Goal: Task Accomplishment & Management: Use online tool/utility

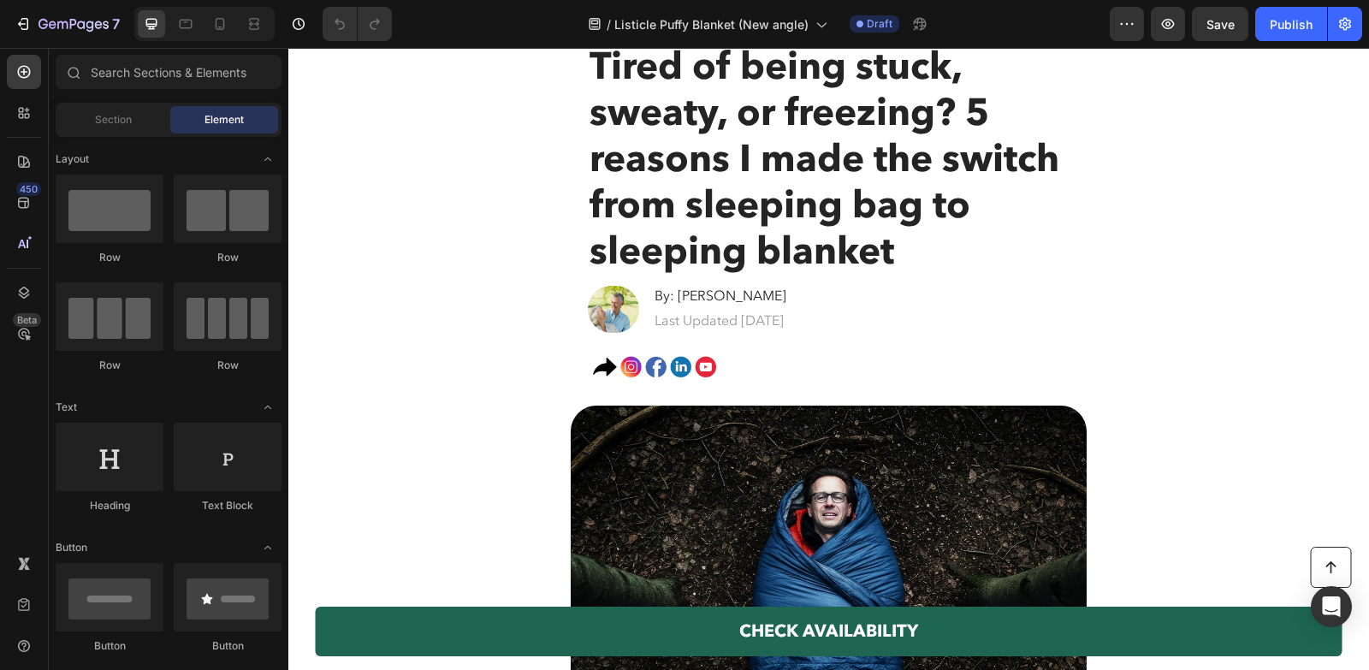
scroll to position [44, 0]
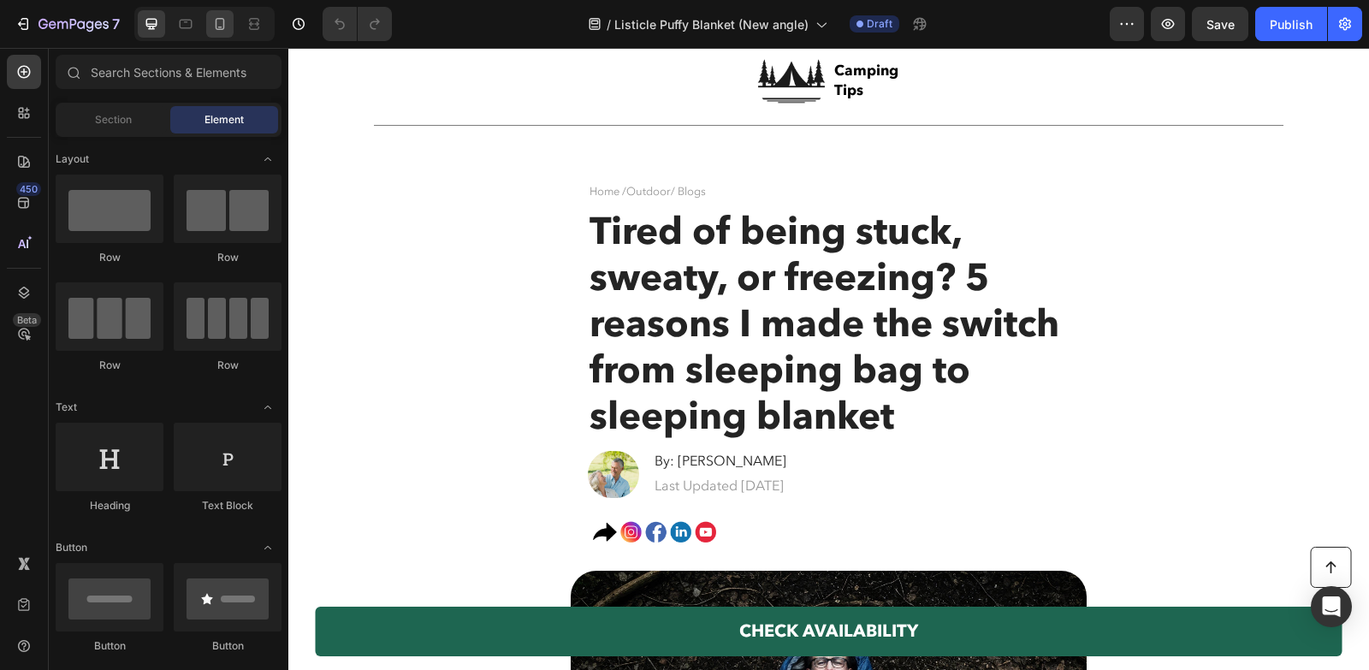
click at [209, 21] on div at bounding box center [219, 23] width 27 height 27
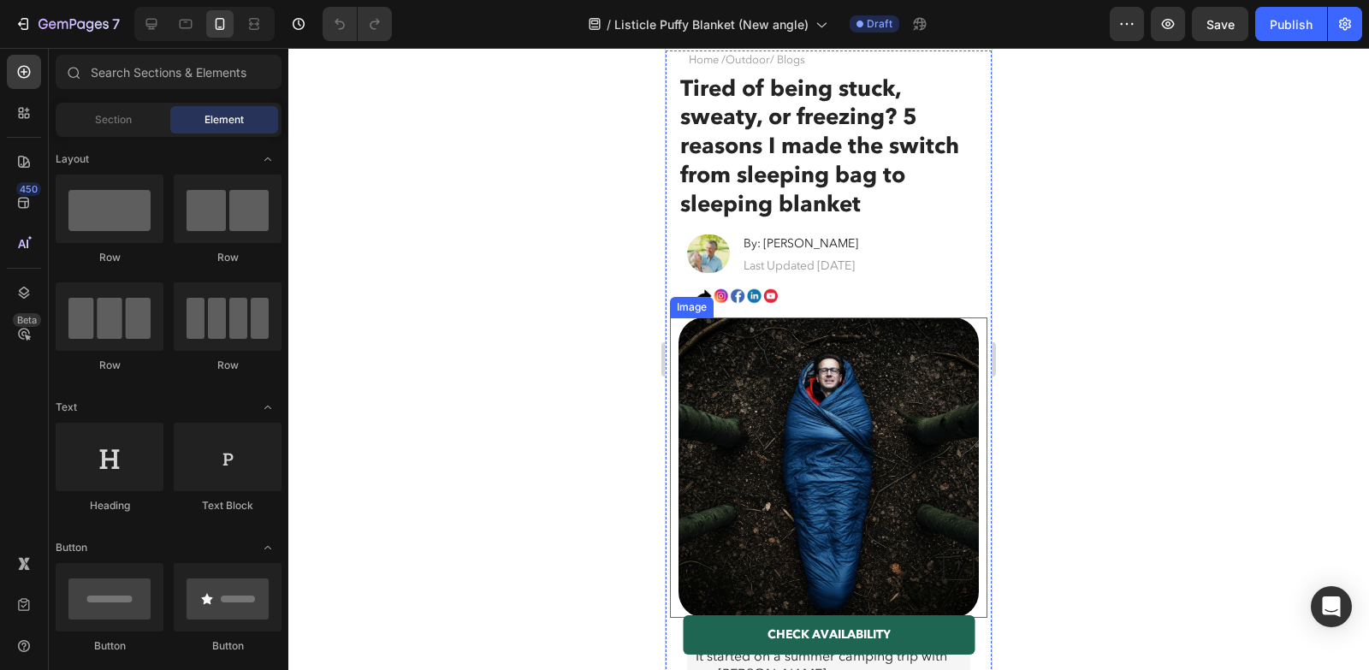
scroll to position [49, 0]
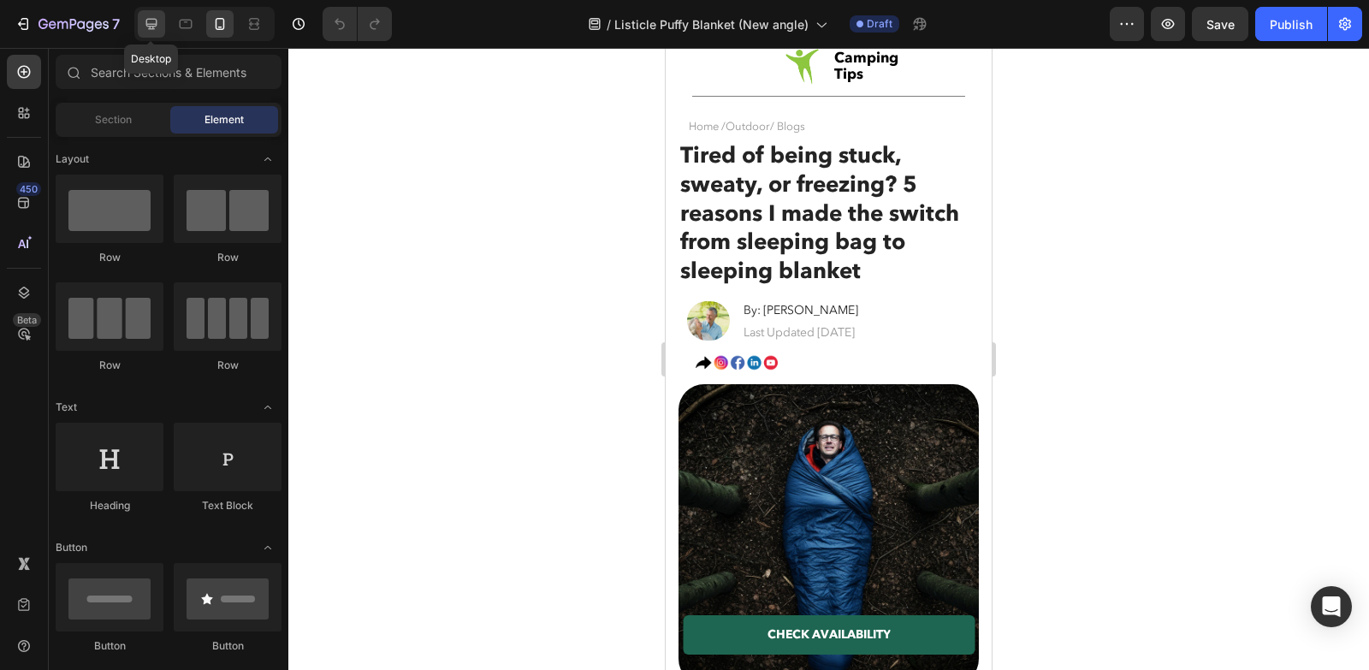
click at [156, 25] on icon at bounding box center [151, 23] width 17 height 17
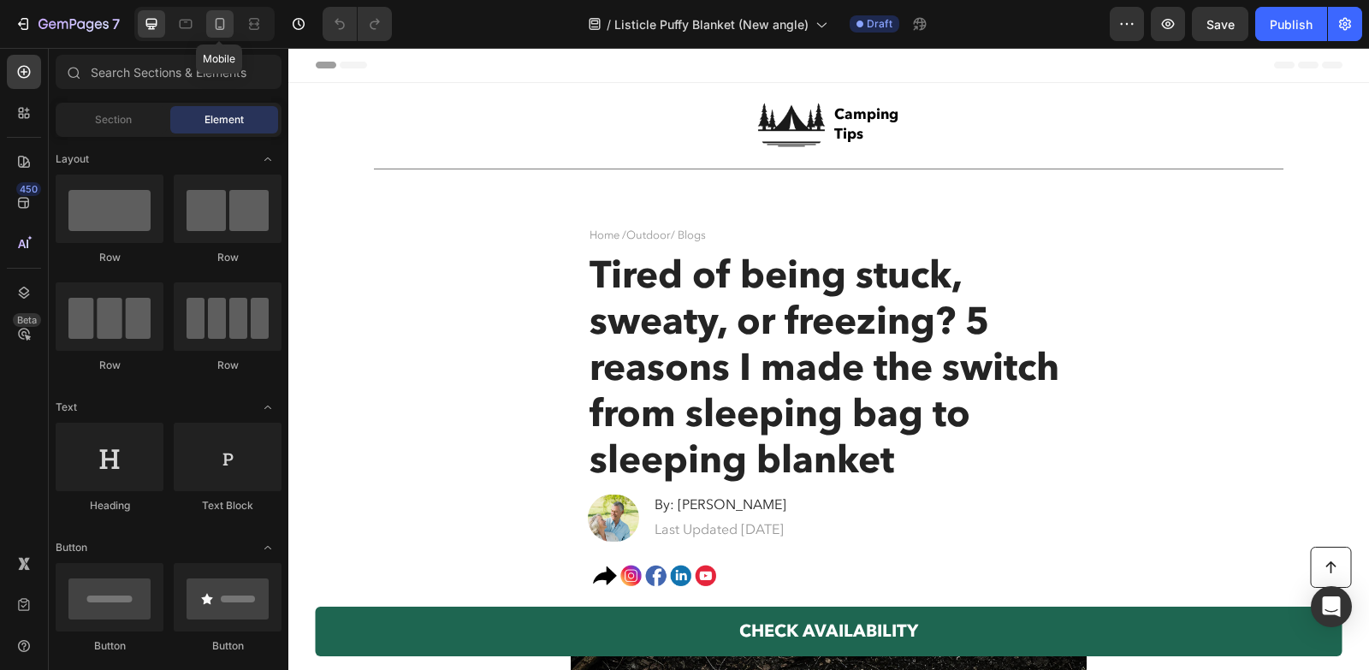
click at [210, 15] on div at bounding box center [219, 23] width 27 height 27
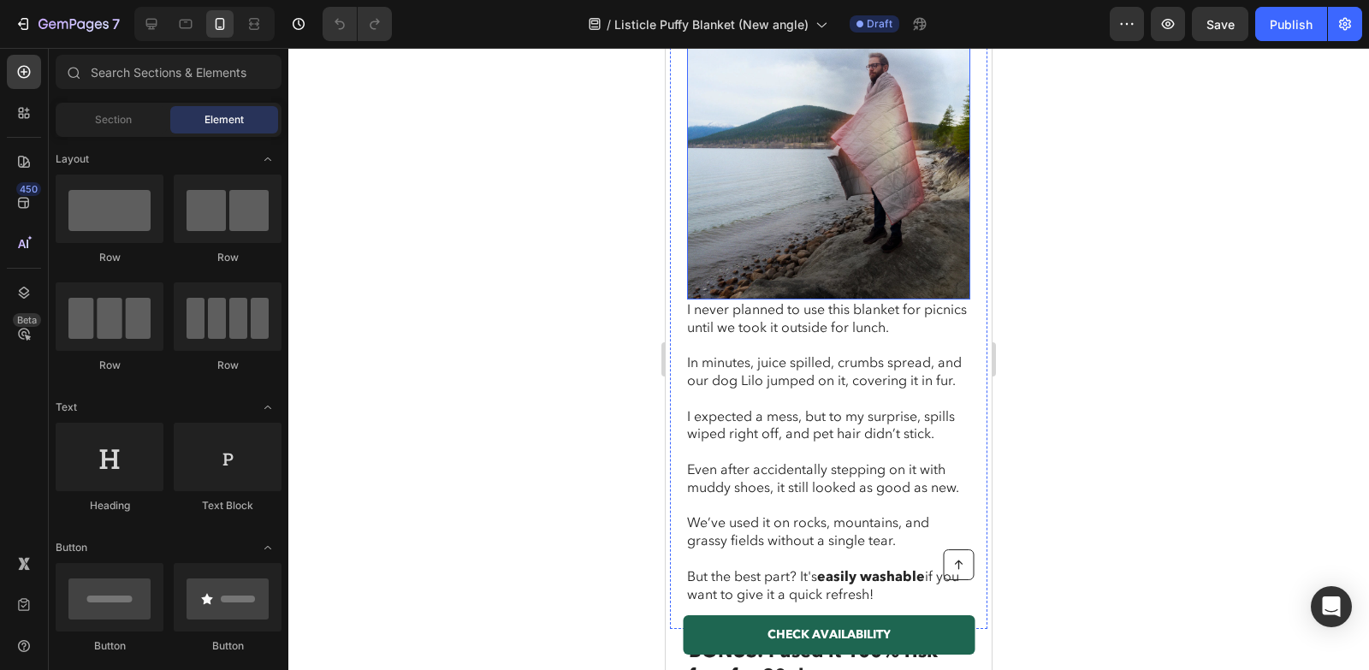
scroll to position [3936, 0]
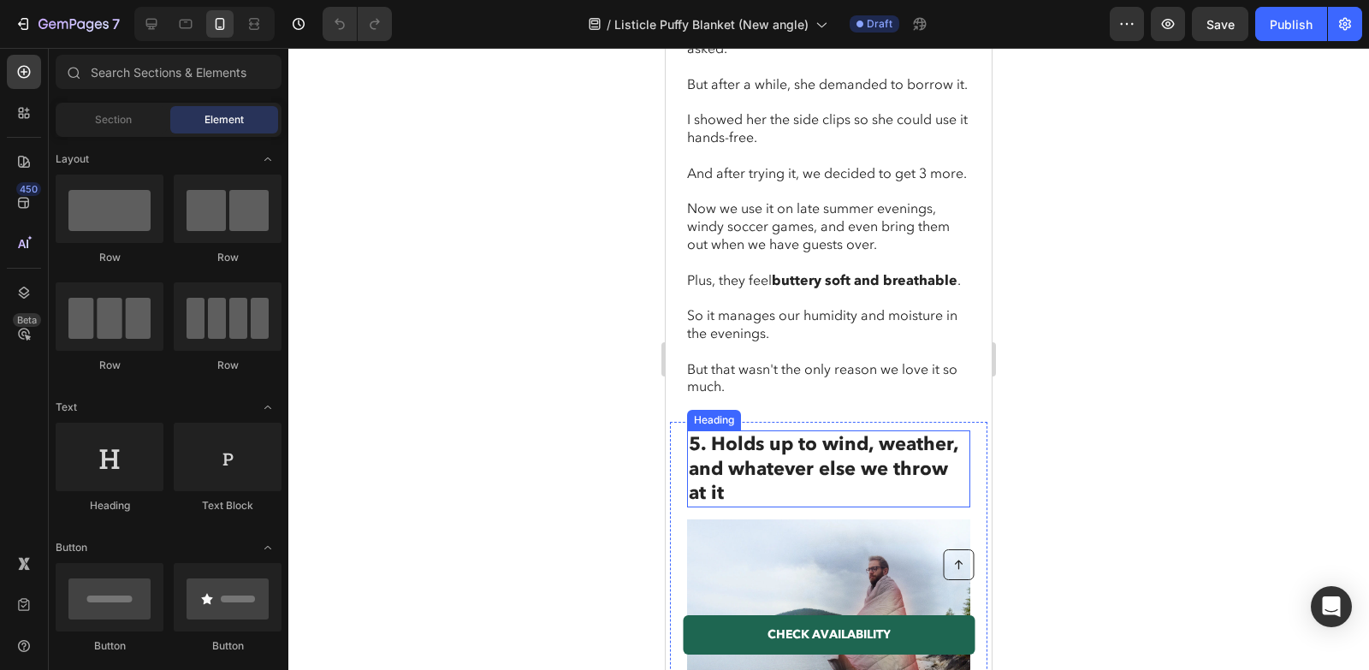
click at [771, 453] on h2 "5. Holds up to wind, weather, and whatever else we throw at it" at bounding box center [828, 468] width 283 height 77
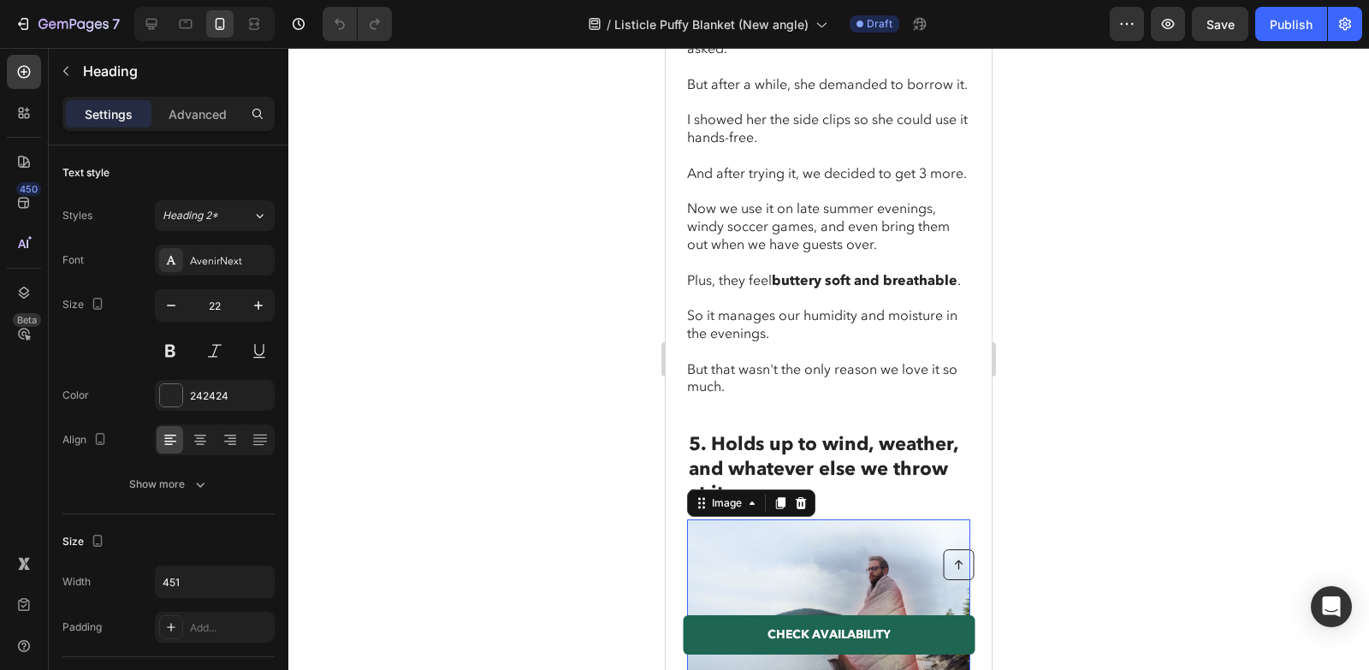
click at [757, 519] on img at bounding box center [828, 660] width 283 height 283
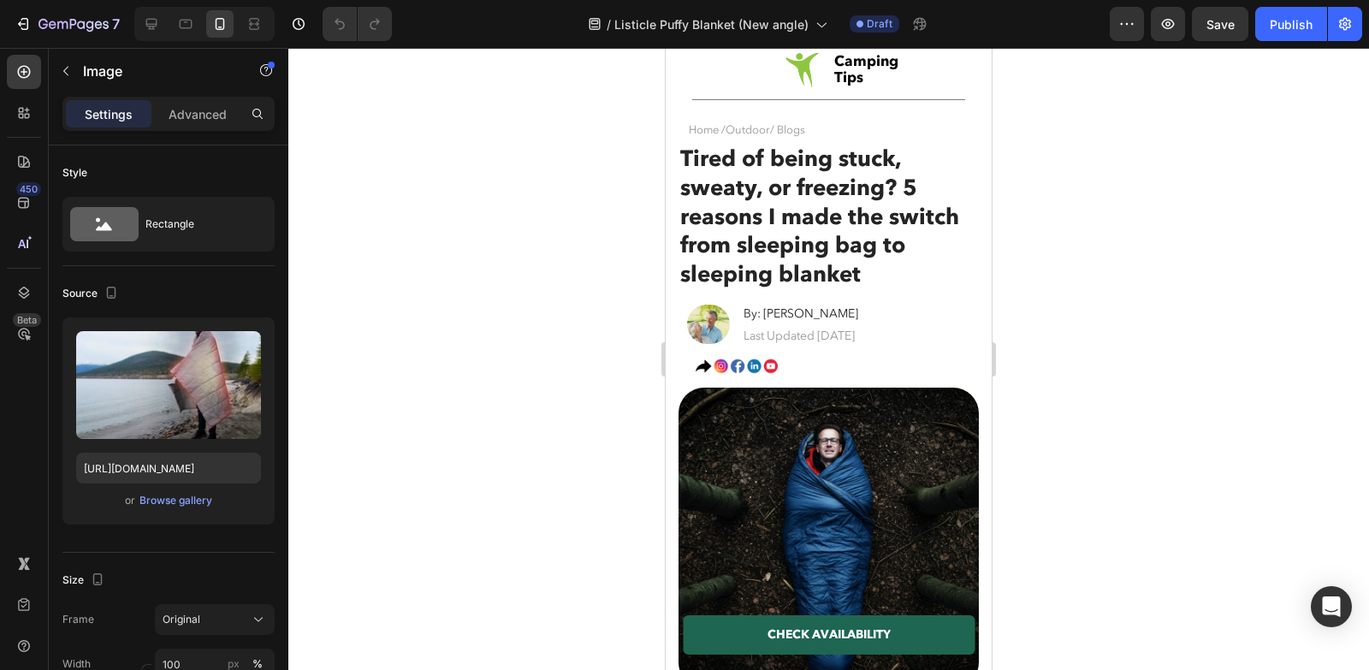
scroll to position [0, 0]
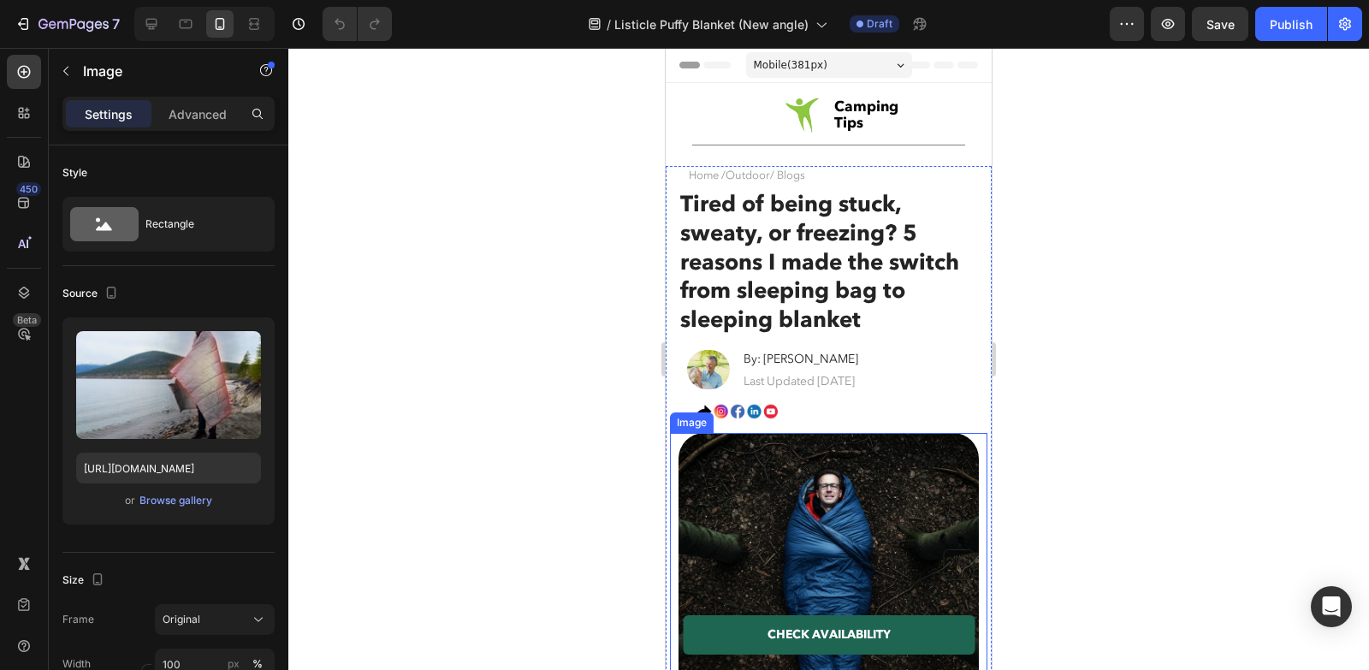
click at [536, 413] on div at bounding box center [828, 359] width 1081 height 622
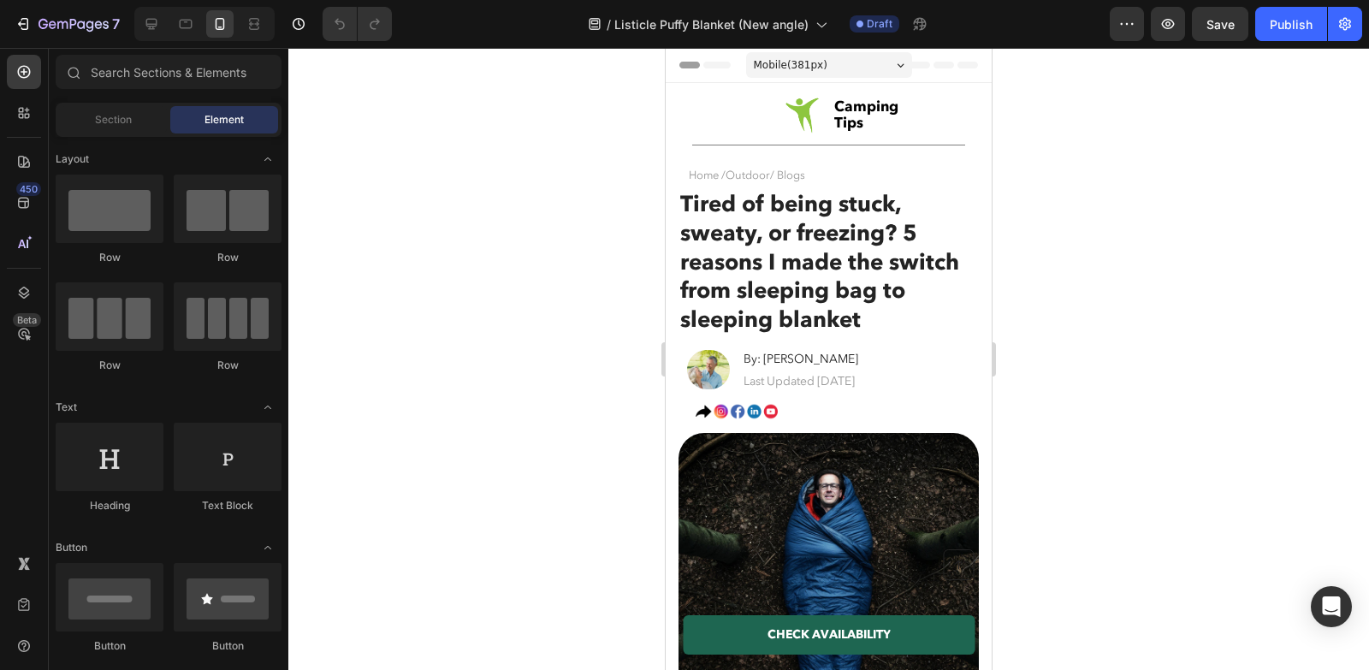
click at [495, 184] on div at bounding box center [828, 359] width 1081 height 622
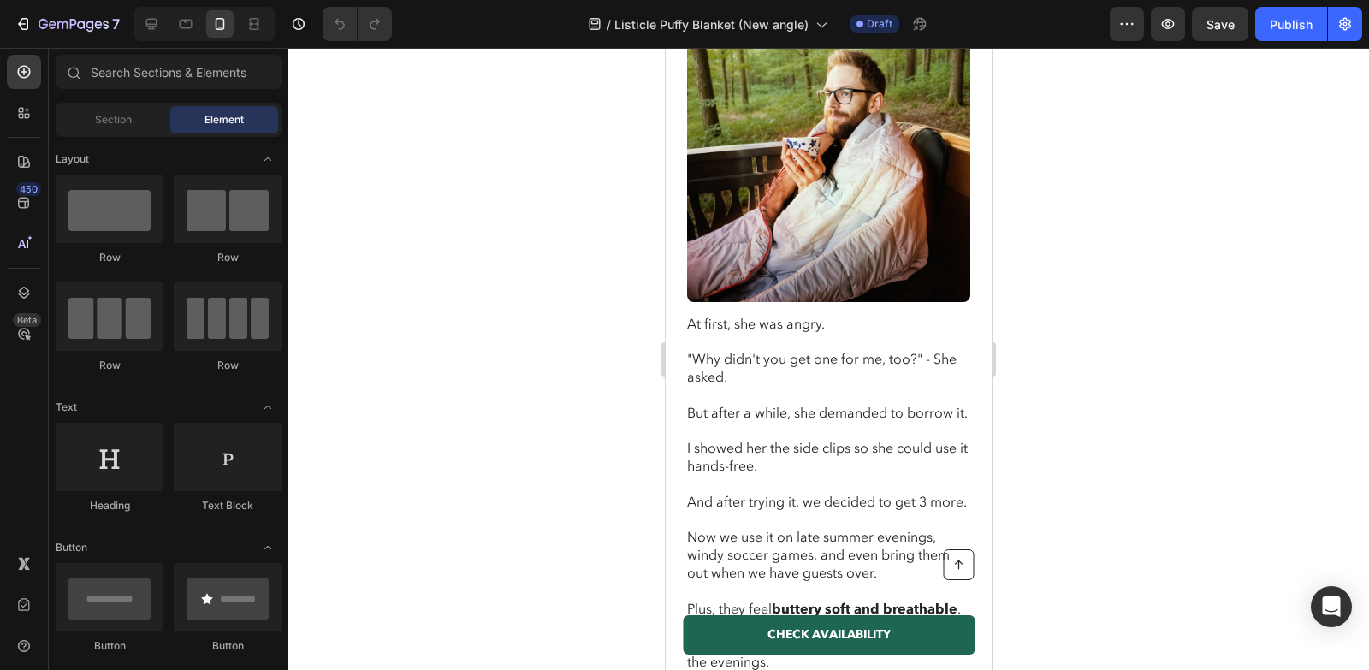
scroll to position [3626, 0]
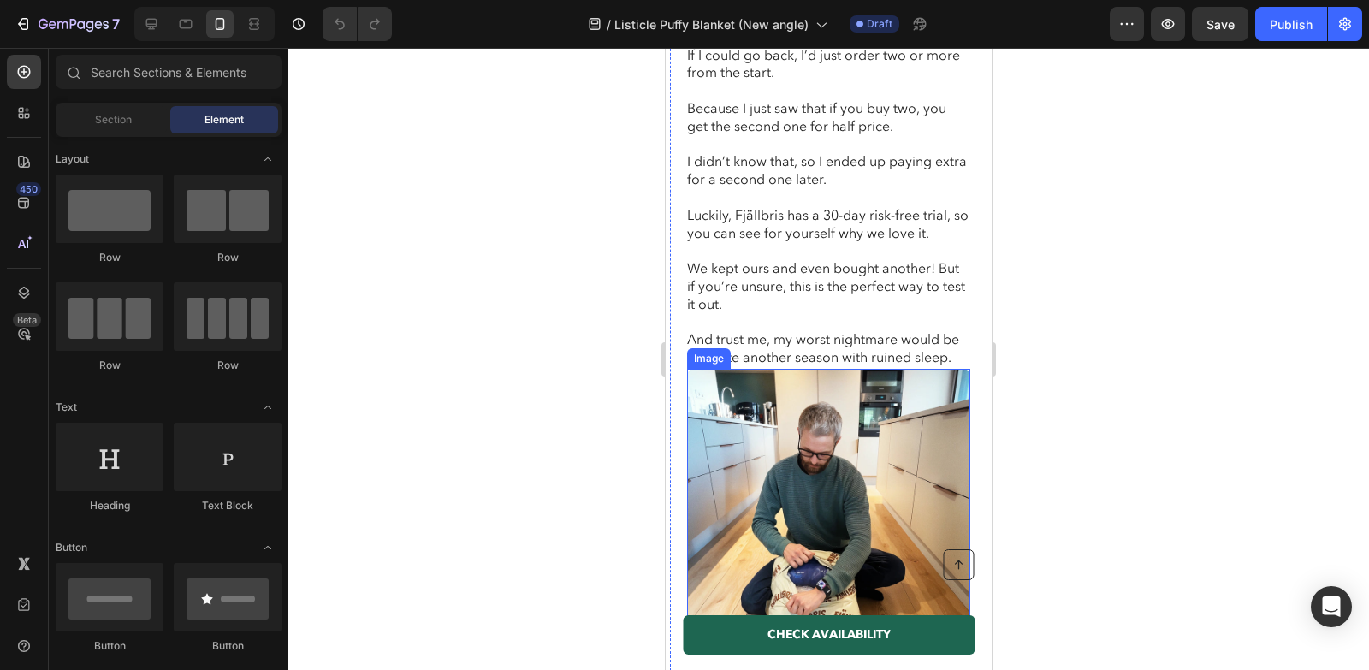
click at [782, 394] on img at bounding box center [828, 510] width 283 height 283
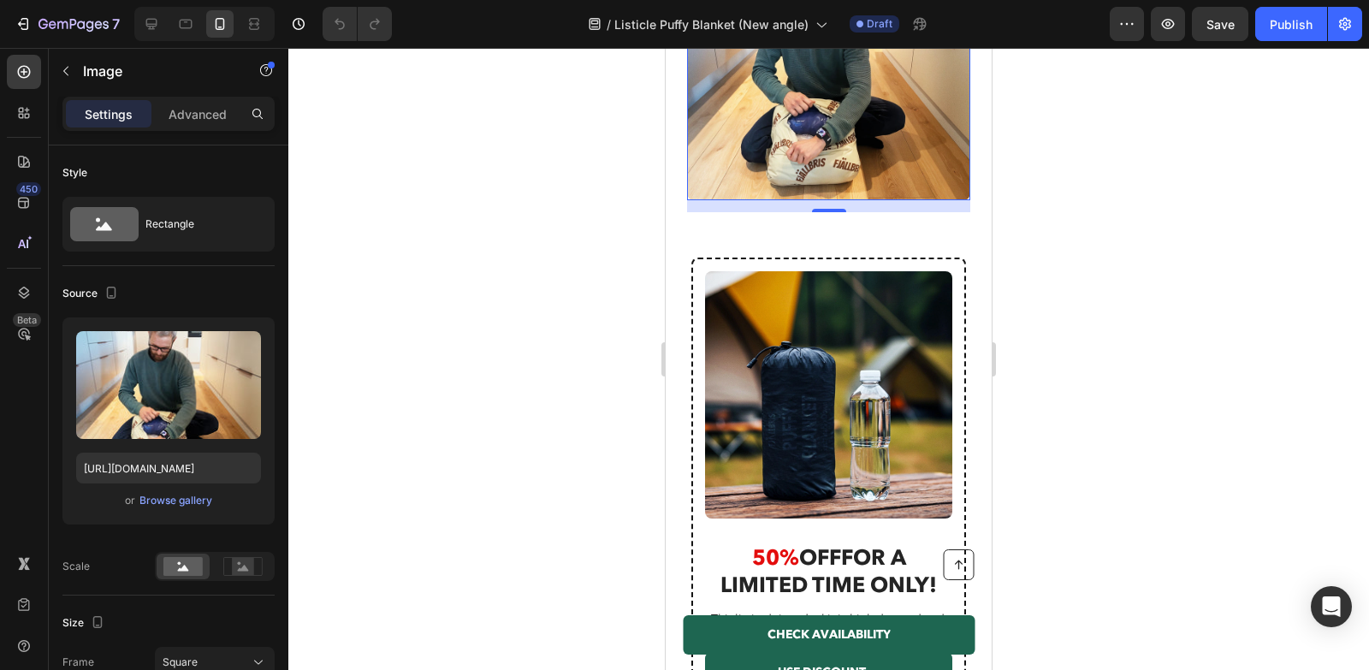
scroll to position [5600, 0]
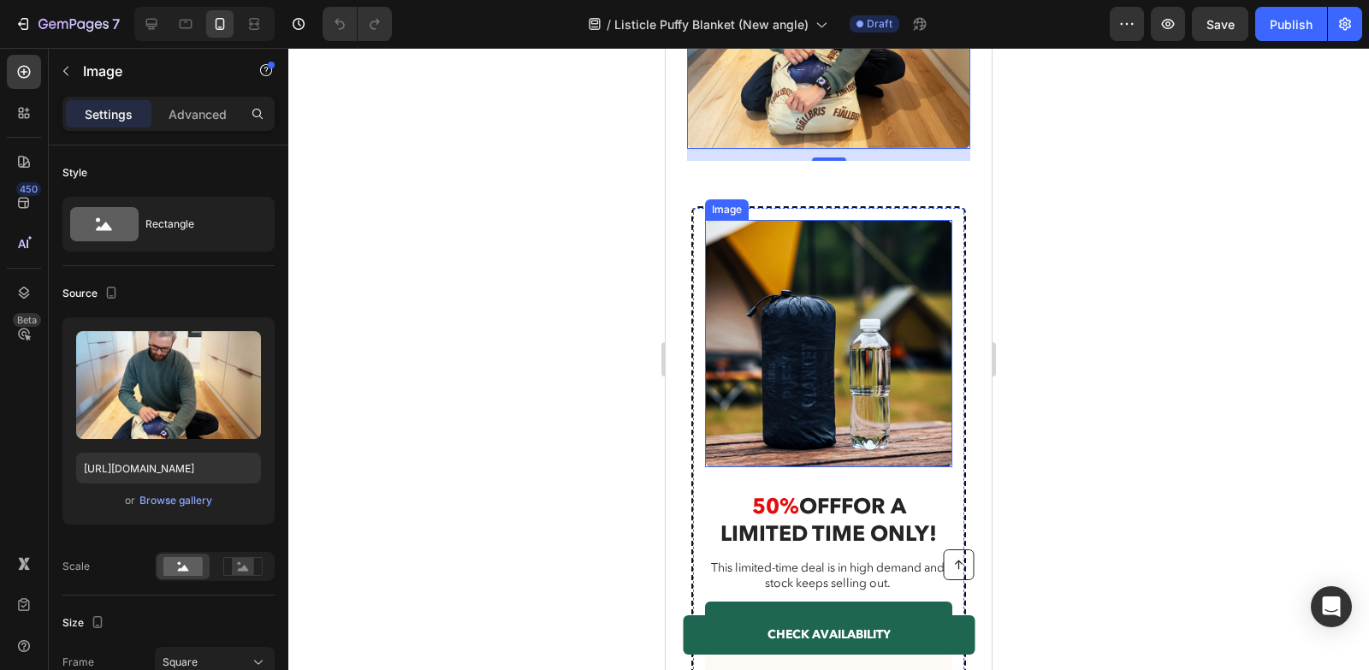
click at [803, 310] on img at bounding box center [828, 343] width 247 height 247
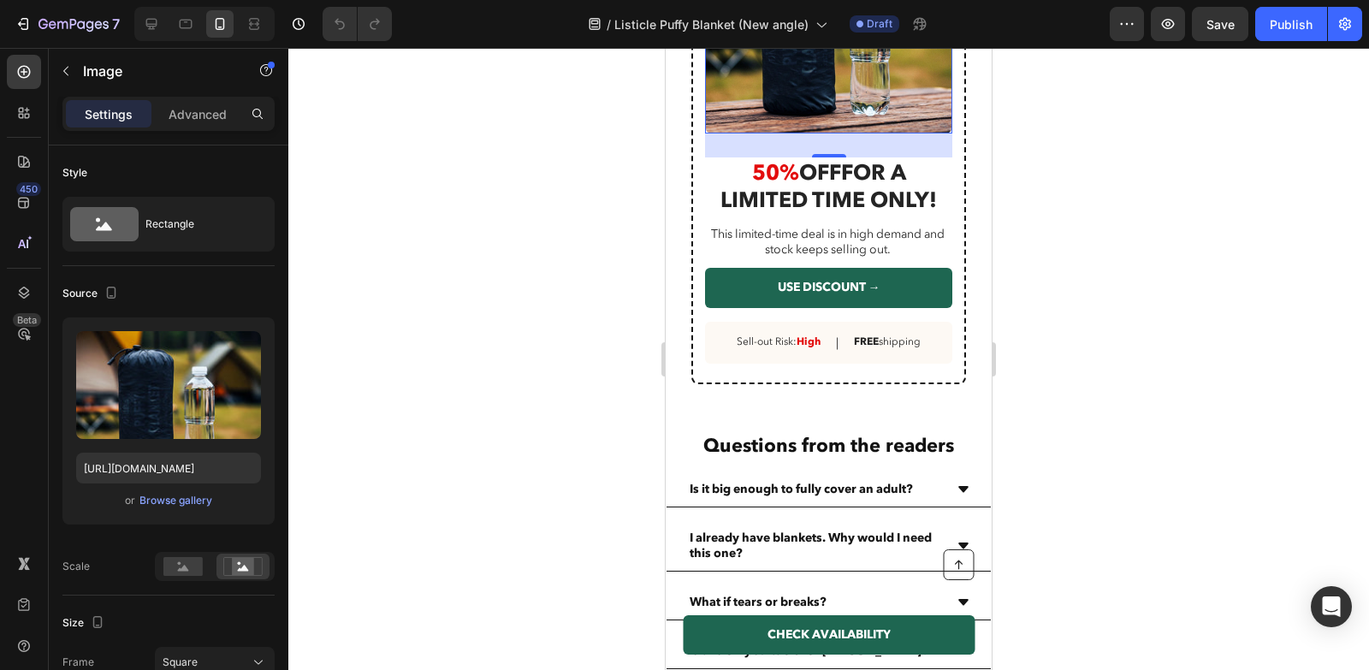
scroll to position [5802, 0]
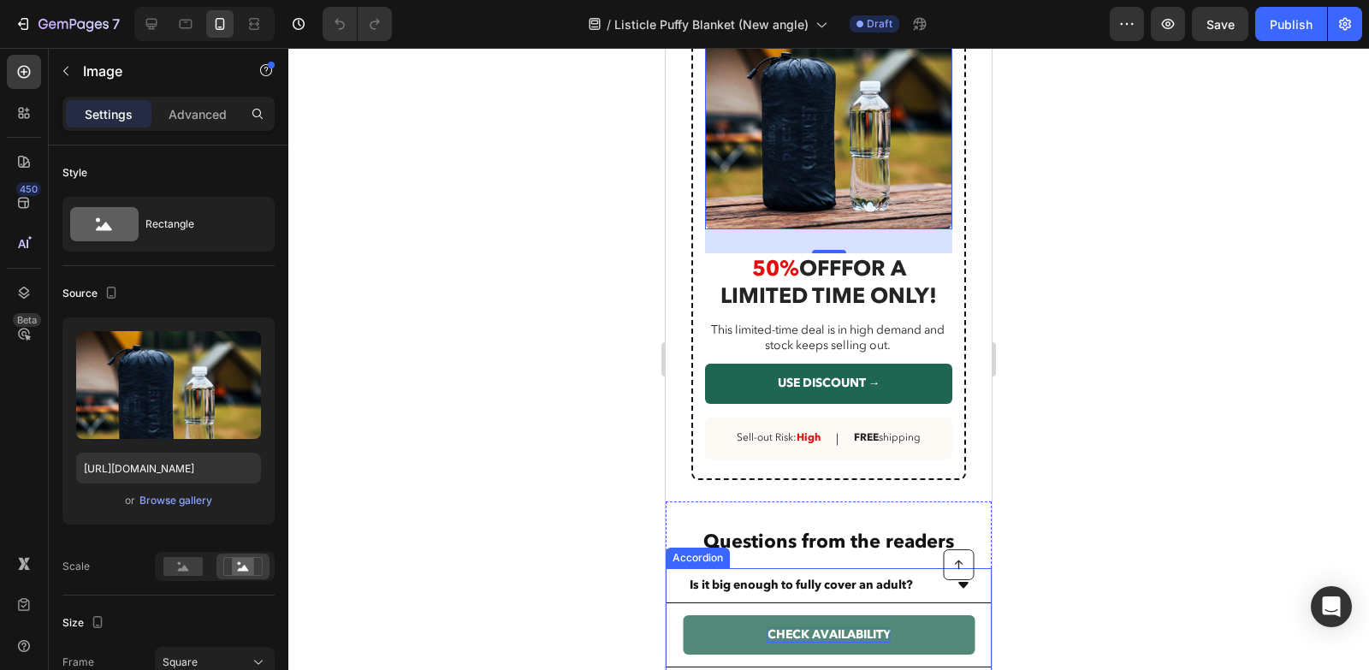
click at [771, 633] on span "CHECK AVAILABILITY" at bounding box center [829, 634] width 123 height 16
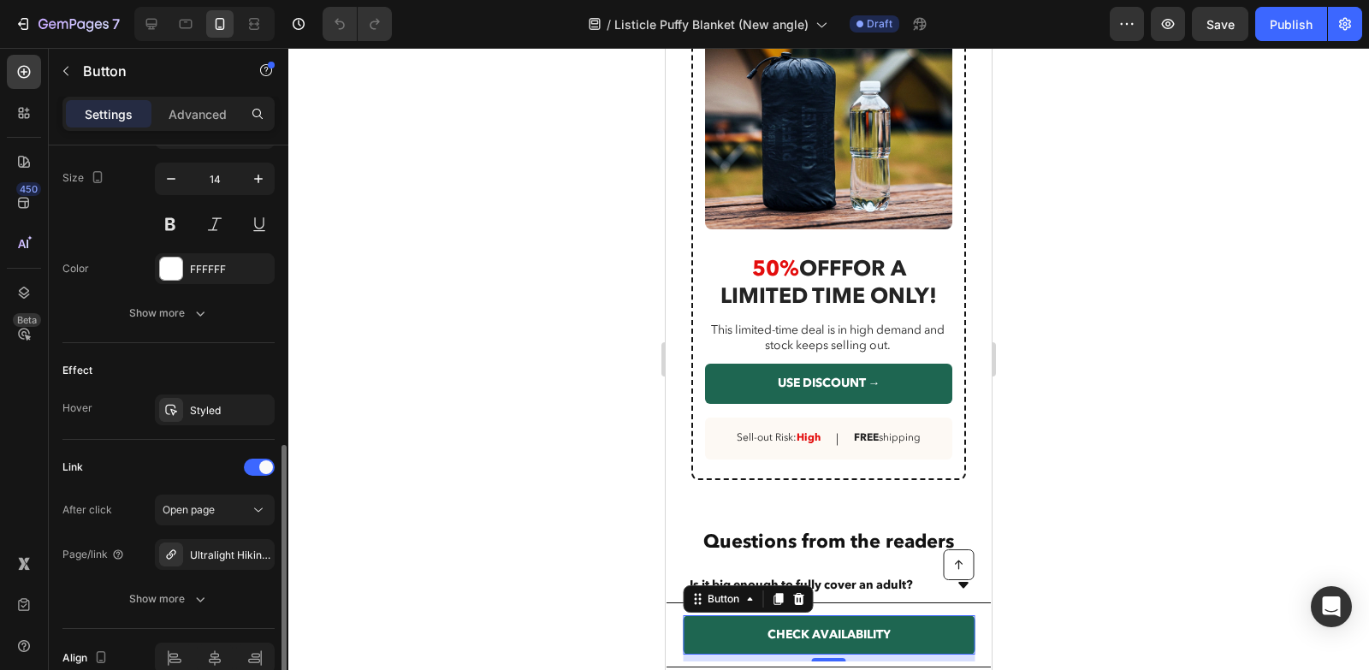
scroll to position [781, 0]
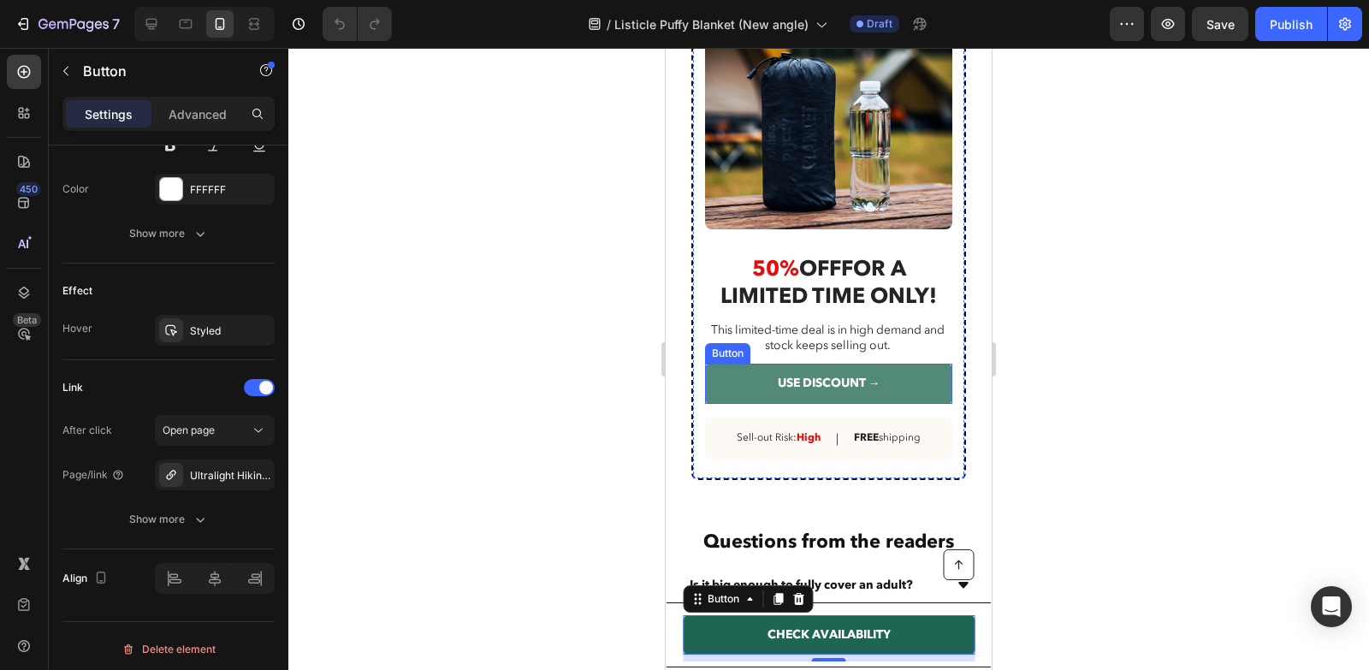
click at [720, 387] on link "USE DISCOUNT →" at bounding box center [828, 383] width 247 height 39
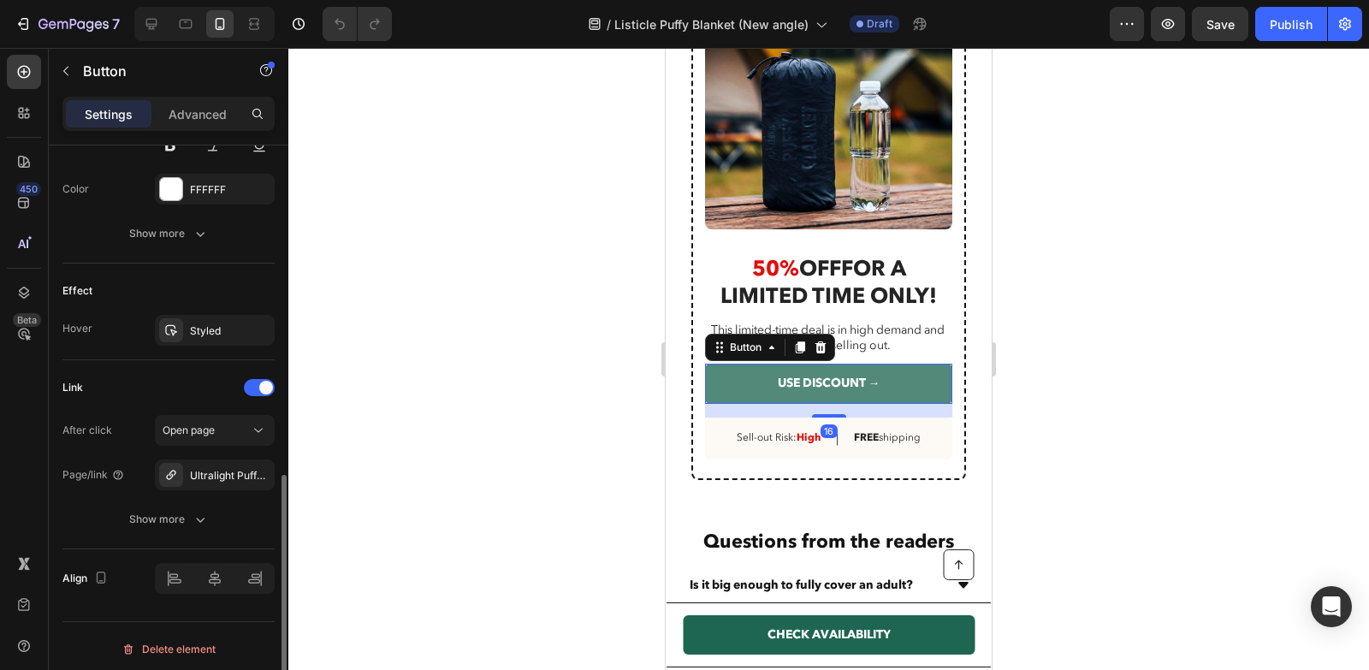
scroll to position [780, 0]
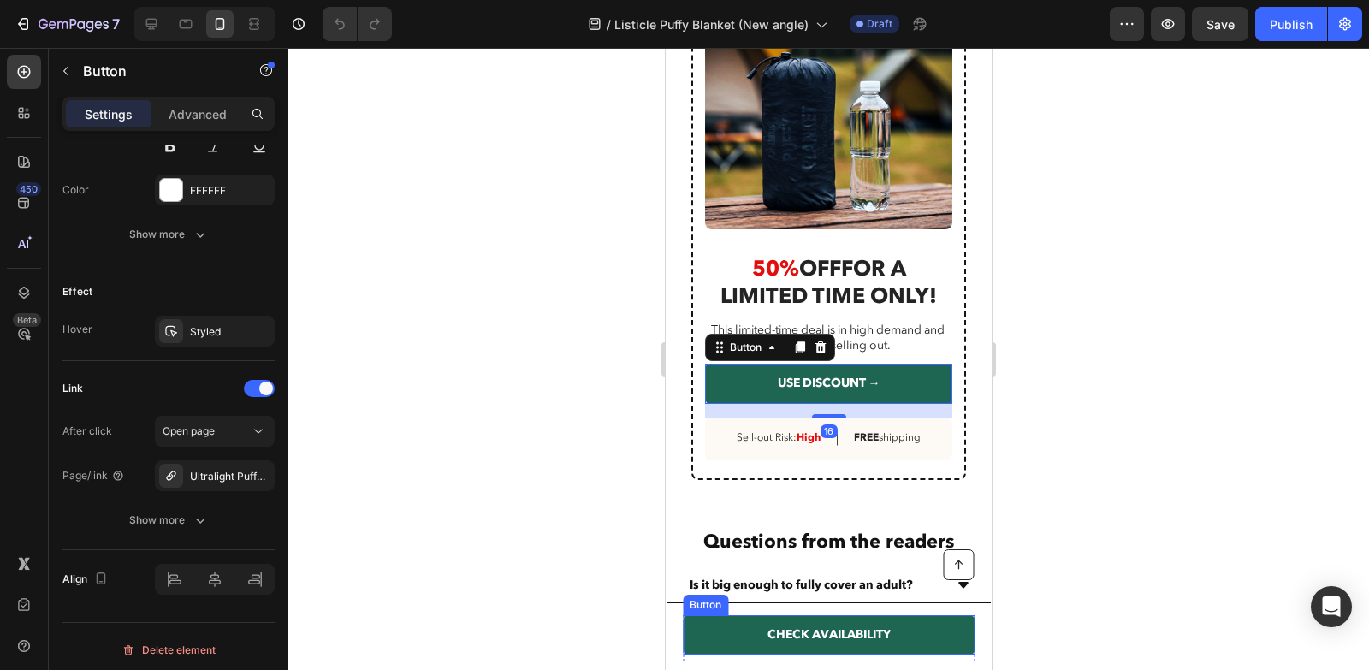
click at [708, 602] on div "Button" at bounding box center [705, 604] width 39 height 15
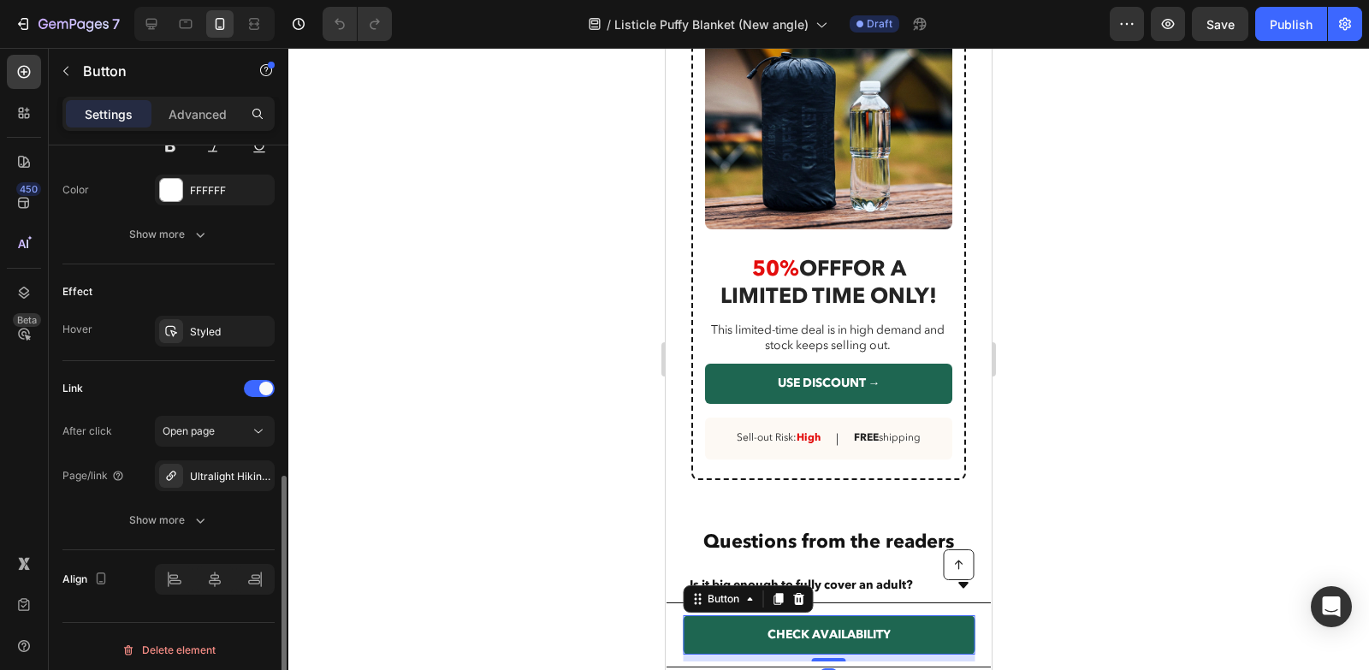
click at [583, 556] on div at bounding box center [828, 359] width 1081 height 622
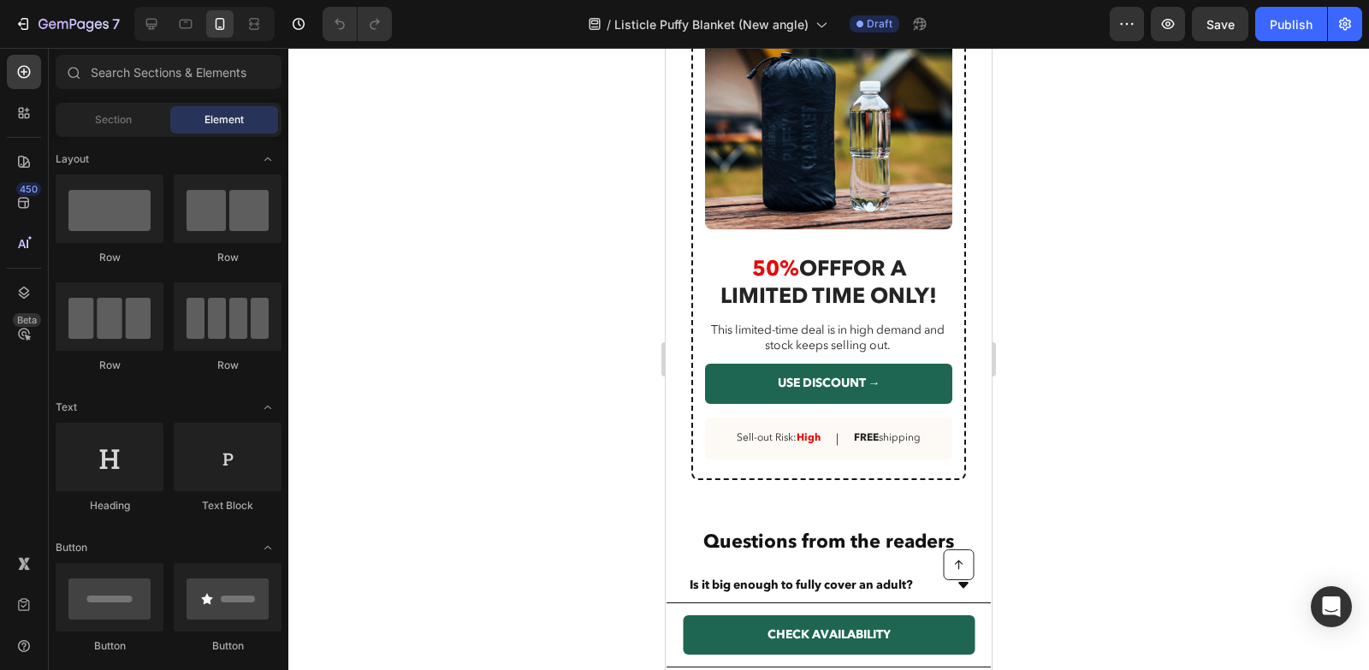
click at [159, 5] on div "7 Version history / Listicle Puffy Blanket (New angle) Draft Preview Save Publi…" at bounding box center [684, 24] width 1369 height 49
click at [151, 33] on div at bounding box center [151, 23] width 27 height 27
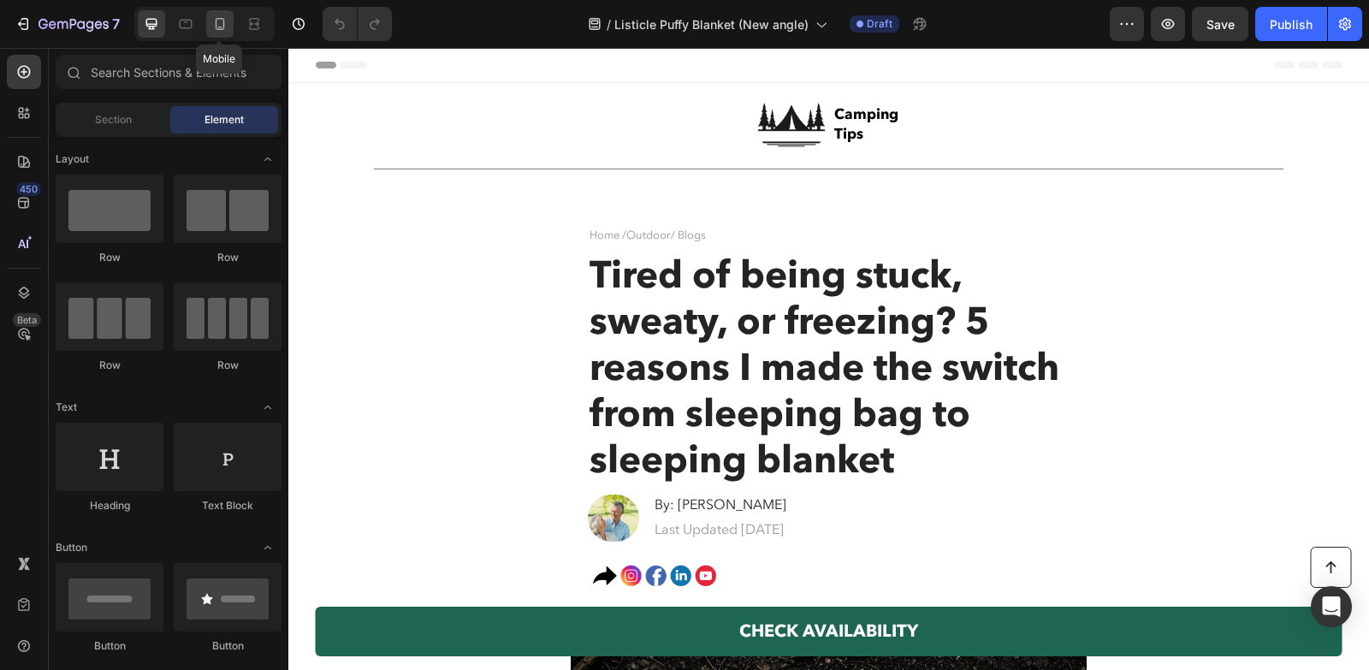
click at [230, 23] on div at bounding box center [219, 23] width 27 height 27
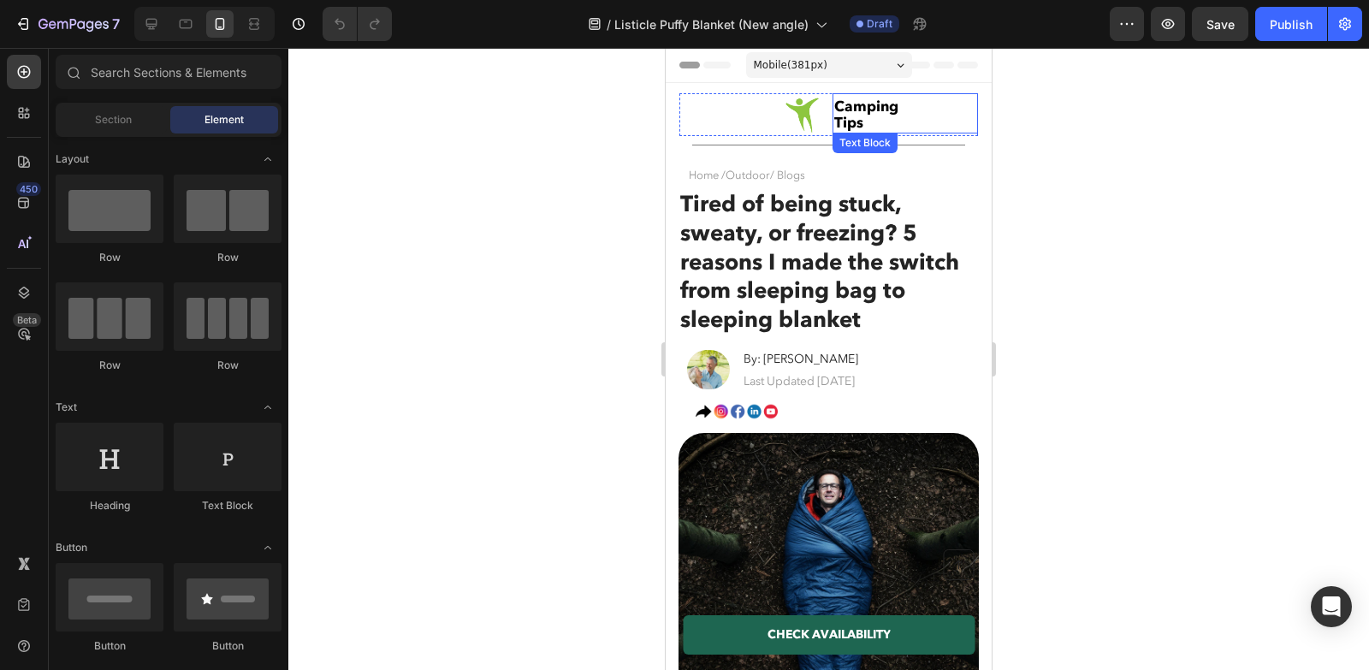
click at [809, 112] on img at bounding box center [804, 114] width 43 height 43
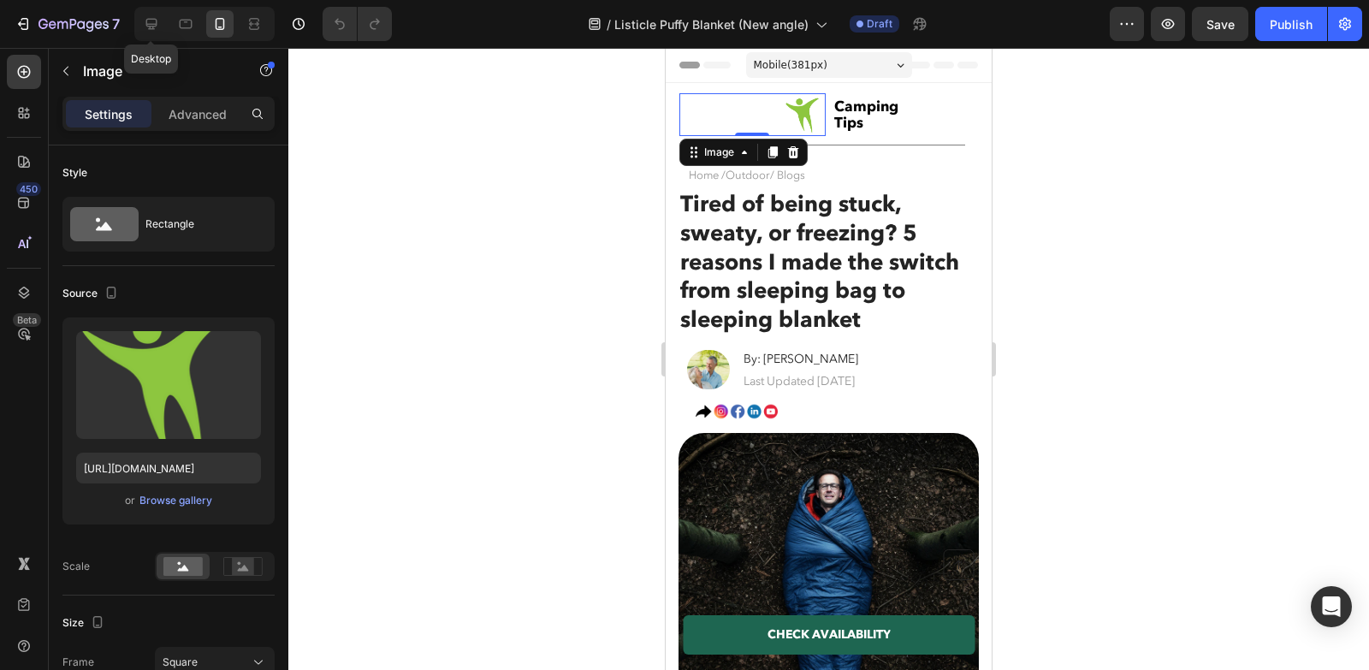
click at [132, 26] on div "Desktop" at bounding box center [200, 24] width 147 height 34
click at [148, 29] on icon at bounding box center [151, 24] width 11 height 11
type input "https://cdn.shopify.com/s/files/1/0600/9880/5987/files/gempages_539722016786220…"
type input "80"
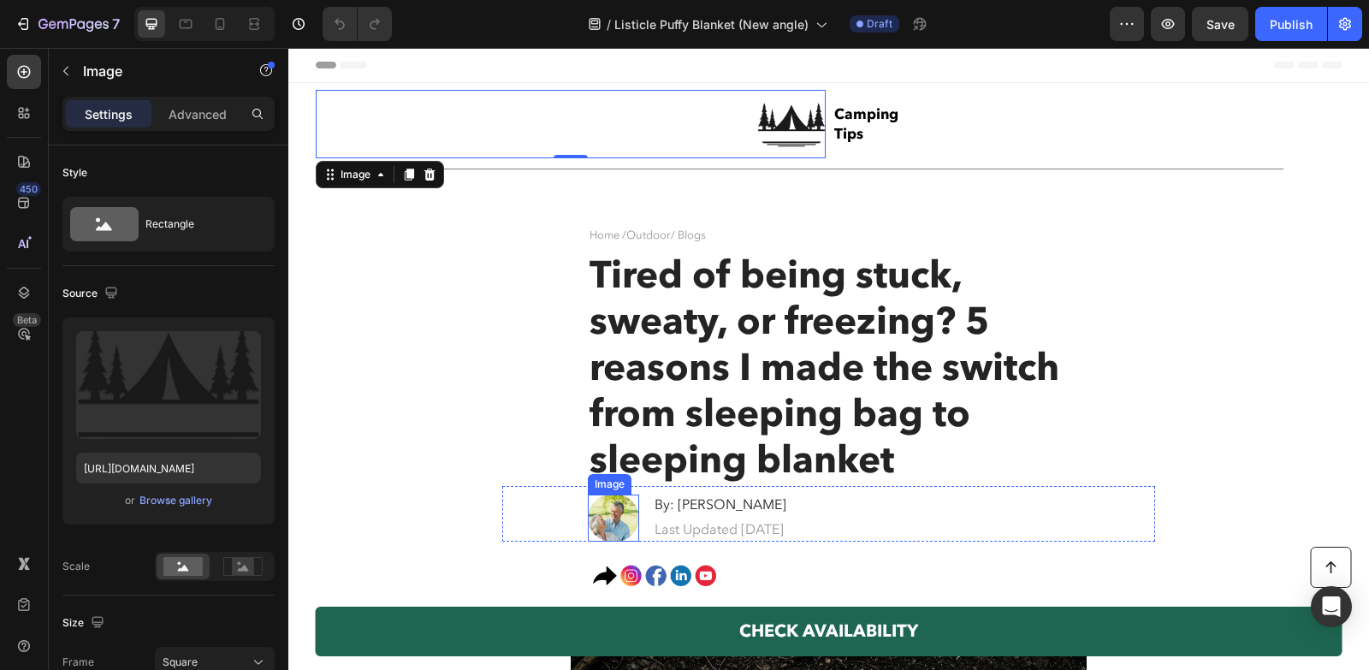
click at [618, 507] on img at bounding box center [613, 518] width 51 height 47
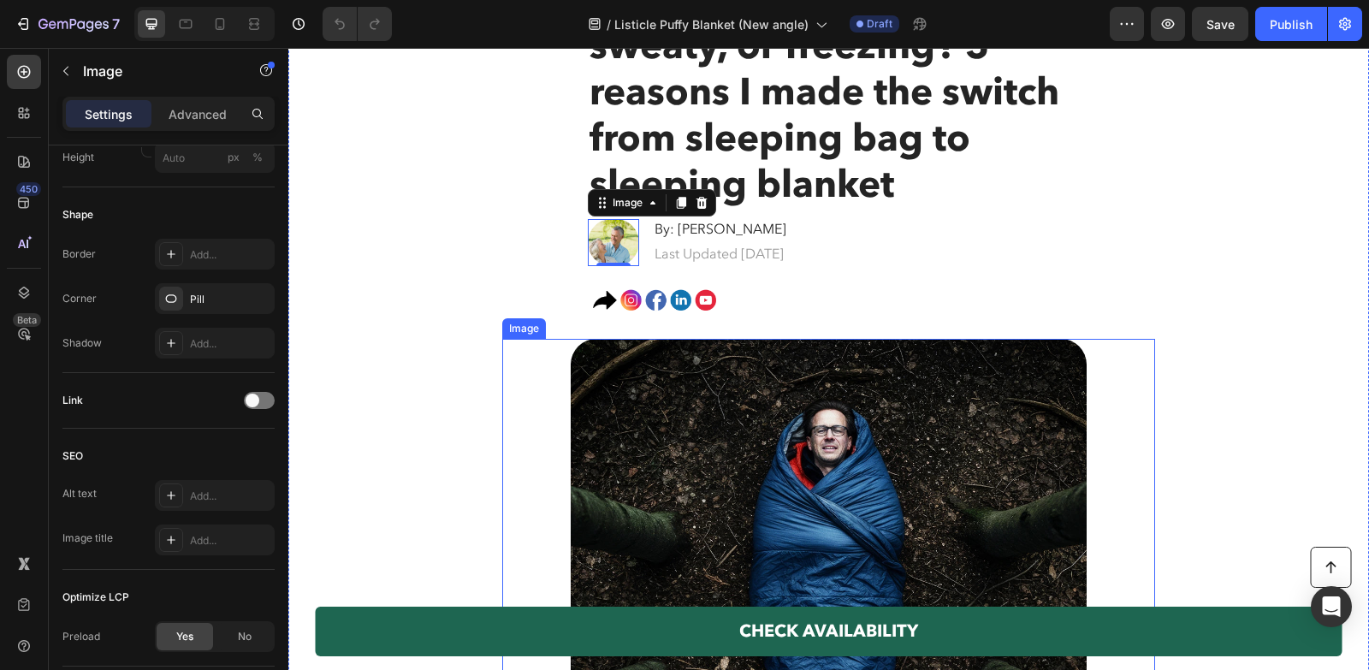
scroll to position [271, 0]
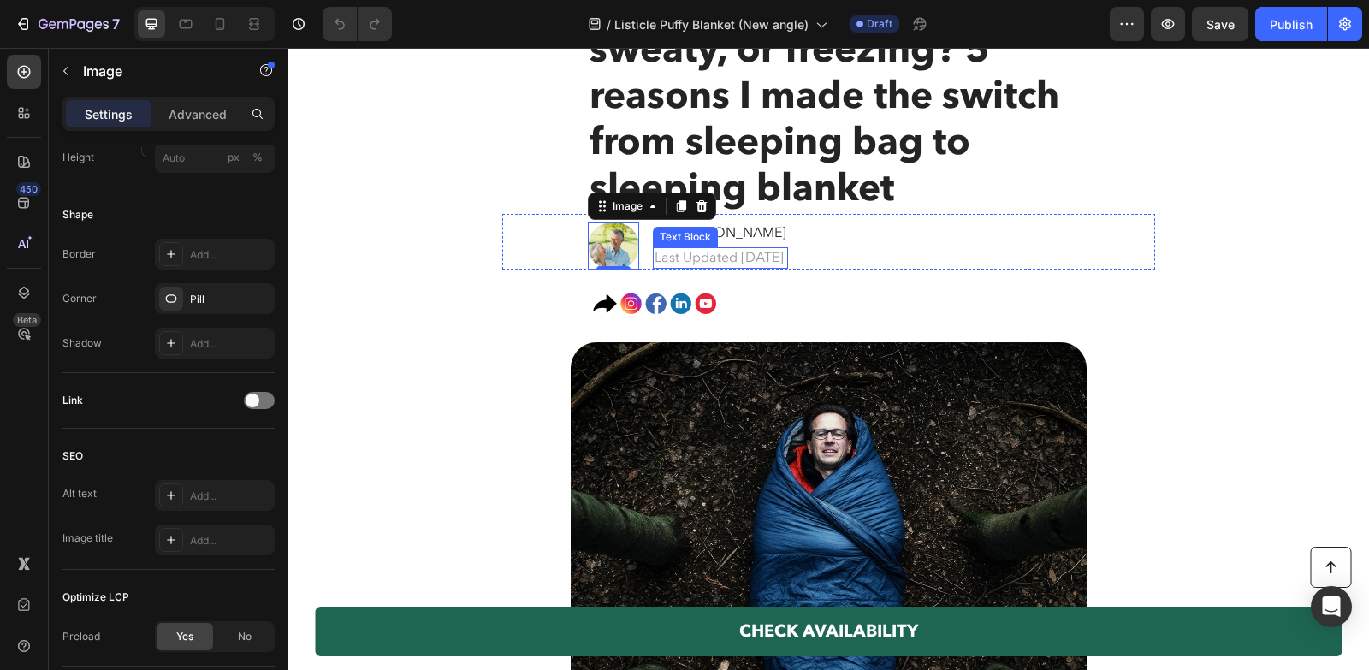
click at [771, 249] on p "Last Updated July 1, 2025" at bounding box center [721, 258] width 132 height 18
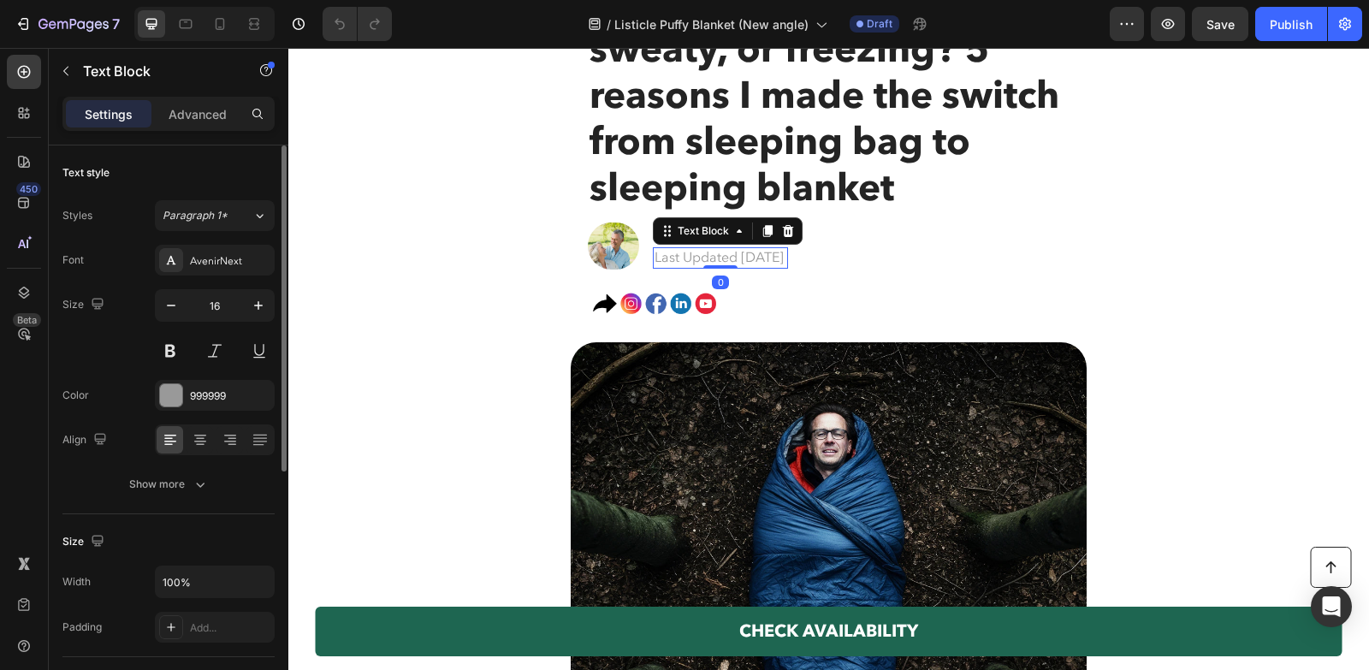
click at [769, 249] on p "Last Updated July 1, 2025" at bounding box center [721, 258] width 132 height 18
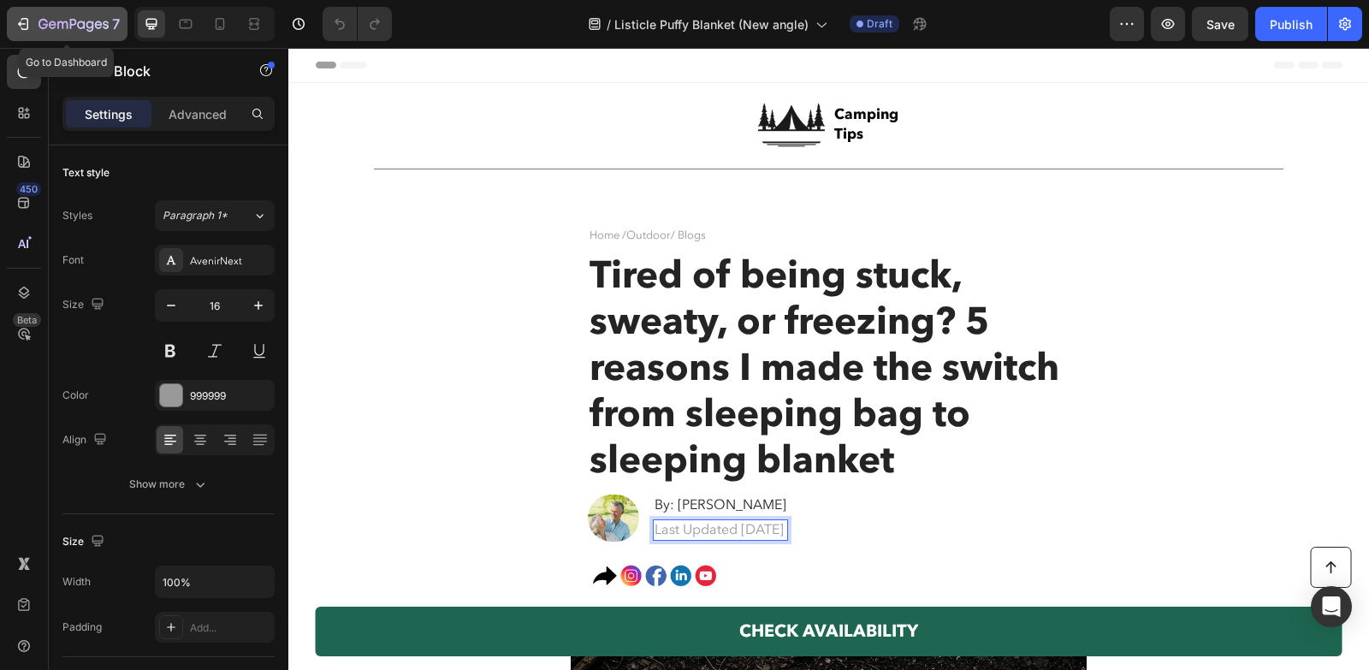
click at [58, 18] on icon "button" at bounding box center [74, 25] width 70 height 15
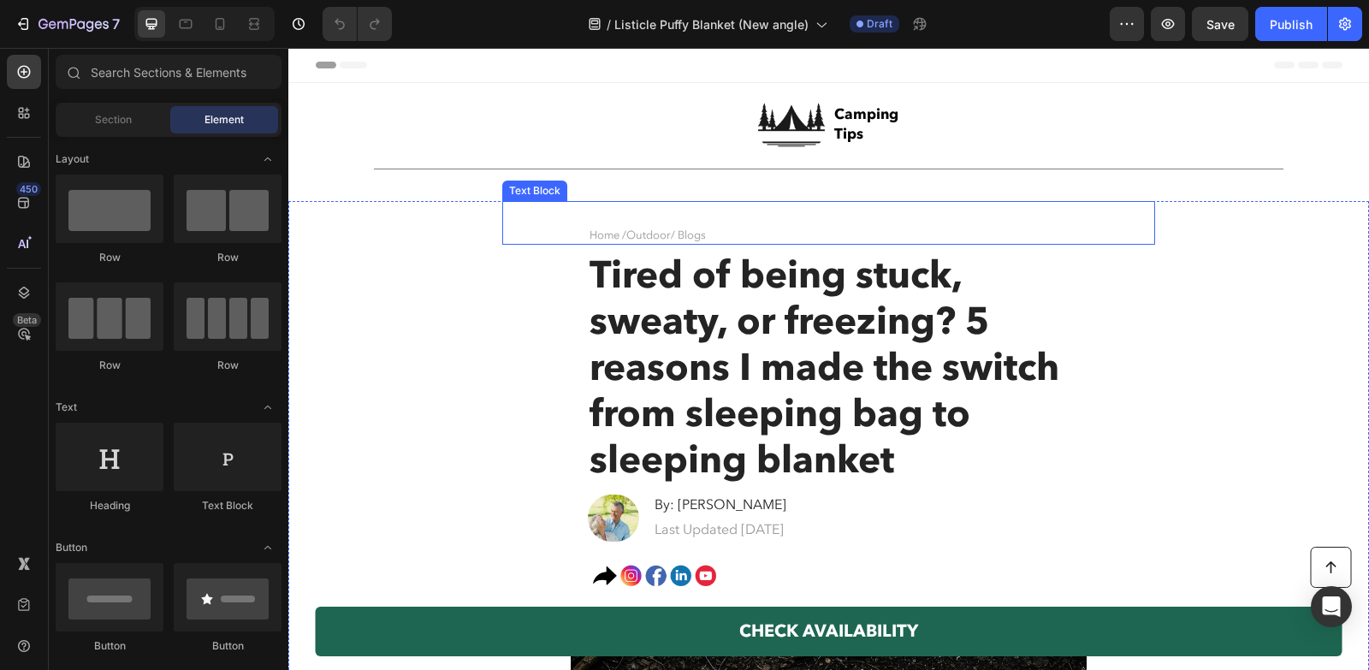
click at [729, 240] on p "Home / Outdoor / Blogs" at bounding box center [872, 235] width 564 height 15
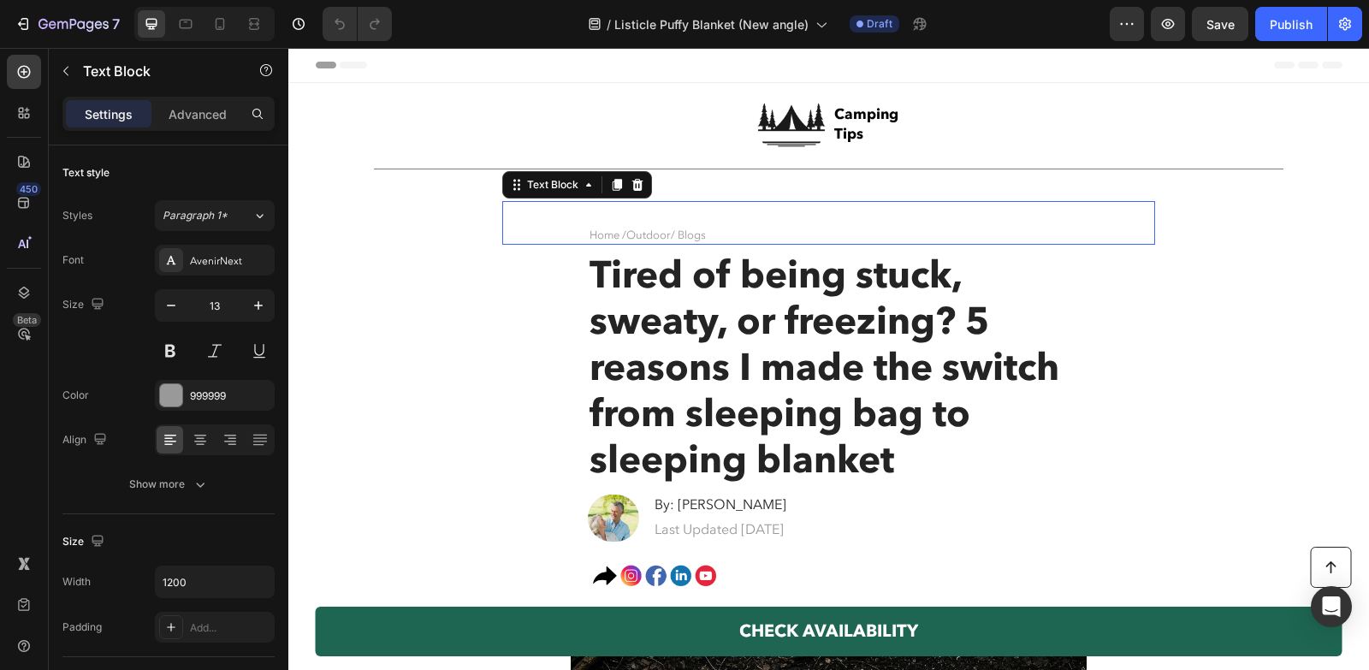
click at [719, 240] on p "Home / Outdoor / Blogs" at bounding box center [872, 235] width 564 height 15
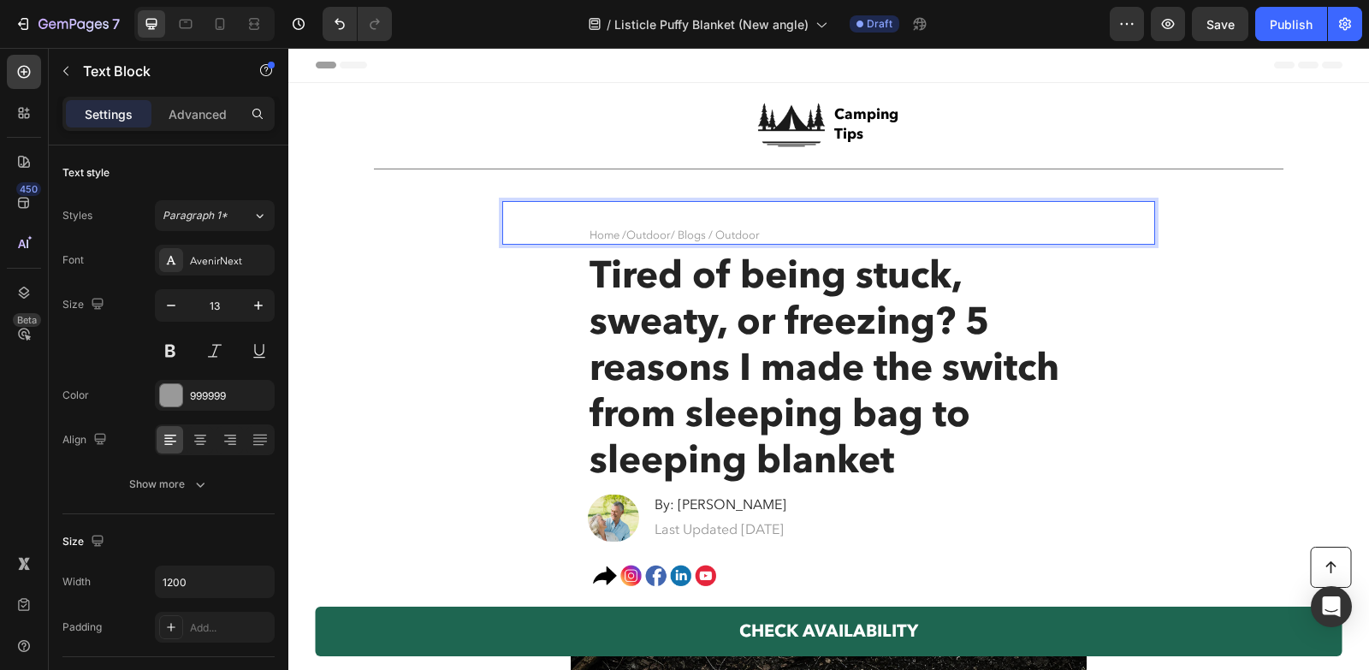
click at [726, 237] on span "/ Blogs / Outdoor" at bounding box center [715, 235] width 89 height 15
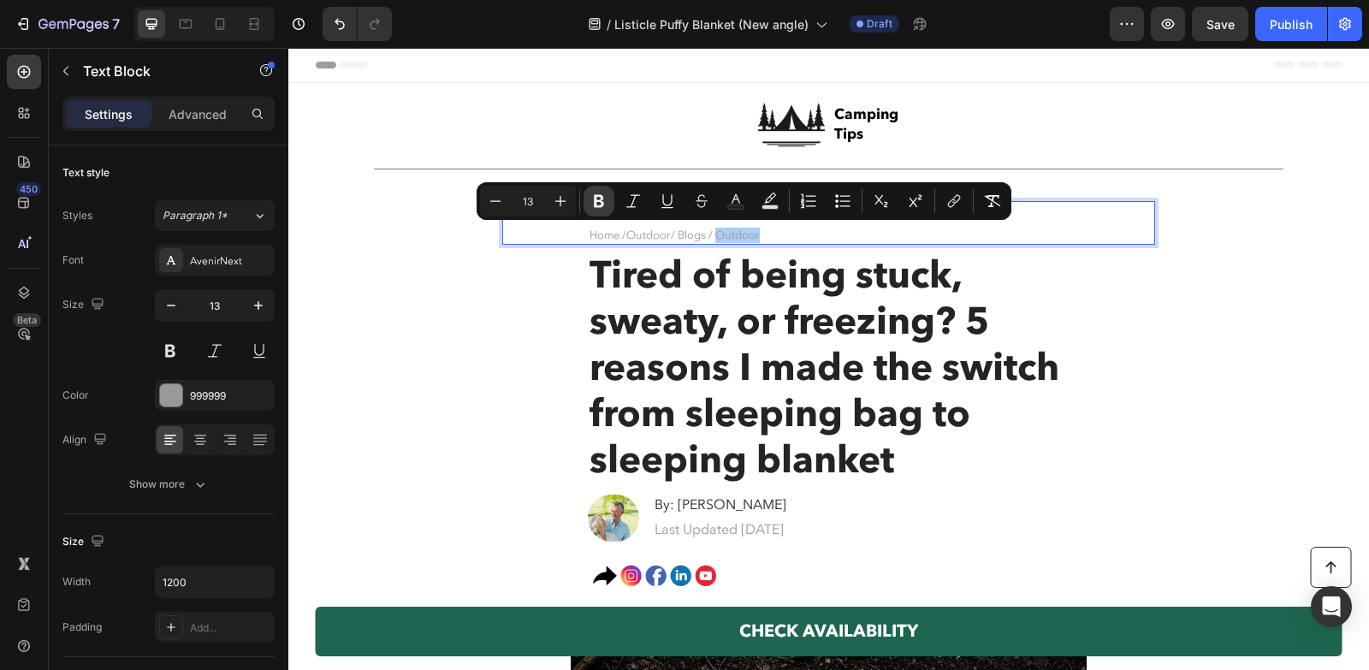
click at [602, 209] on icon "Editor contextual toolbar" at bounding box center [598, 201] width 17 height 17
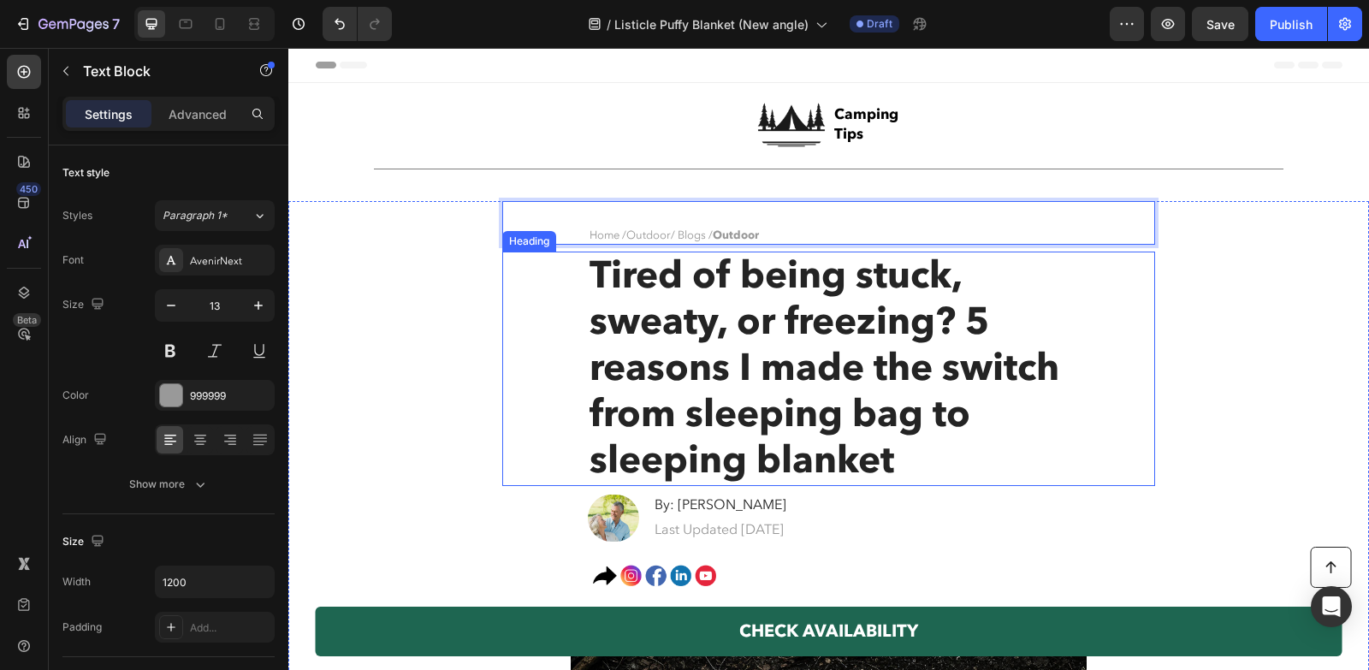
click at [647, 259] on span "Tired of being stuck, sweaty, or freezing? 5 reasons I made the switch from sle…" at bounding box center [825, 368] width 470 height 236
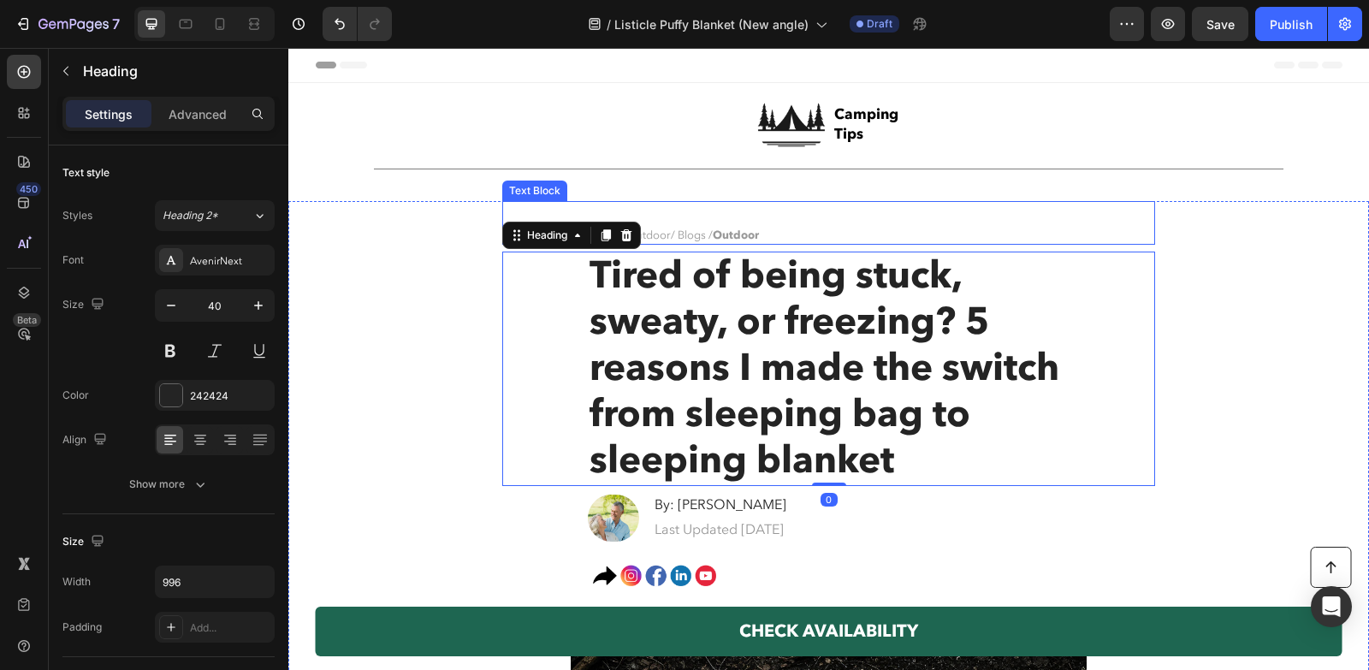
click at [749, 234] on strong "Outdoor" at bounding box center [736, 235] width 46 height 15
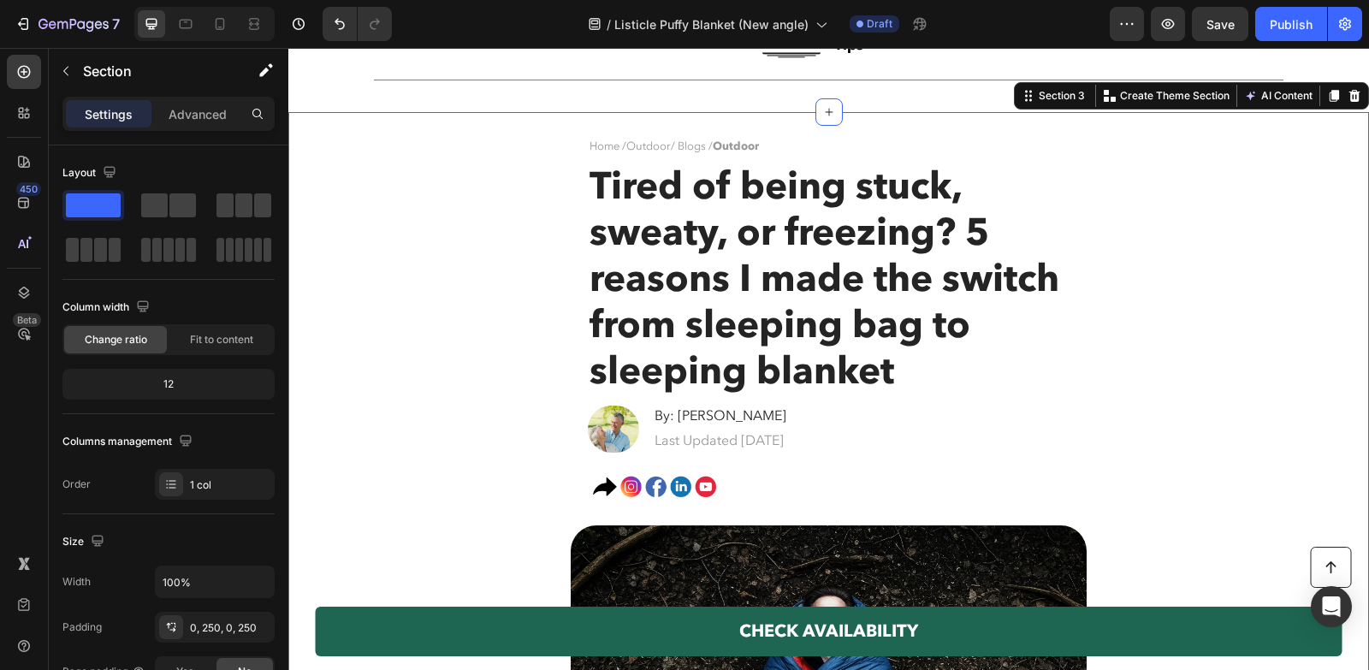
scroll to position [116, 0]
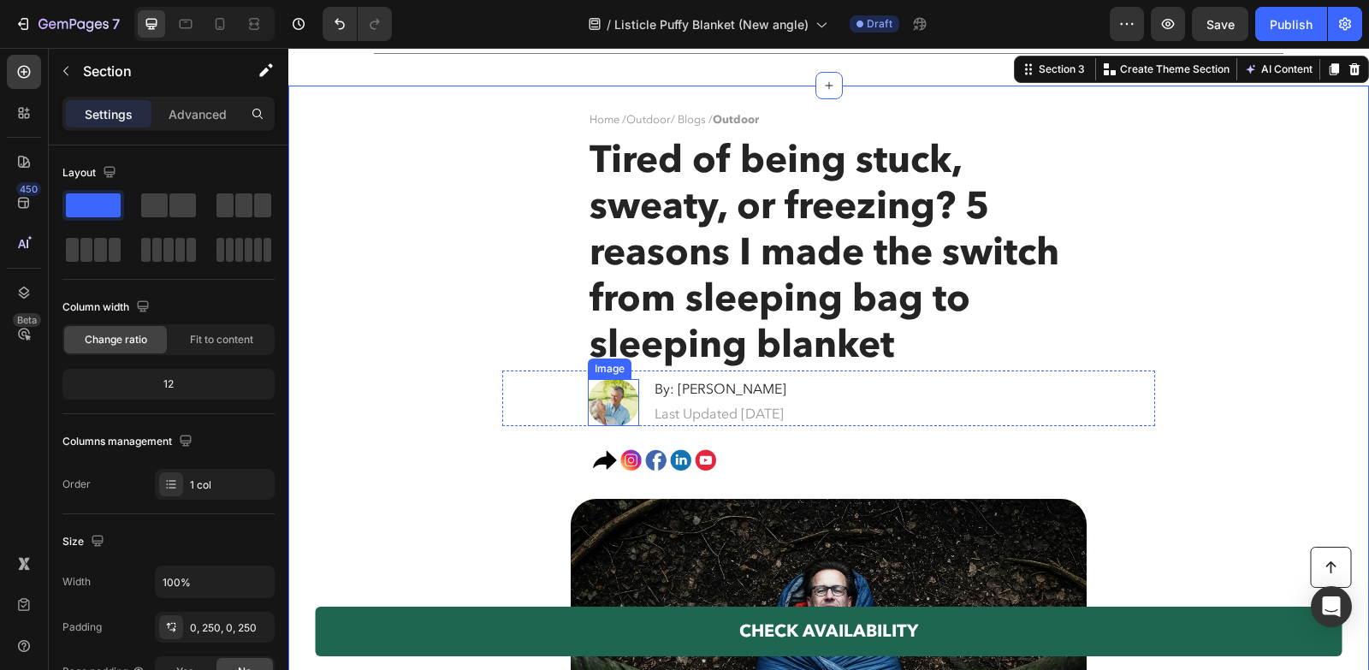
click at [632, 396] on img at bounding box center [613, 402] width 51 height 47
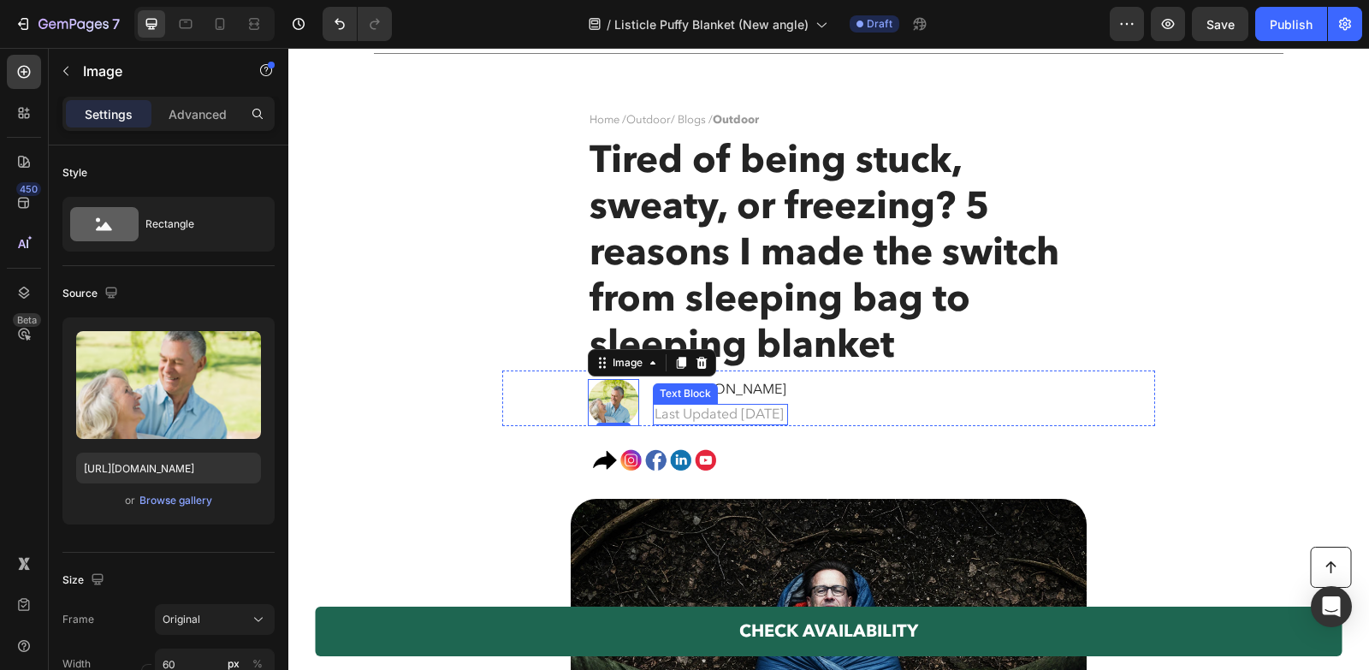
click at [786, 409] on p "Last Updated July 1, 2025" at bounding box center [721, 415] width 132 height 18
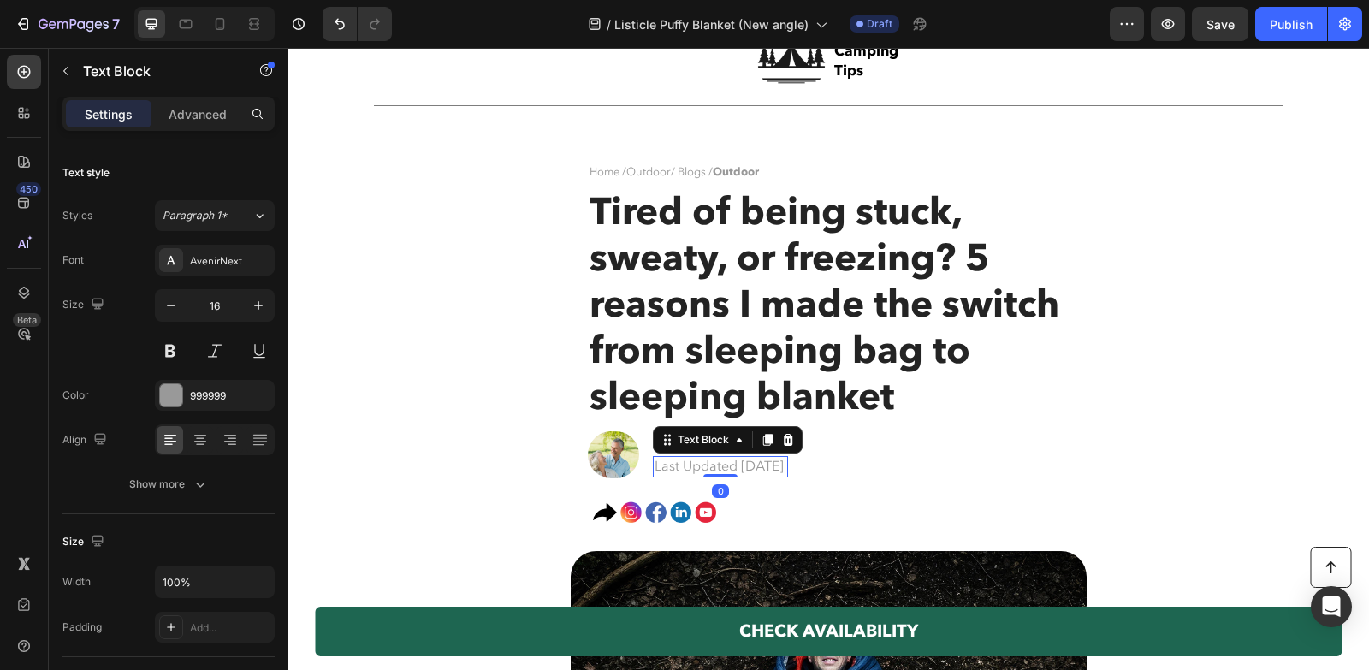
scroll to position [0, 0]
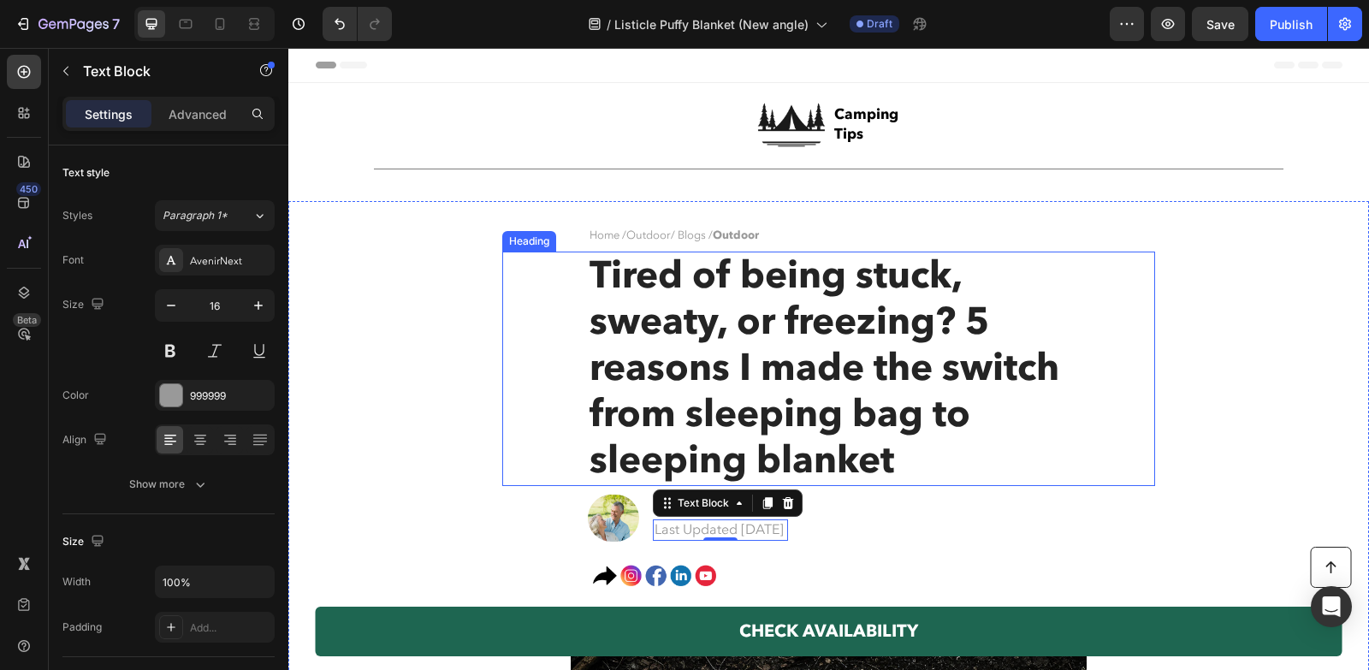
click at [732, 321] on span "Tired of being stuck, sweaty, or freezing? 5 reasons I made the switch from sle…" at bounding box center [825, 368] width 470 height 236
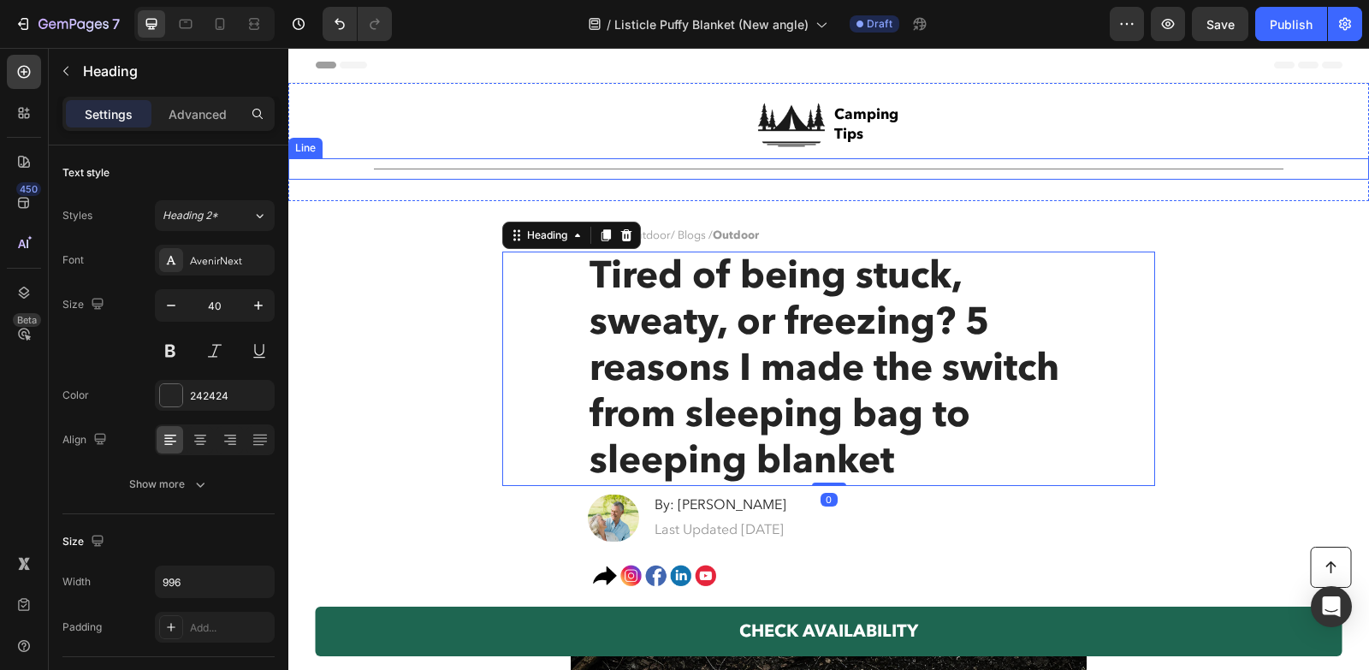
click at [828, 139] on div "Image Camping Tips Text Block Row" at bounding box center [829, 124] width 1027 height 68
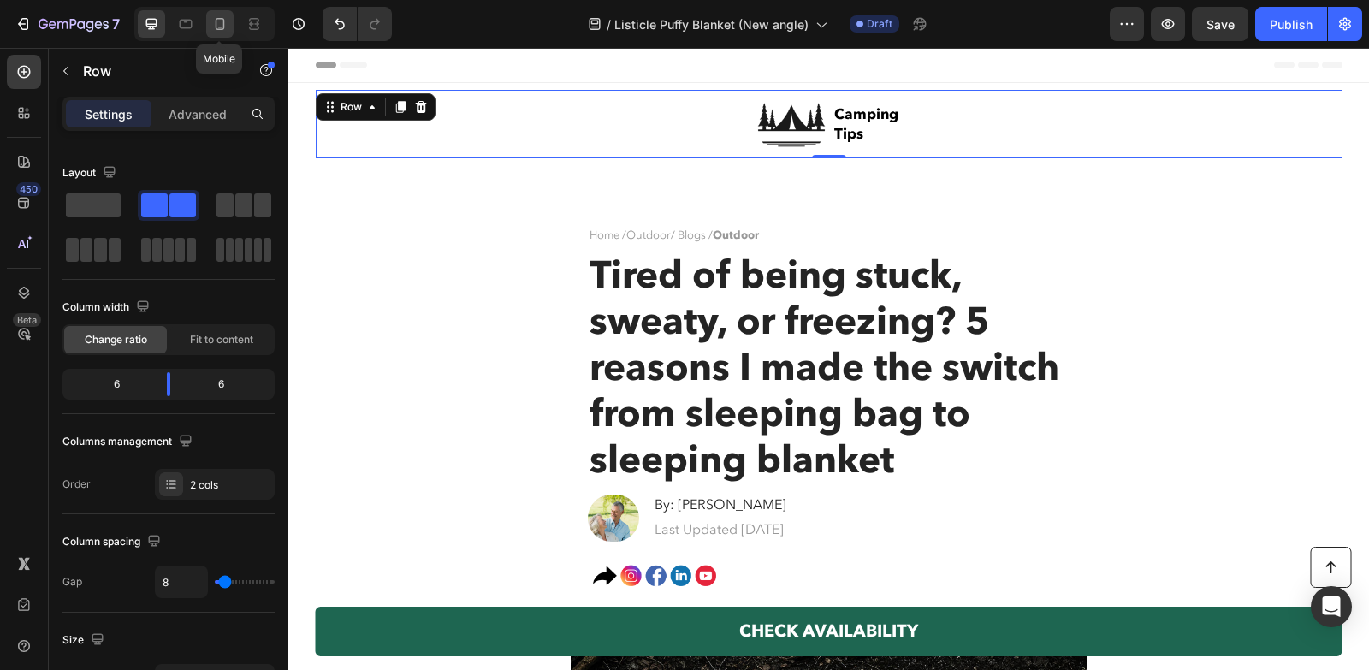
click at [221, 20] on icon at bounding box center [219, 23] width 17 height 17
type input "100%"
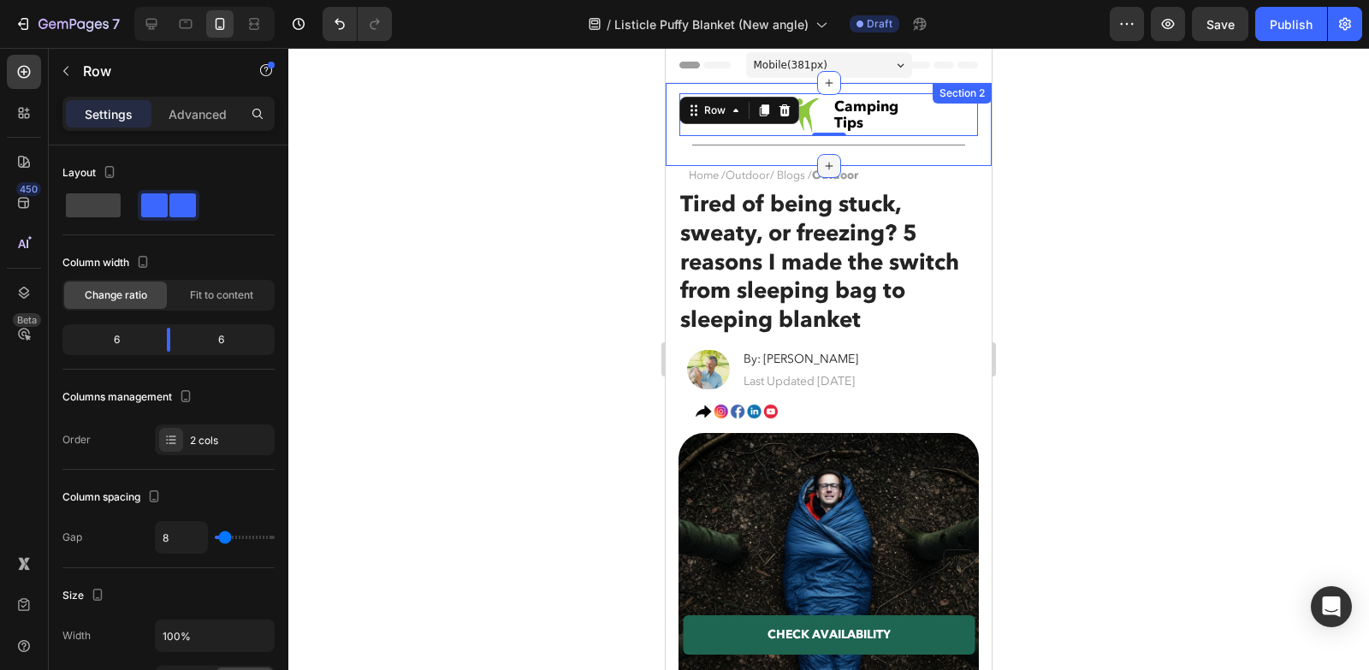
click at [839, 158] on div at bounding box center [829, 166] width 24 height 24
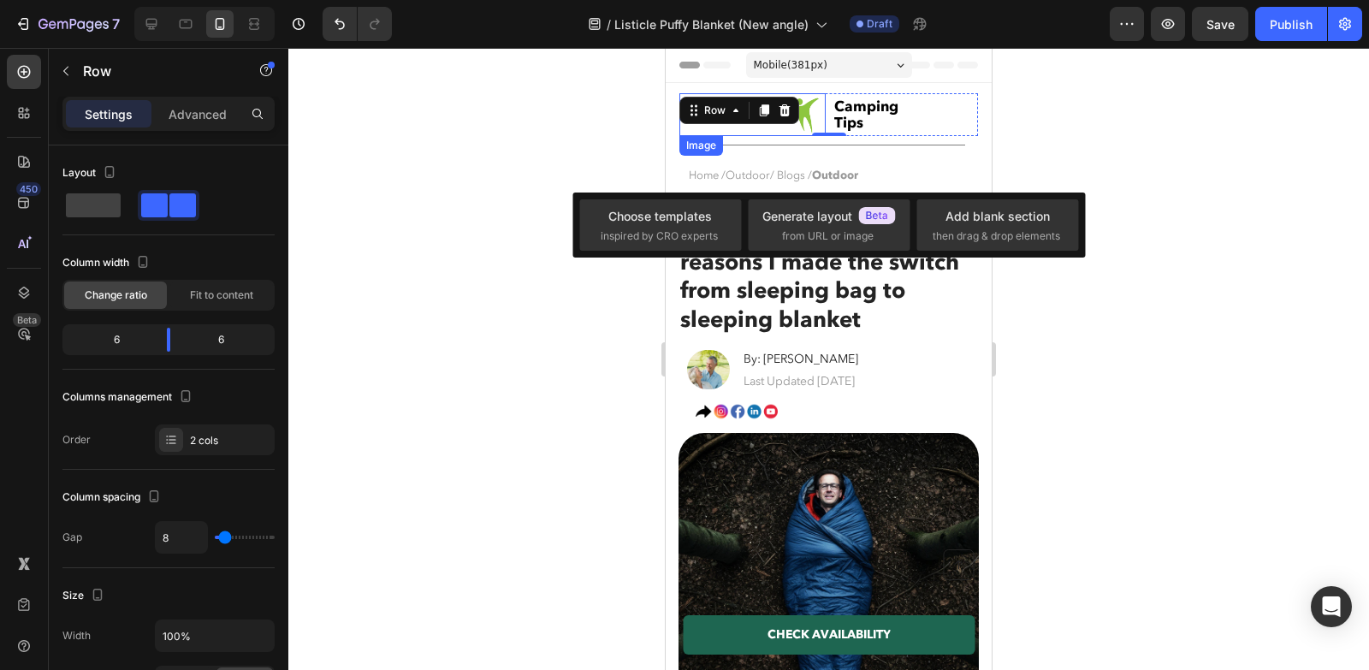
click at [798, 112] on img at bounding box center [804, 114] width 43 height 43
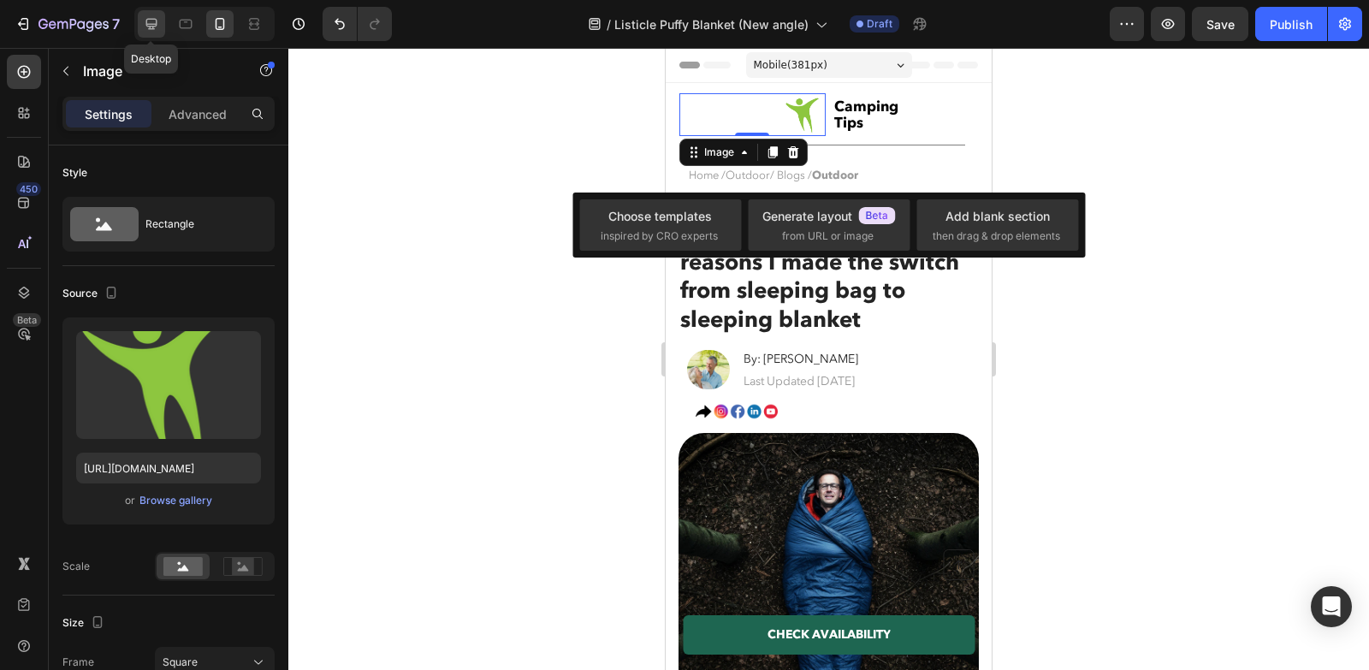
click at [143, 30] on icon at bounding box center [151, 23] width 17 height 17
type input "https://cdn.shopify.com/s/files/1/0600/9880/5987/files/gempages_539722016786220…"
type input "80"
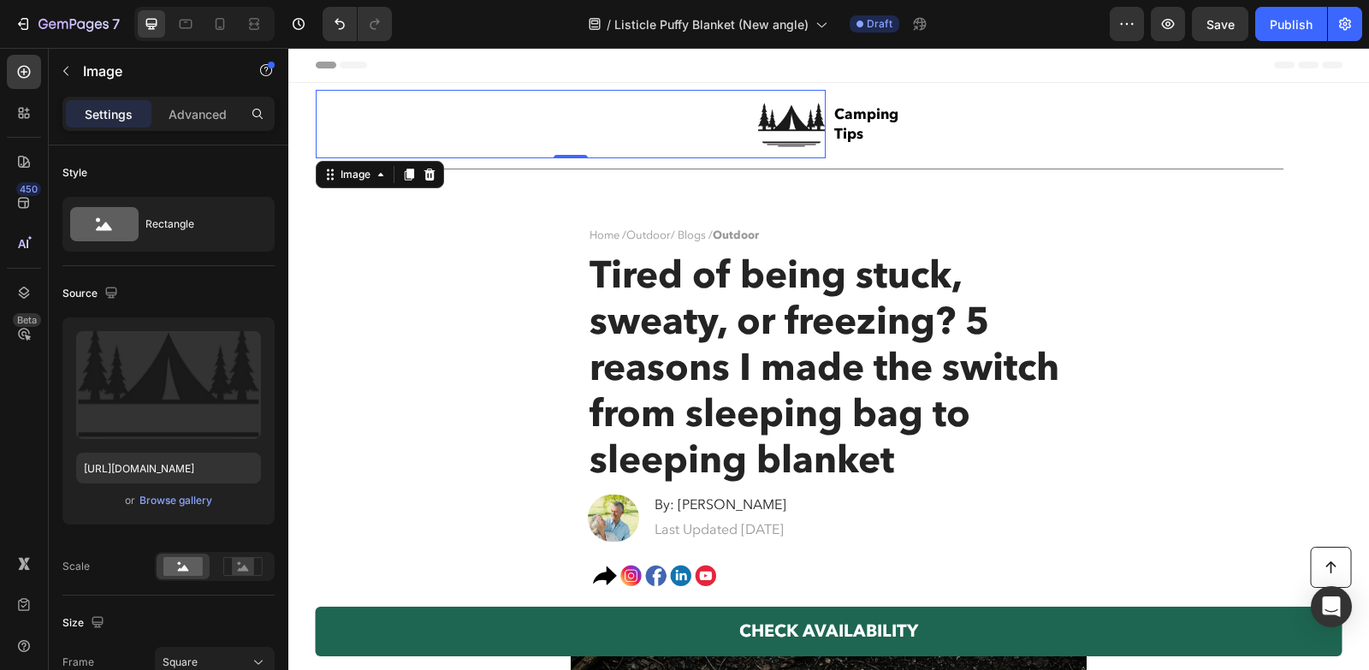
click at [781, 134] on img at bounding box center [791, 124] width 68 height 68
click at [163, 459] on input "https://cdn.shopify.com/s/files/1/0600/9880/5987/files/gempages_539722016786220…" at bounding box center [168, 468] width 185 height 31
click at [218, 28] on icon at bounding box center [219, 23] width 17 height 17
type input "https://cdn.shopify.com/s/files/1/0600/9880/5987/files/gempages_539722016786220…"
type input "50"
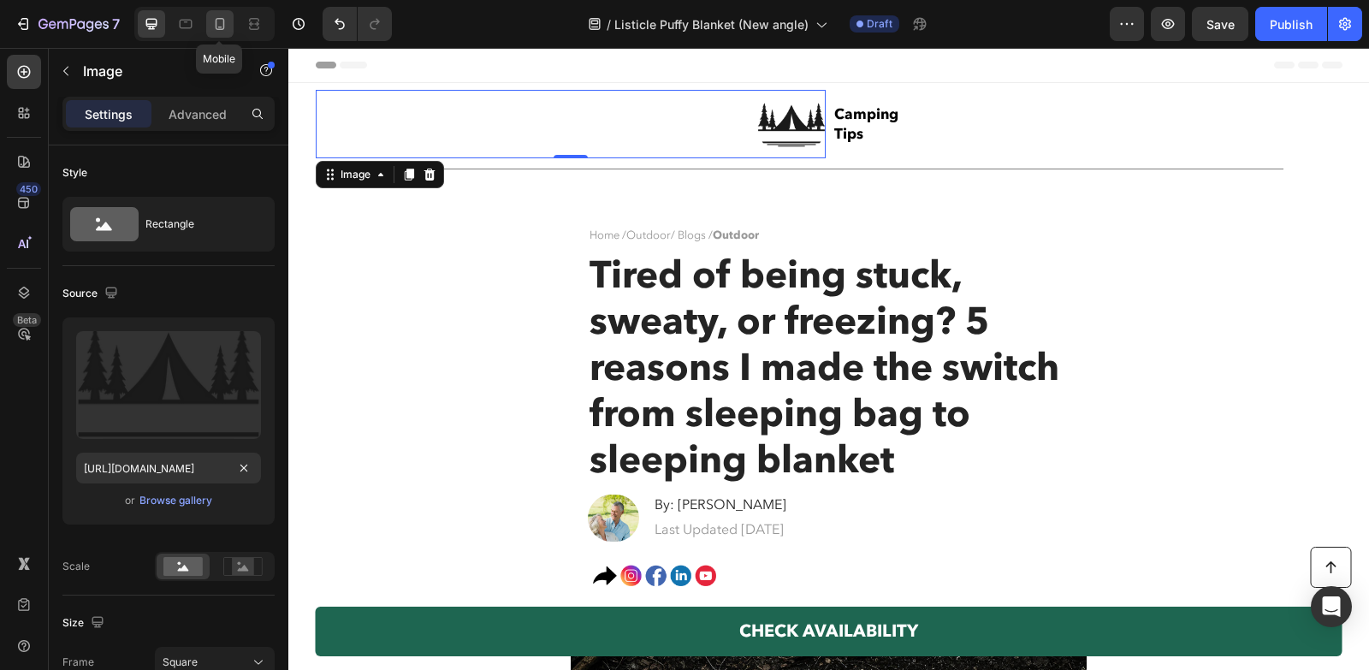
type input "50"
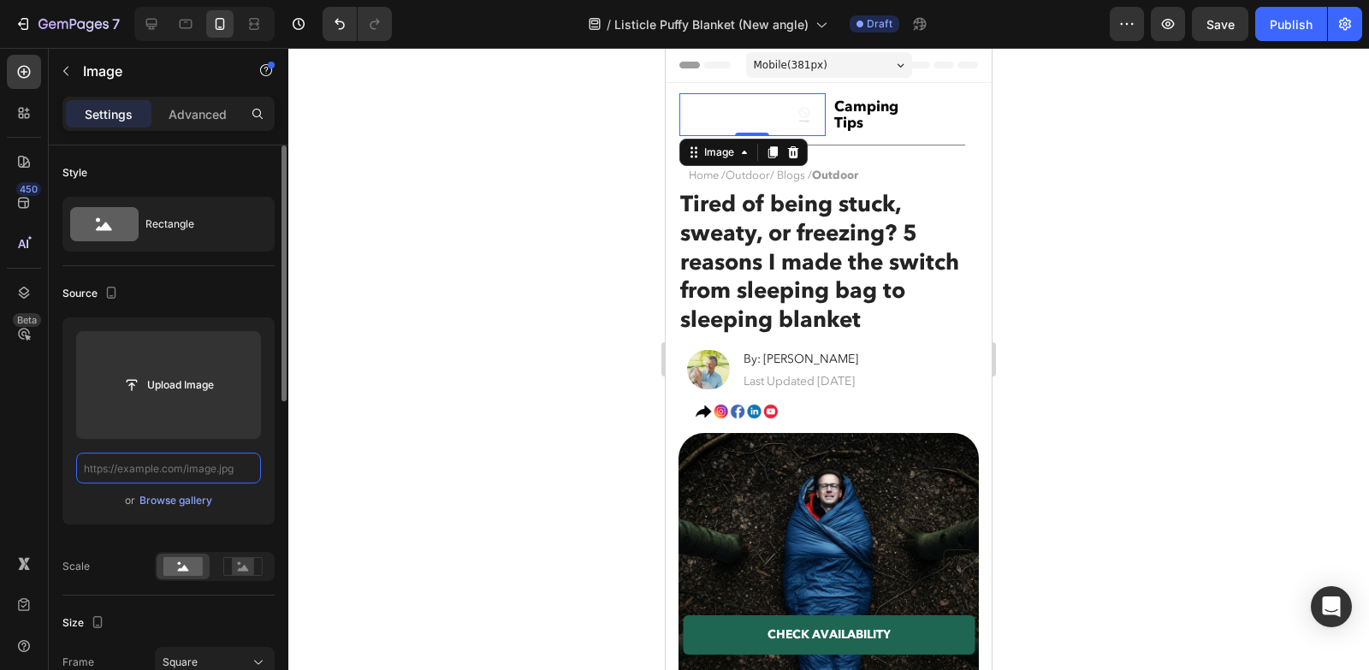
paste input "https://cdn.shopify.com/s/files/1/0600/9880/5987/files/gempages_539722016786220…"
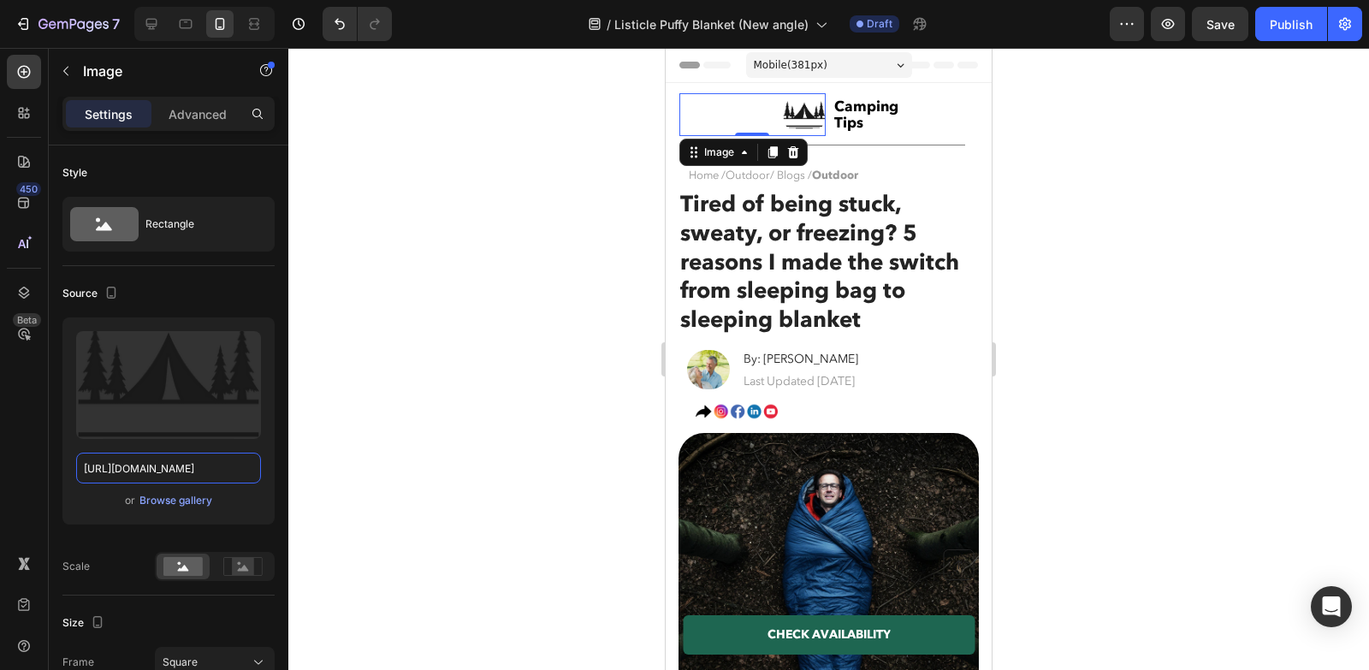
type input "https://cdn.shopify.com/s/files/1/0600/9880/5987/files/gempages_539722016786220…"
click at [564, 193] on div at bounding box center [828, 359] width 1081 height 622
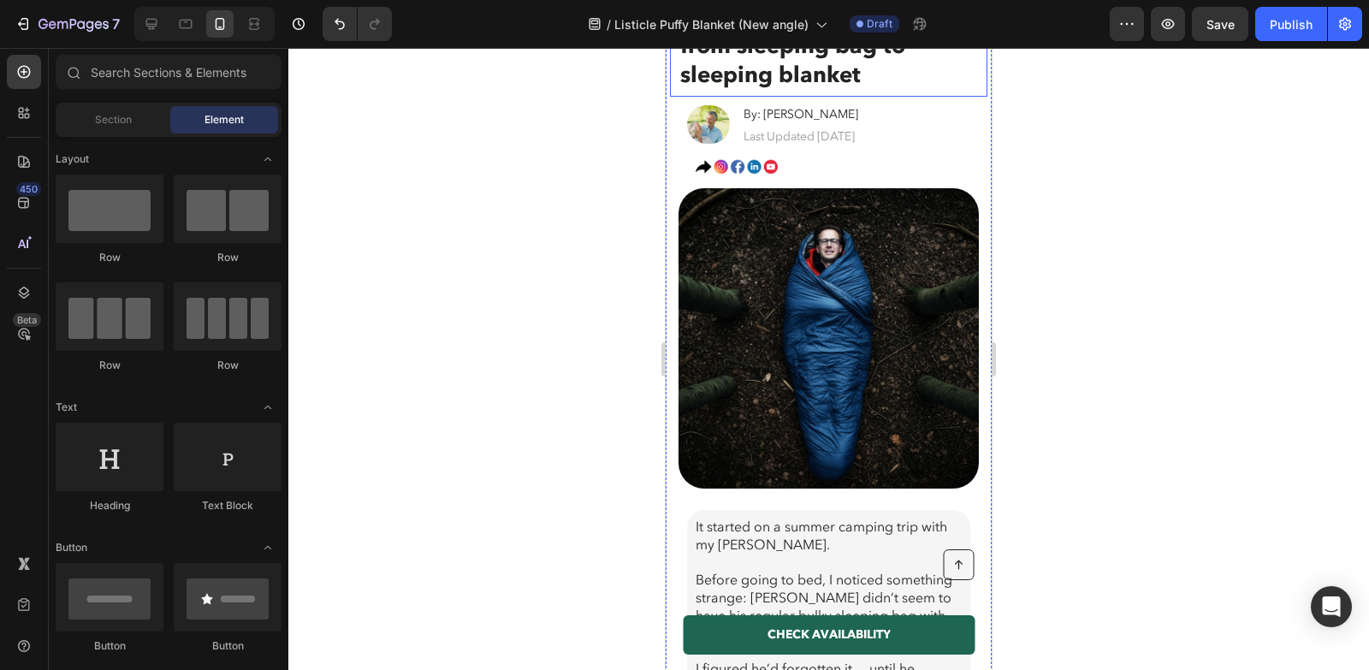
scroll to position [250, 0]
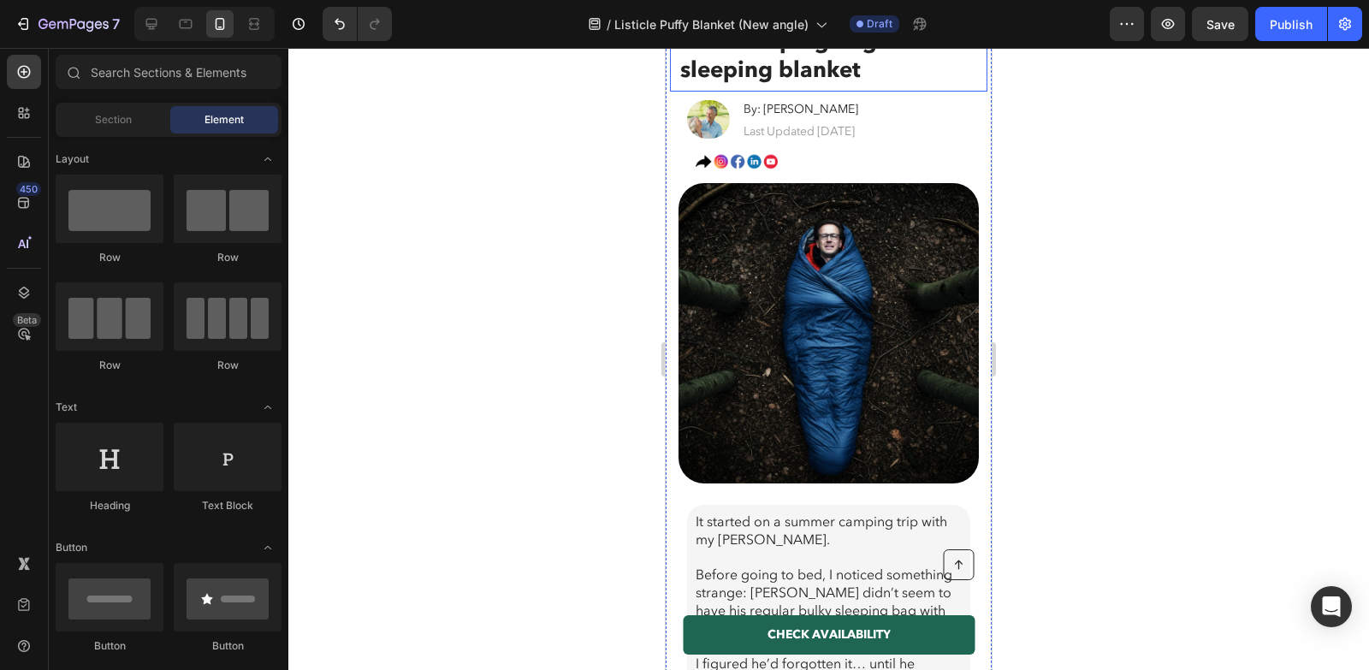
click at [837, 288] on img at bounding box center [829, 333] width 300 height 300
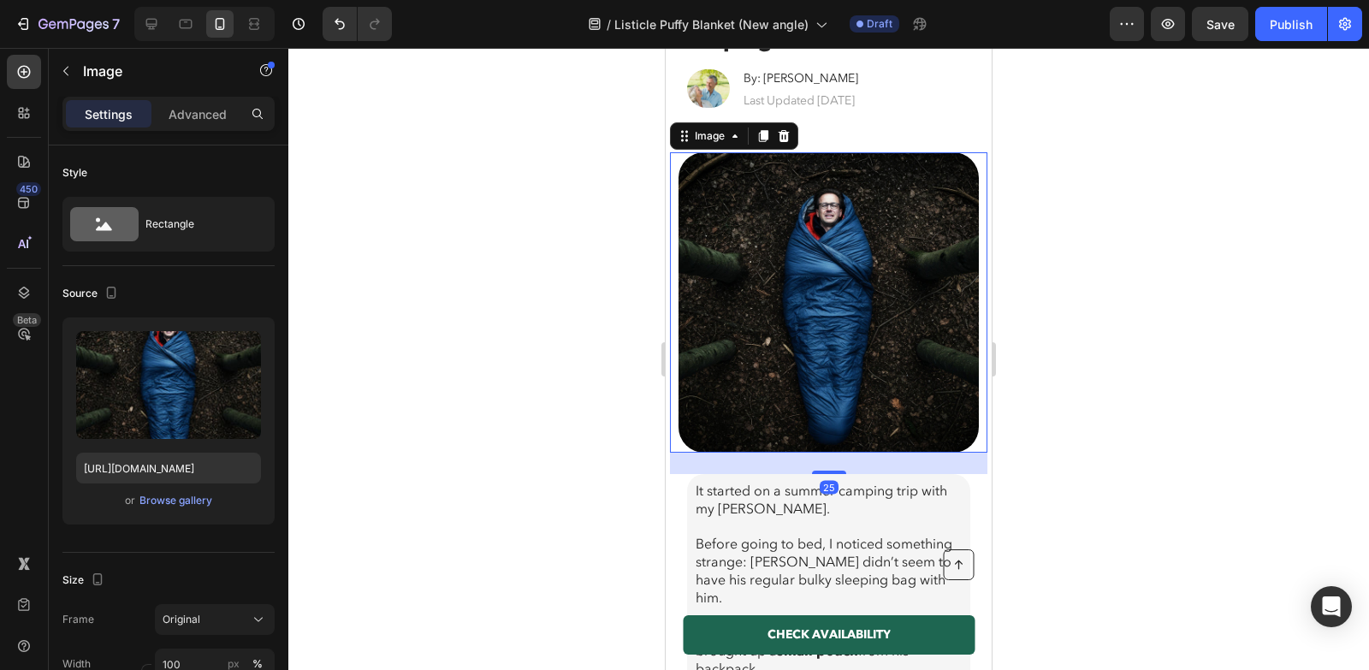
scroll to position [284, 0]
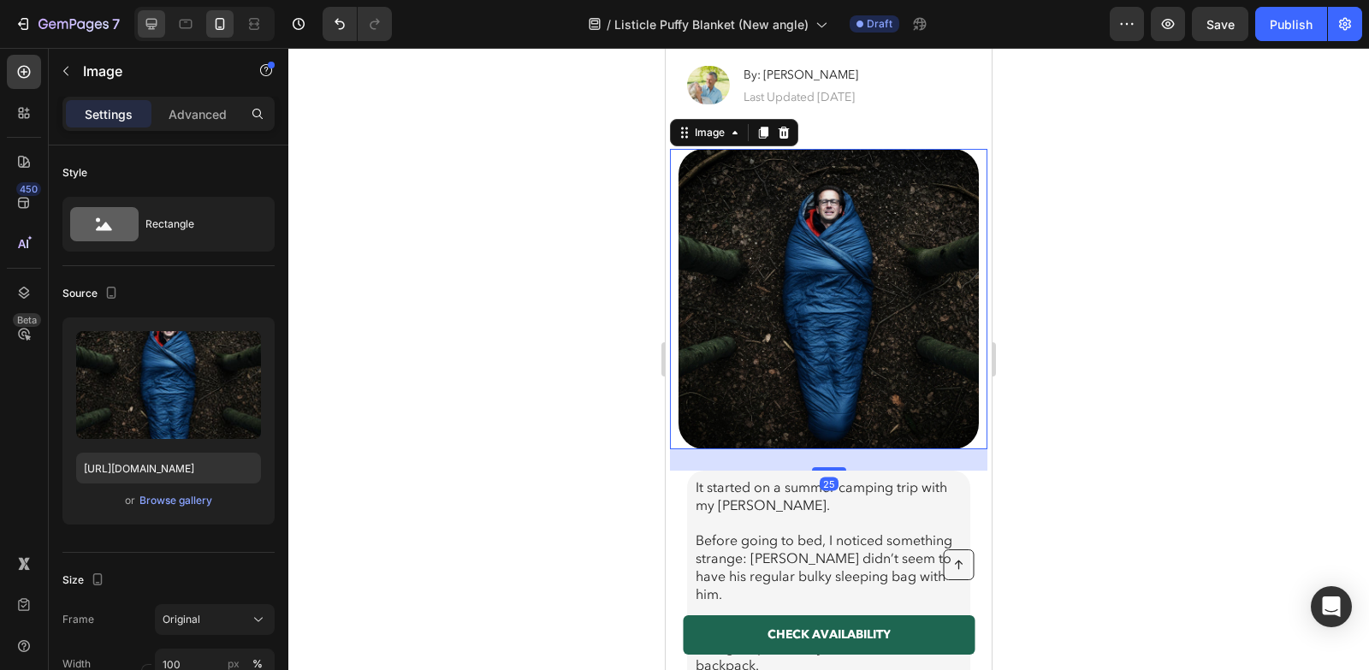
click at [151, 18] on icon at bounding box center [151, 23] width 17 height 17
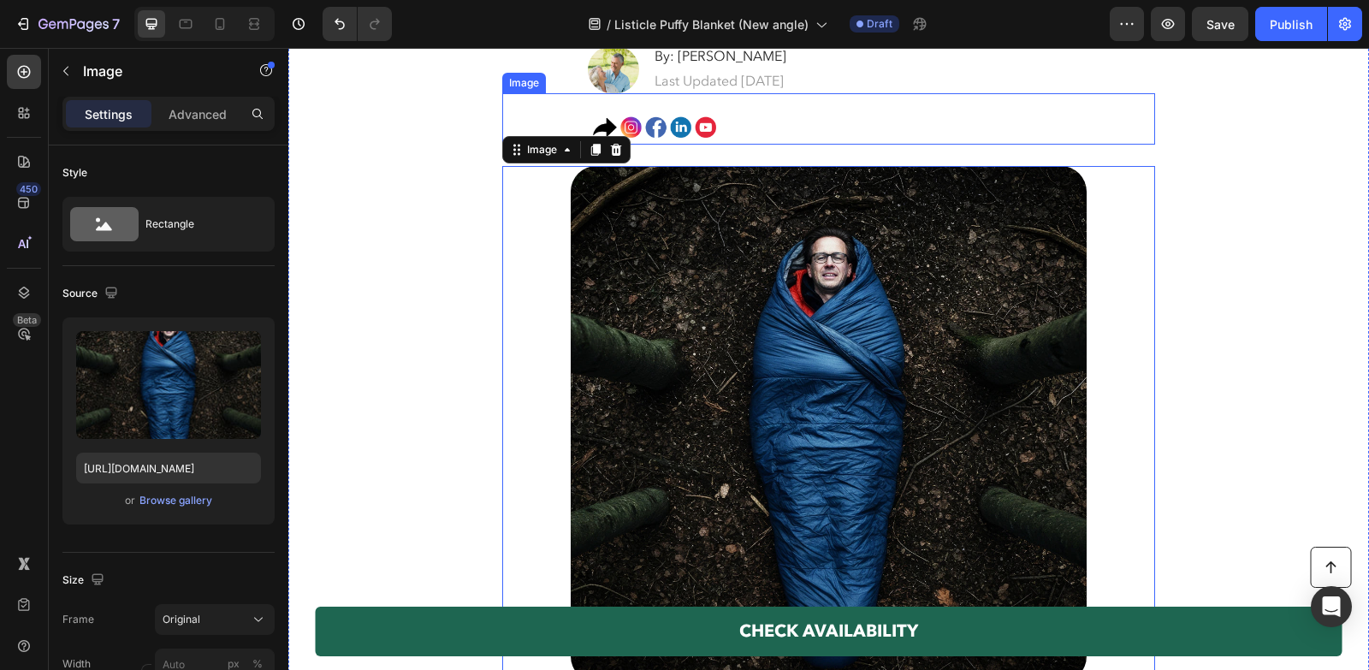
scroll to position [497, 0]
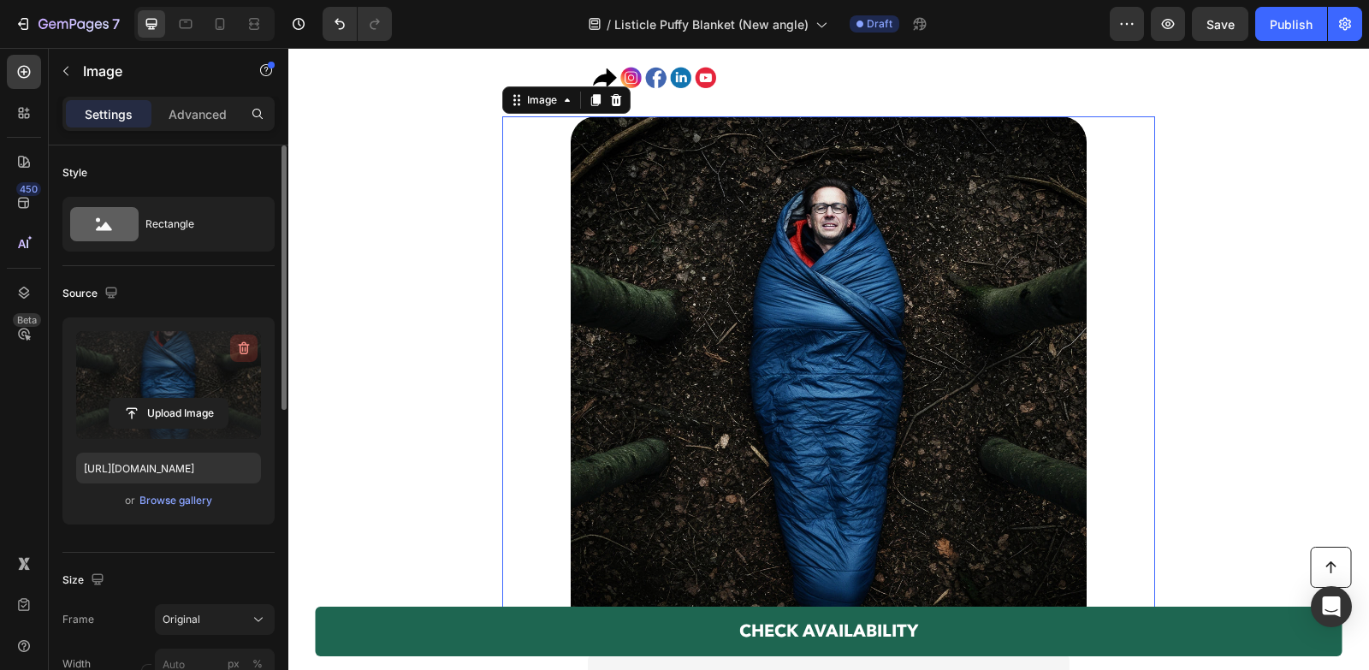
click at [235, 340] on icon "button" at bounding box center [243, 348] width 17 height 17
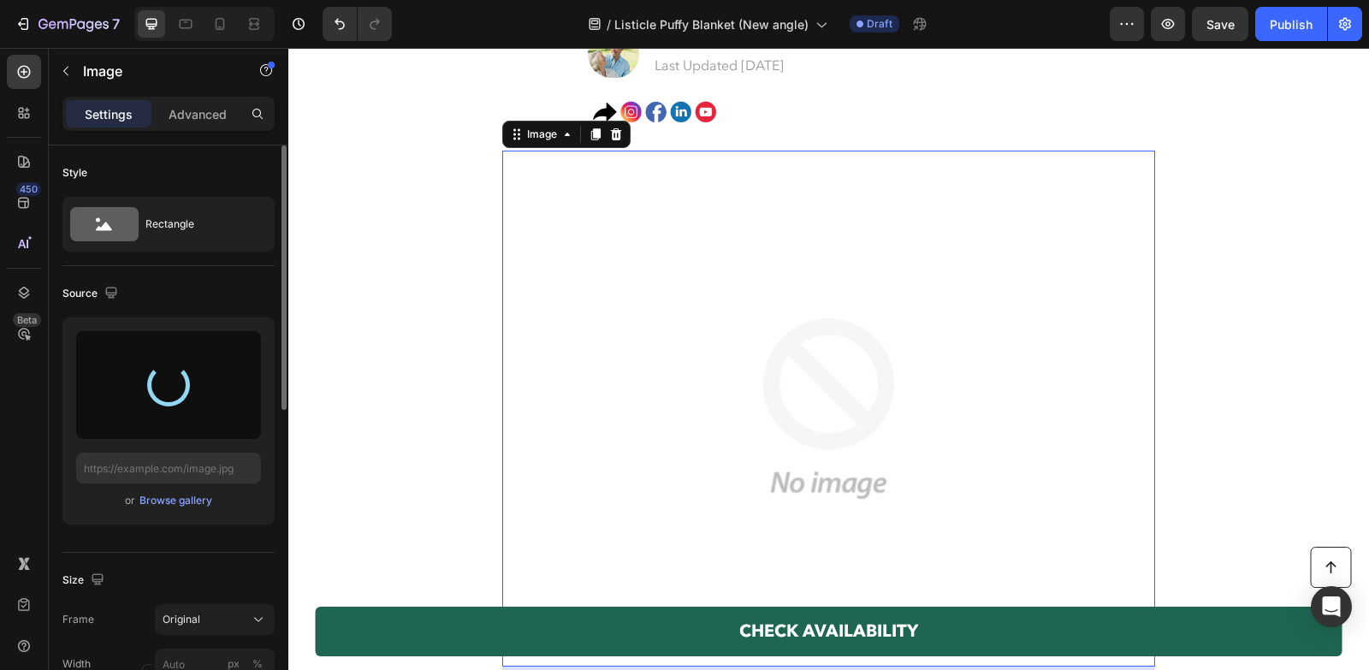
scroll to position [462, 0]
type input "https://cdn.shopify.com/s/files/1/0600/9880/5987/files/gempages_539722016786220…"
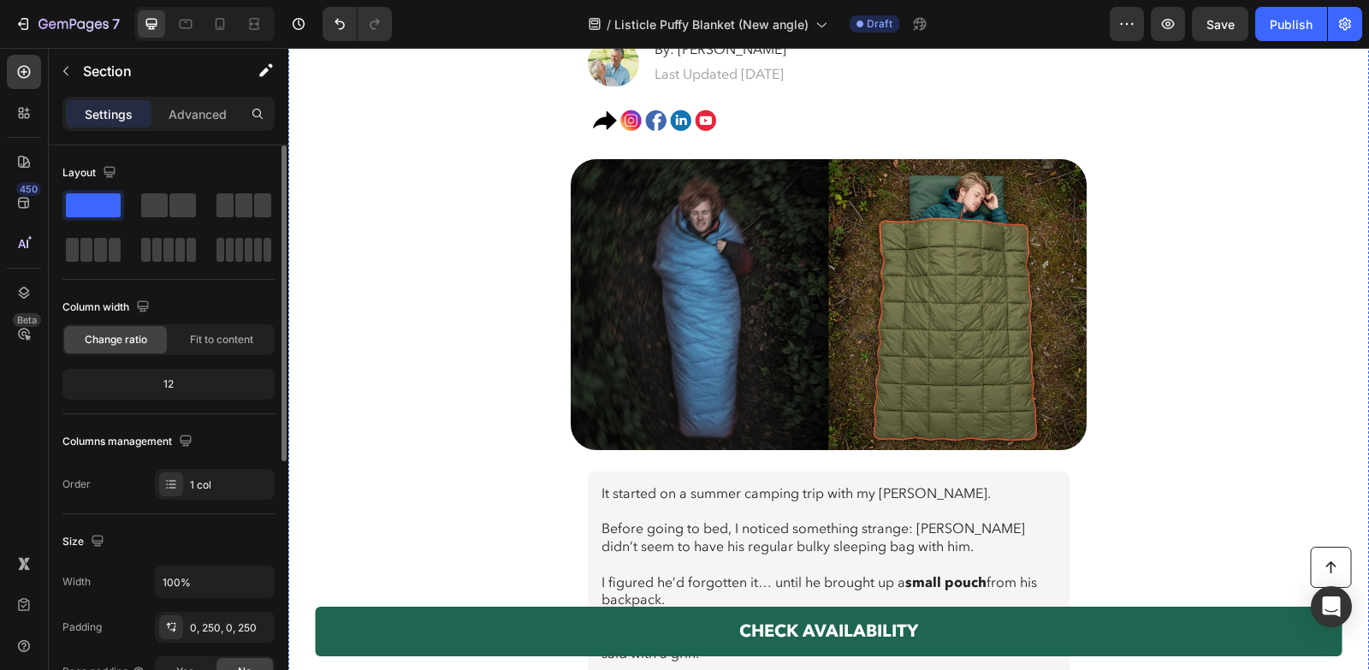
scroll to position [475, 0]
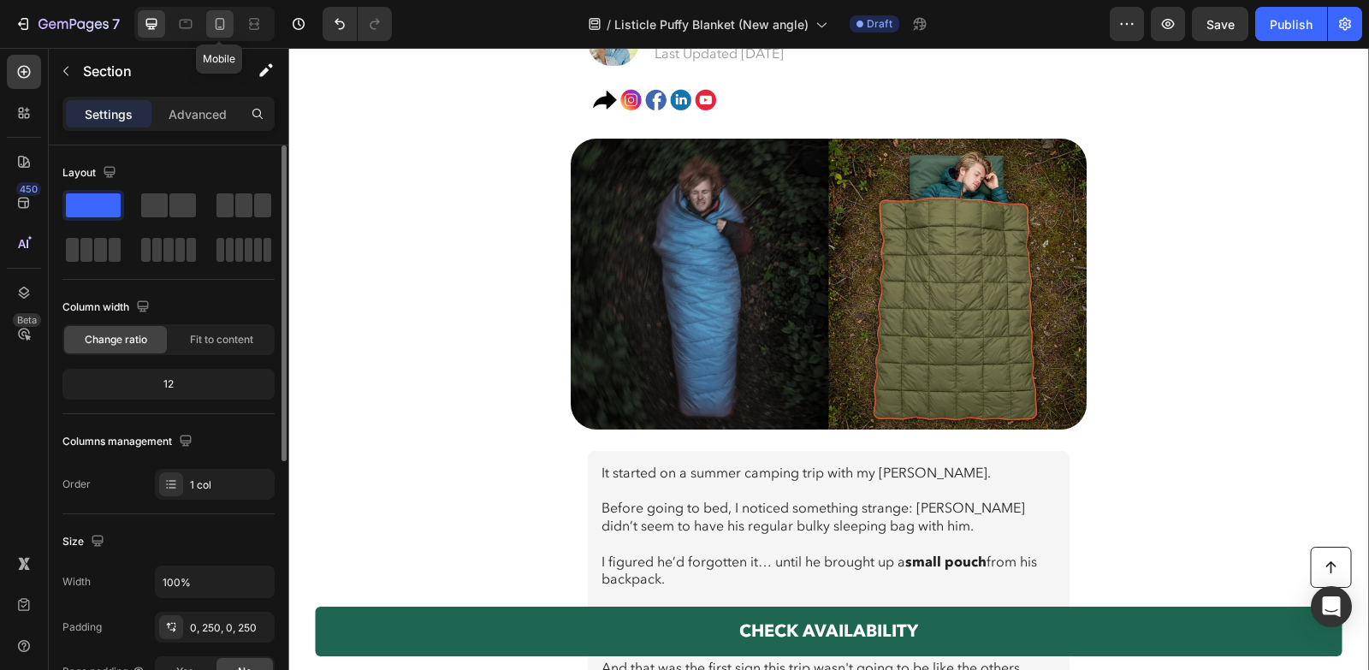
click at [210, 21] on div at bounding box center [219, 23] width 27 height 27
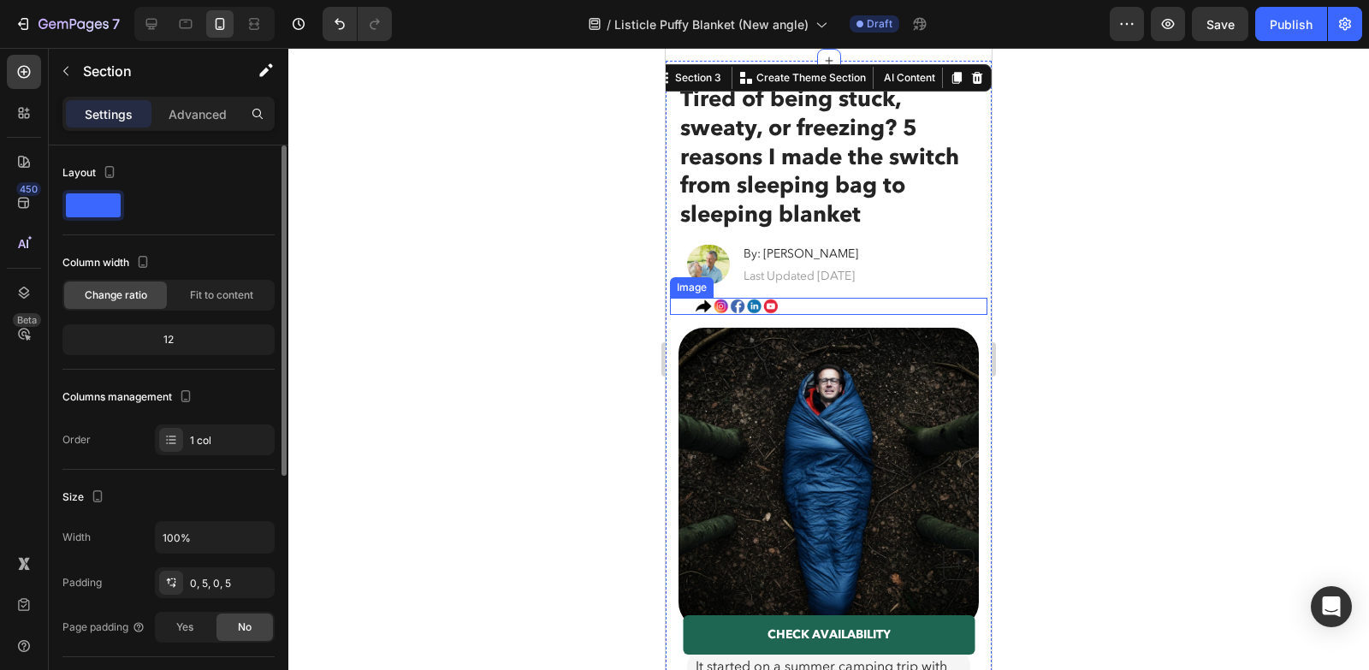
scroll to position [95, 0]
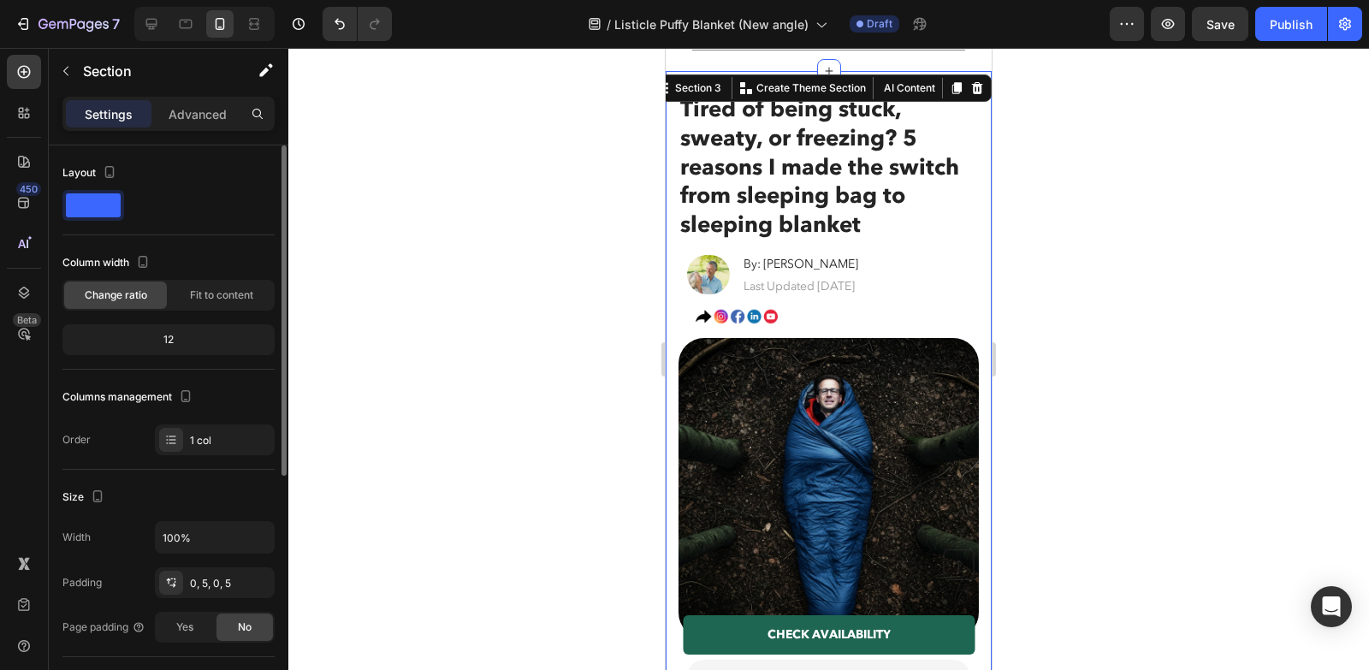
click at [738, 393] on img at bounding box center [829, 488] width 300 height 300
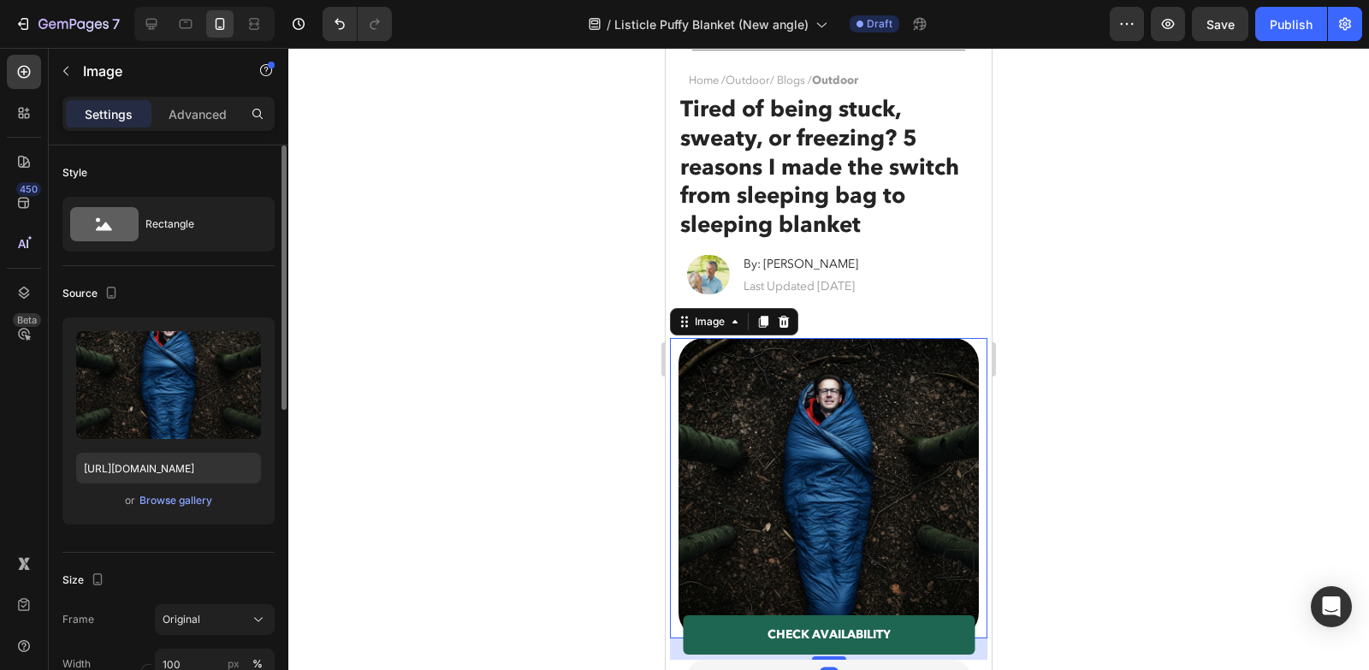
click at [149, 39] on div at bounding box center [204, 24] width 140 height 34
click at [146, 25] on icon at bounding box center [151, 24] width 11 height 11
type input "https://cdn.shopify.com/s/files/1/0600/9880/5987/files/gempages_539722016786220…"
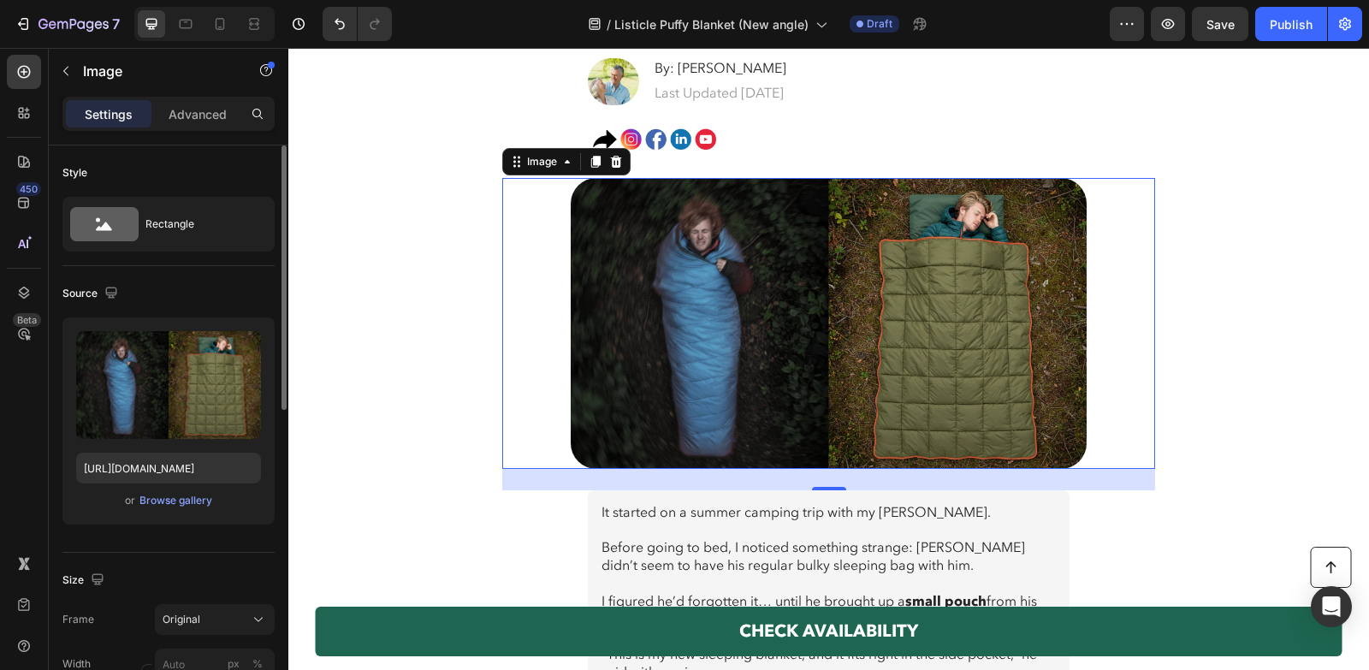
scroll to position [501, 0]
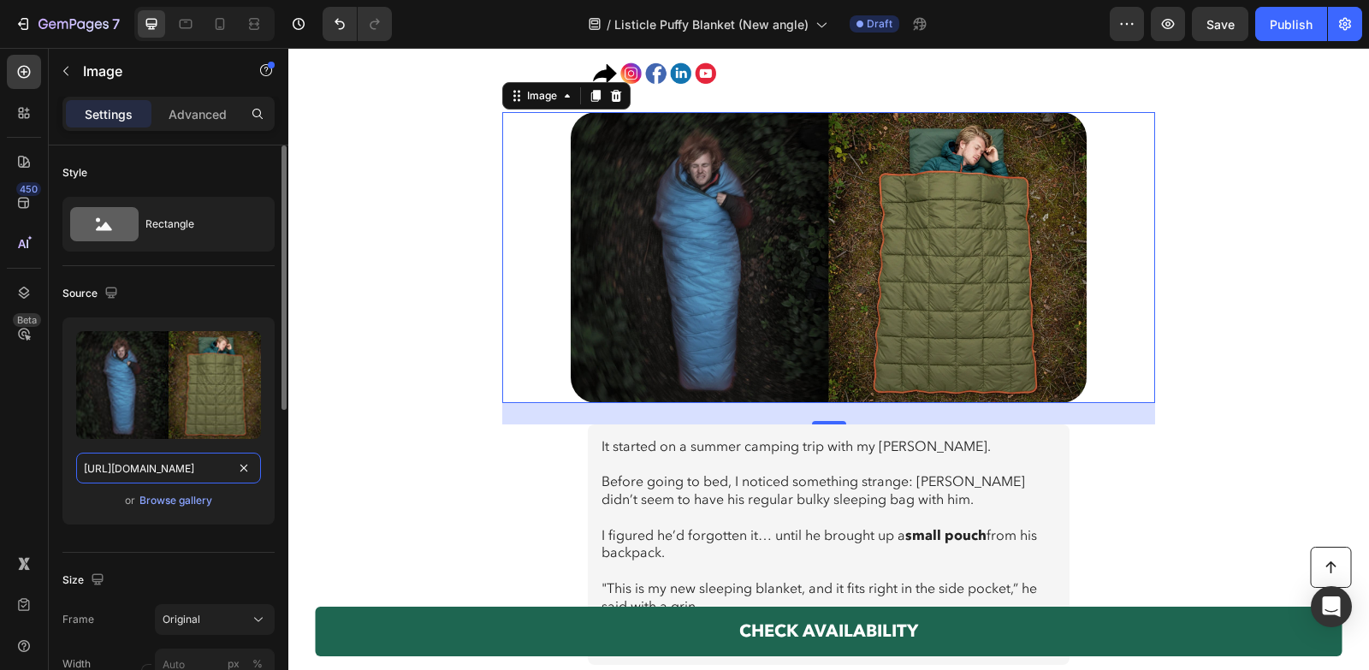
click at [188, 454] on input "https://cdn.shopify.com/s/files/1/0600/9880/5987/files/gempages_539722016786220…" at bounding box center [168, 468] width 185 height 31
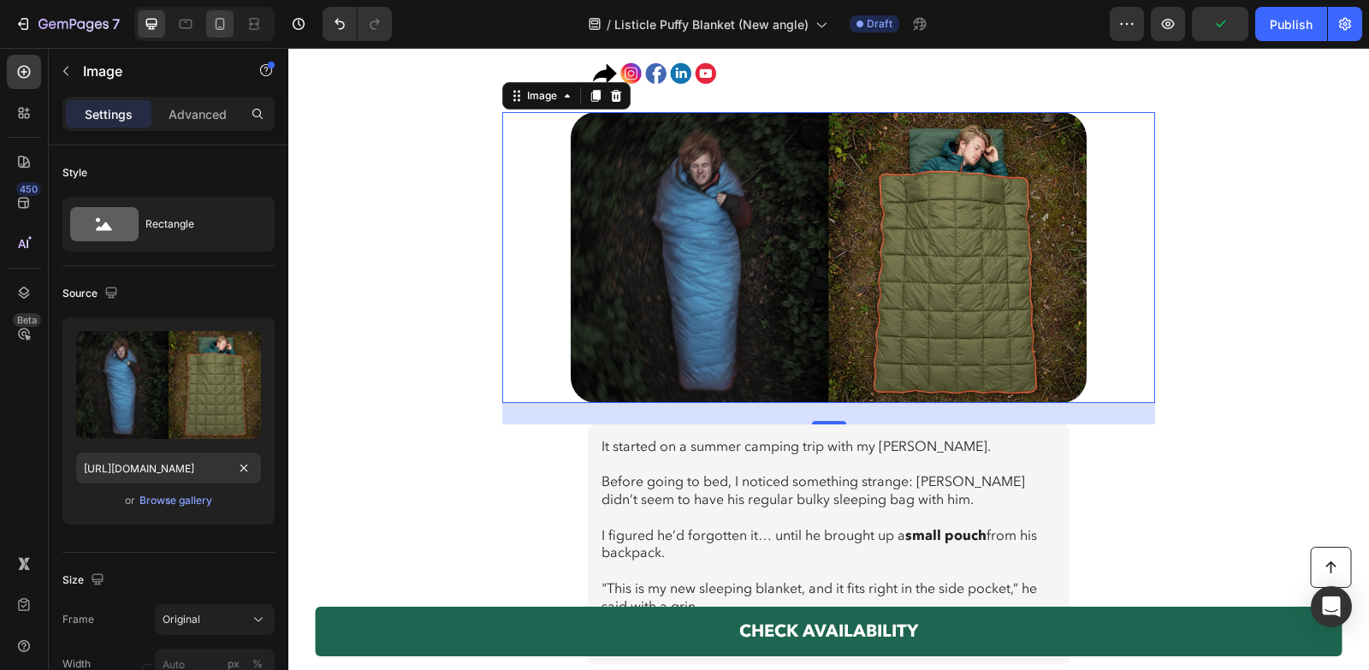
click at [221, 37] on div at bounding box center [219, 23] width 27 height 27
type input "https://cdn.shopify.com/s/files/1/0600/9880/5987/files/gempages_539722016786220…"
type input "100"
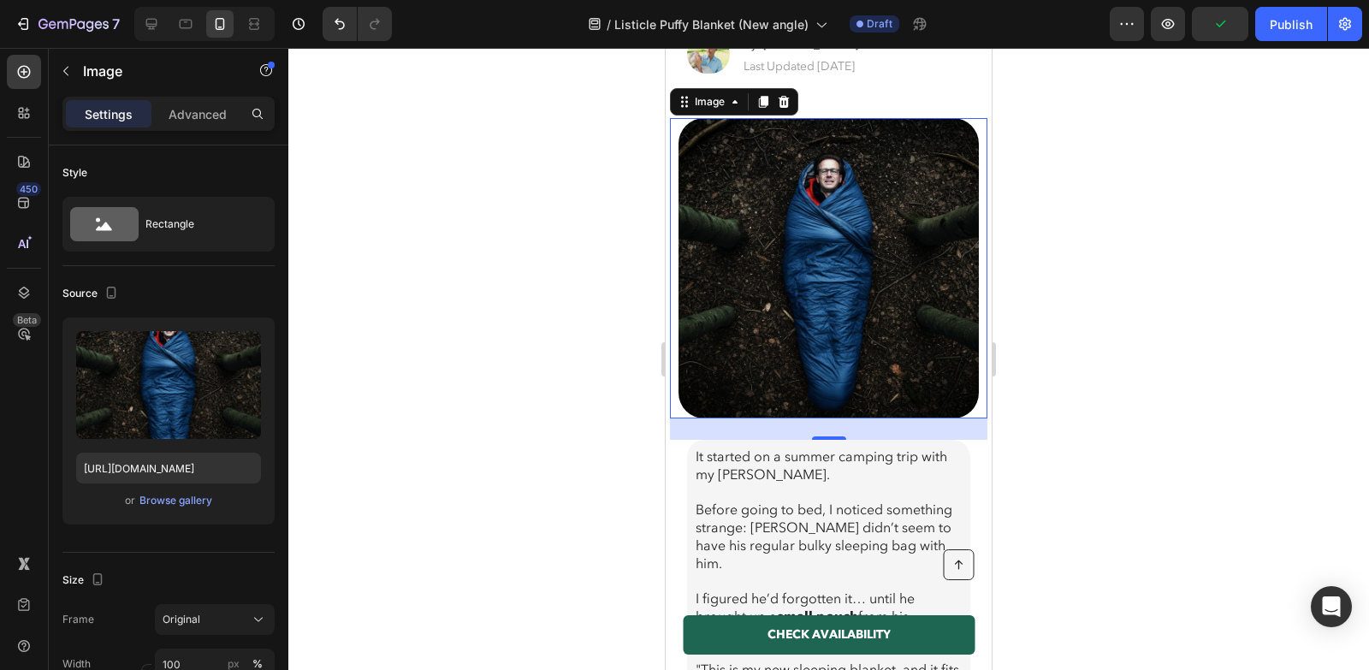
scroll to position [349, 0]
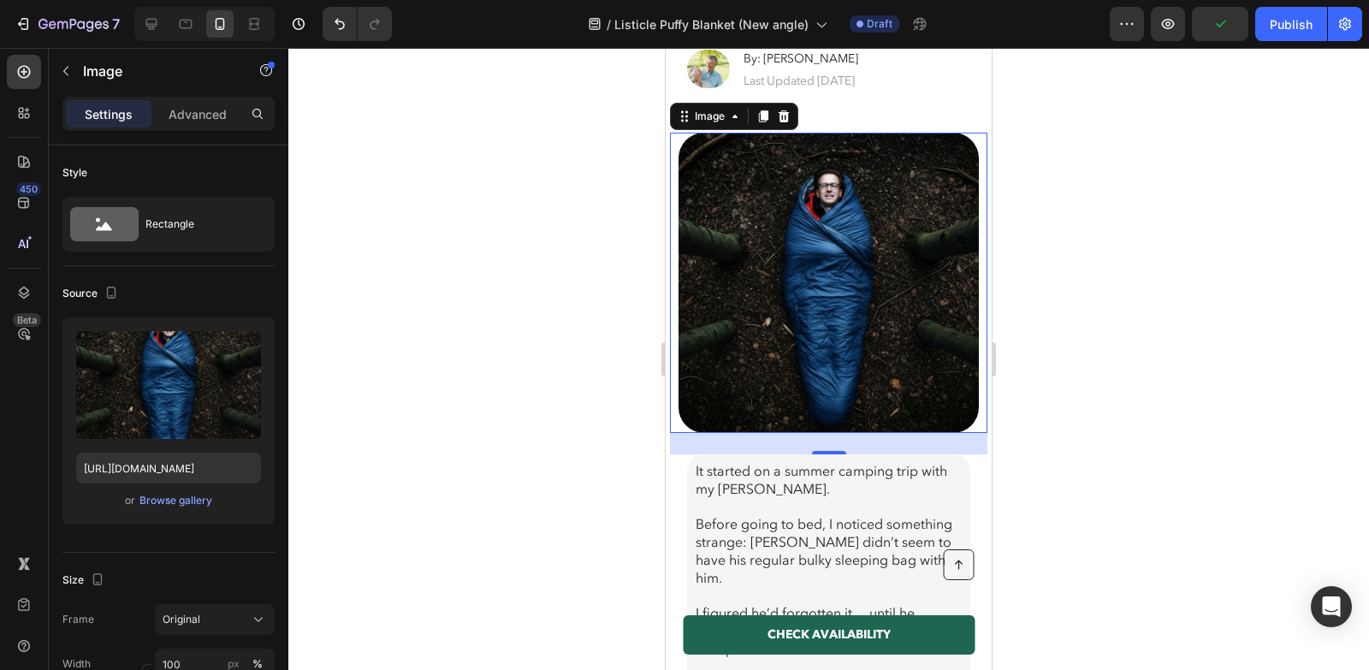
click at [875, 244] on img at bounding box center [829, 283] width 300 height 300
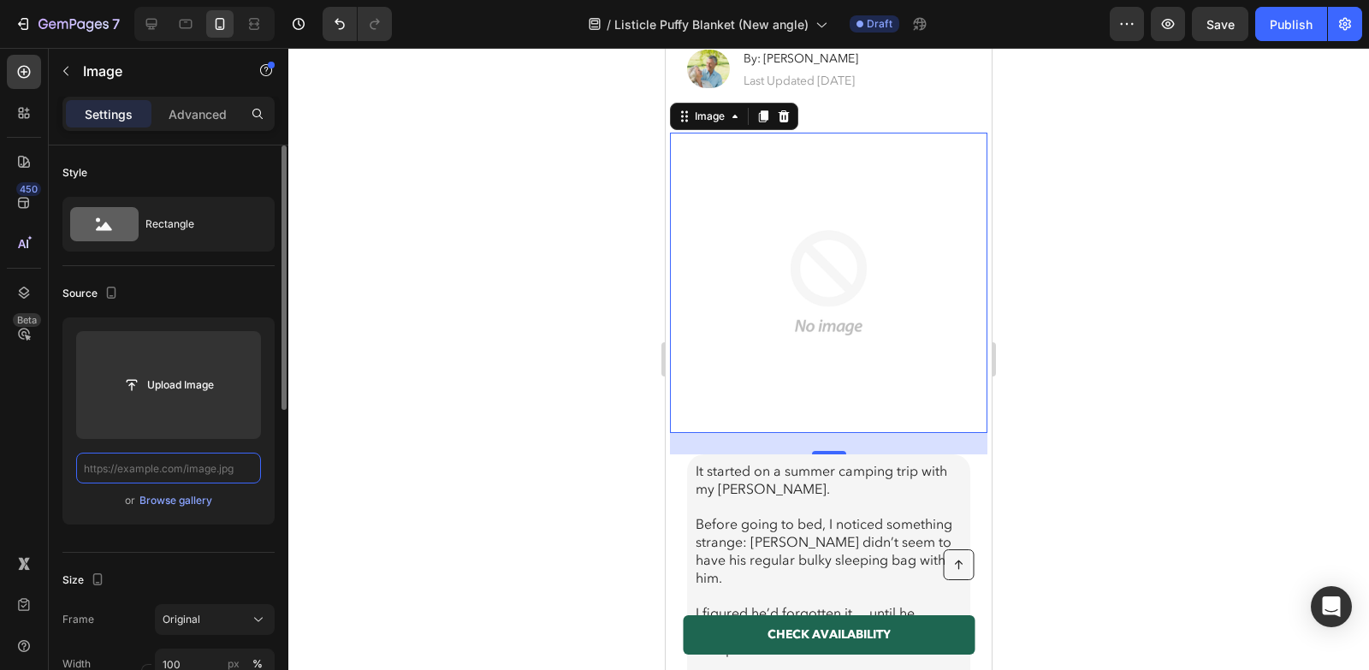
paste input "https://cdn.shopify.com/s/files/1/0600/9880/5987/files/gempages_539722016786220…"
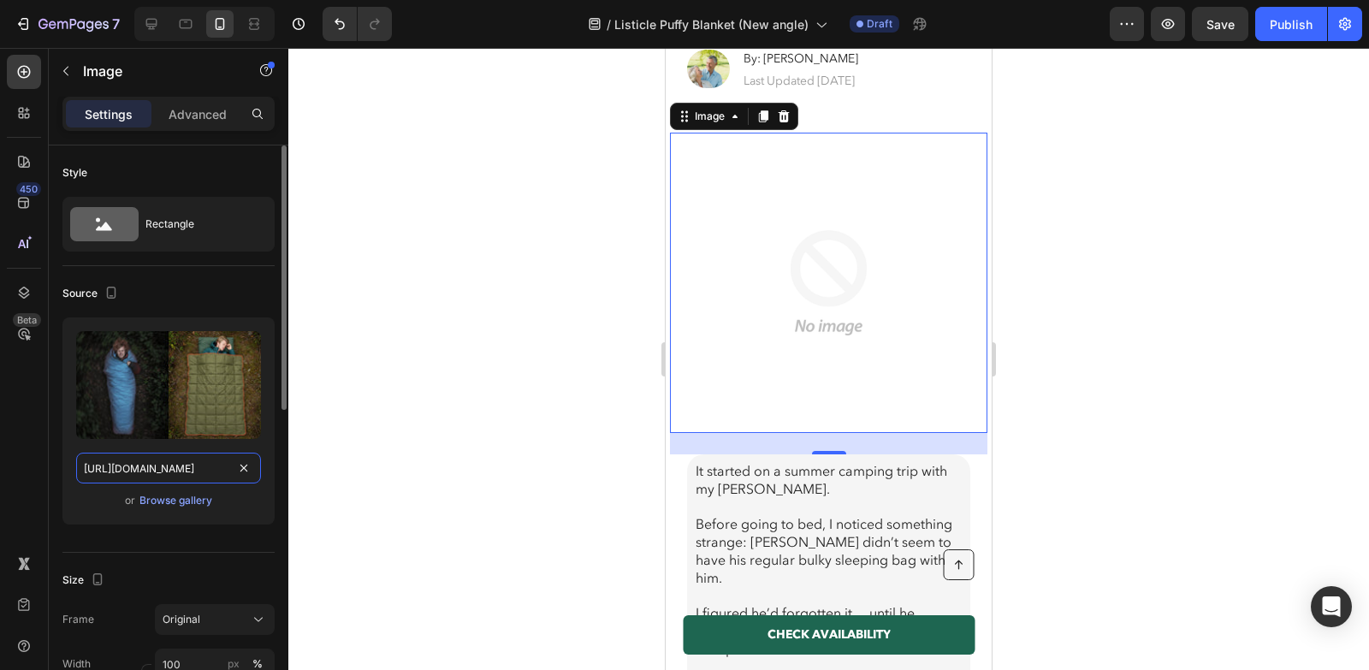
scroll to position [0, 536]
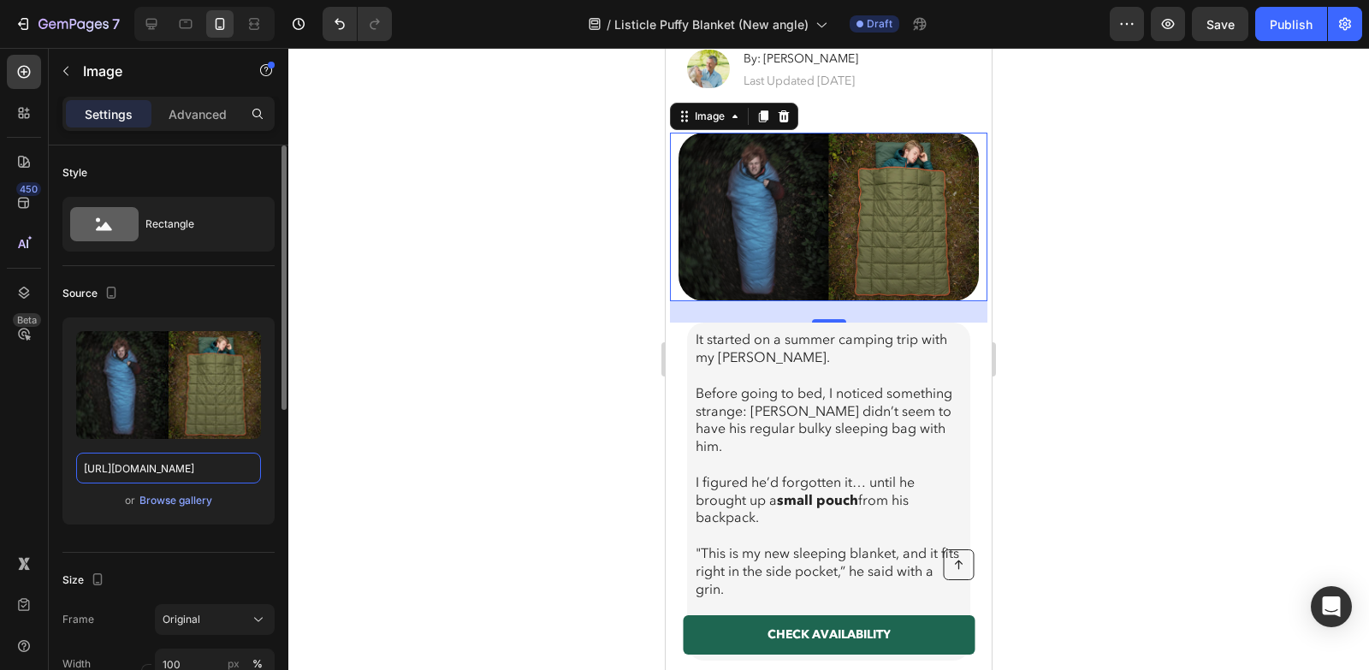
type input "https://cdn.shopify.com/s/files/1/0600/9880/5987/files/gempages_539722016786220…"
click at [442, 442] on div at bounding box center [828, 359] width 1081 height 622
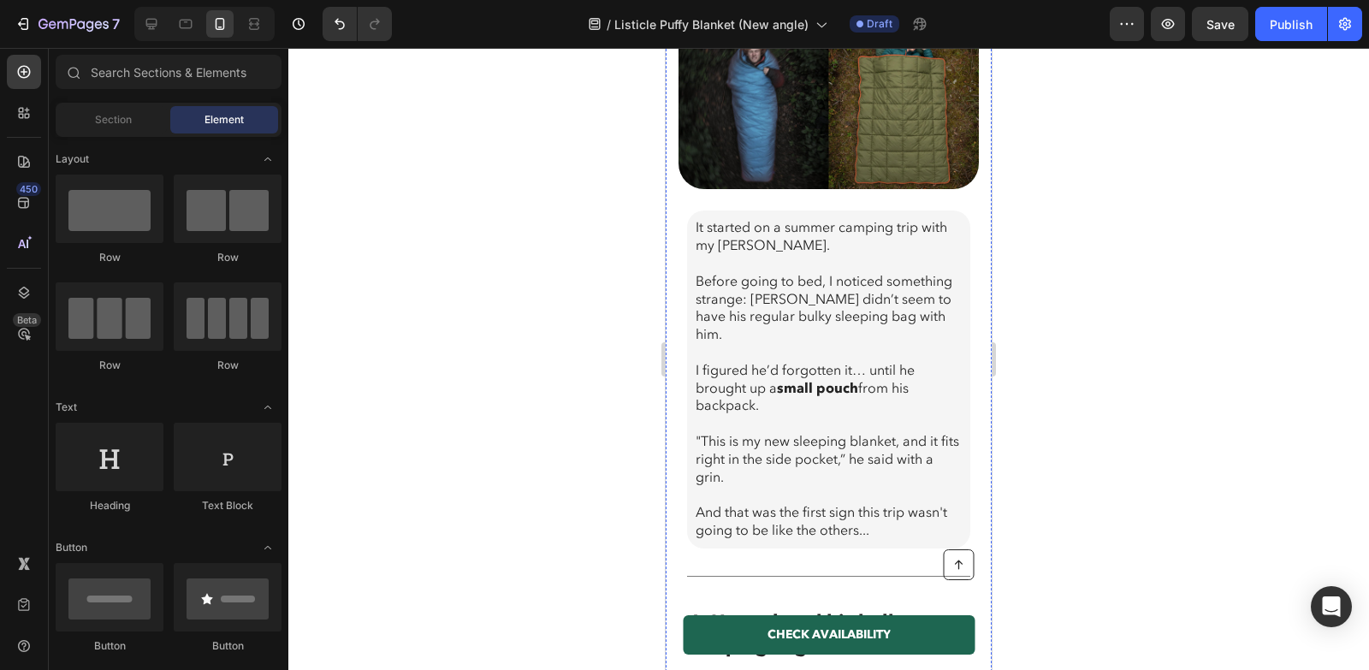
scroll to position [462, 0]
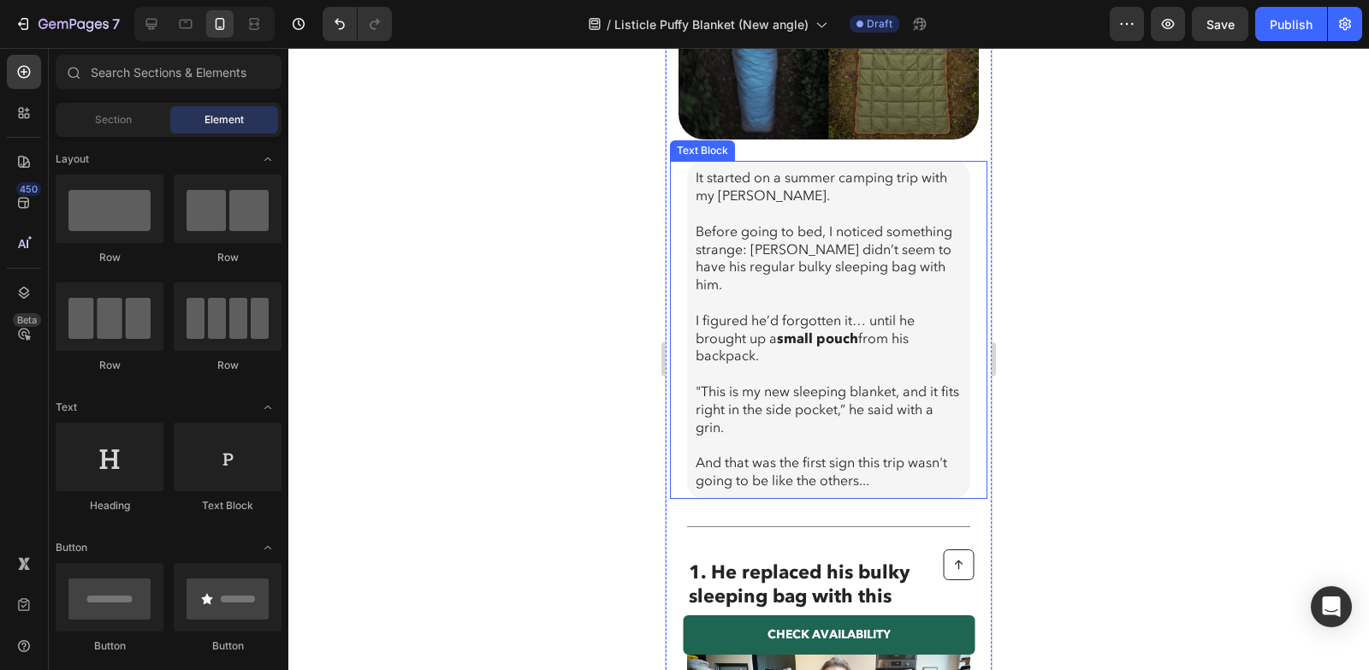
click at [848, 262] on p "Before going to bed, I noticed something strange: Michael didn’t seem to have h…" at bounding box center [829, 258] width 266 height 71
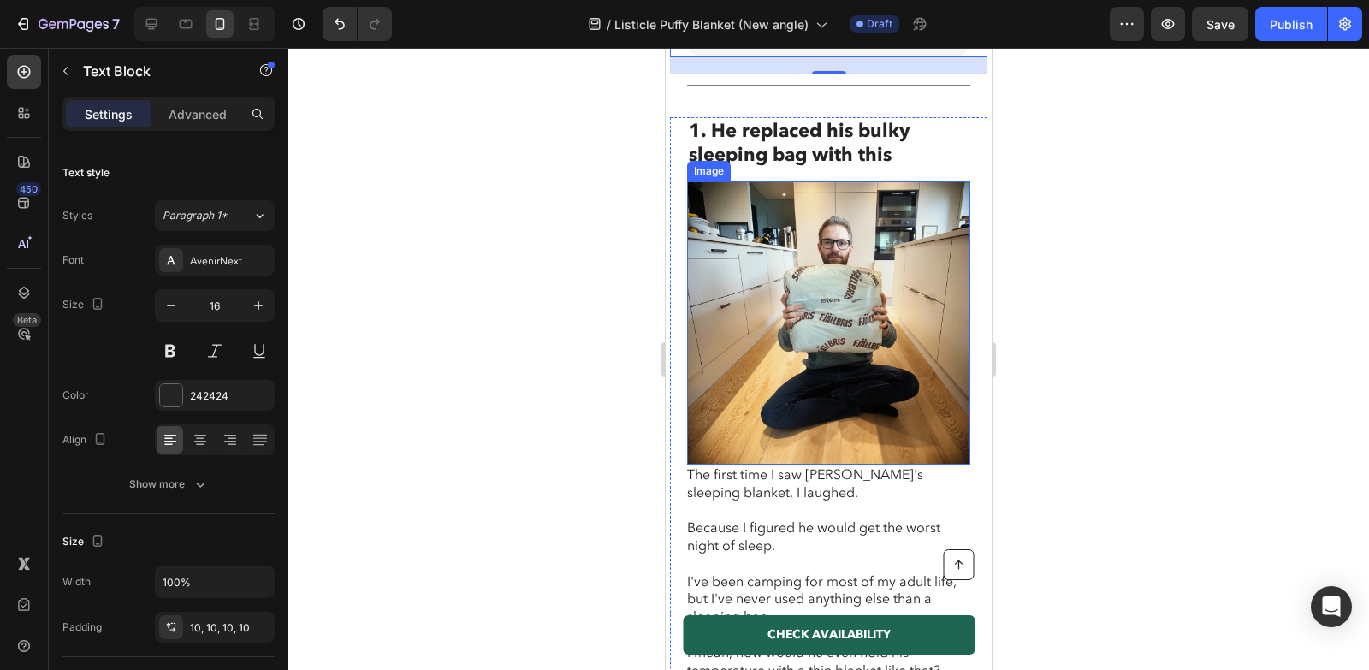
click at [543, 278] on div at bounding box center [828, 359] width 1081 height 622
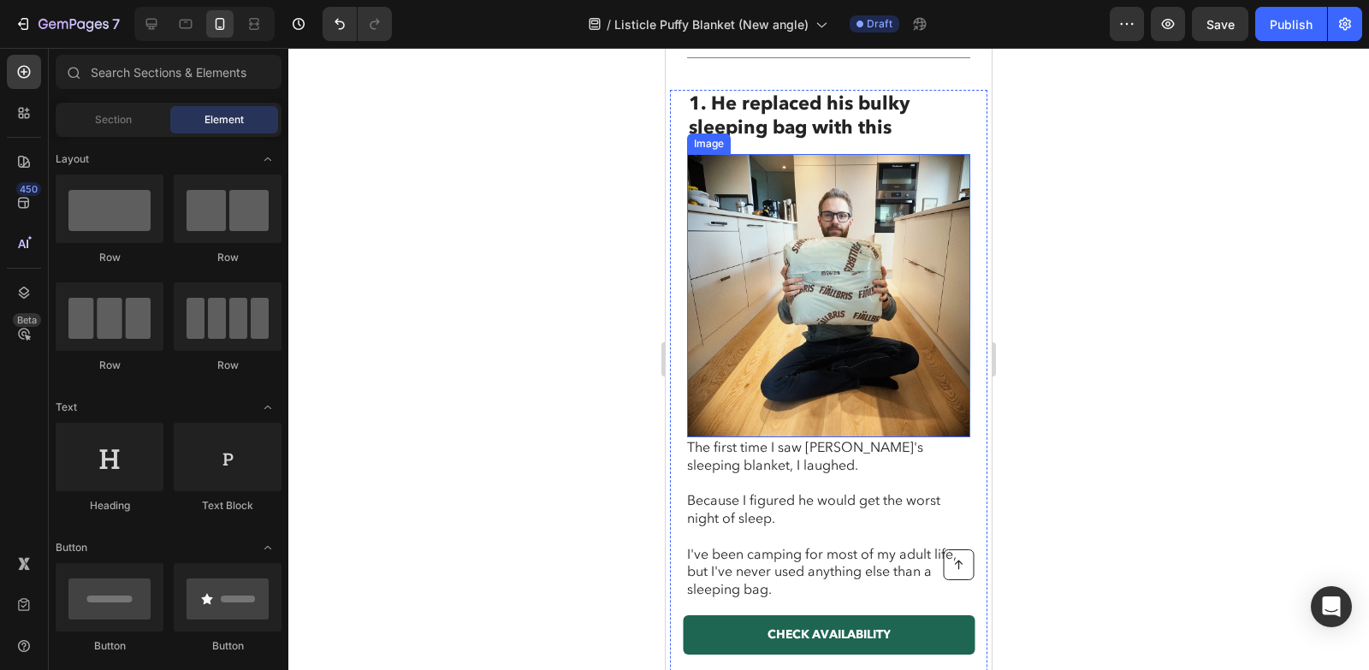
scroll to position [942, 0]
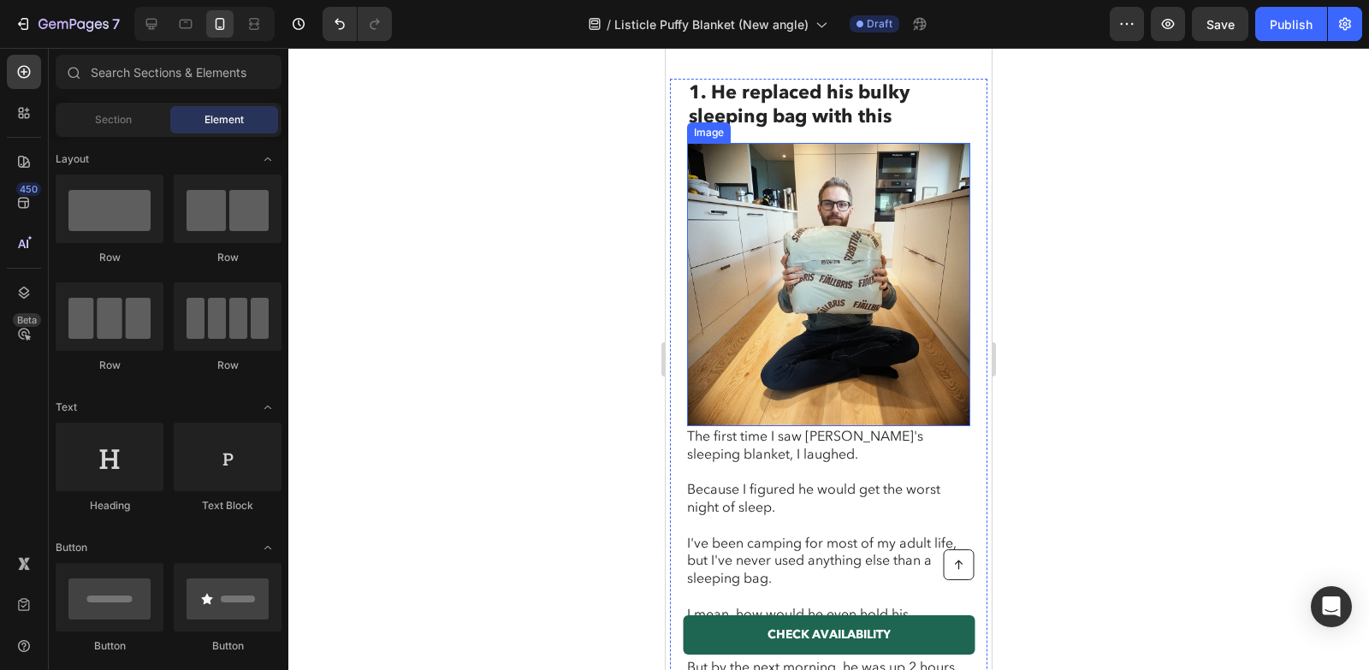
click at [776, 264] on img at bounding box center [828, 284] width 283 height 283
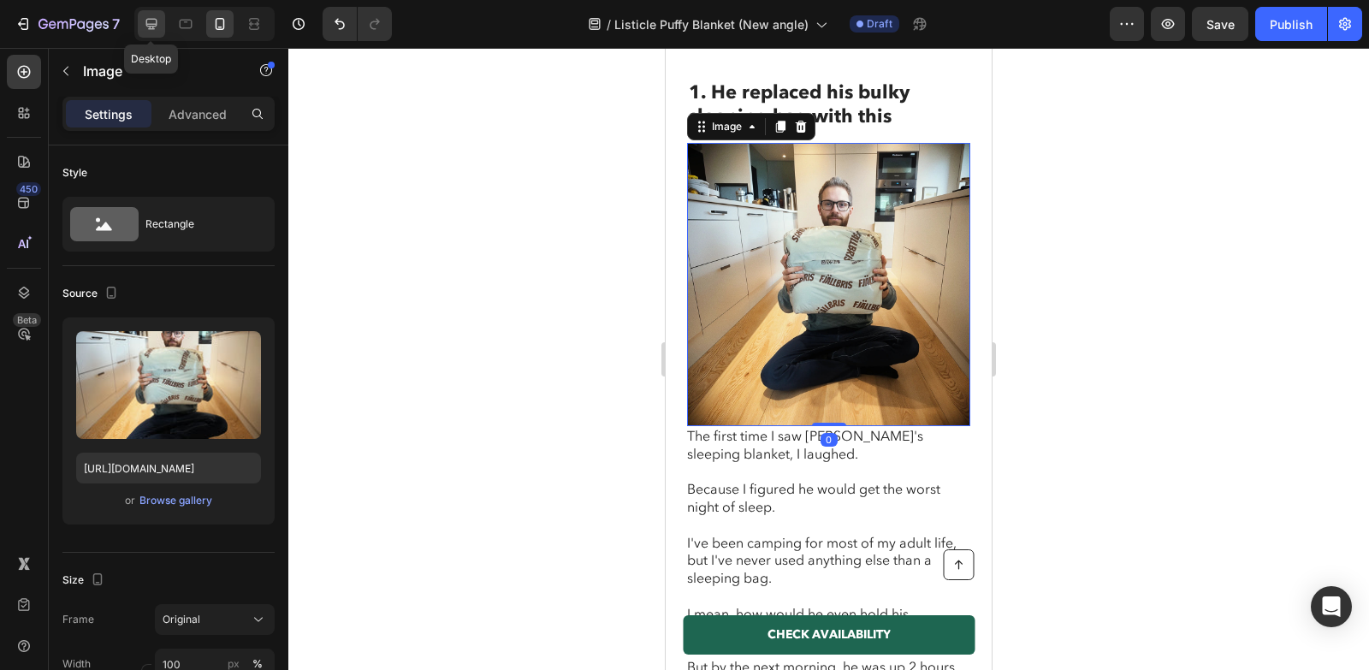
click at [162, 33] on div at bounding box center [151, 23] width 27 height 27
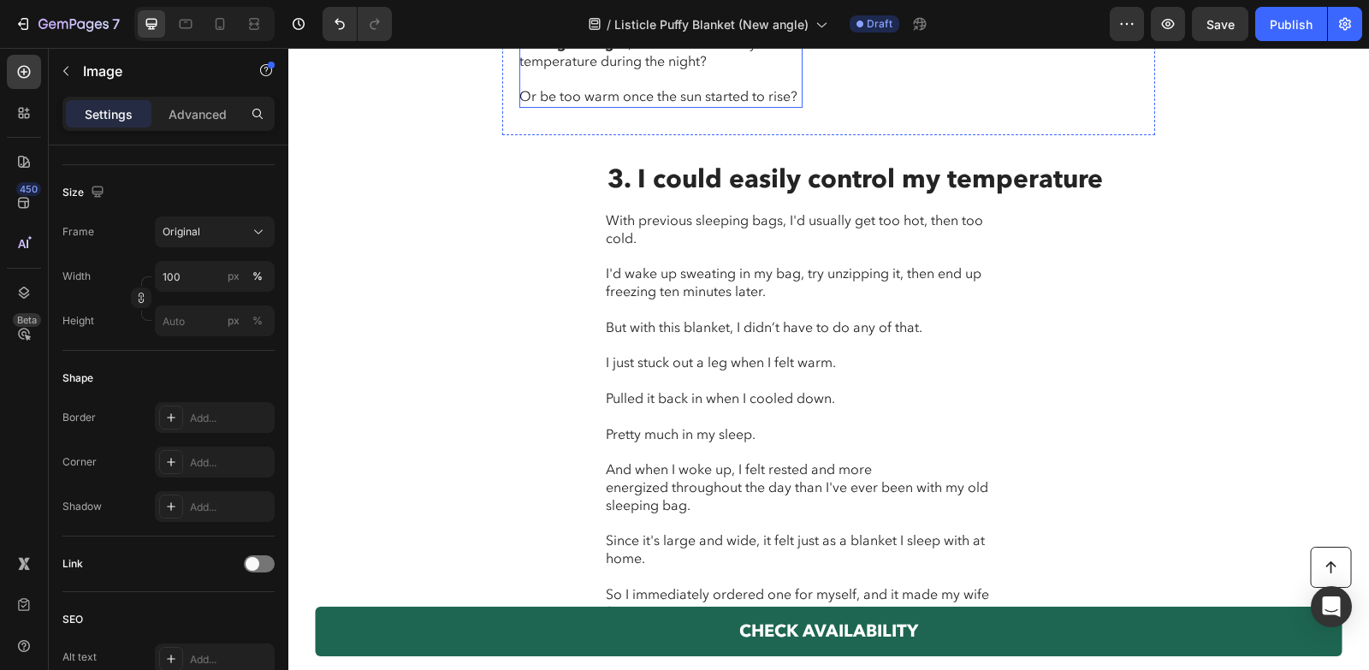
scroll to position [2296, 0]
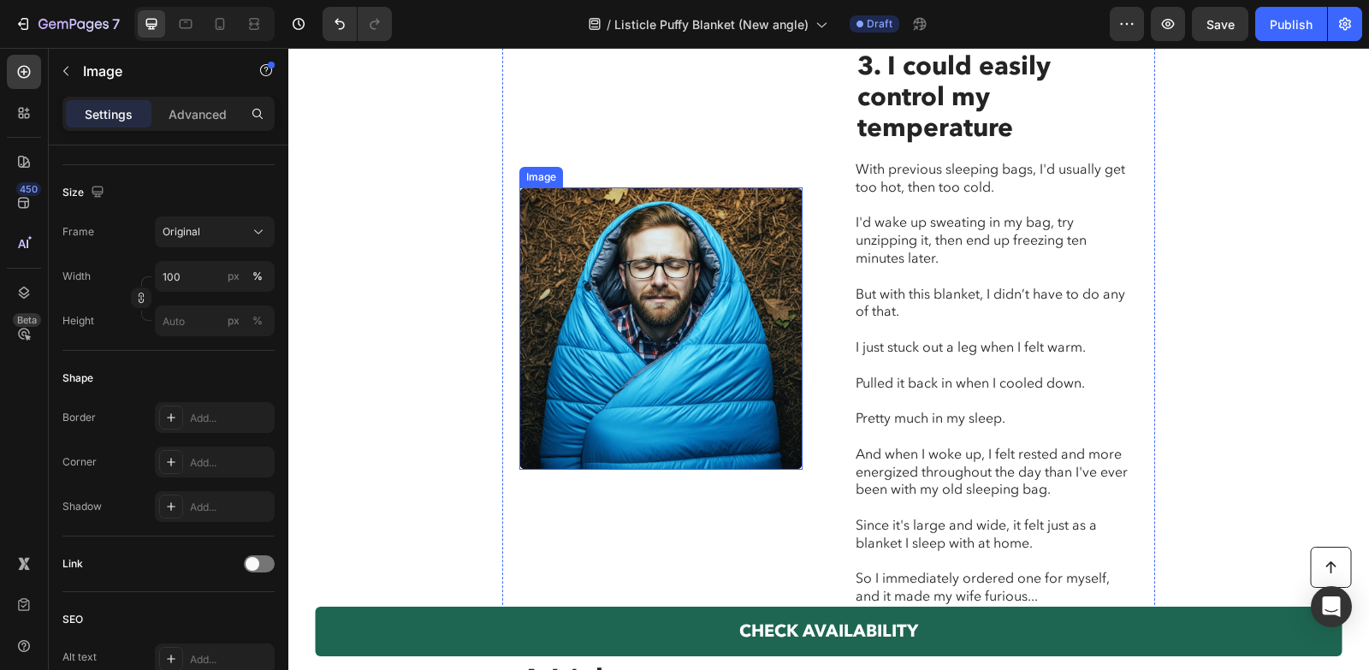
click at [762, 234] on img at bounding box center [660, 328] width 283 height 283
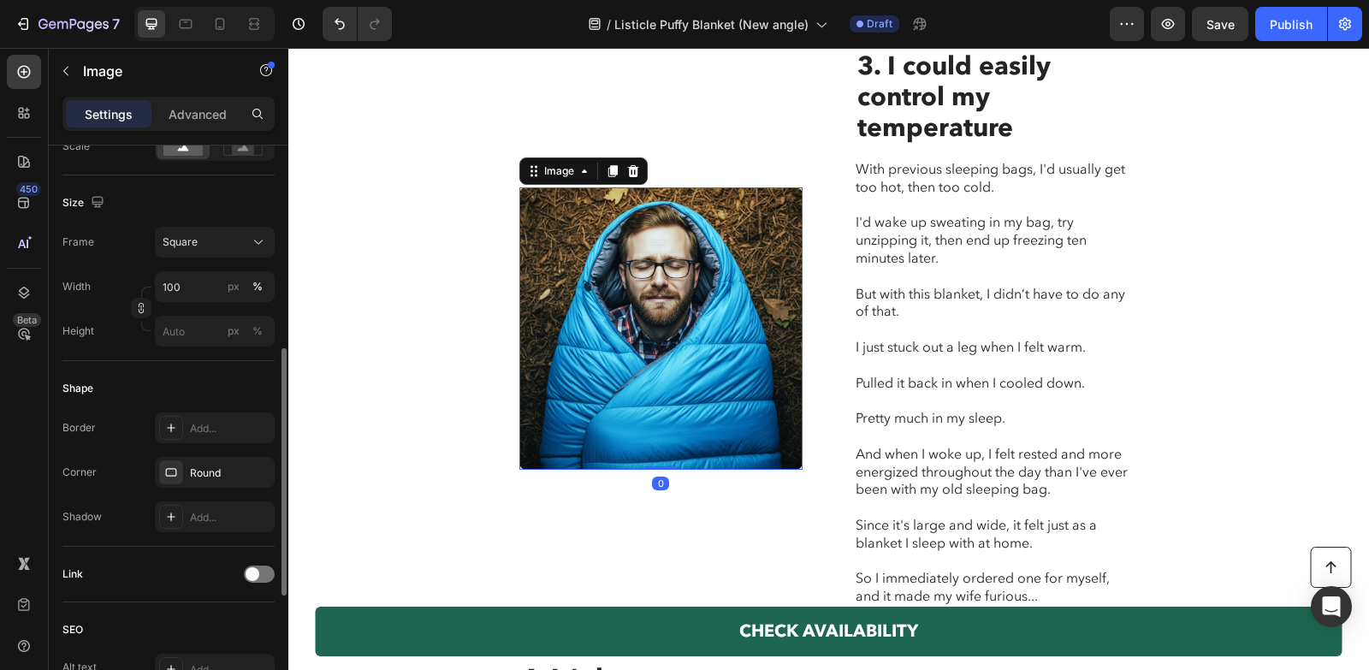
scroll to position [436, 0]
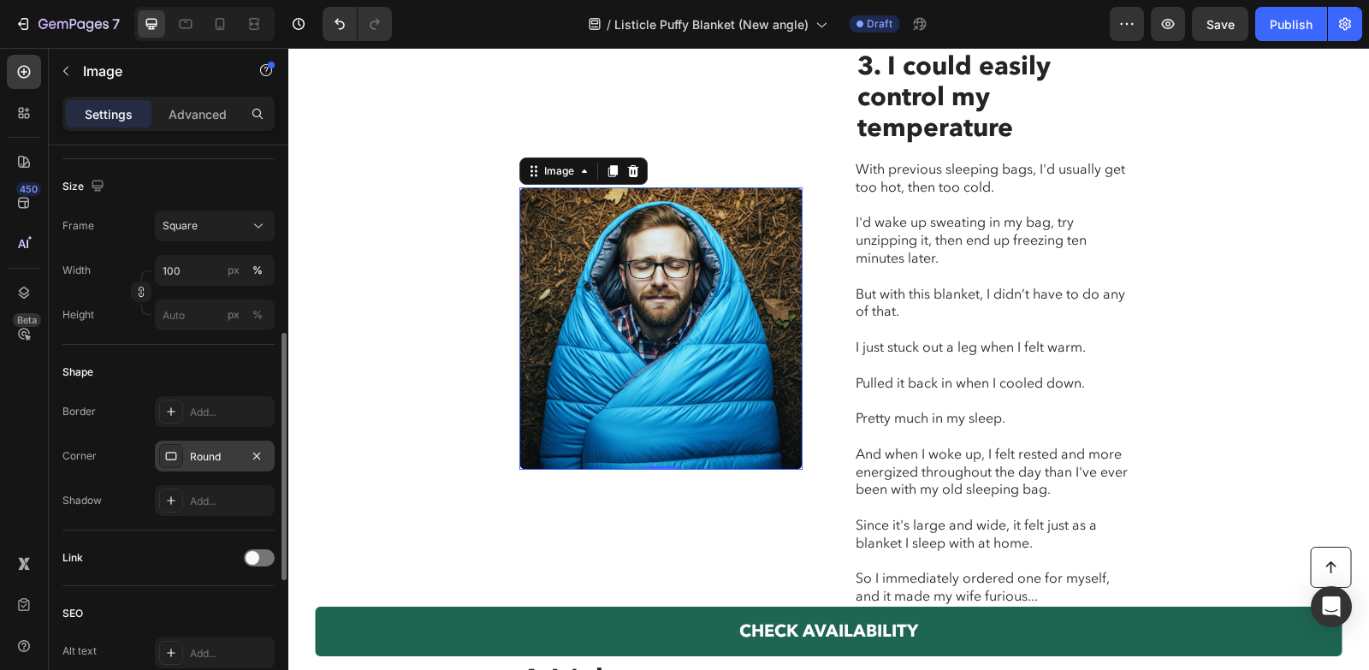
click at [201, 459] on div "Round" at bounding box center [215, 456] width 50 height 15
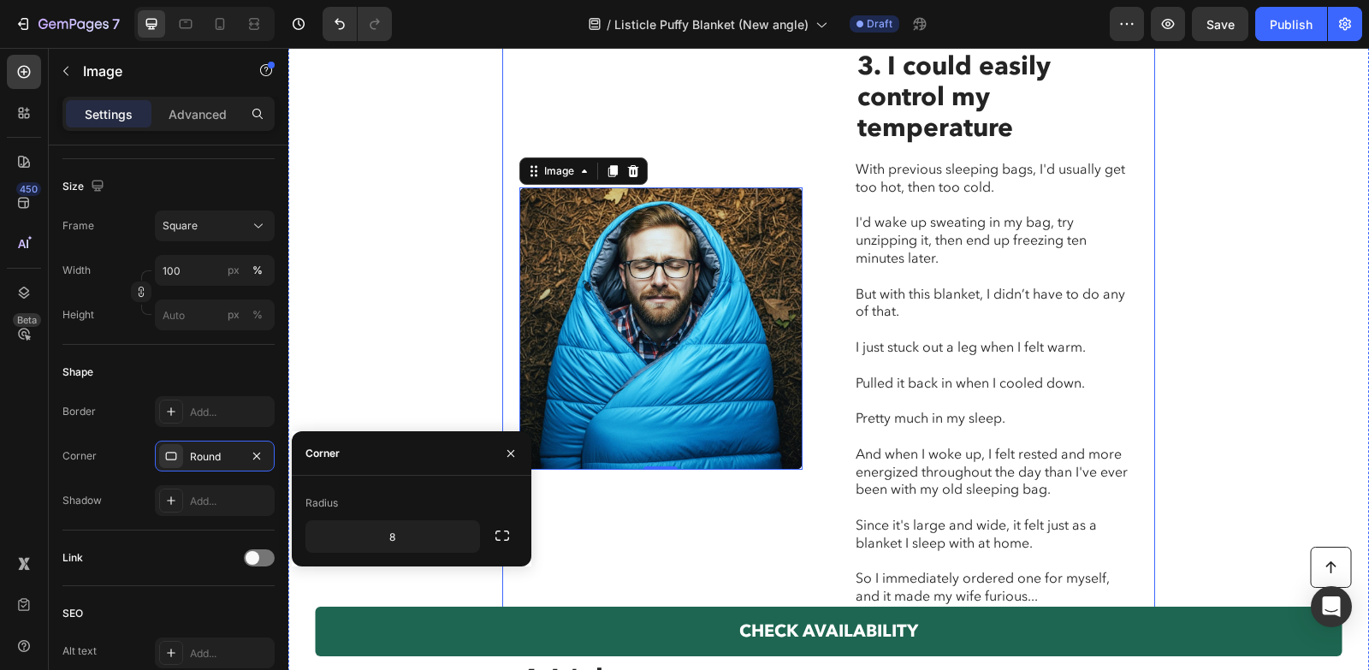
click at [517, 340] on div "3. I could easily control my temperature. Heading Image 0 3. I could easily con…" at bounding box center [828, 328] width 653 height 613
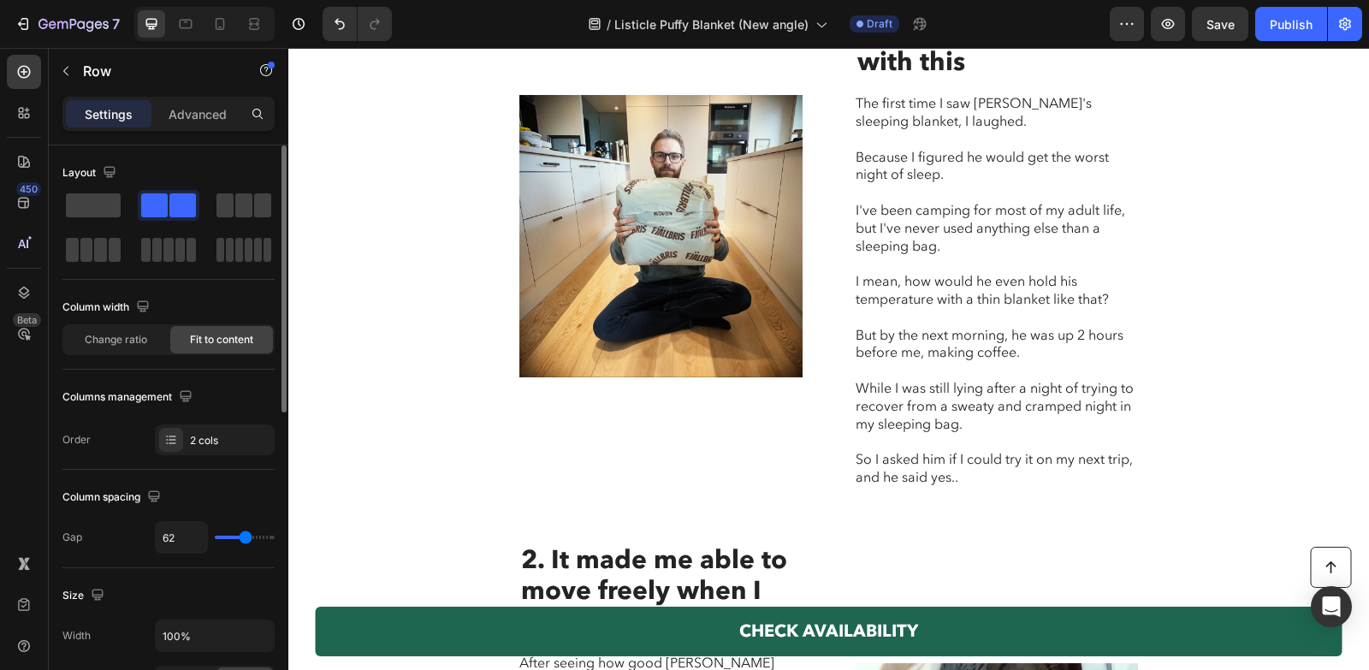
scroll to position [1150, 0]
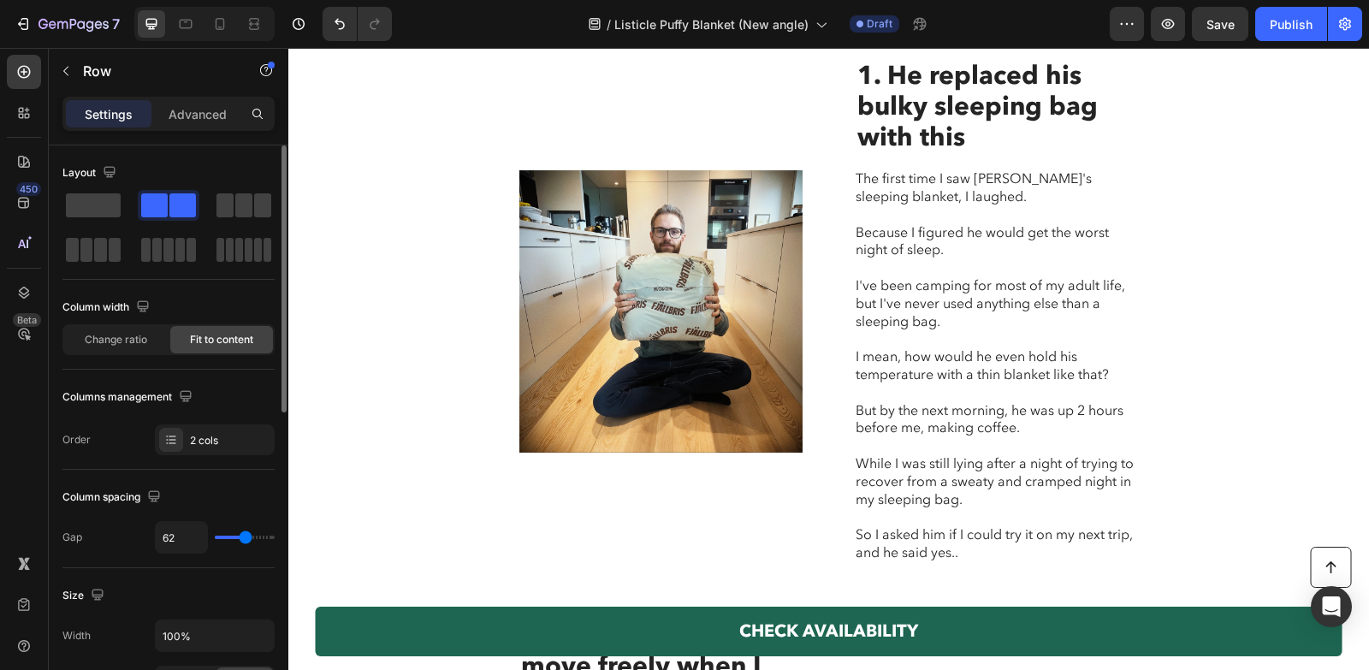
click at [582, 315] on img at bounding box center [660, 311] width 283 height 283
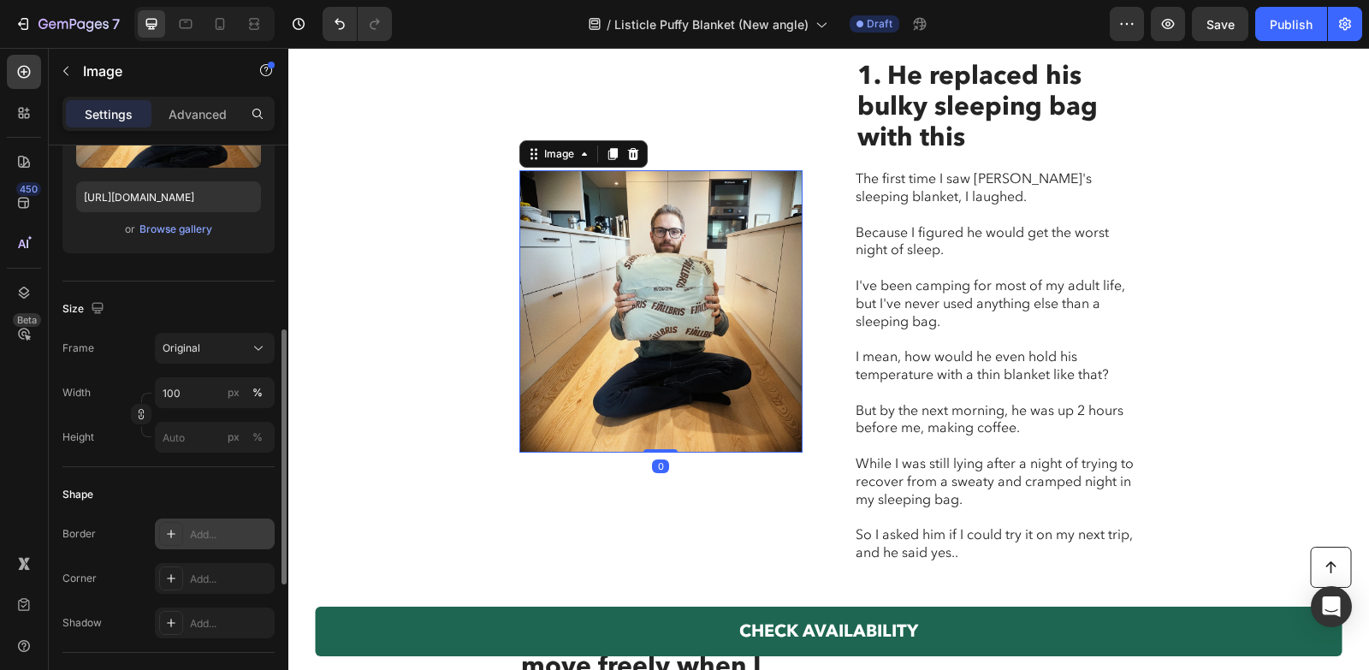
scroll to position [435, 0]
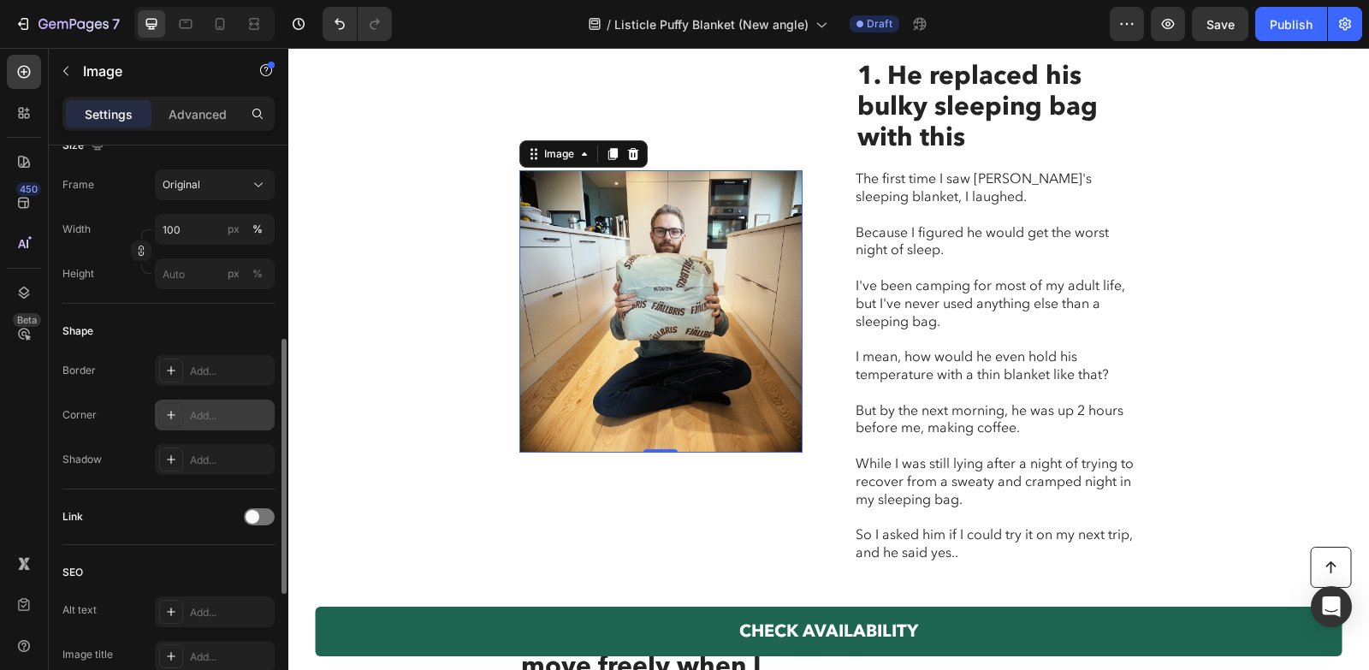
click at [182, 418] on div "Add..." at bounding box center [215, 415] width 120 height 31
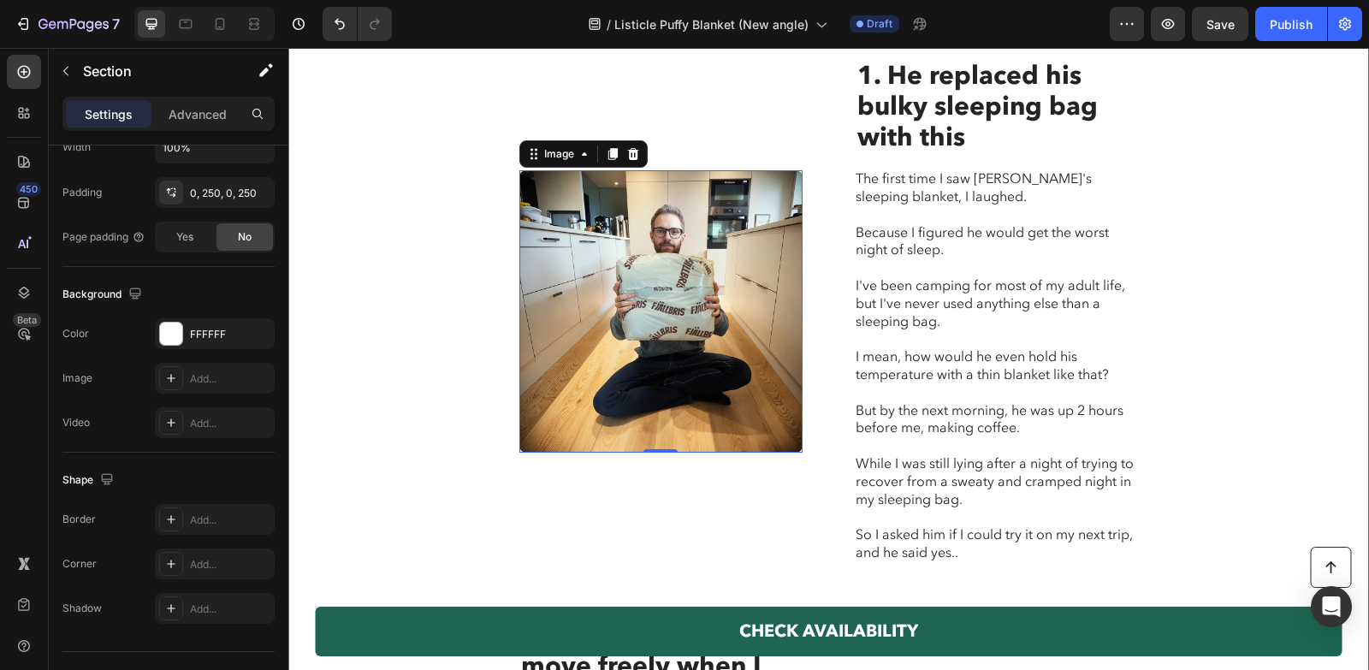
scroll to position [0, 0]
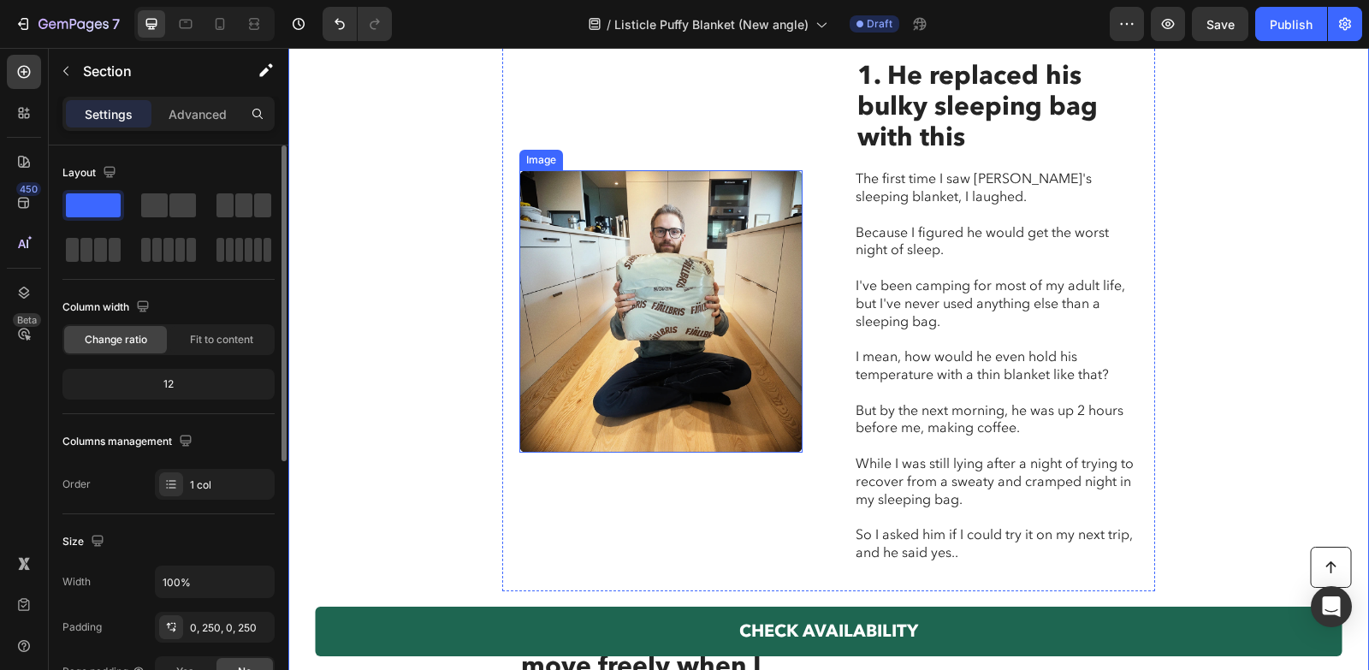
click at [762, 254] on img at bounding box center [660, 311] width 283 height 283
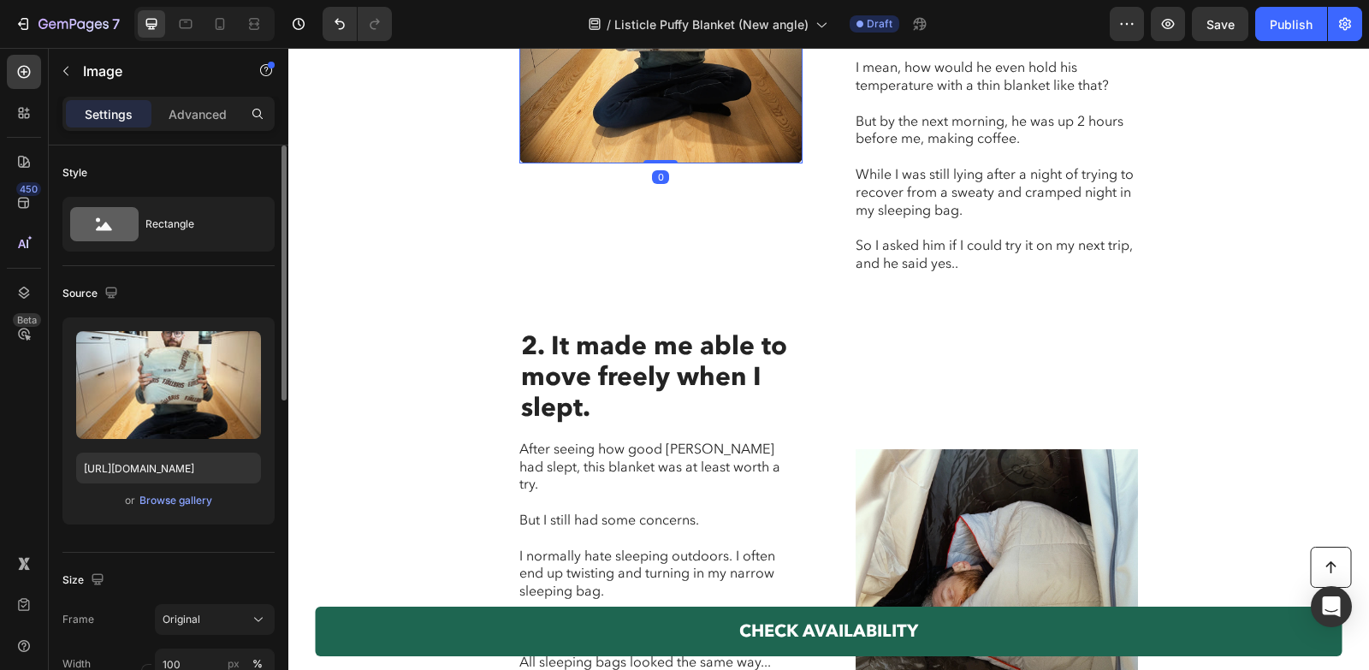
scroll to position [1828, 0]
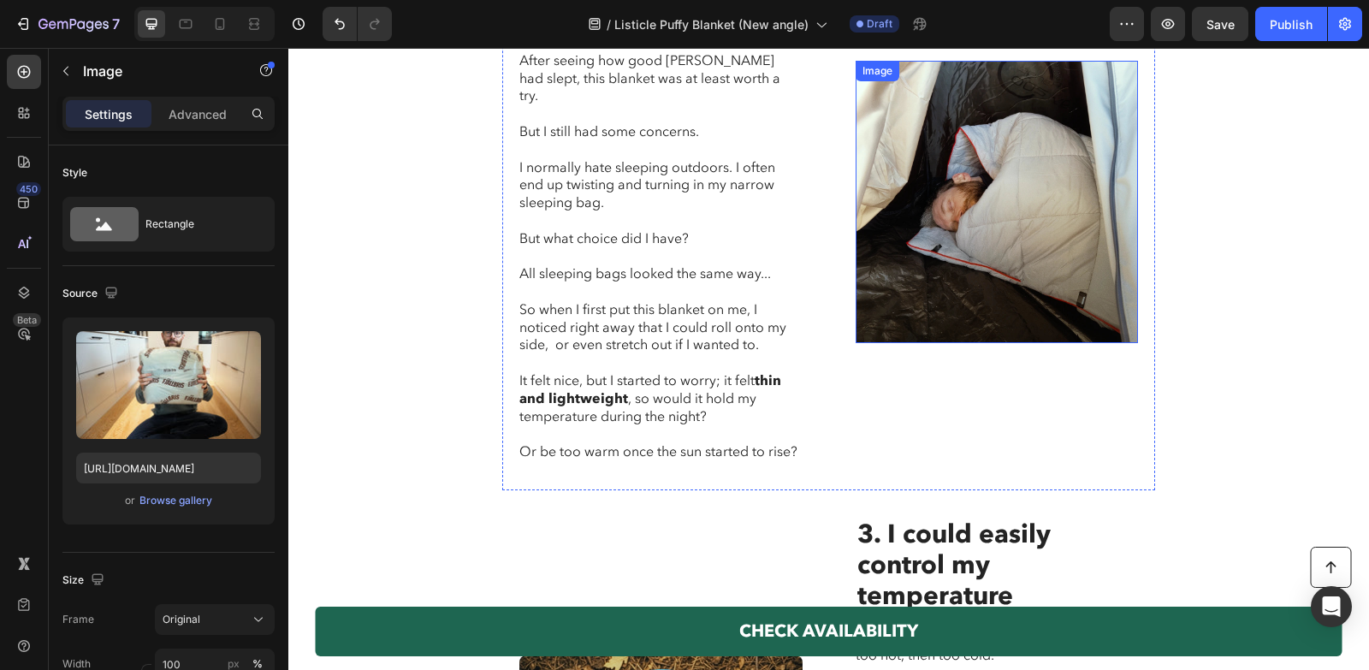
click at [972, 219] on img at bounding box center [997, 202] width 283 height 283
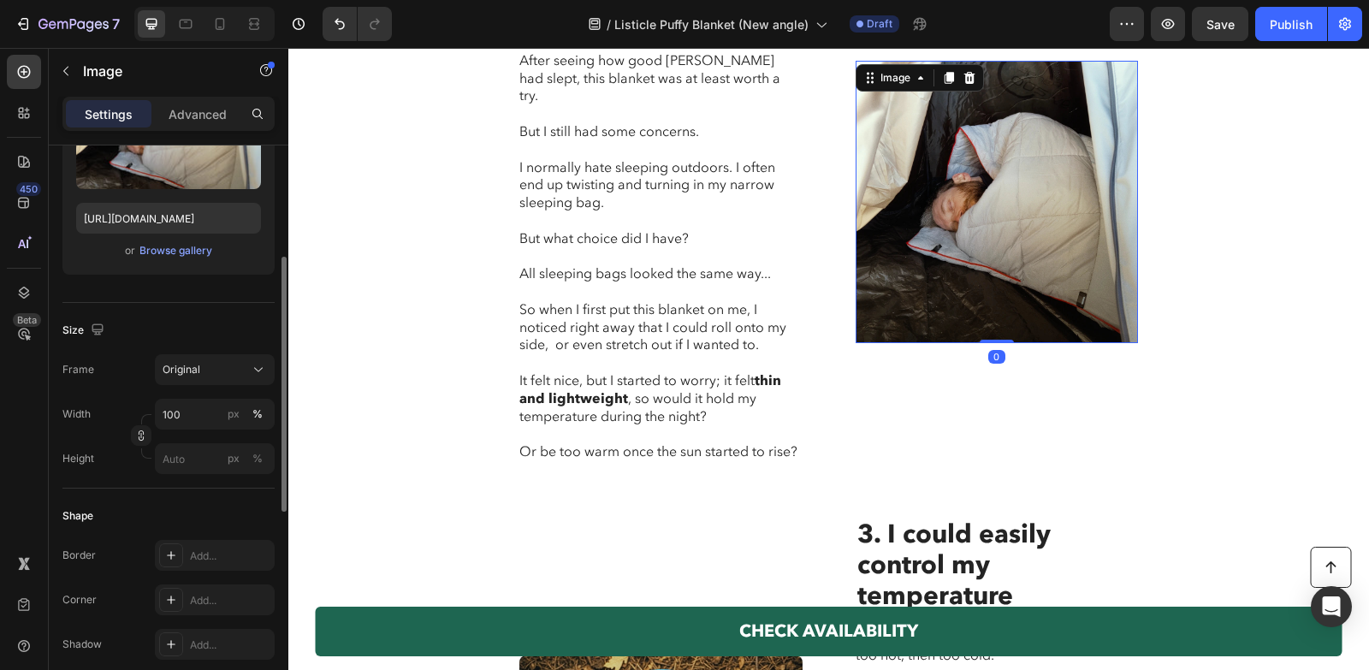
scroll to position [320, 0]
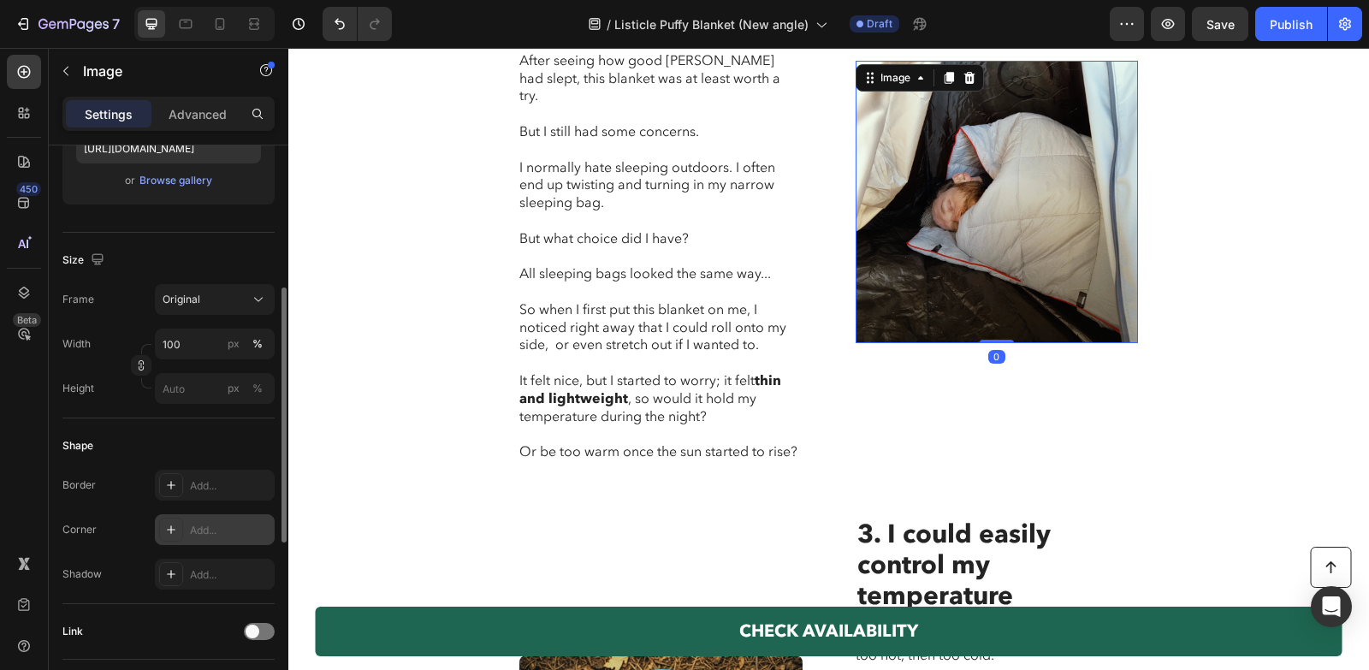
click at [199, 526] on div "Add..." at bounding box center [230, 530] width 80 height 15
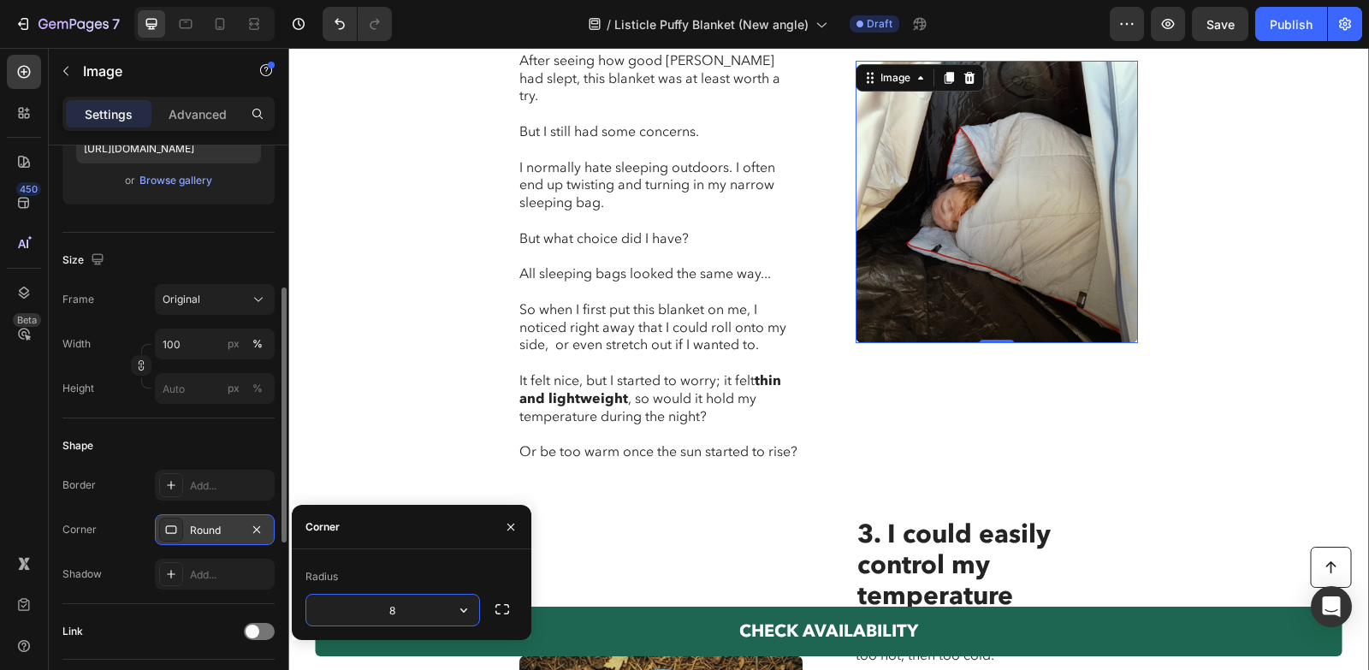
click at [392, 413] on div "Home / Outdoor / Blogs / Outdoor Text Block Tired of being stuck, sweaty, or fr…" at bounding box center [828, 475] width 1081 height 4301
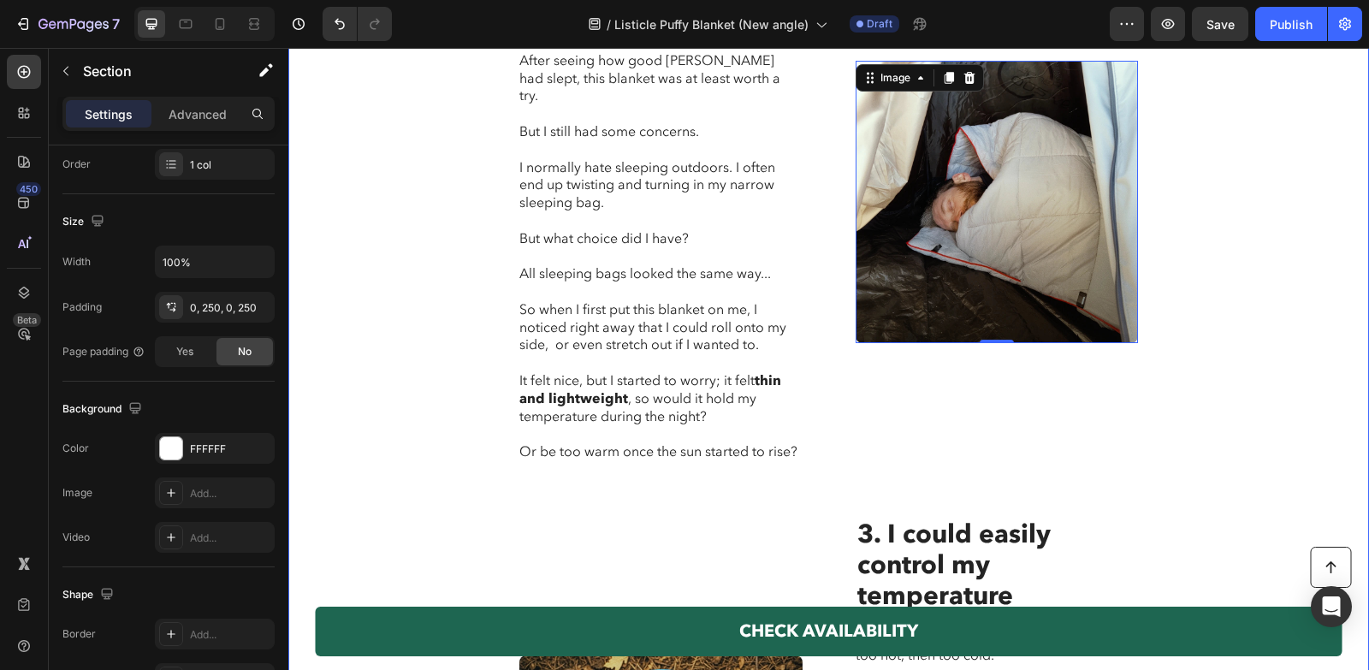
scroll to position [0, 0]
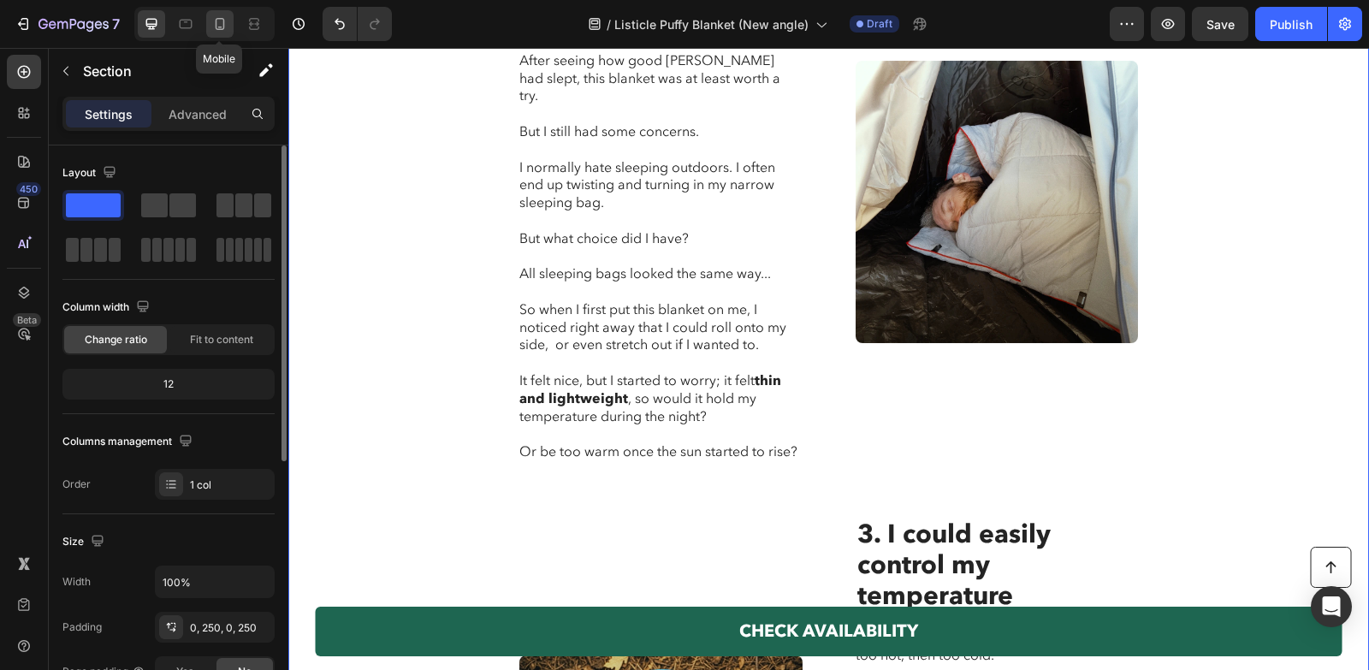
click at [228, 12] on div at bounding box center [219, 23] width 27 height 27
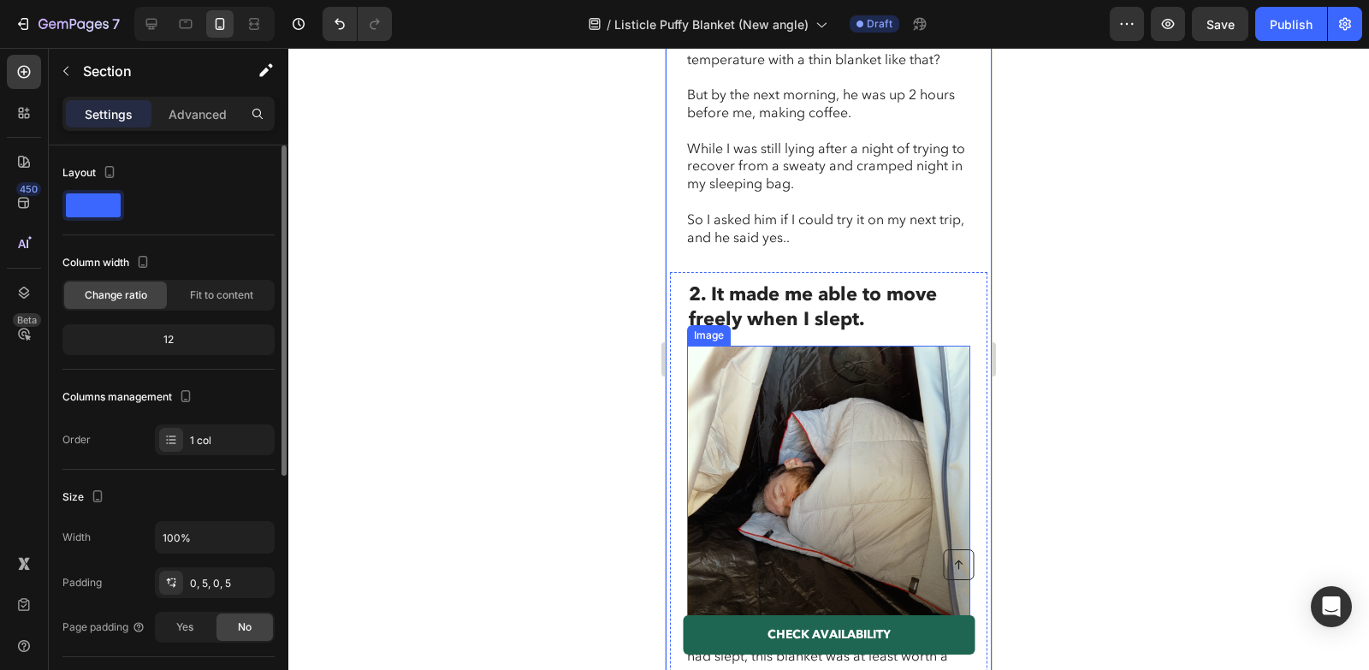
click at [781, 365] on img at bounding box center [828, 487] width 283 height 283
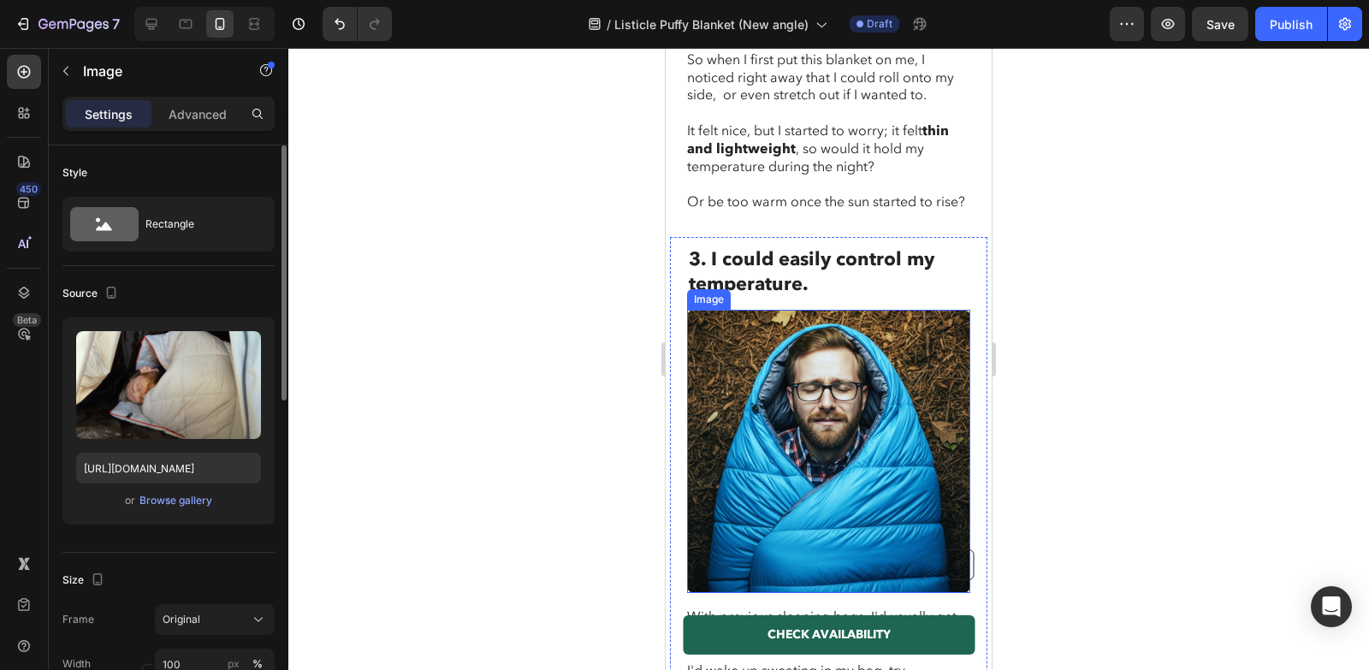
scroll to position [2268, 0]
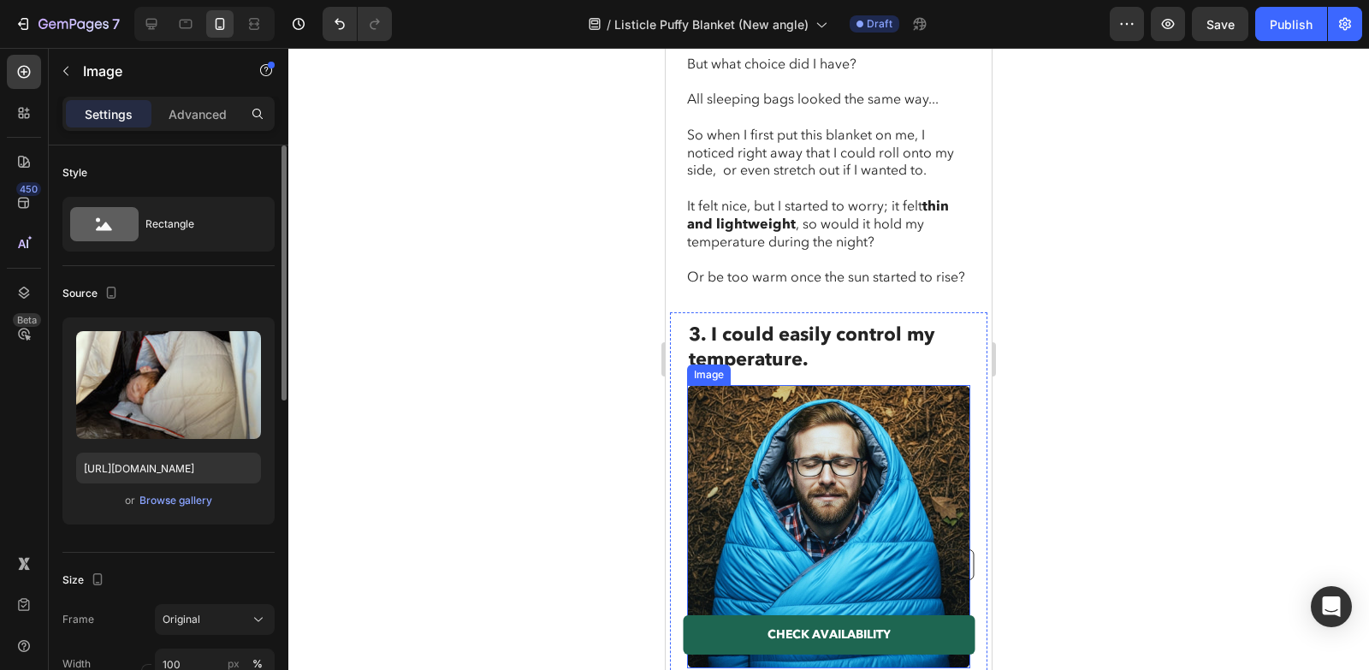
click at [795, 481] on img at bounding box center [828, 526] width 283 height 283
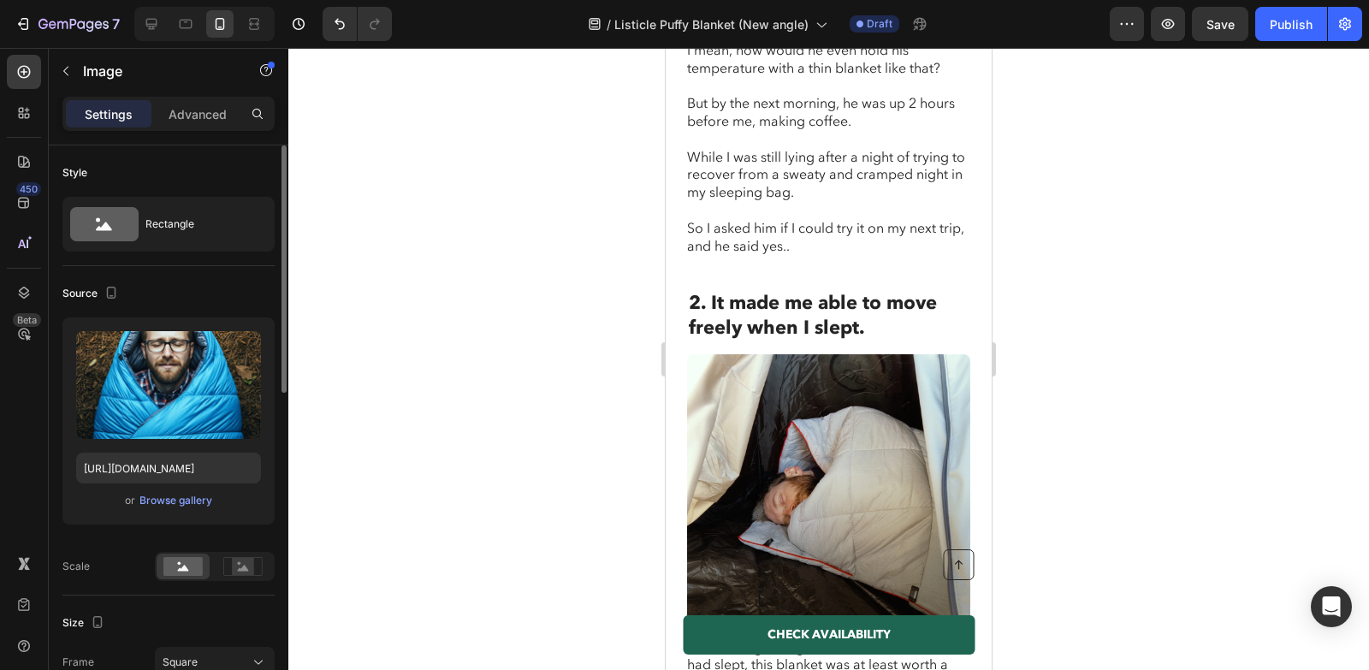
scroll to position [1720, 0]
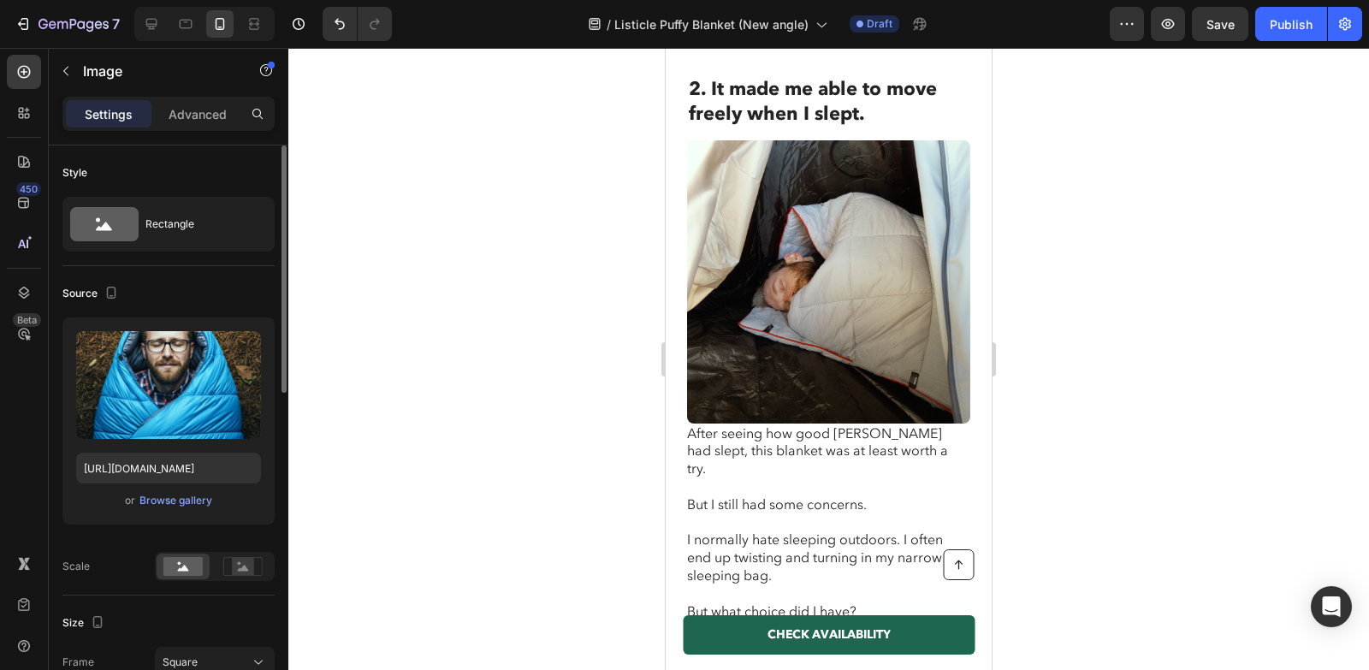
click at [833, 372] on img at bounding box center [828, 281] width 283 height 283
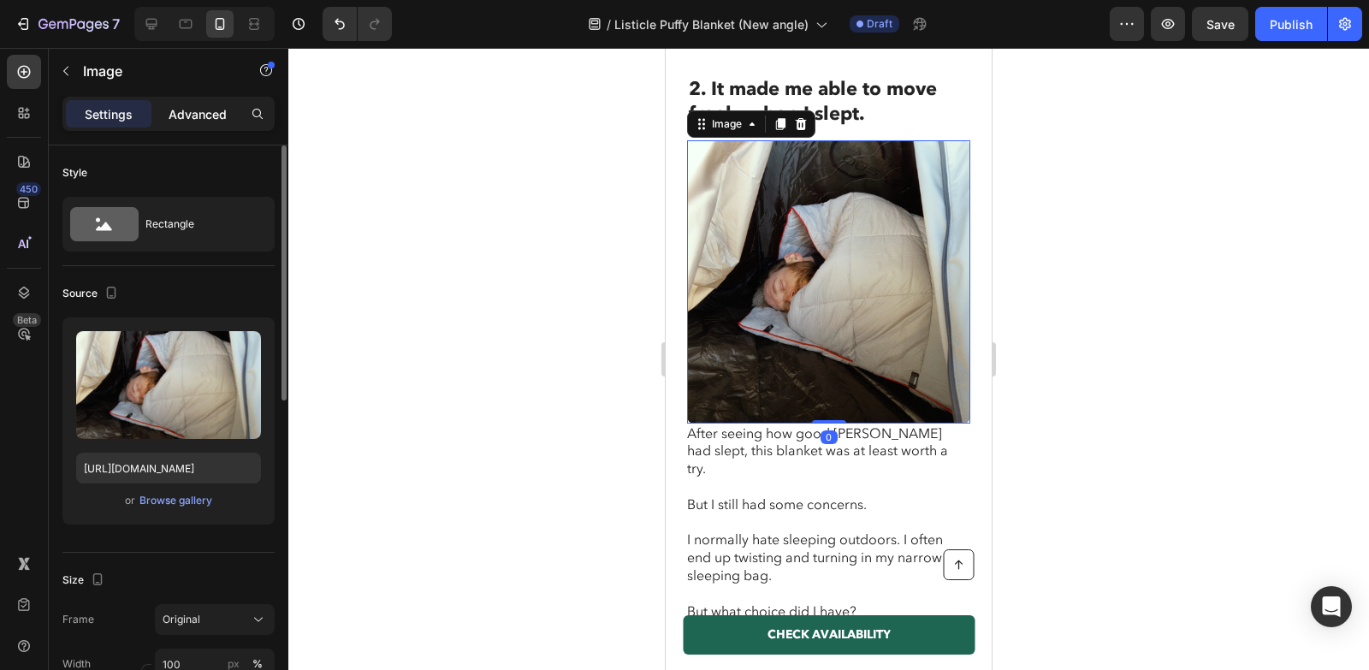
click at [205, 107] on p "Advanced" at bounding box center [198, 114] width 58 height 18
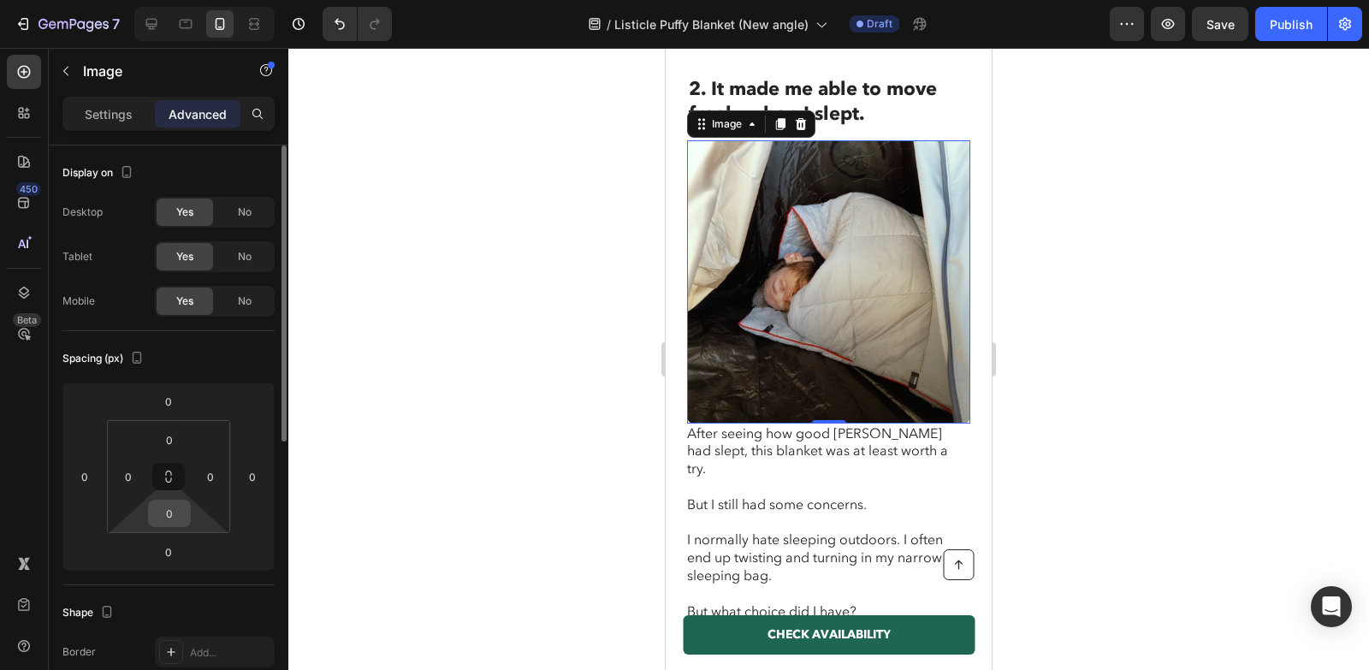
click at [173, 514] on input "0" at bounding box center [169, 514] width 34 height 26
type input "16"
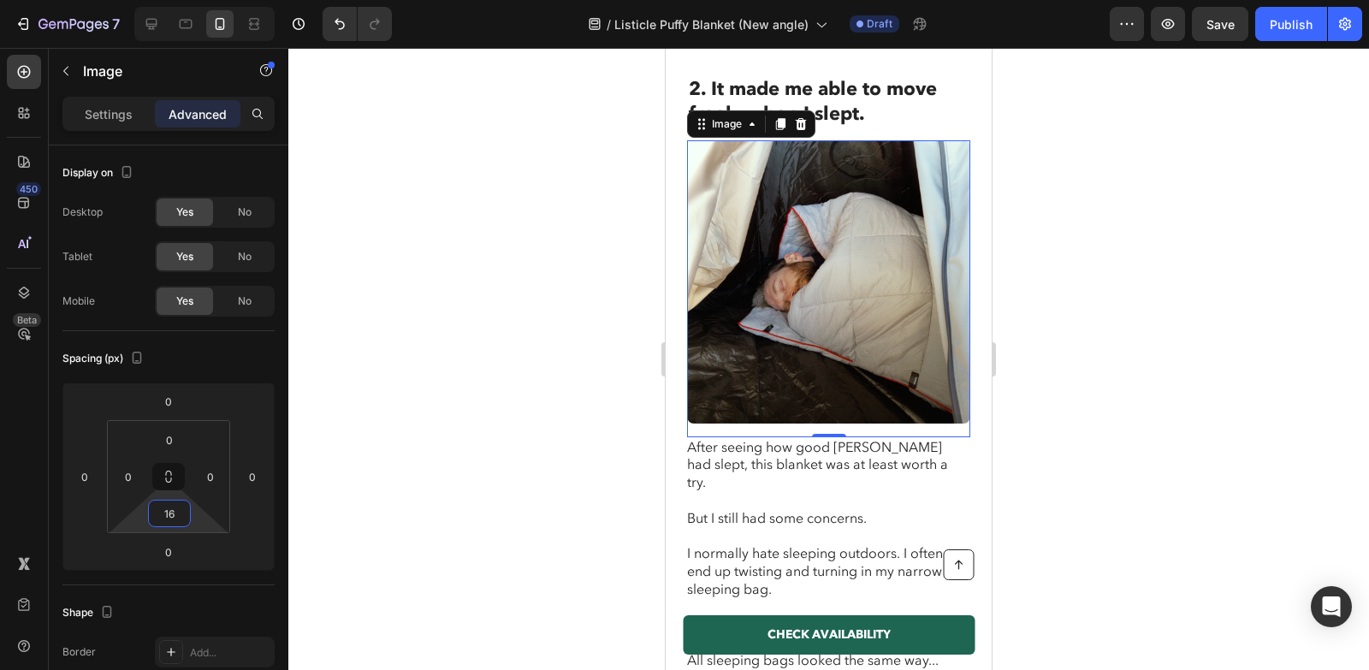
click at [379, 462] on div at bounding box center [828, 359] width 1081 height 622
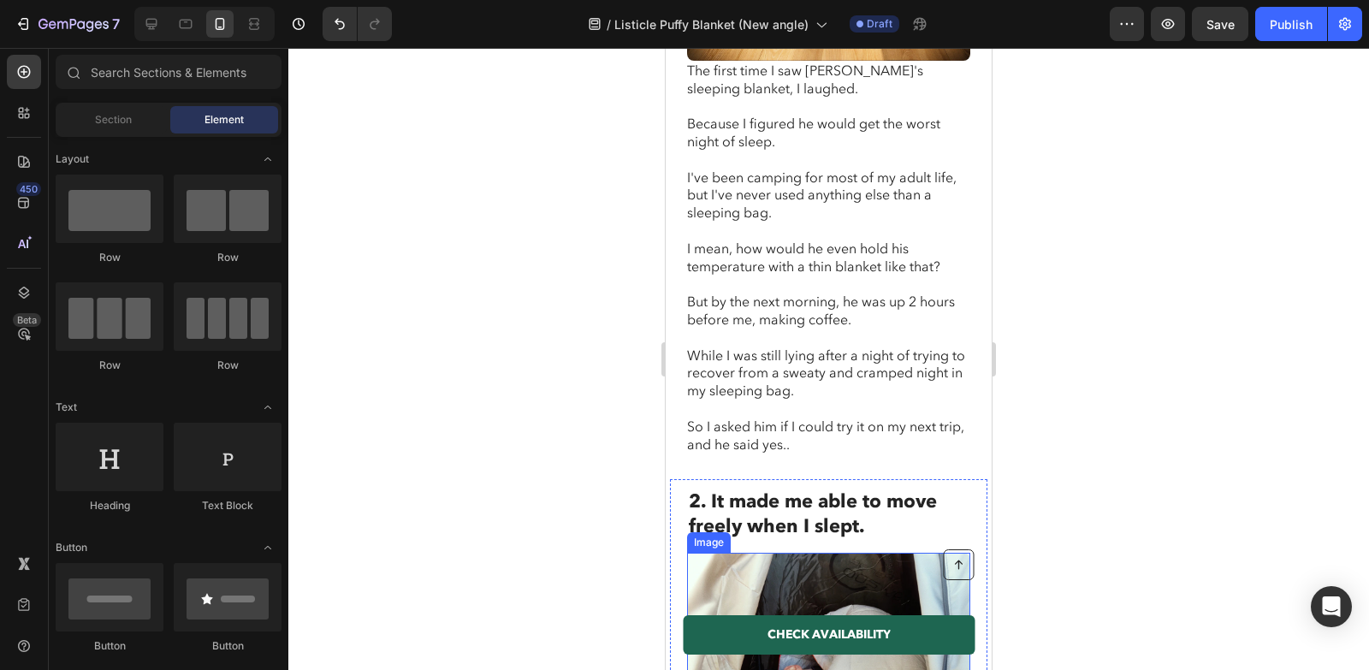
scroll to position [1095, 0]
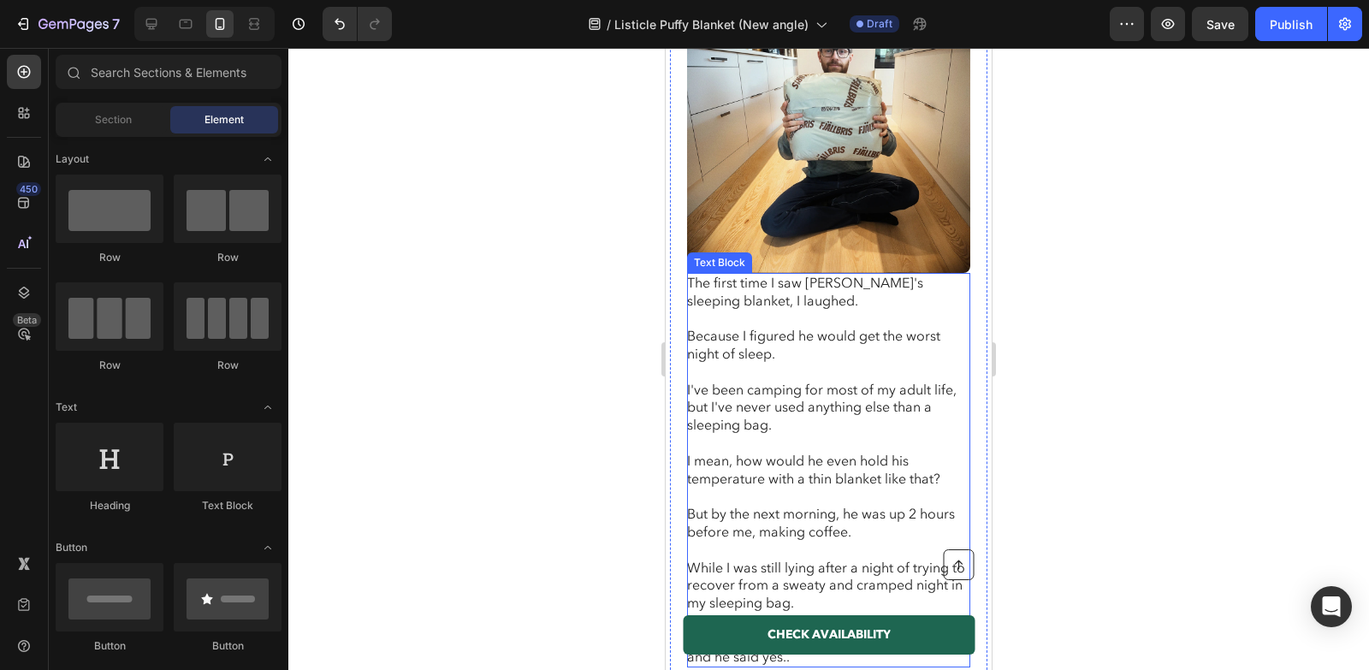
click at [744, 252] on div "Text Block" at bounding box center [719, 262] width 65 height 21
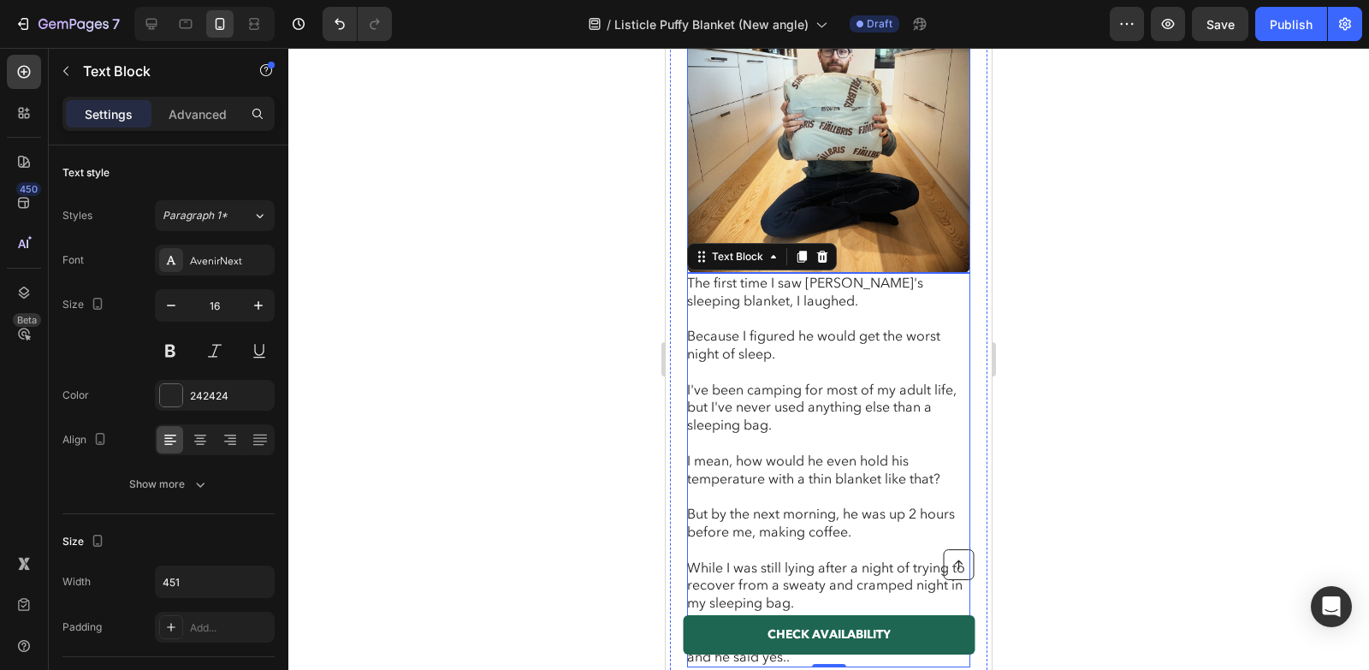
click at [784, 105] on img at bounding box center [828, 131] width 283 height 283
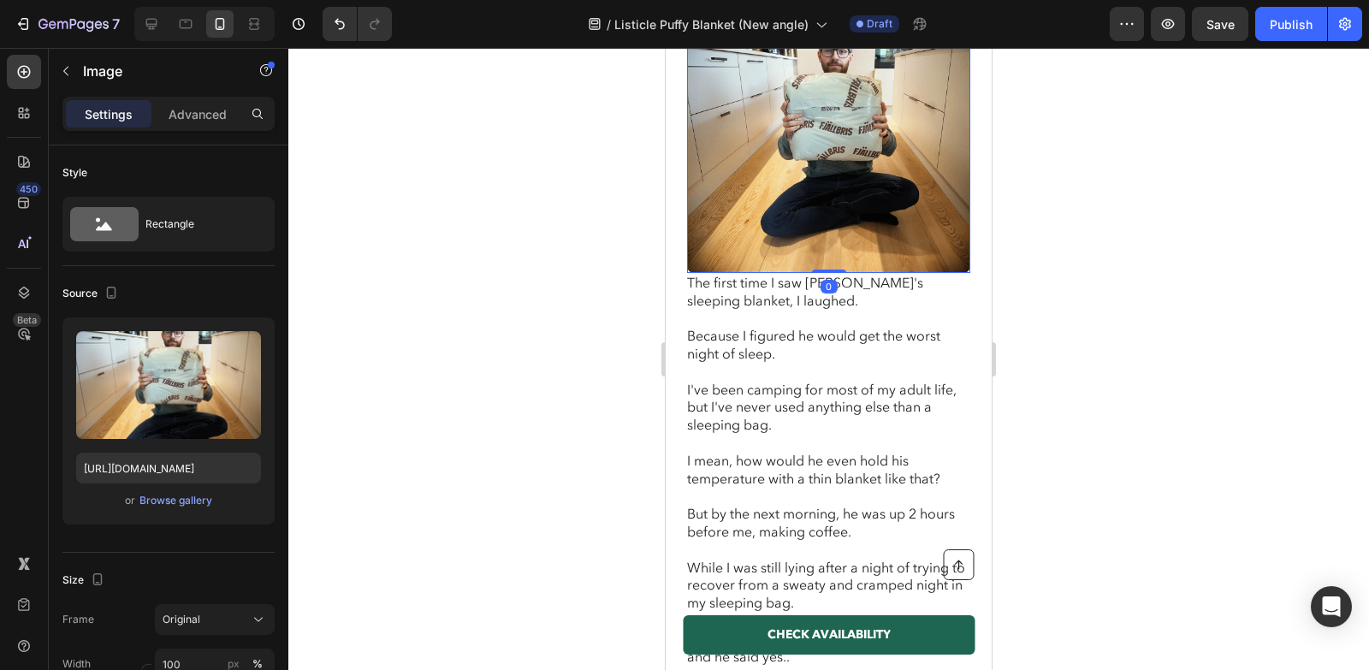
click at [200, 95] on div "Sections(18) Elements(83) Section Element Hero Section Product Detail Brands Tr…" at bounding box center [169, 359] width 240 height 622
click at [200, 119] on p "Advanced" at bounding box center [198, 114] width 58 height 18
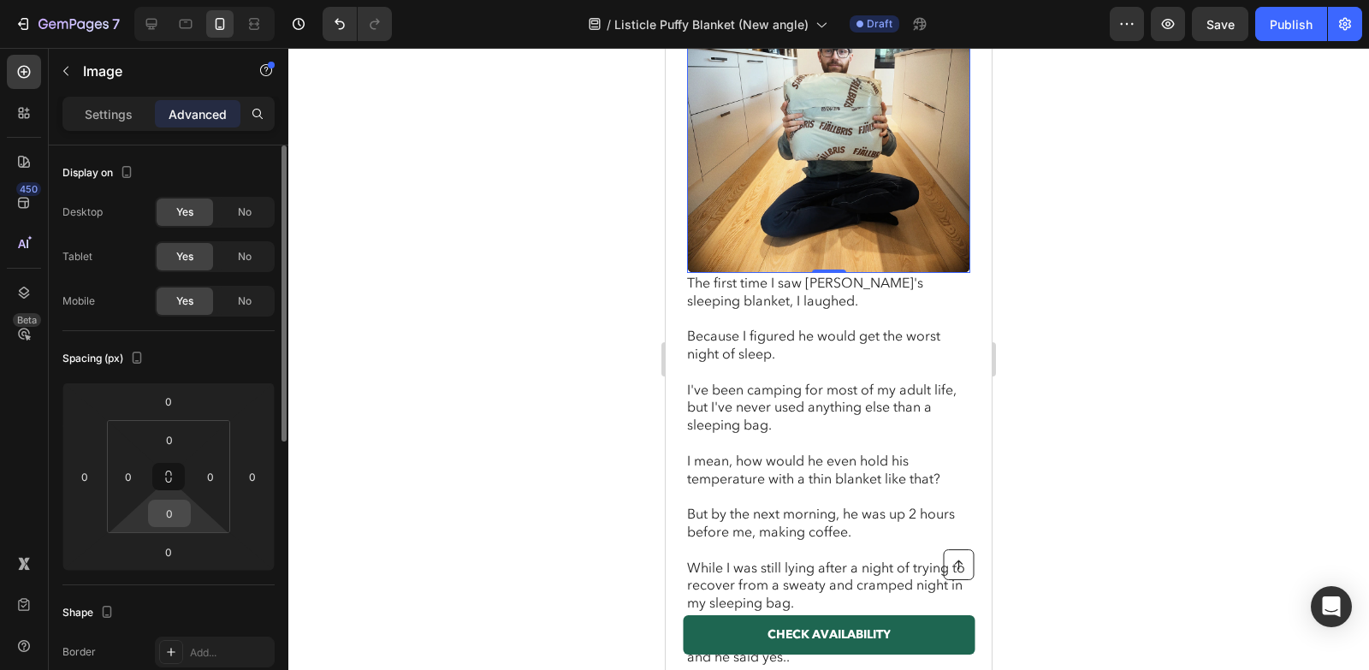
click at [170, 512] on input "0" at bounding box center [169, 514] width 34 height 26
type input "16"
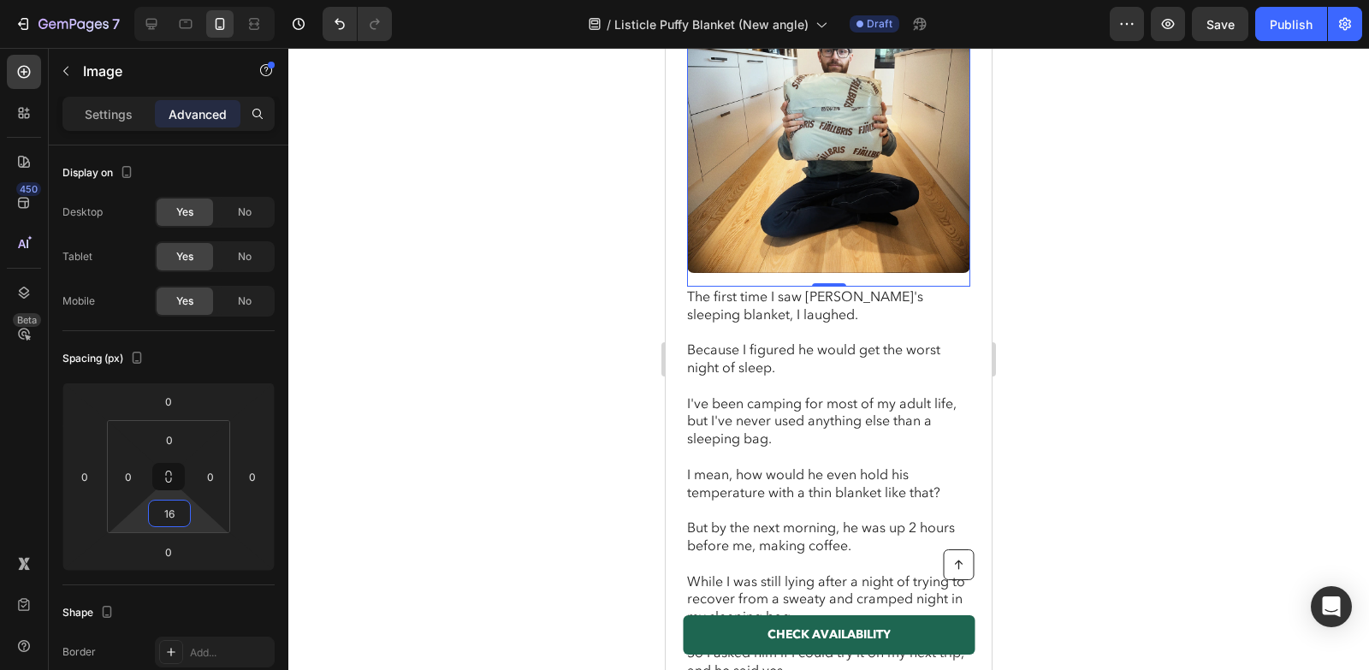
click at [386, 420] on div at bounding box center [828, 359] width 1081 height 622
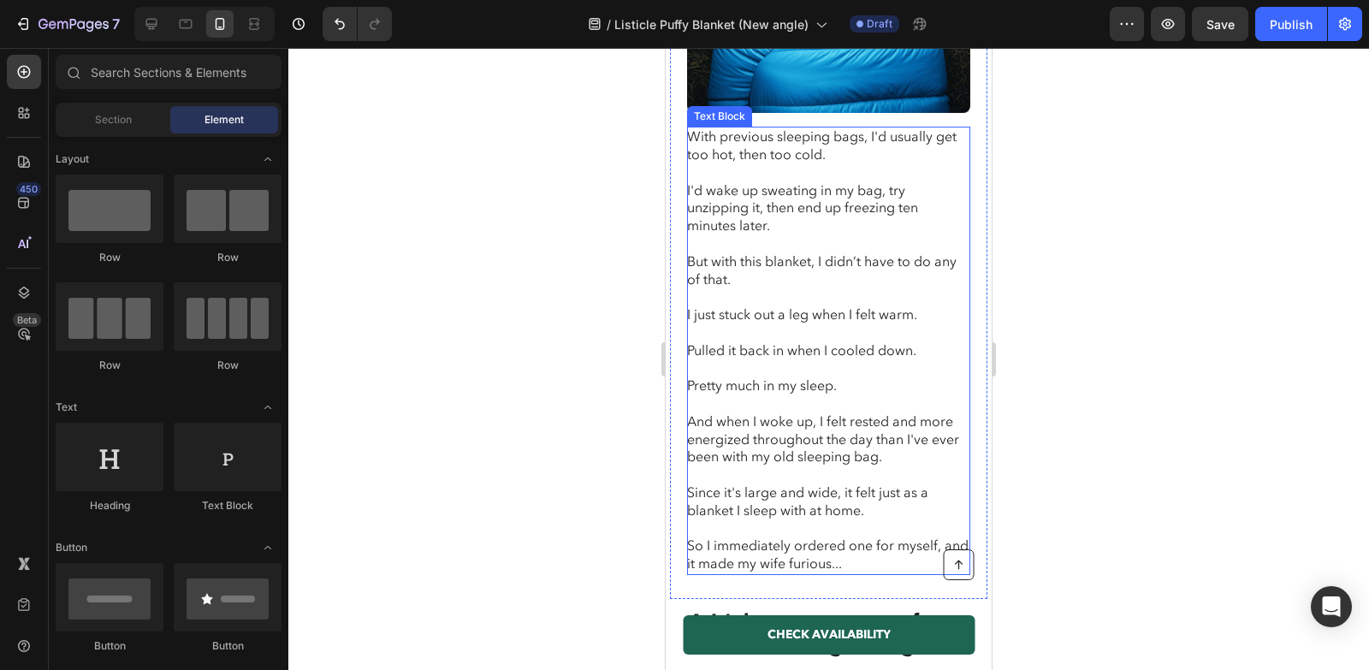
scroll to position [2843, 0]
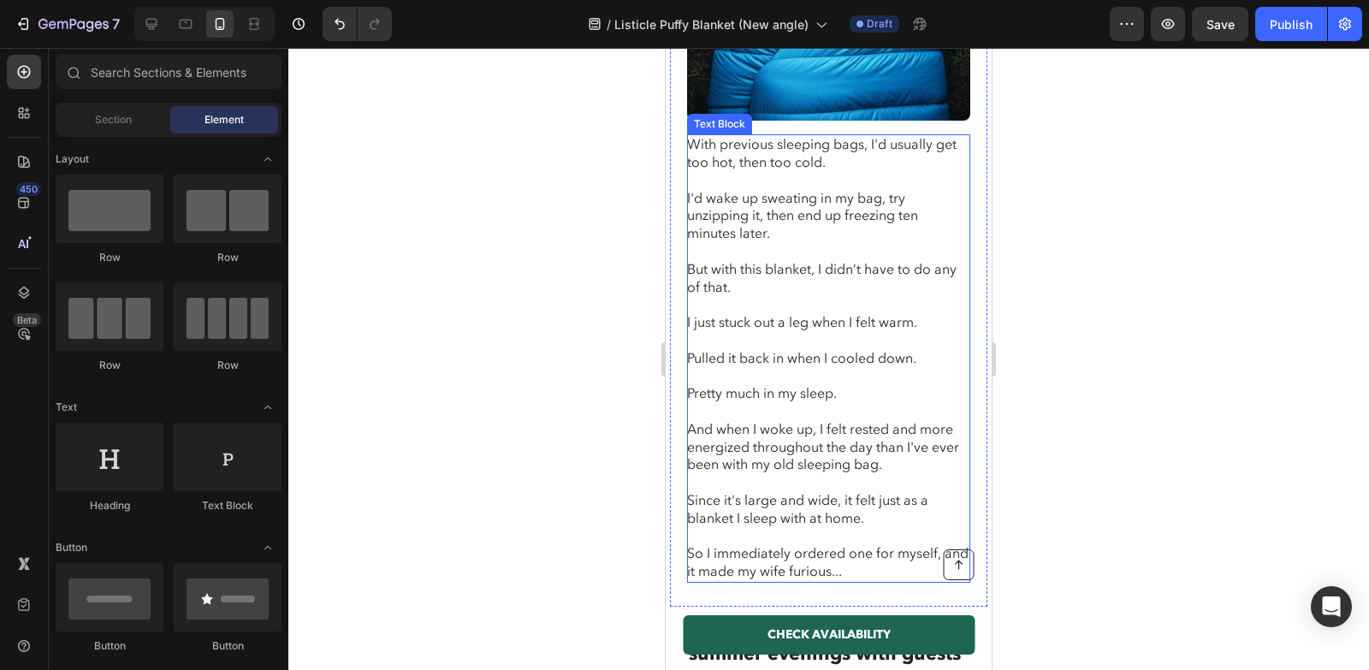
click at [839, 296] on p at bounding box center [828, 305] width 282 height 18
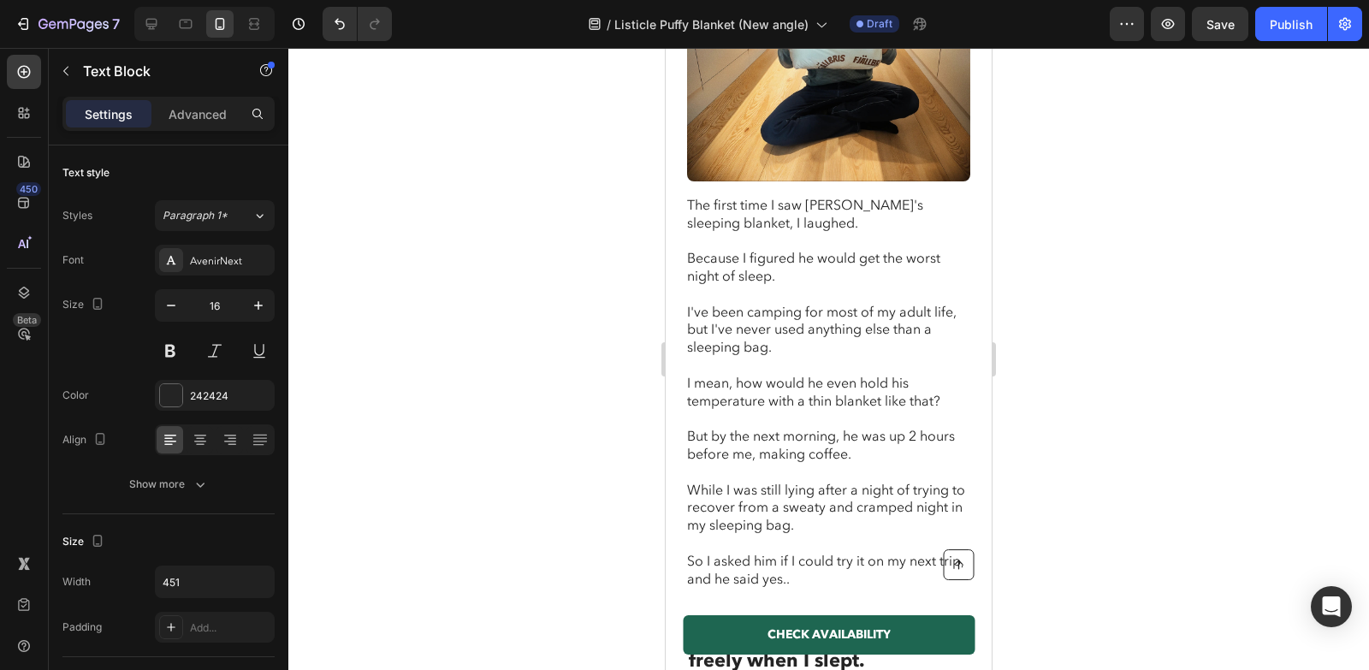
click at [844, 304] on p "I've been camping for most of my adult life, but I've never used anything else …" at bounding box center [828, 330] width 282 height 53
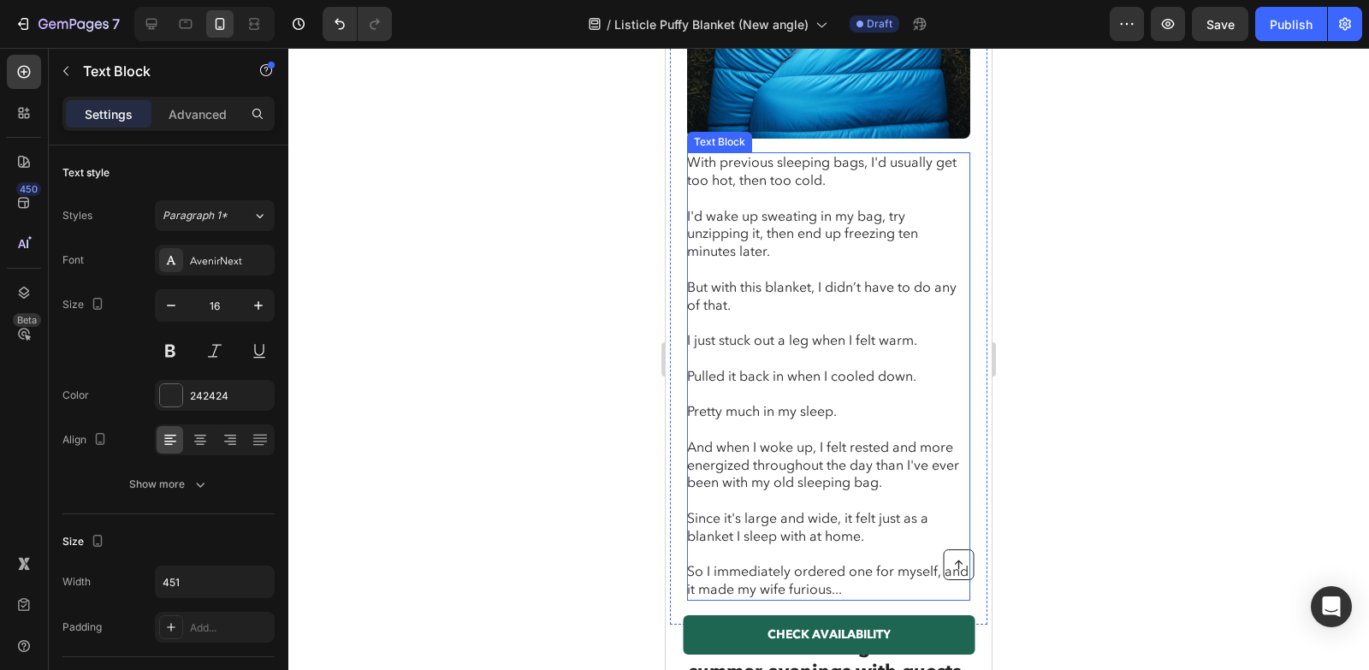
click at [871, 332] on p "I just stuck out a leg when I felt warm." at bounding box center [828, 341] width 282 height 18
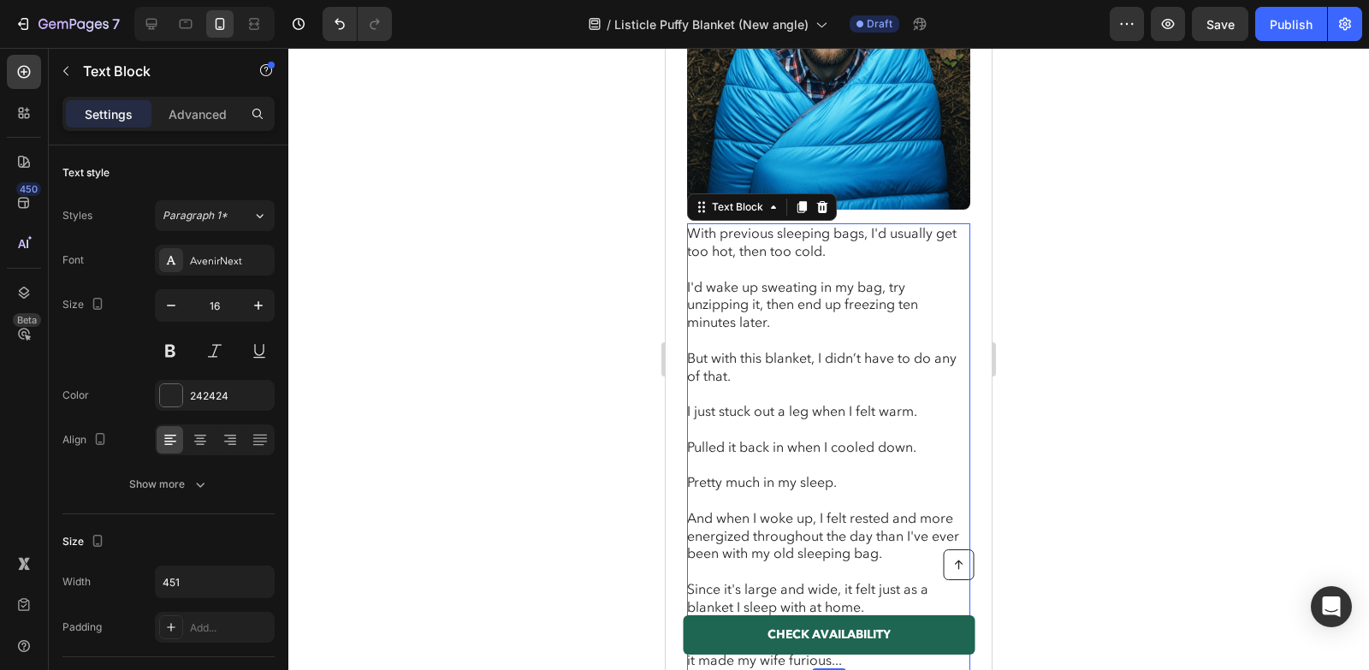
click at [853, 350] on p "But with this blanket, I didn’t have to do any of that." at bounding box center [828, 368] width 282 height 36
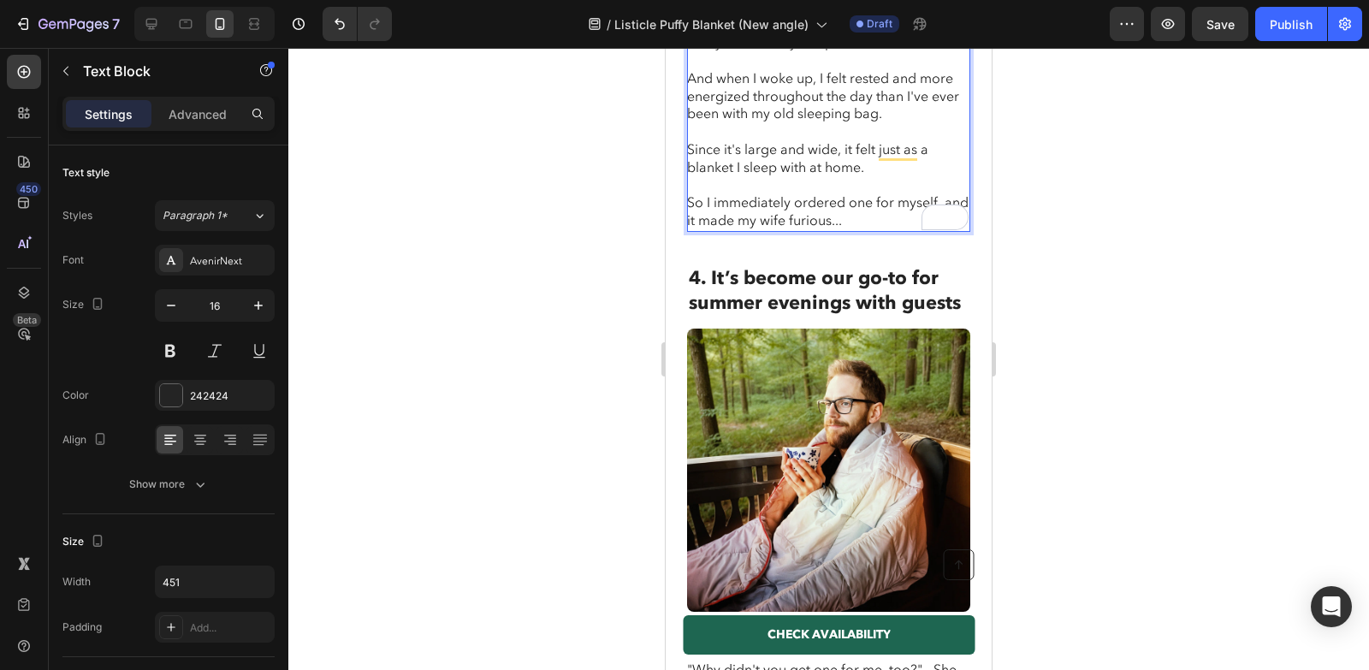
scroll to position [3335, 0]
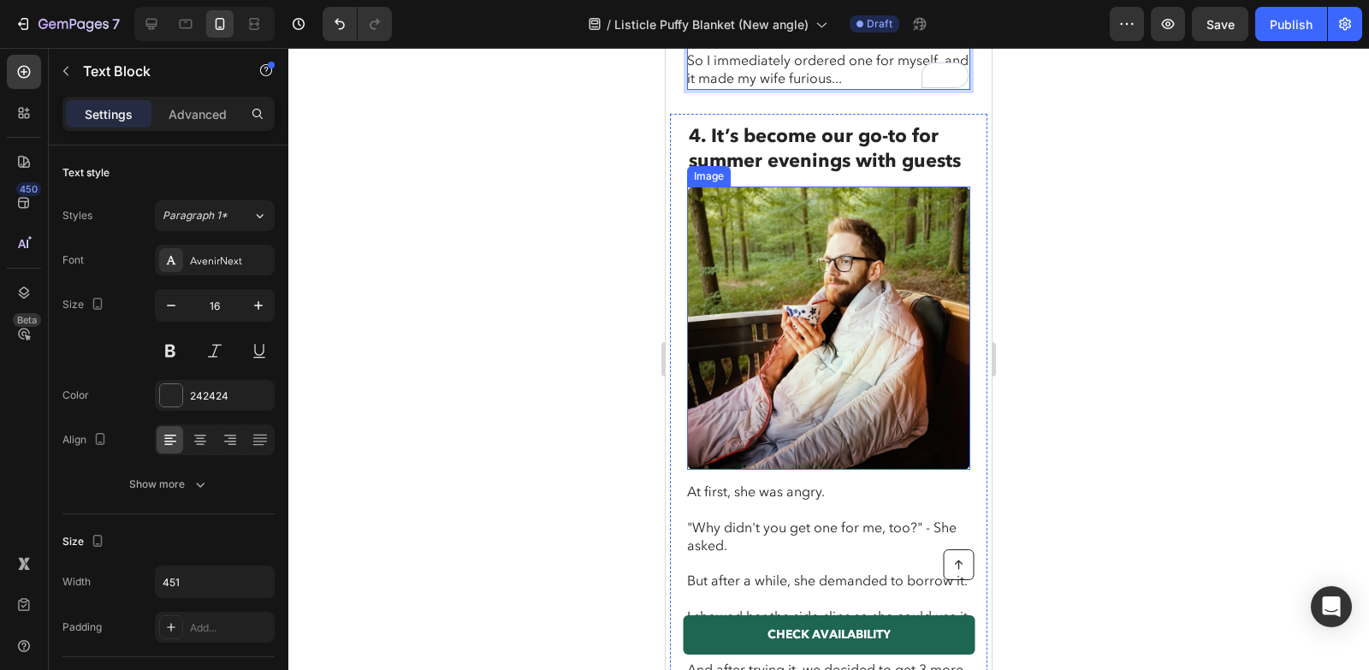
click at [856, 256] on img at bounding box center [828, 328] width 283 height 283
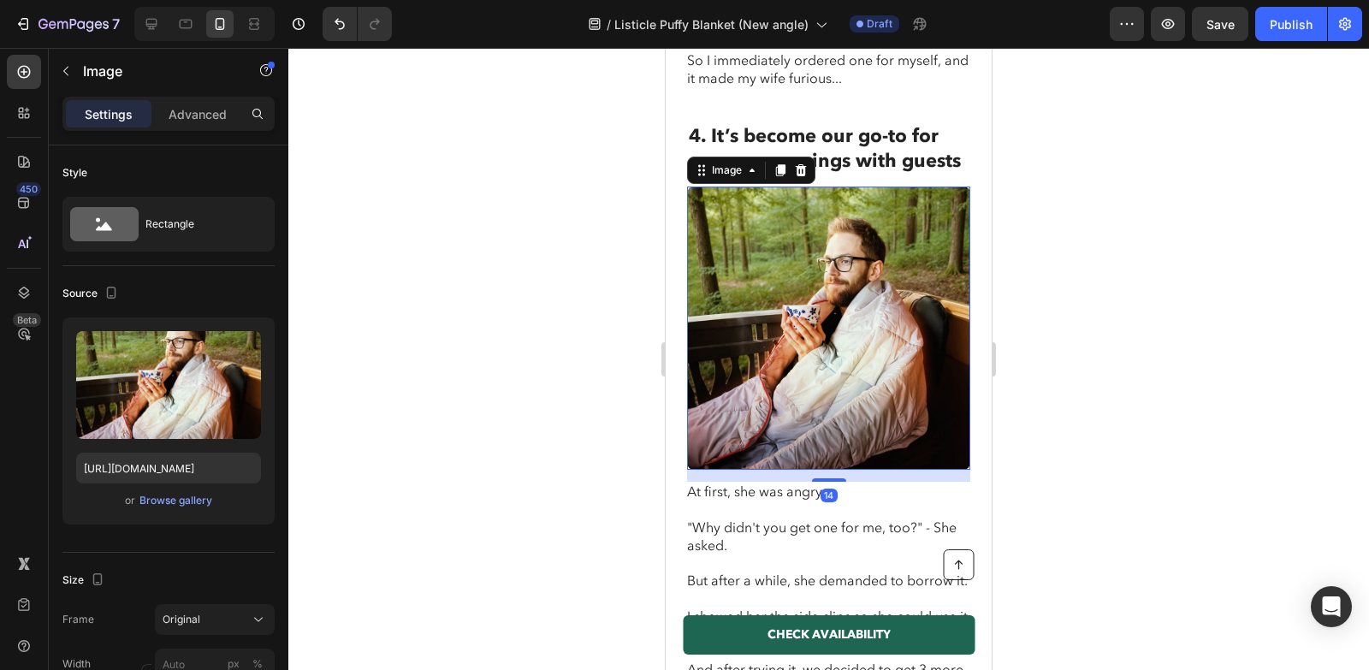
click at [606, 291] on div at bounding box center [828, 359] width 1081 height 622
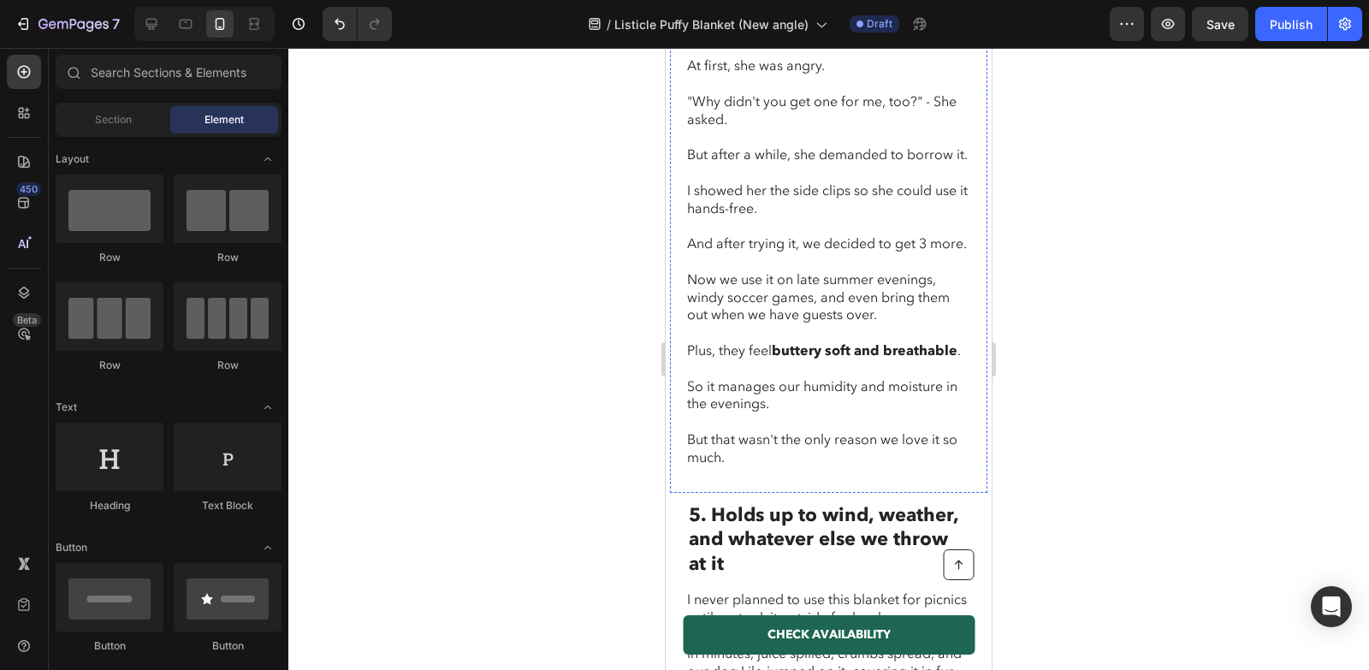
scroll to position [3958, 0]
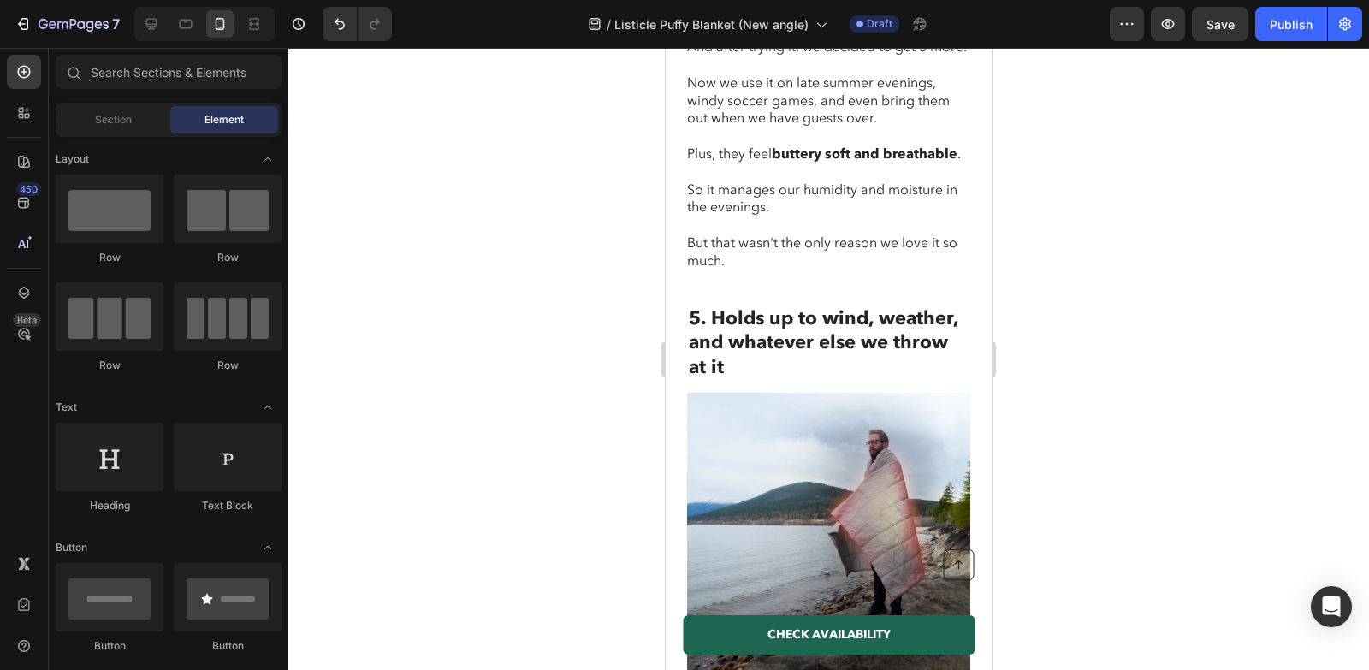
click at [534, 311] on div at bounding box center [828, 359] width 1081 height 622
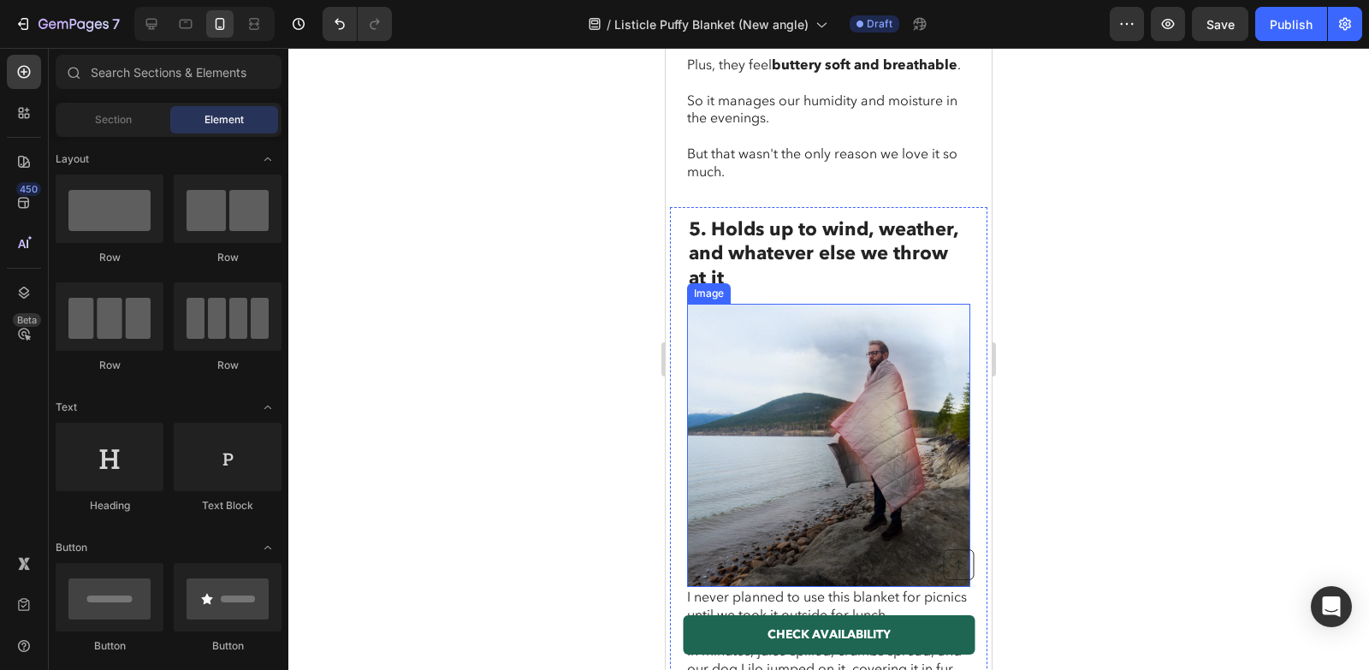
scroll to position [4113, 0]
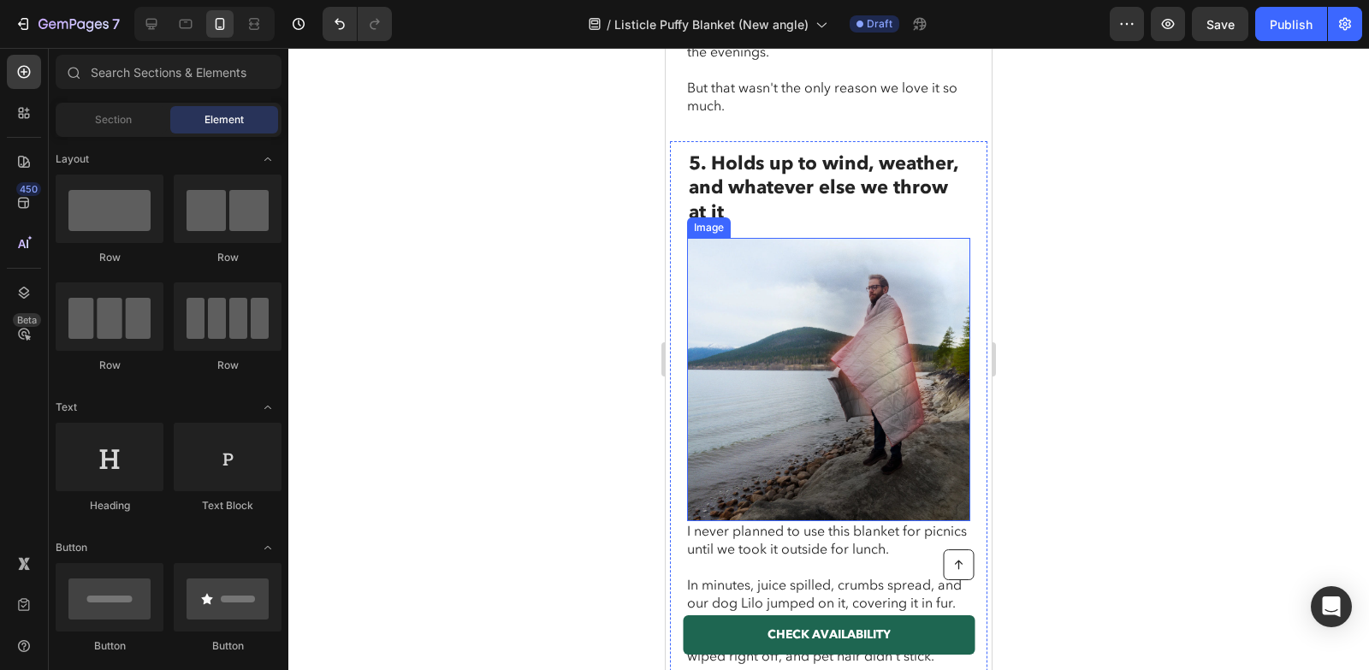
click at [803, 358] on img at bounding box center [828, 379] width 283 height 283
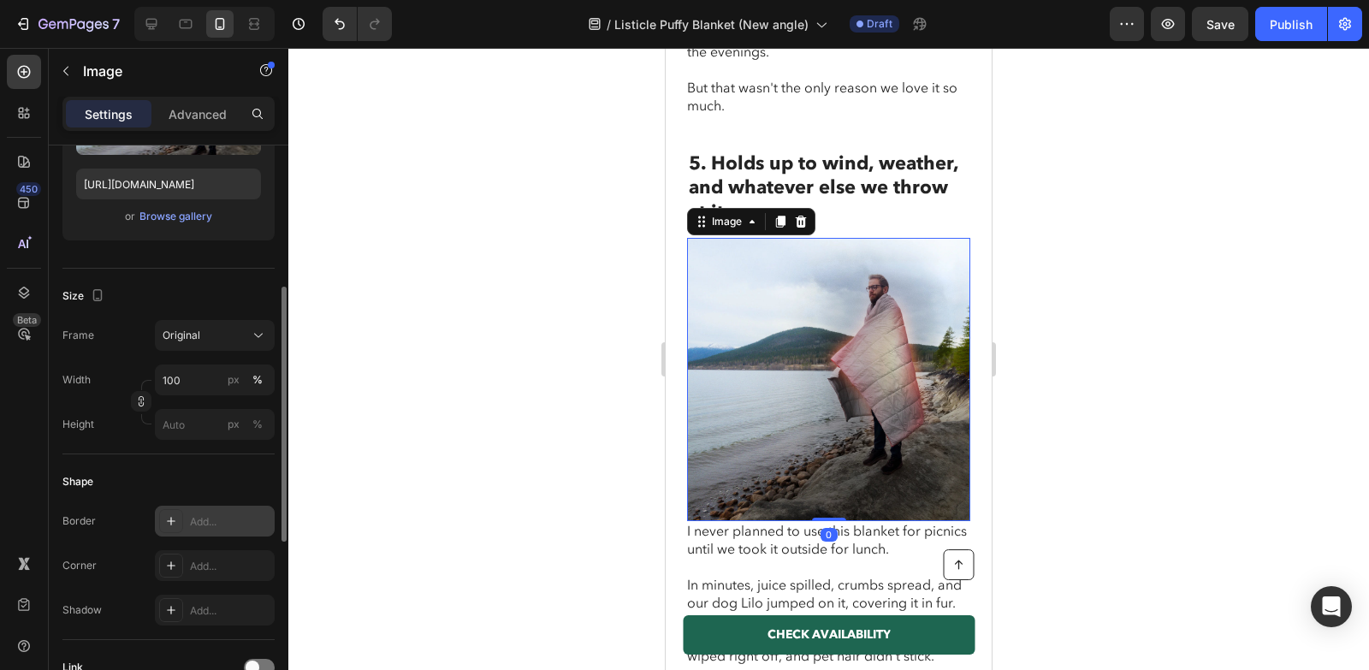
scroll to position [379, 0]
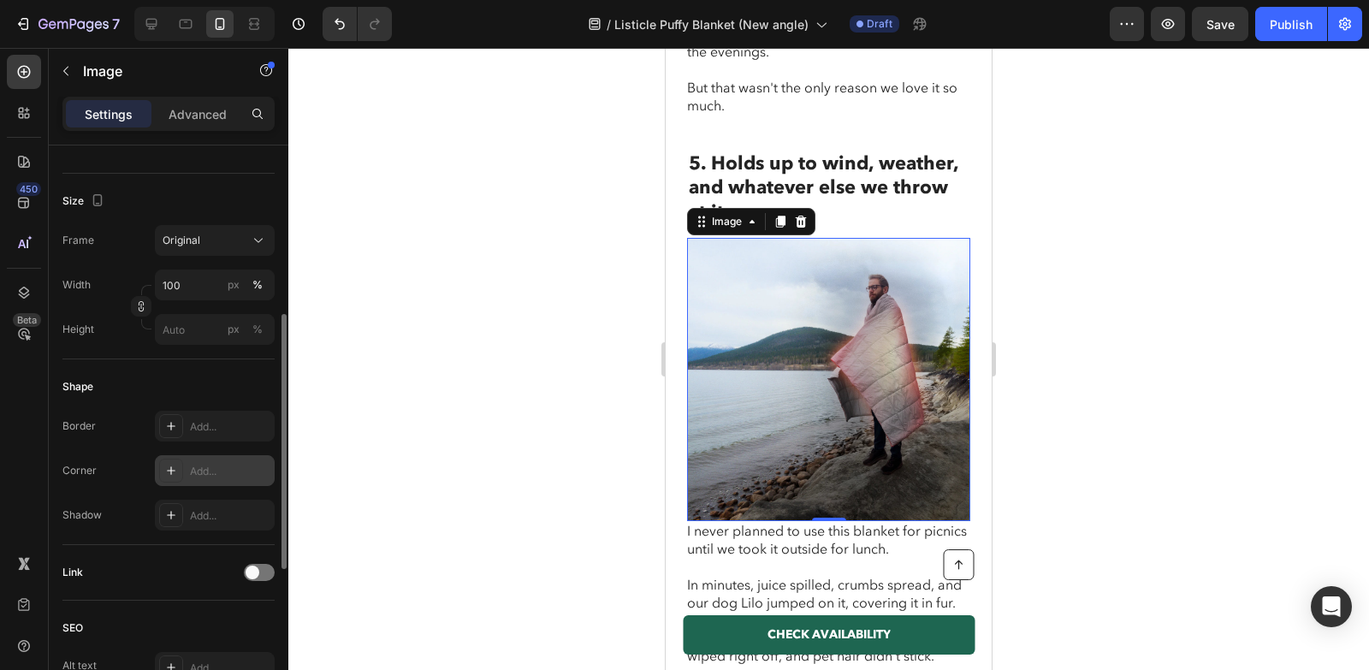
click at [169, 459] on div at bounding box center [171, 471] width 24 height 24
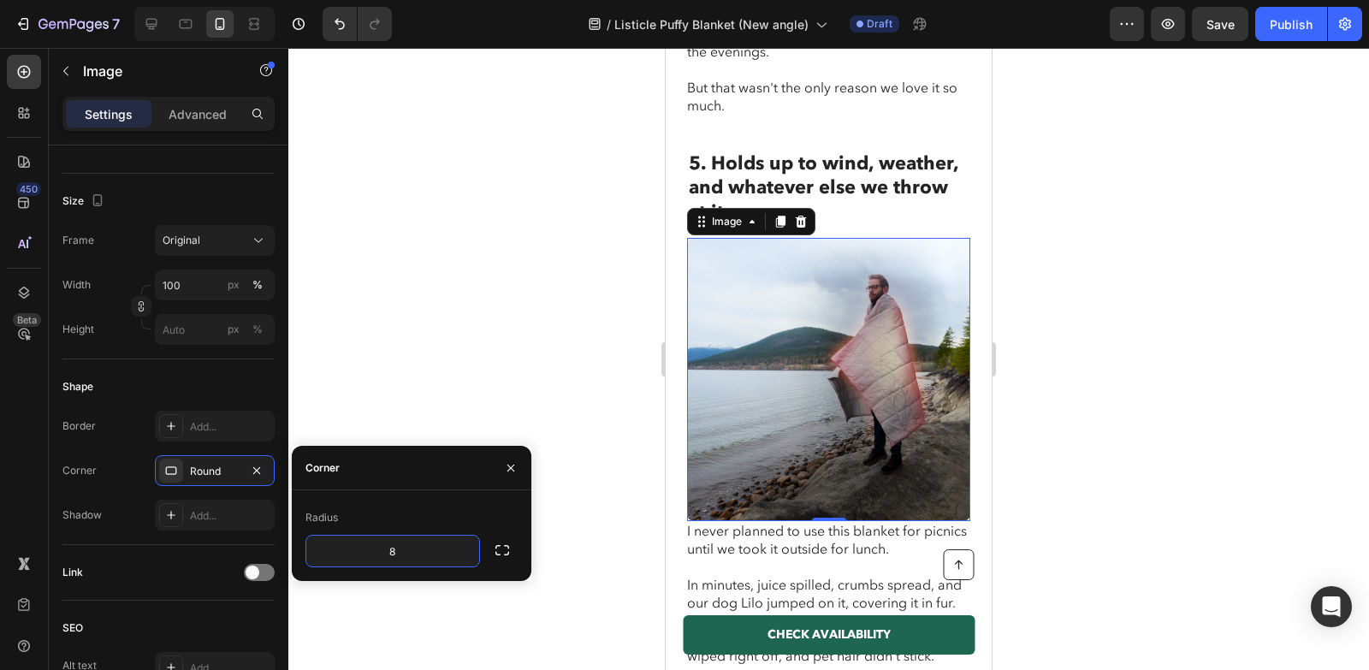
click at [531, 339] on div at bounding box center [828, 359] width 1081 height 622
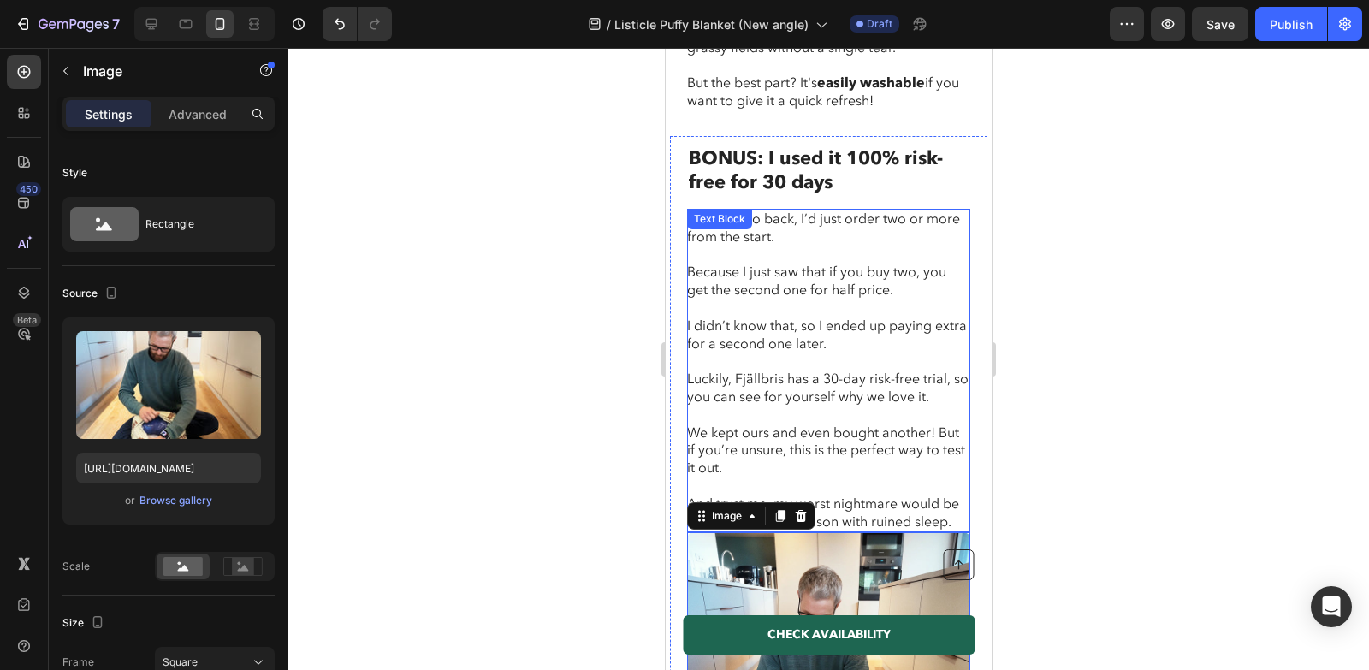
scroll to position [4828, 0]
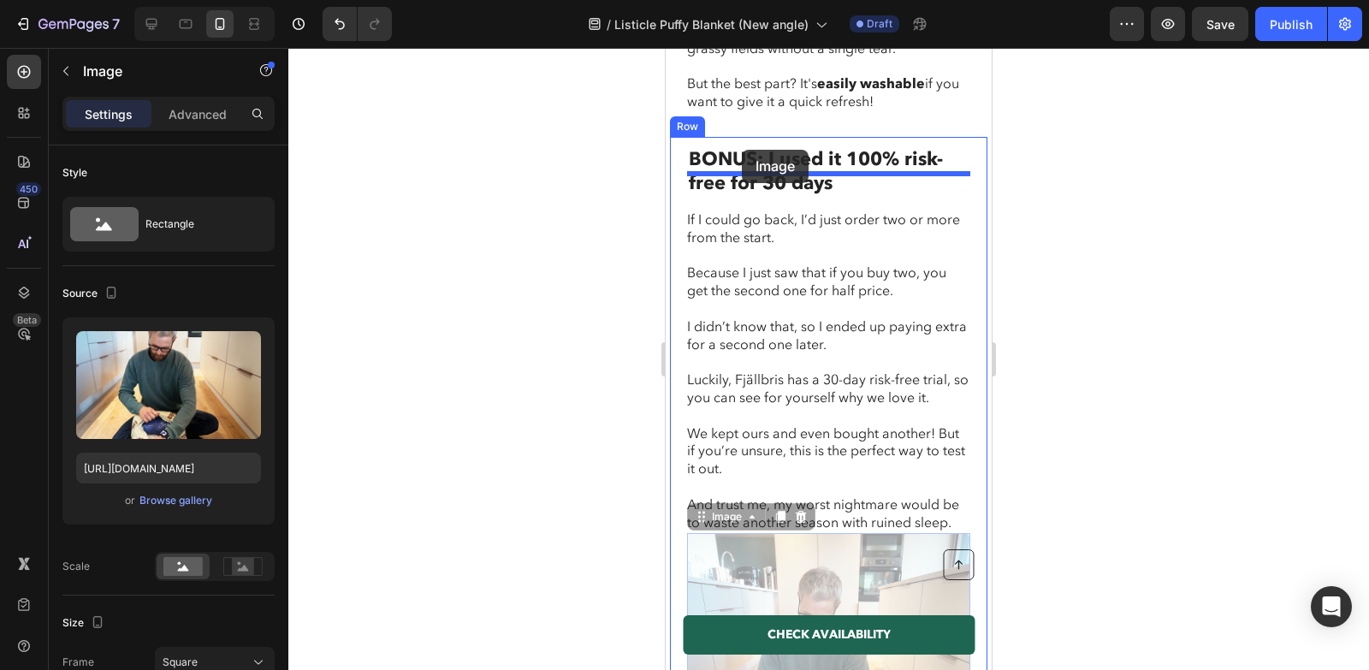
drag, startPoint x: 696, startPoint y: 484, endPoint x: 742, endPoint y: 153, distance: 334.4
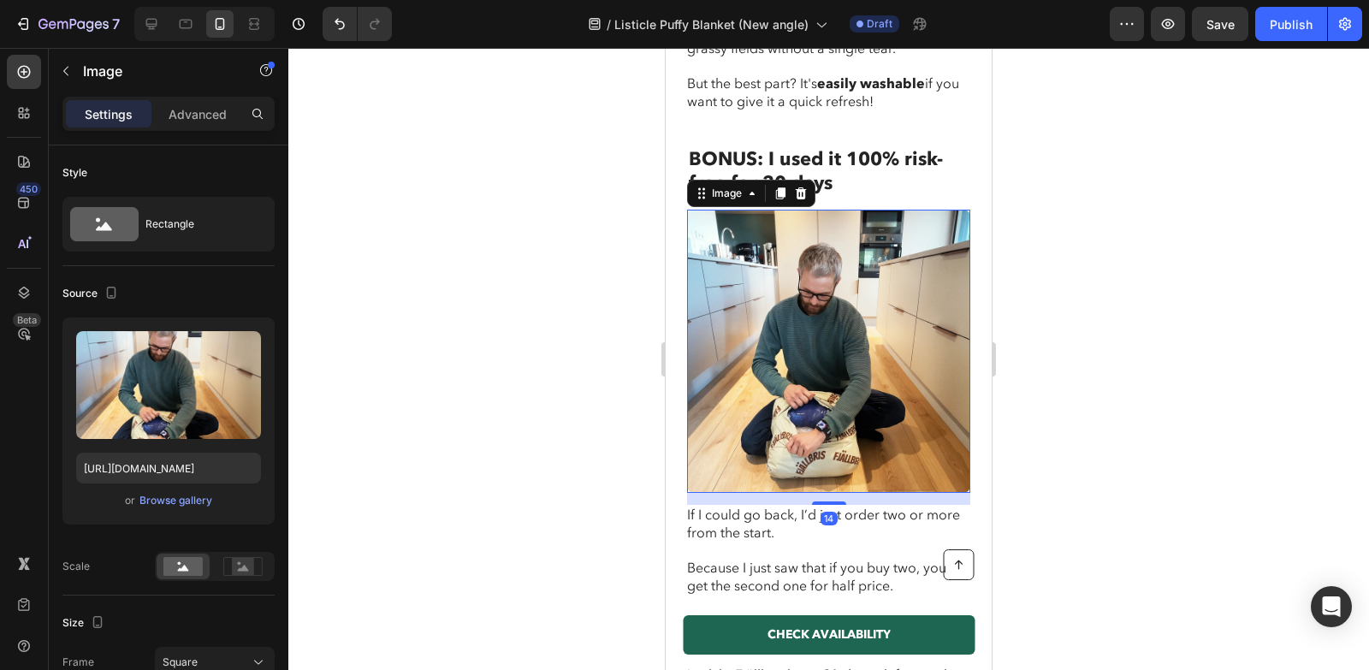
click at [846, 288] on img at bounding box center [828, 351] width 283 height 283
click at [531, 374] on div at bounding box center [828, 359] width 1081 height 622
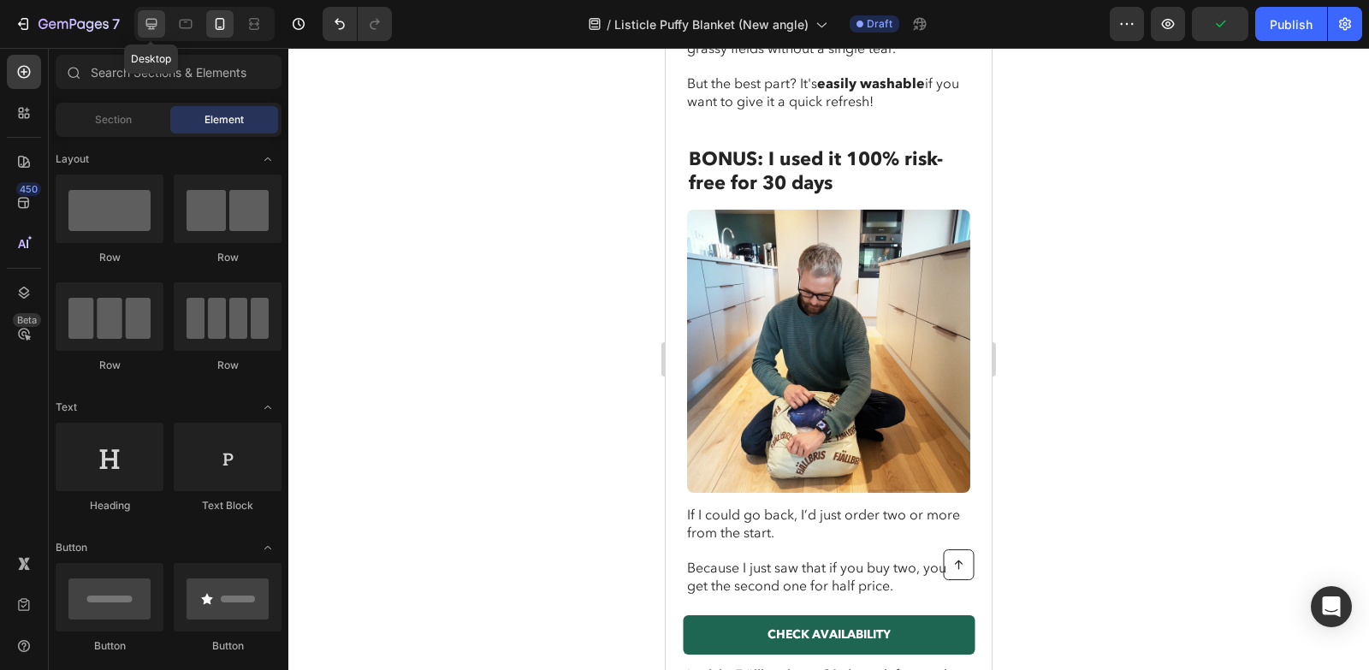
click at [149, 25] on icon at bounding box center [151, 24] width 11 height 11
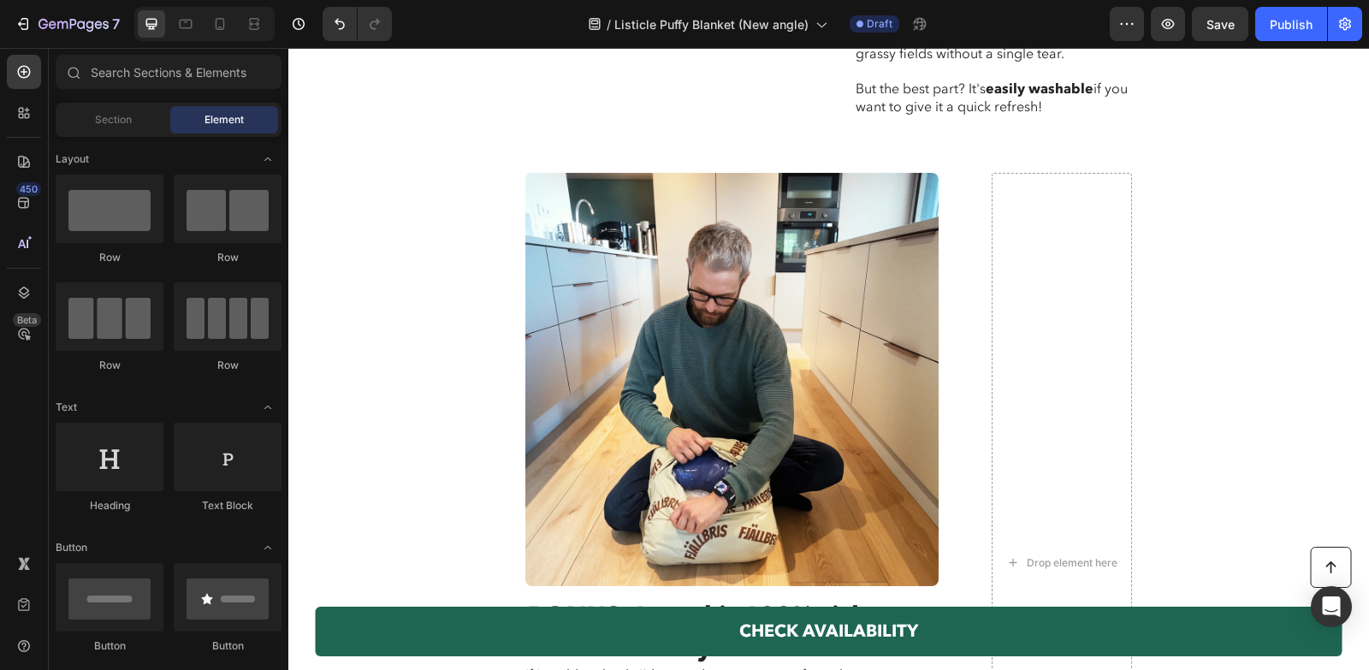
click at [679, 277] on img at bounding box center [731, 379] width 413 height 413
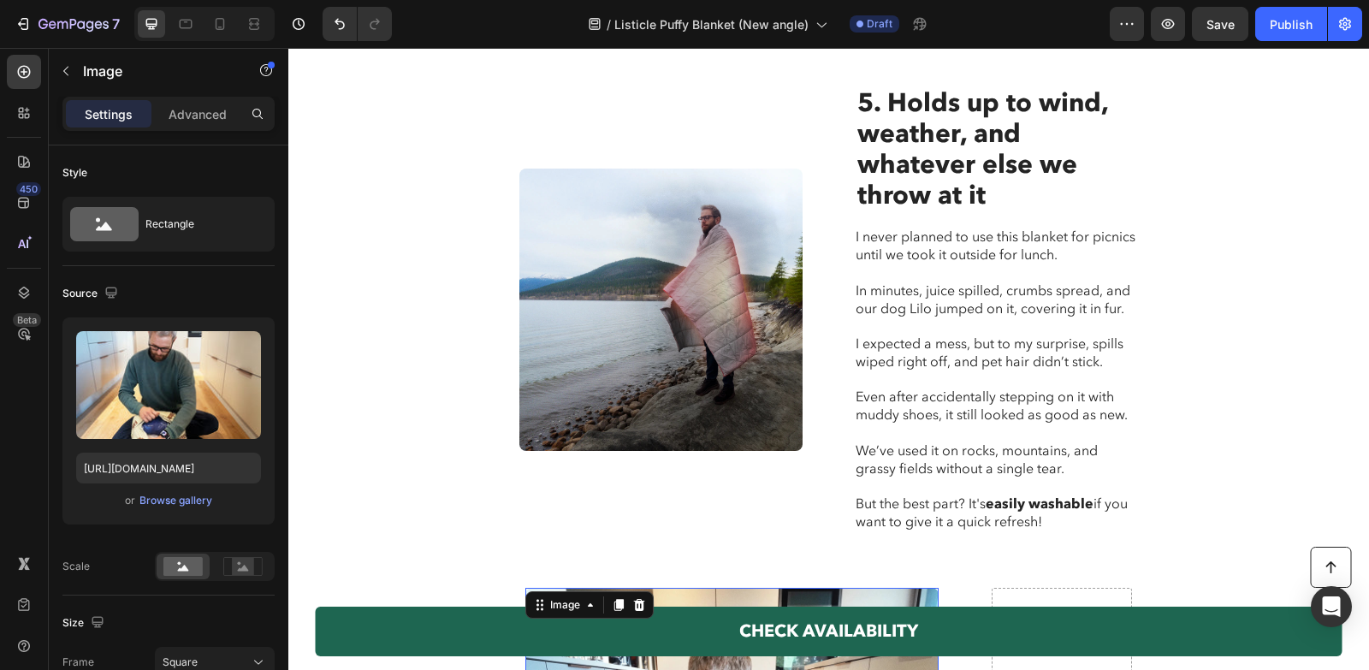
scroll to position [3489, 0]
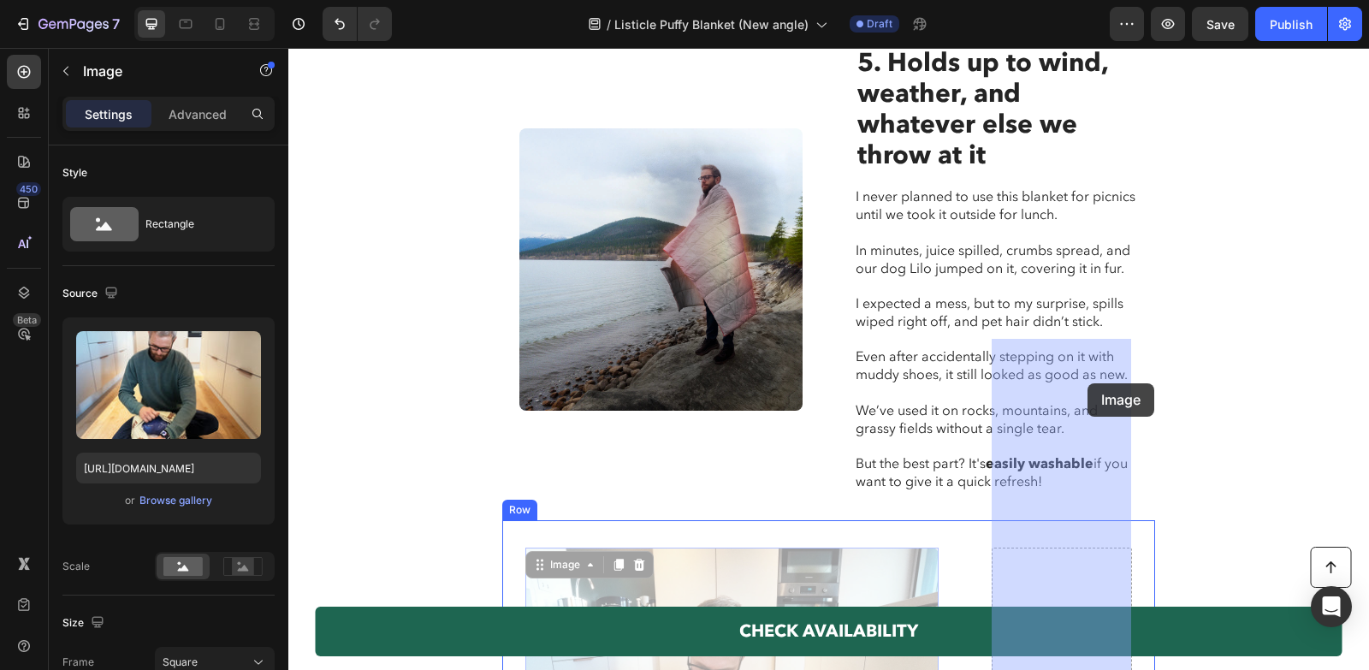
drag, startPoint x: 548, startPoint y: 357, endPoint x: 1047, endPoint y: 388, distance: 499.9
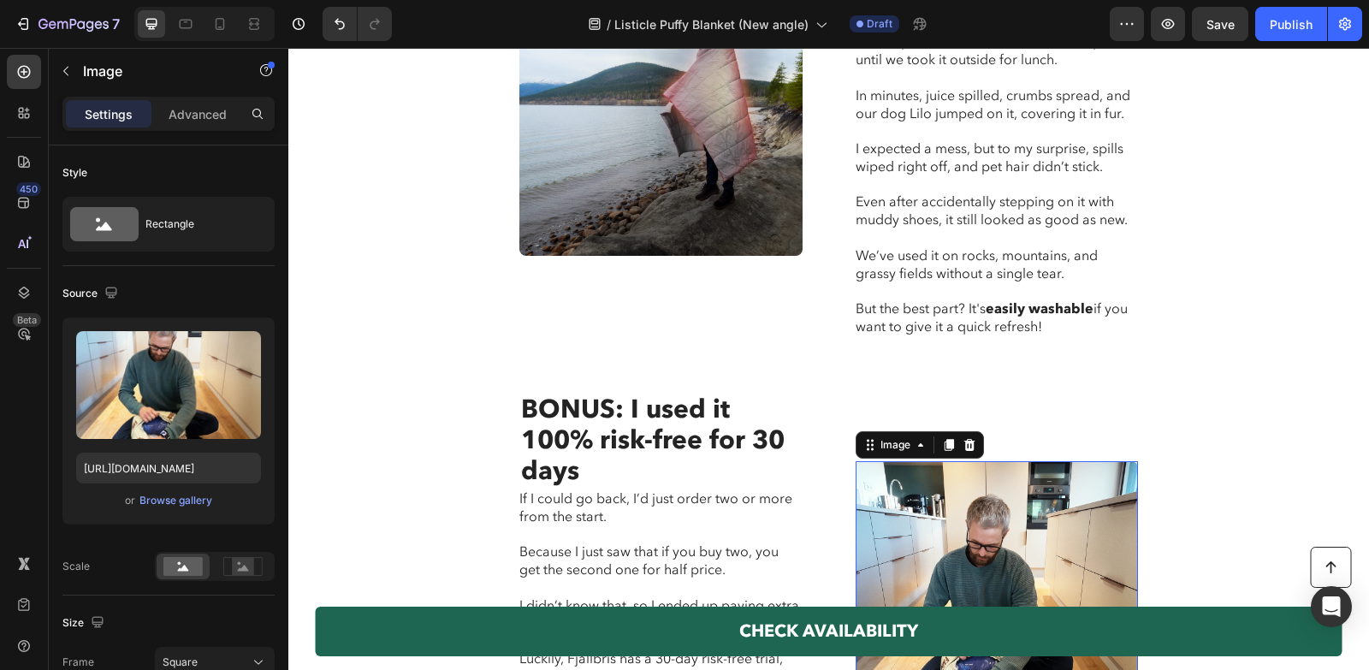
scroll to position [3767, 0]
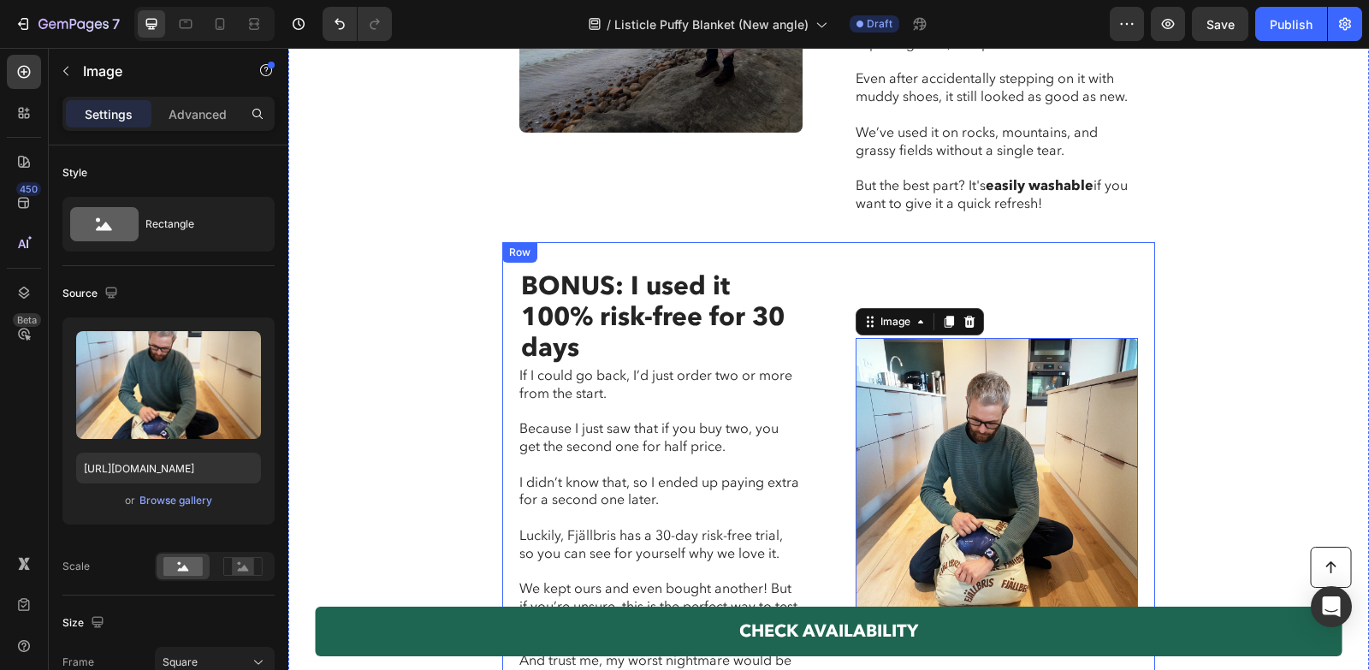
click at [767, 580] on p "We kept ours and even bought another! But if you’re unsure, this is the perfect…" at bounding box center [660, 606] width 282 height 53
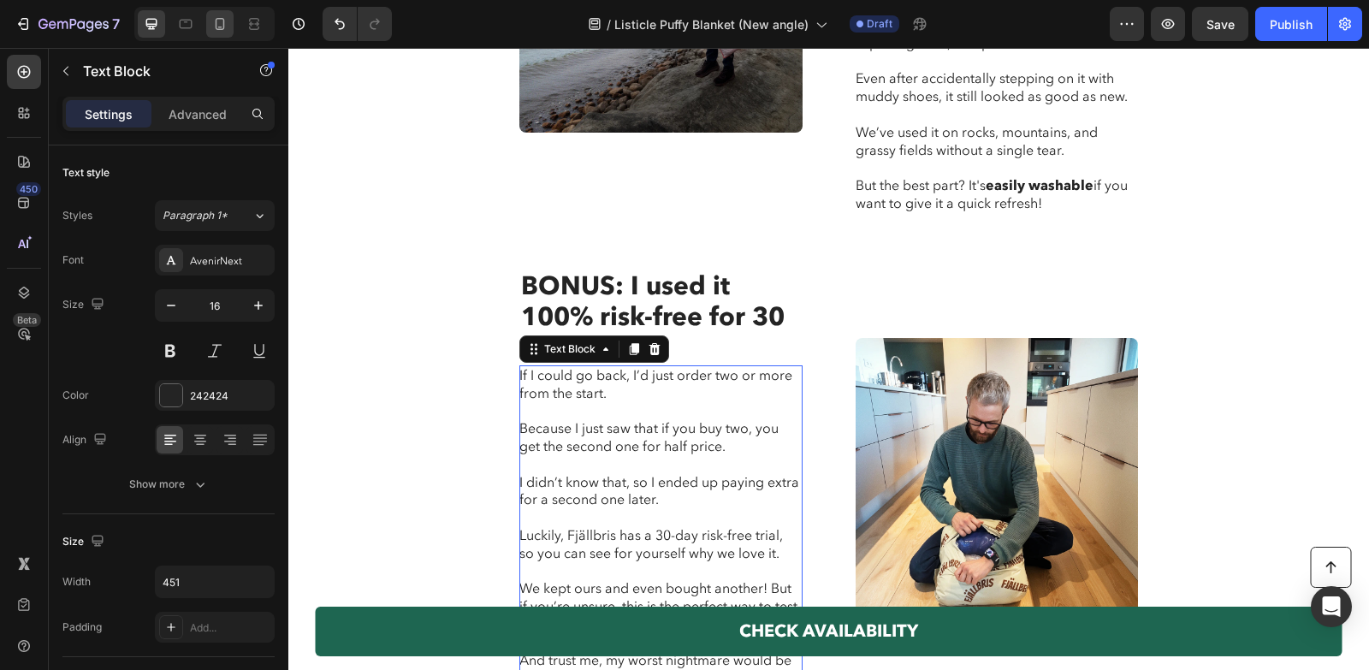
click at [227, 10] on div at bounding box center [219, 23] width 27 height 27
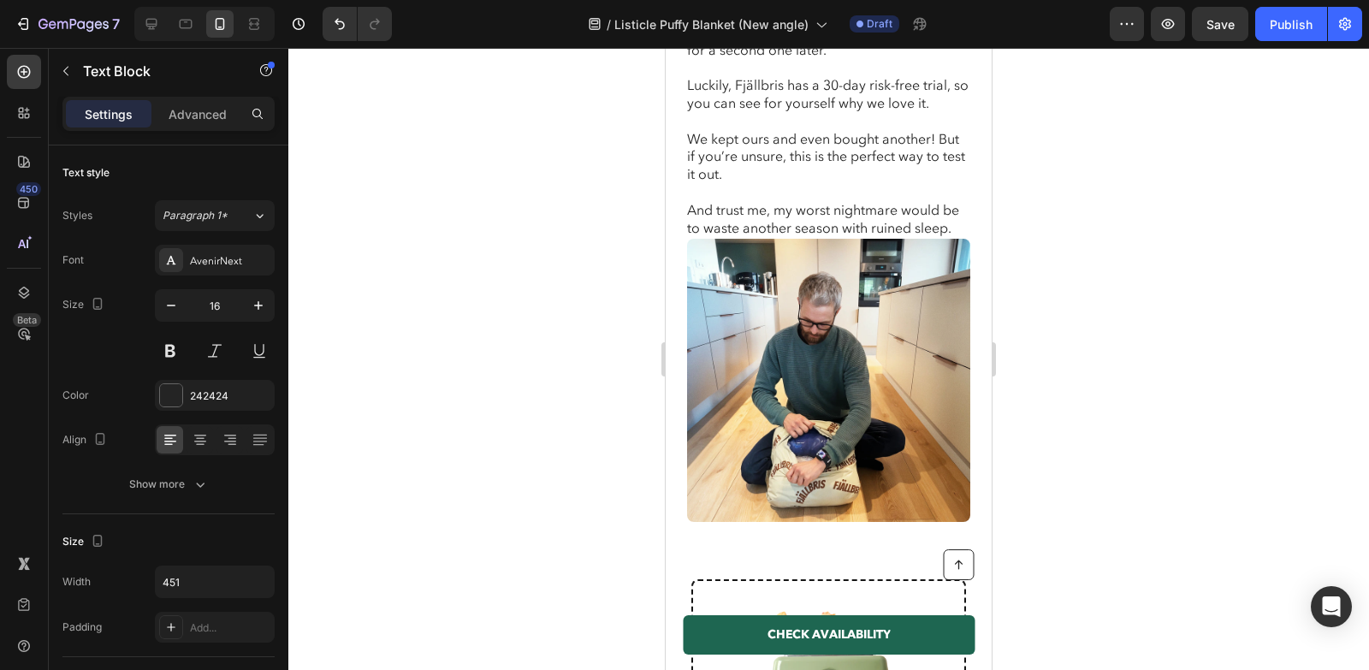
click at [787, 344] on img at bounding box center [828, 380] width 283 height 283
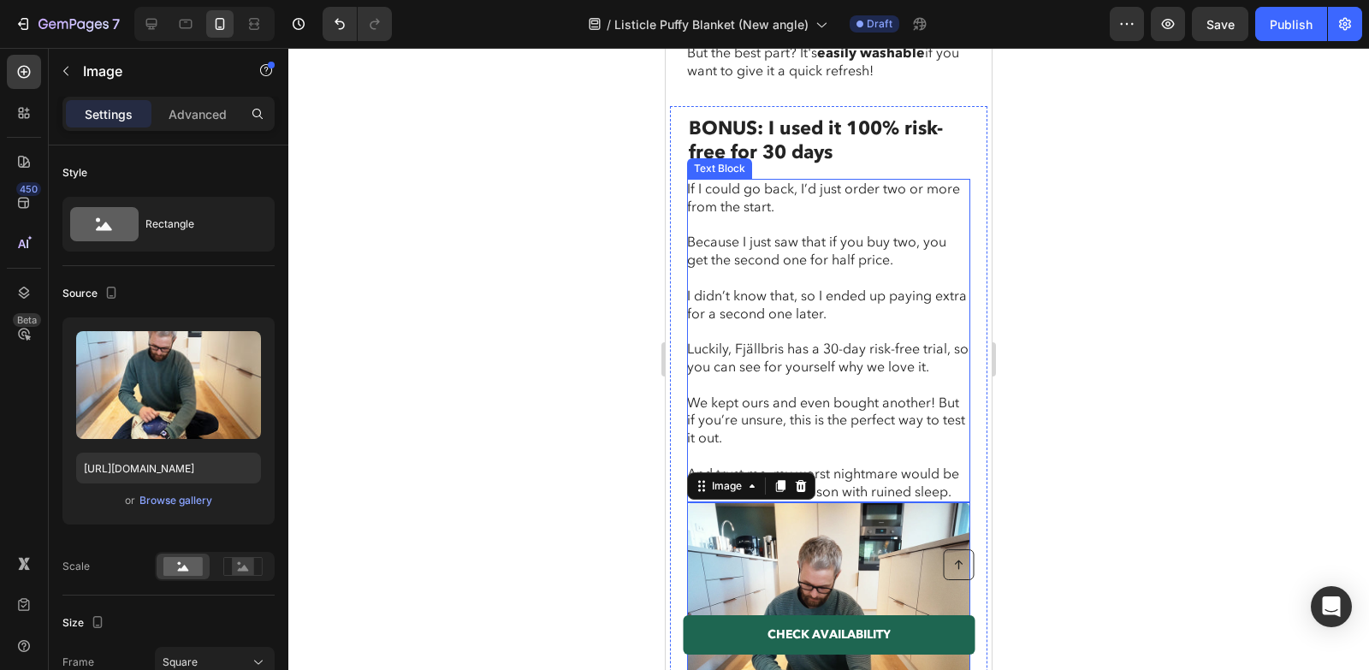
click at [787, 288] on p "I didn’t know that, so I ended up paying extra for a second one later." at bounding box center [828, 306] width 282 height 36
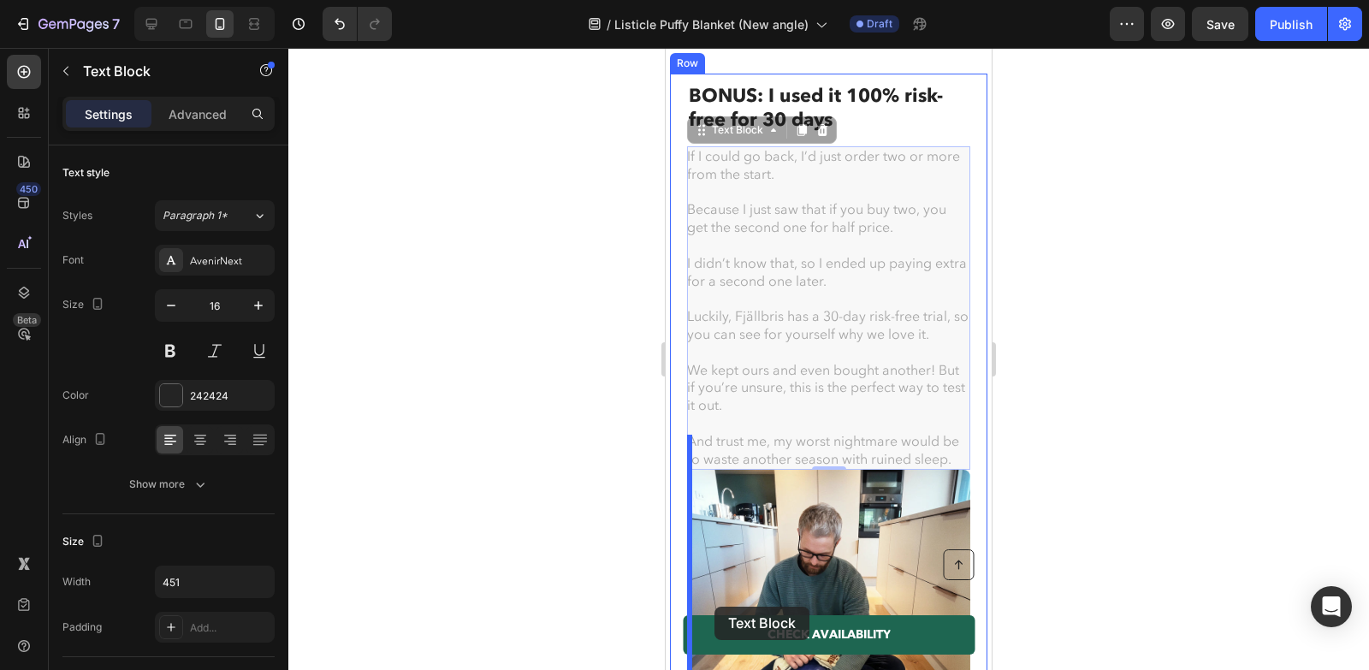
scroll to position [4910, 0]
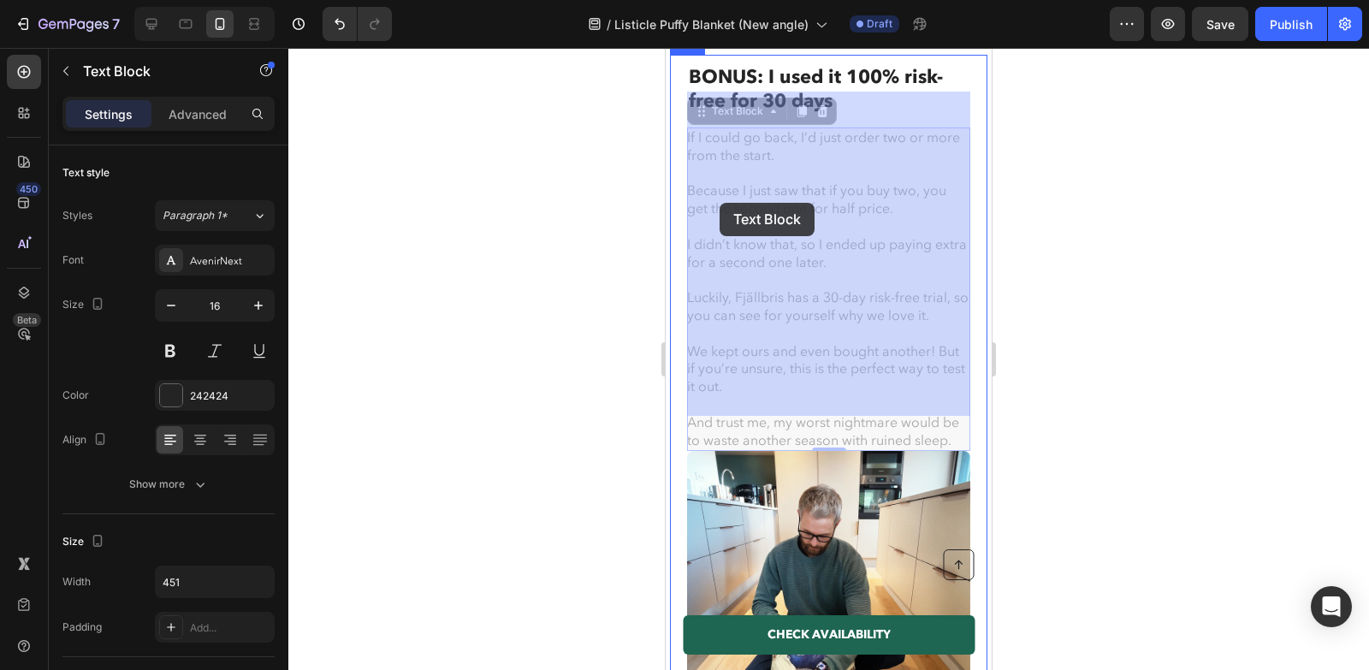
drag, startPoint x: 697, startPoint y: 97, endPoint x: 720, endPoint y: 203, distance: 108.4
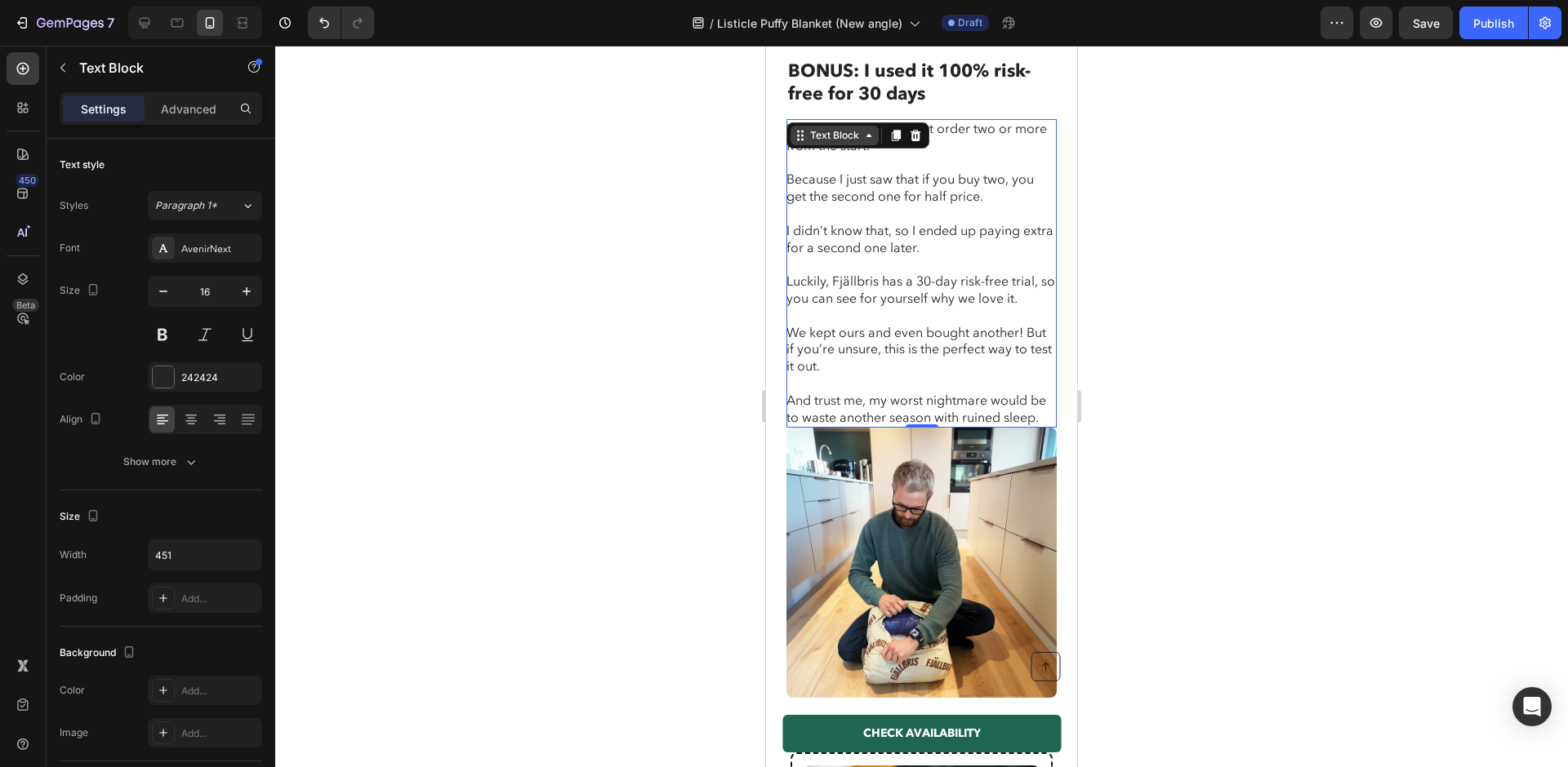
scroll to position [4700, 0]
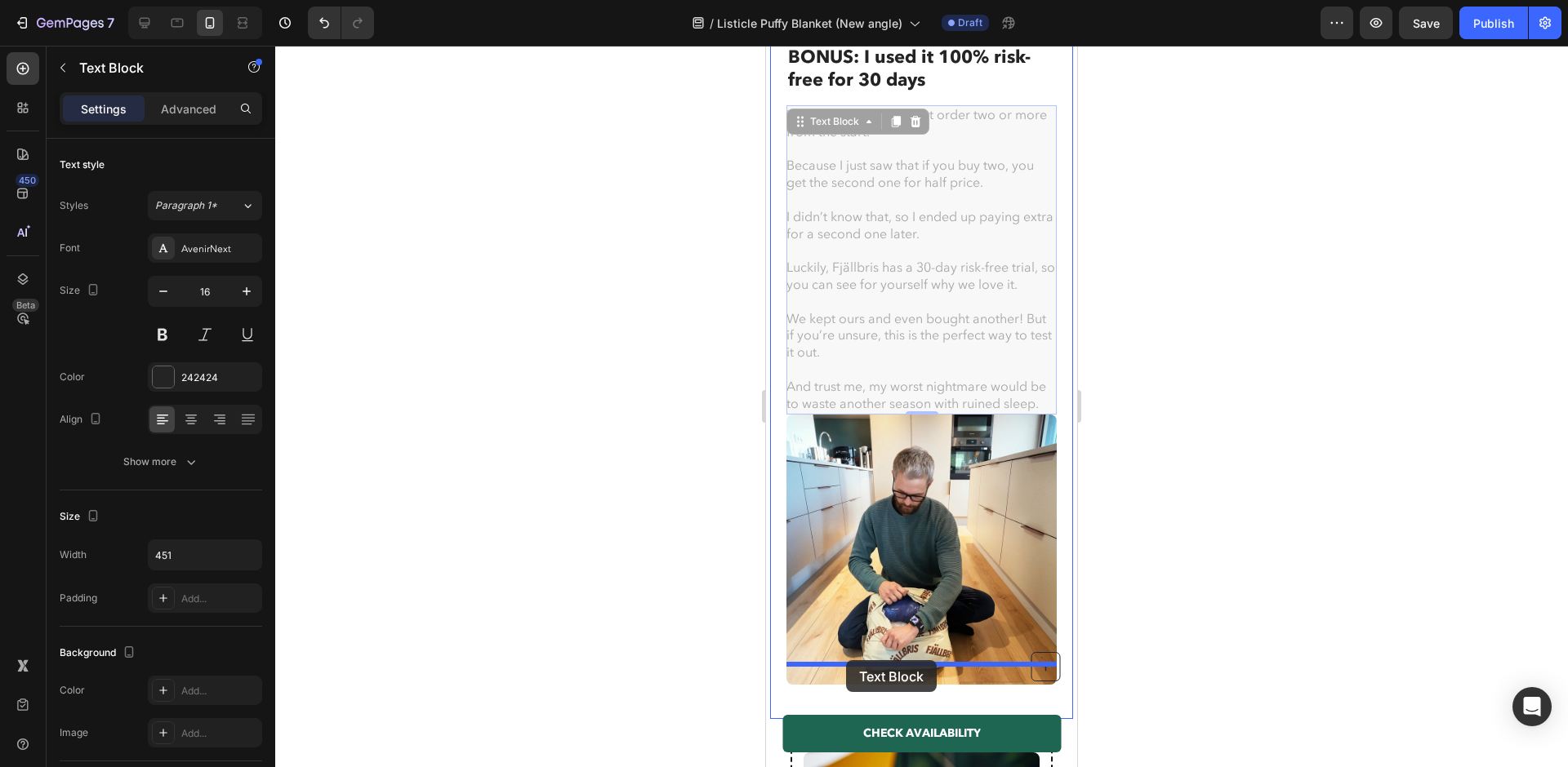
drag, startPoint x: 806, startPoint y: 93, endPoint x: 846, endPoint y: 660, distance: 568.4
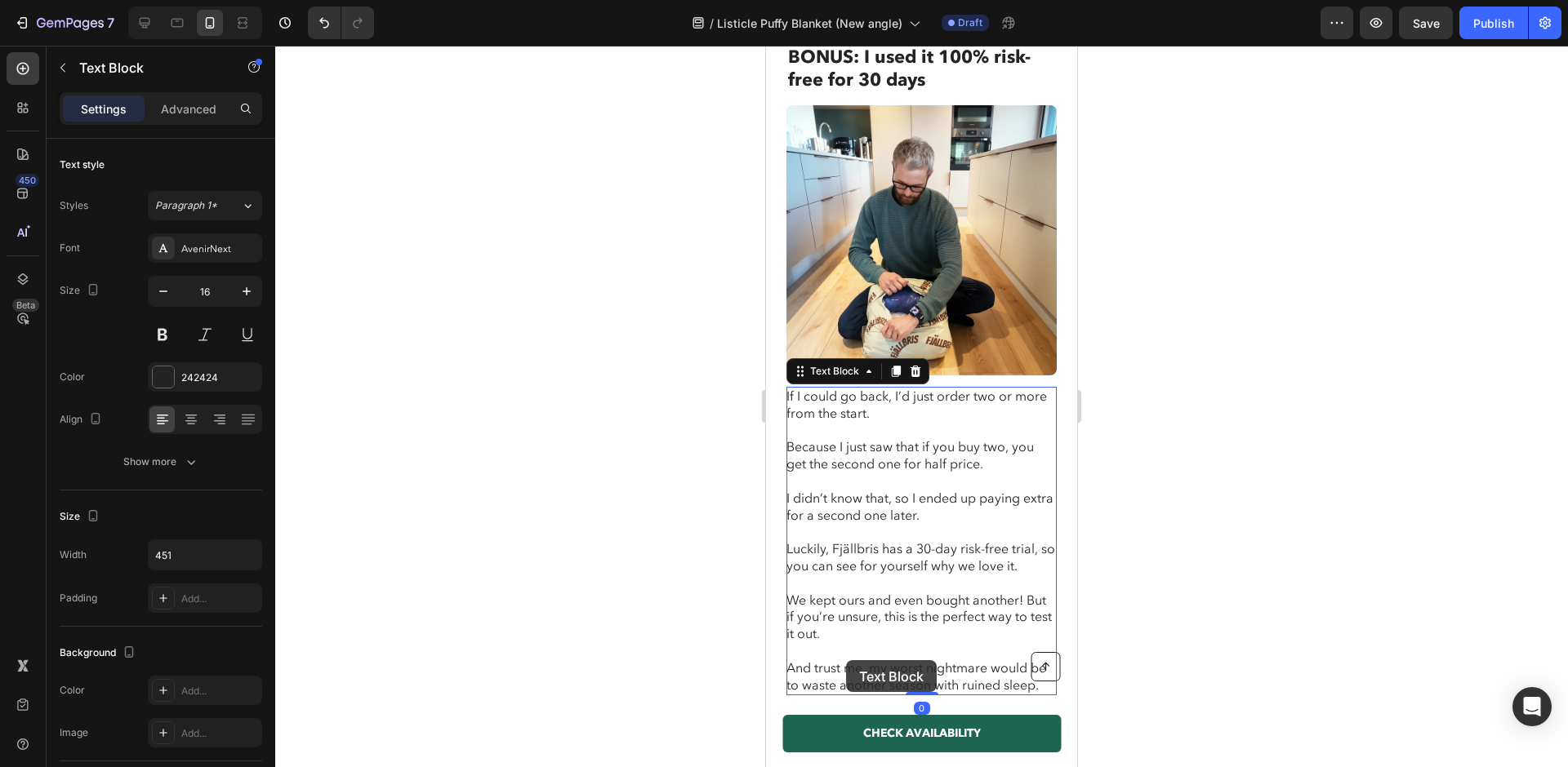
scroll to position [4392, 0]
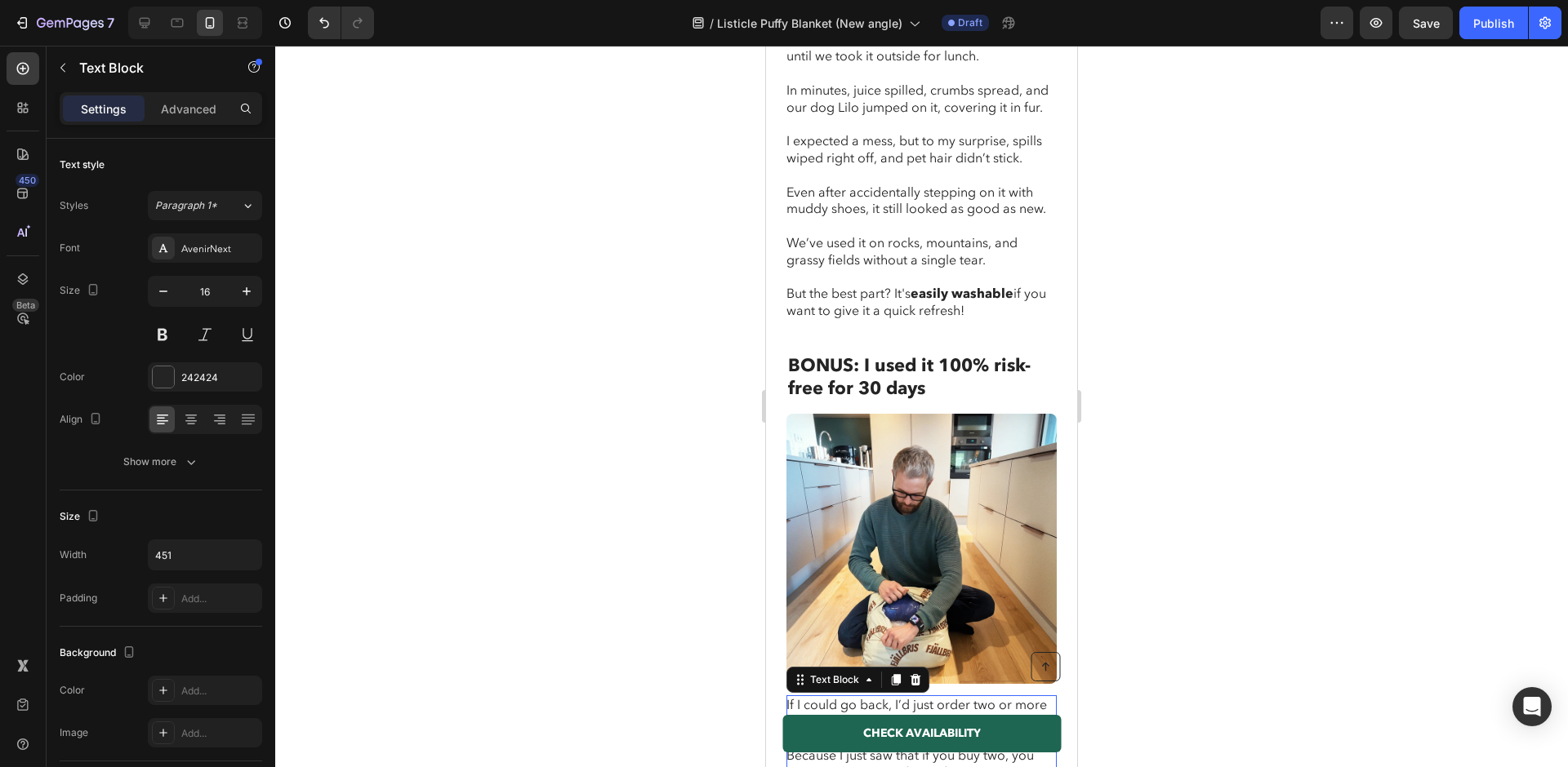
click at [720, 534] on div at bounding box center [921, 406] width 1293 height 721
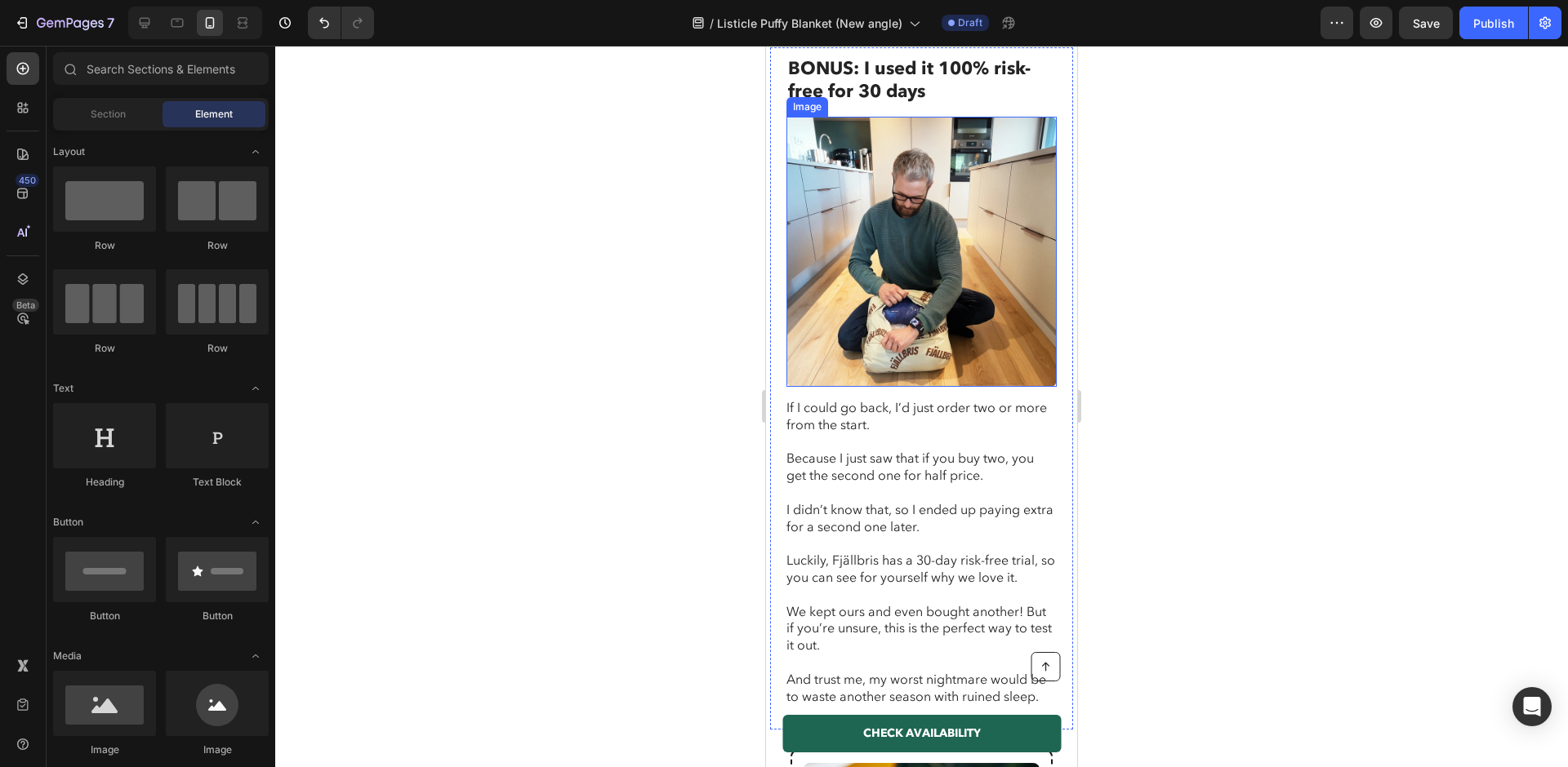
scroll to position [4695, 0]
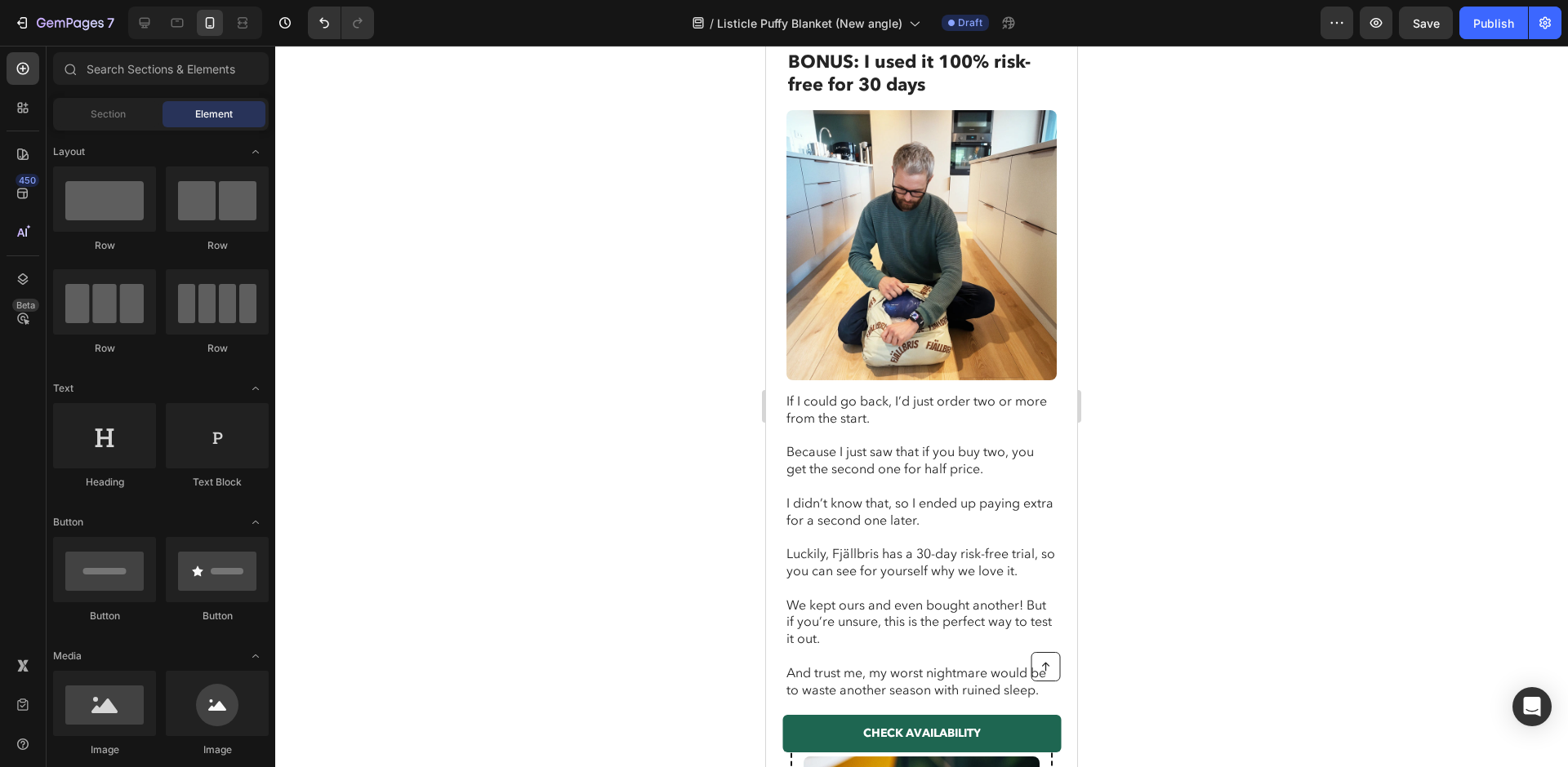
click at [151, 38] on div at bounding box center [195, 23] width 134 height 32
click at [148, 34] on div at bounding box center [144, 22] width 26 height 26
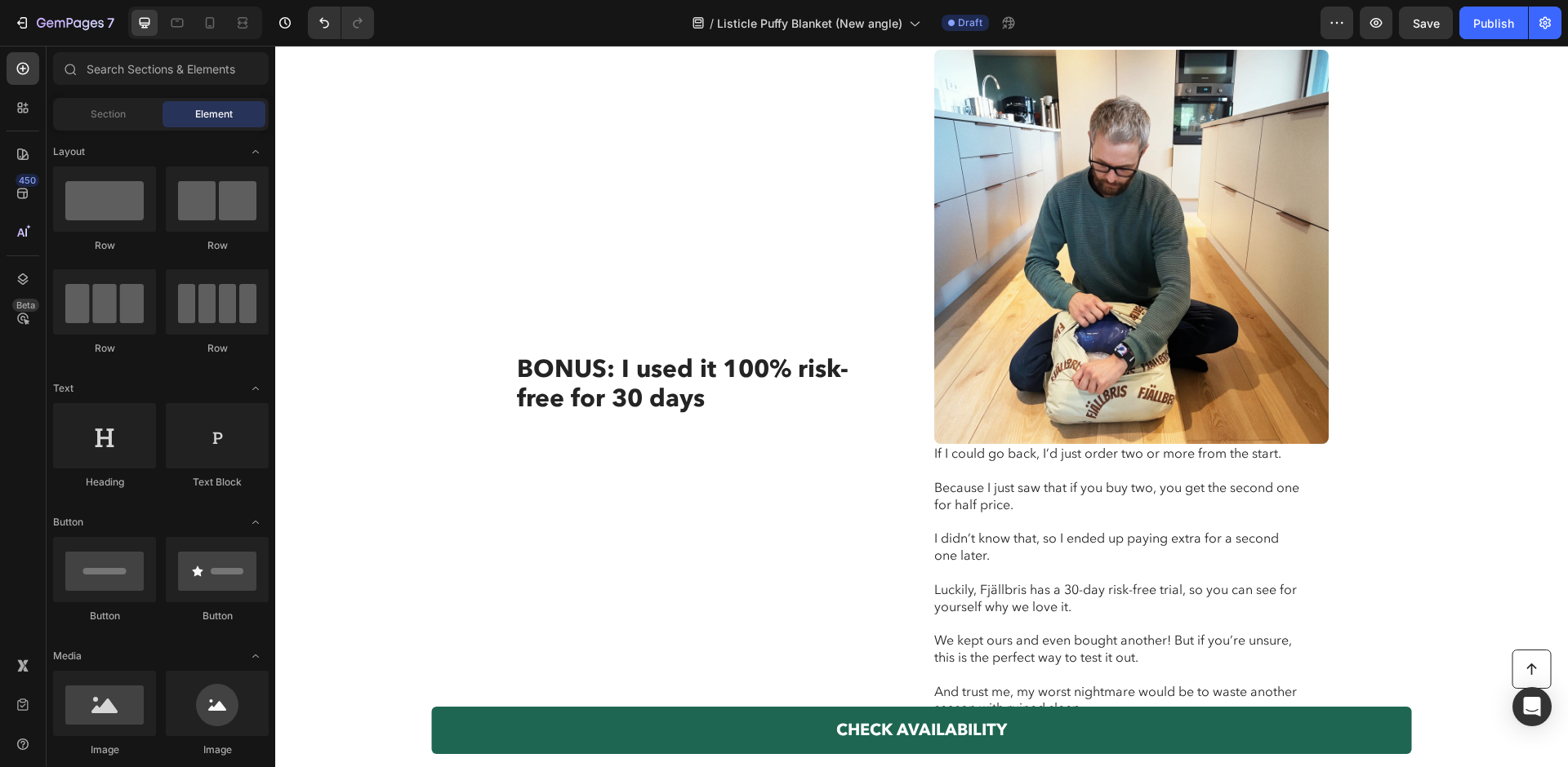
scroll to position [3543, 0]
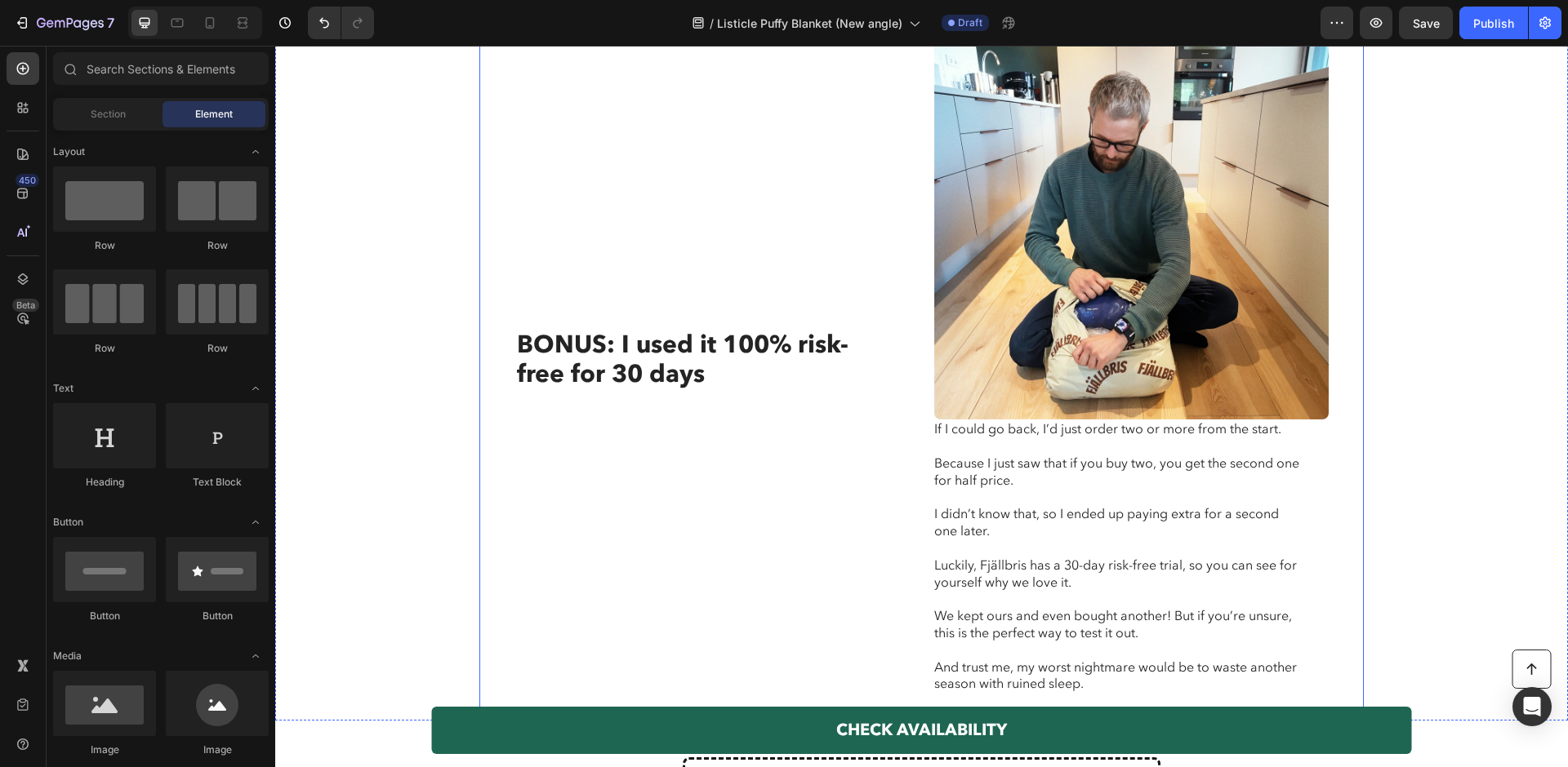
click at [1083, 347] on img at bounding box center [1131, 222] width 394 height 394
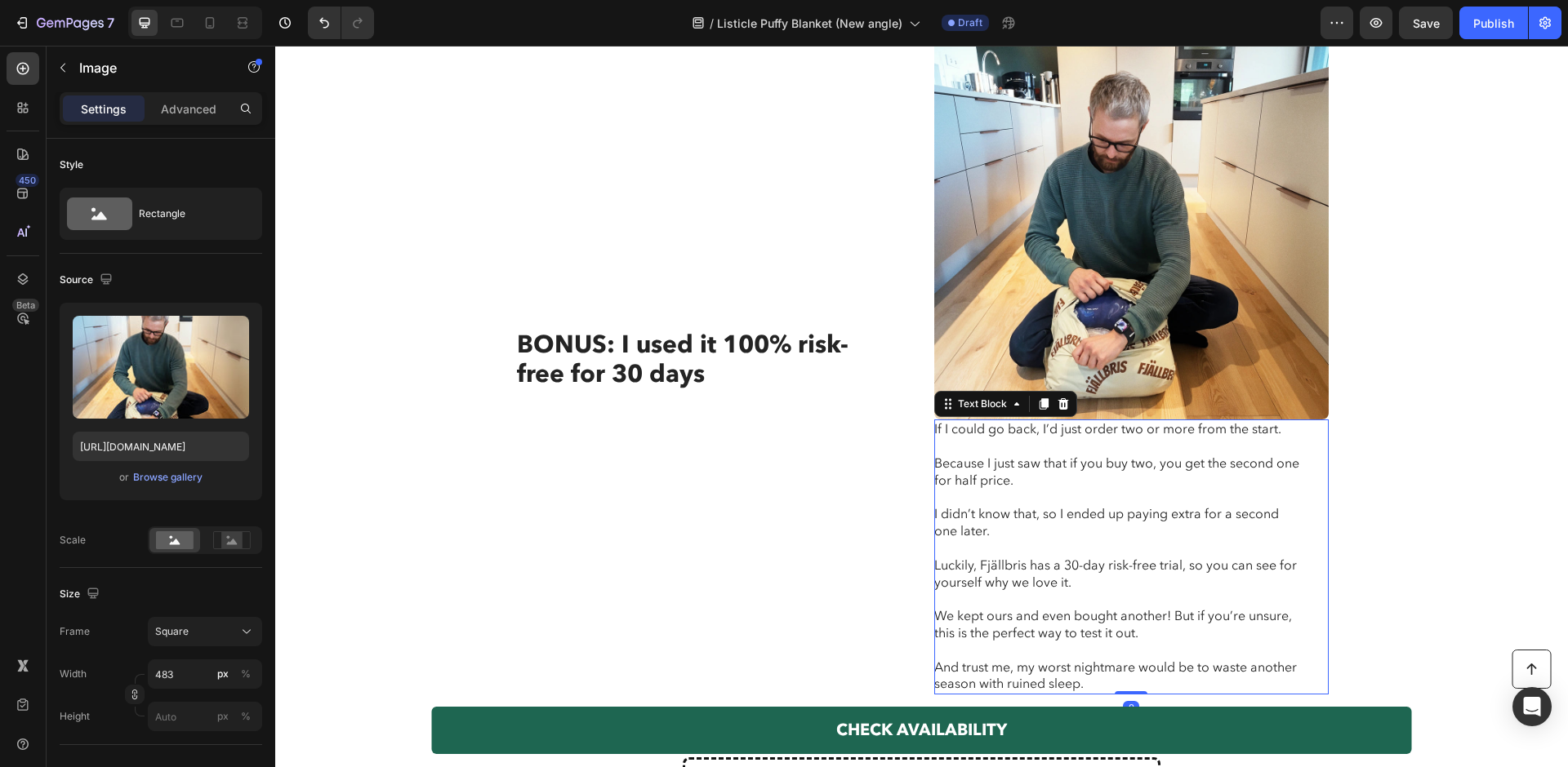
click at [1081, 483] on p "Because I just saw that if you buy two, you get the second one for half price." at bounding box center [1118, 472] width 366 height 34
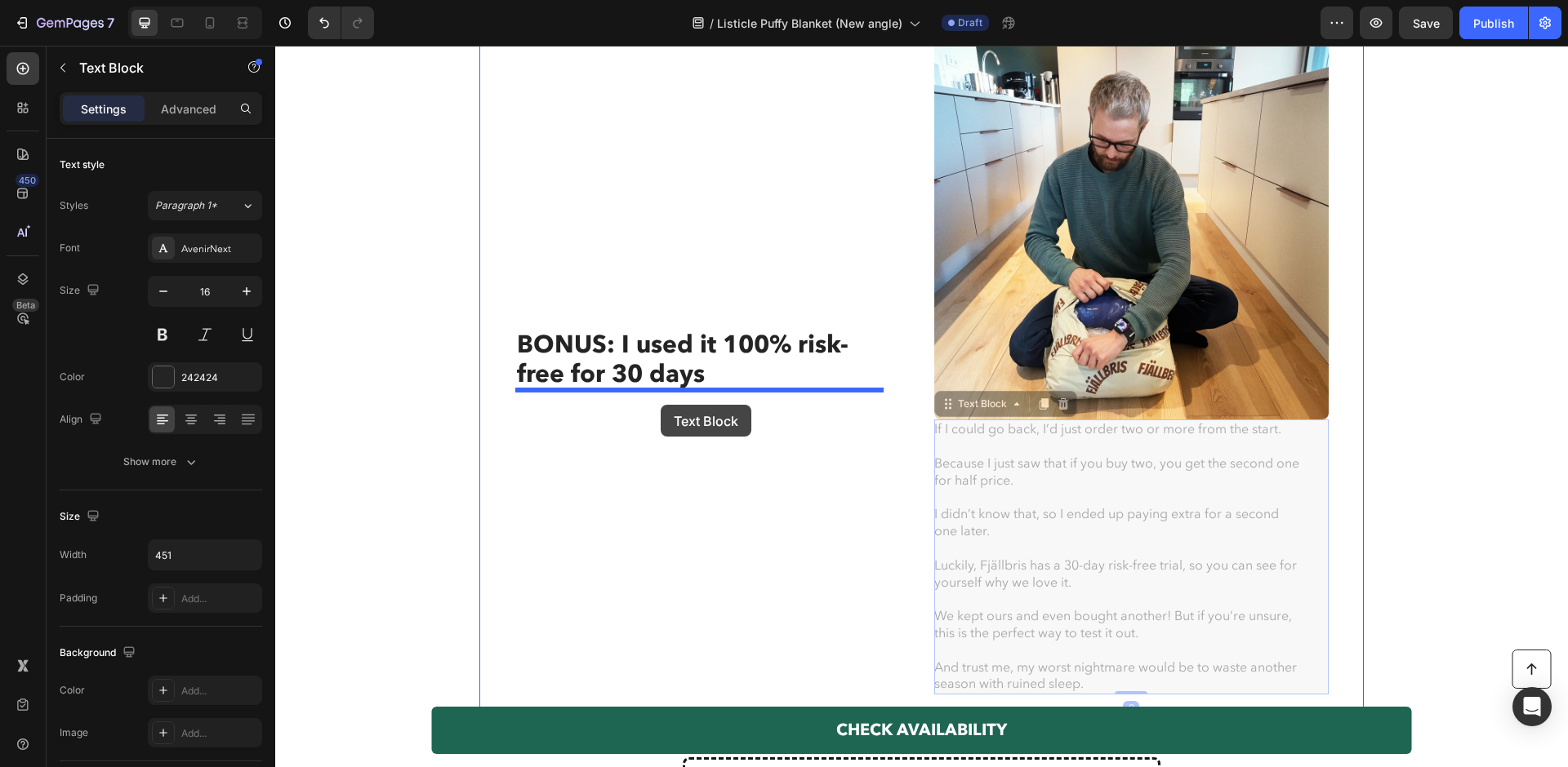
drag, startPoint x: 948, startPoint y: 404, endPoint x: 660, endPoint y: 404, distance: 288.0
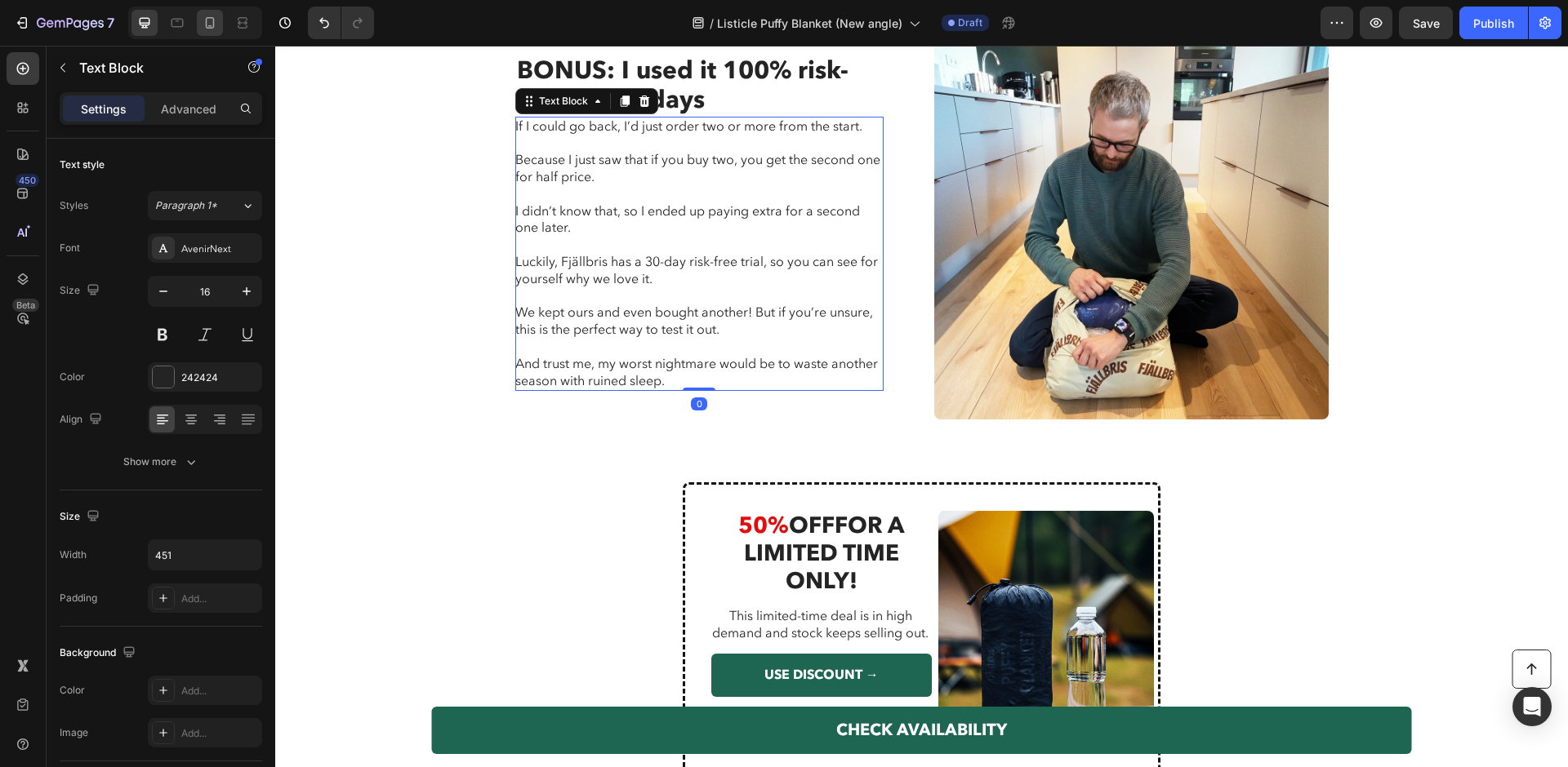
click at [204, 24] on icon at bounding box center [209, 22] width 16 height 16
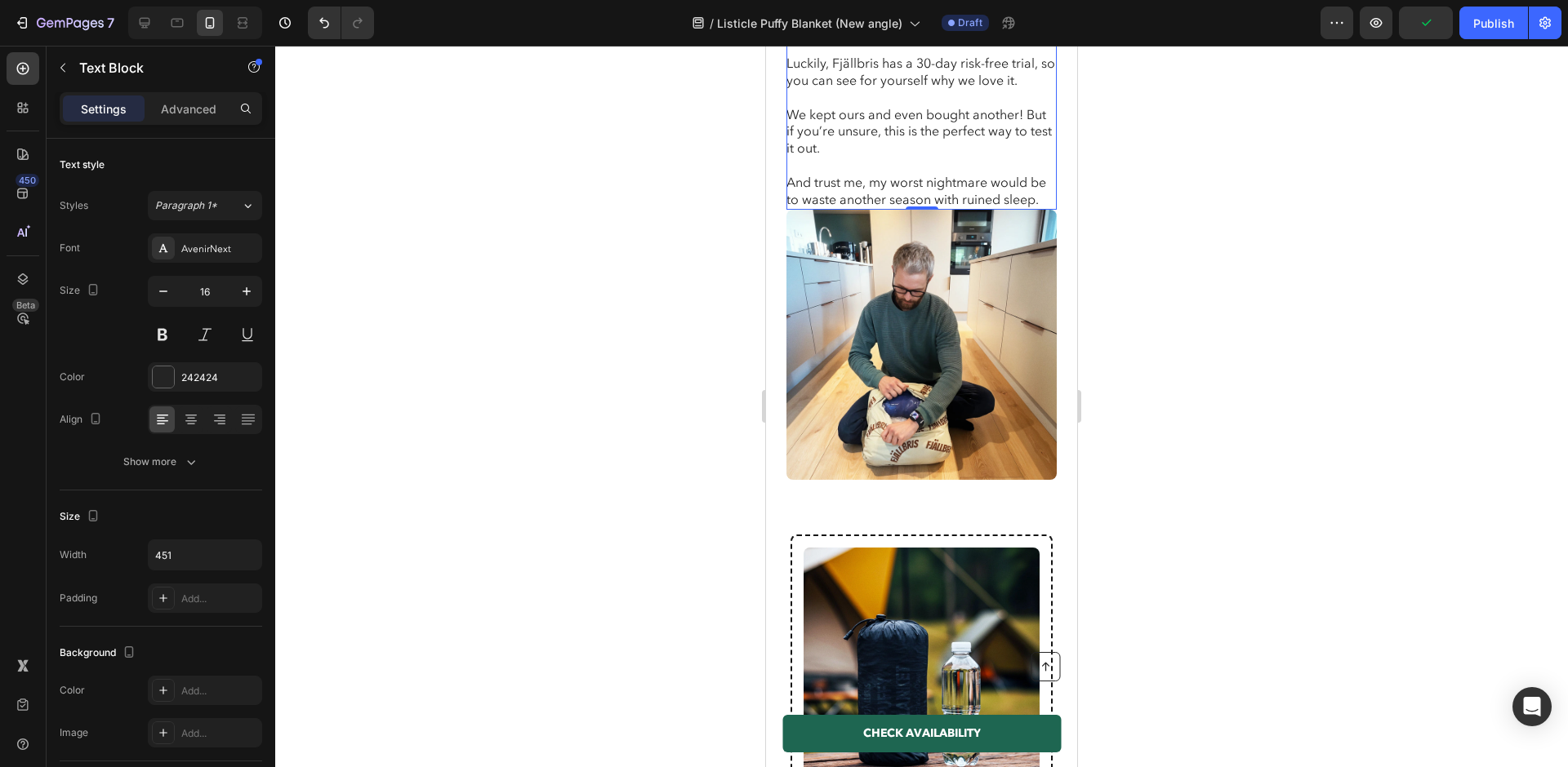
click at [886, 384] on img at bounding box center [921, 344] width 270 height 270
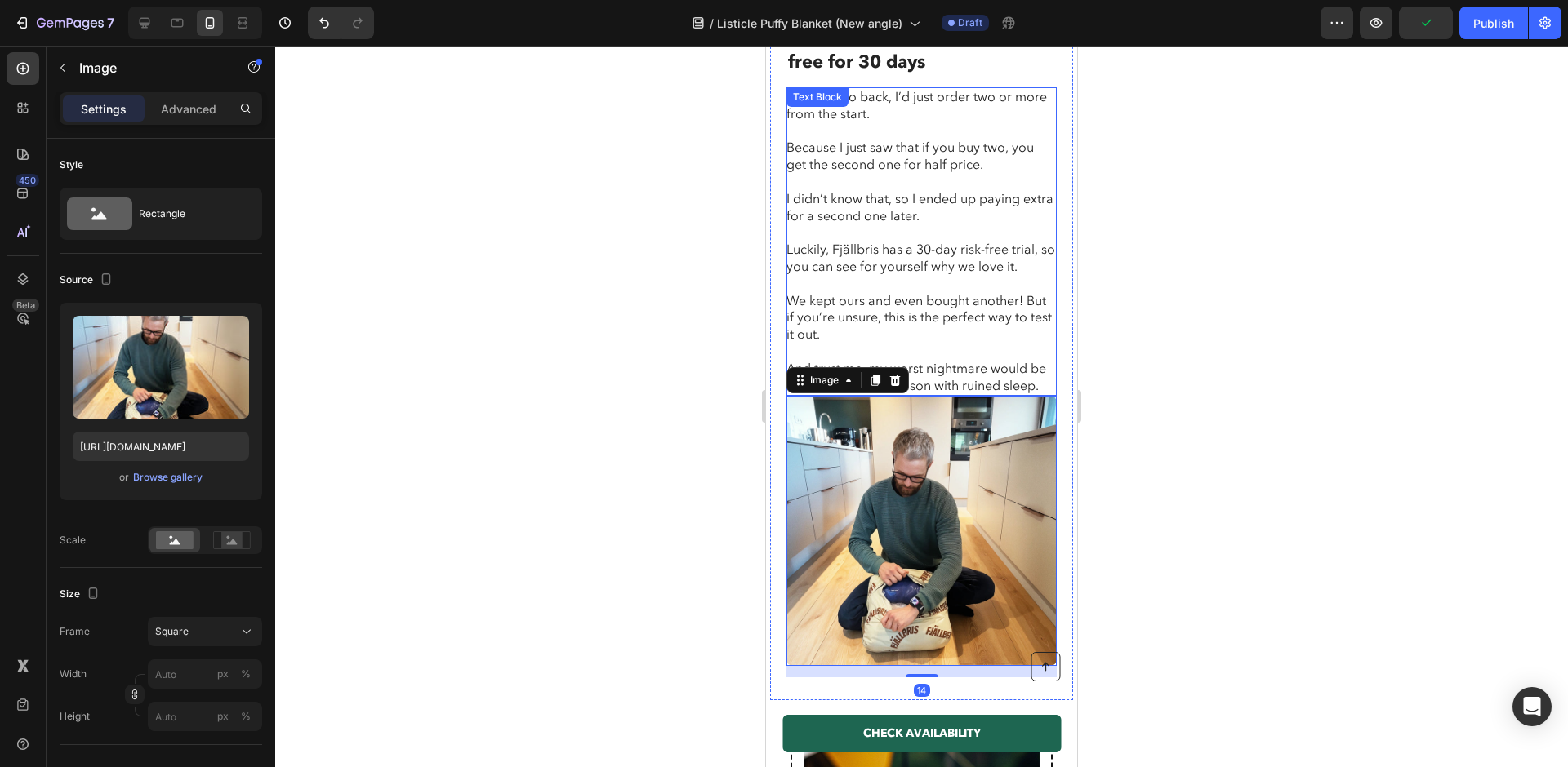
click at [897, 276] on p at bounding box center [921, 284] width 269 height 17
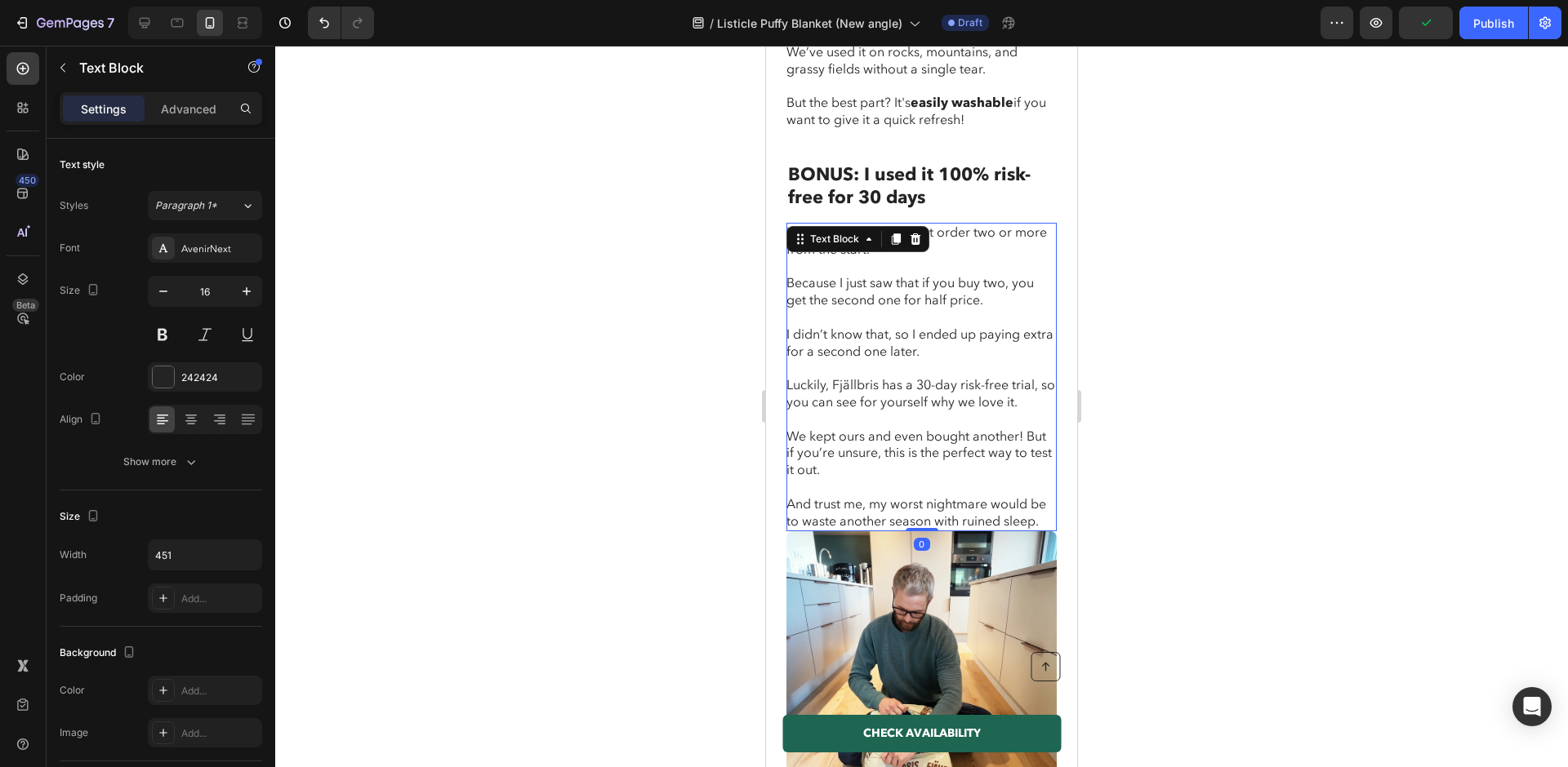
scroll to position [4565, 0]
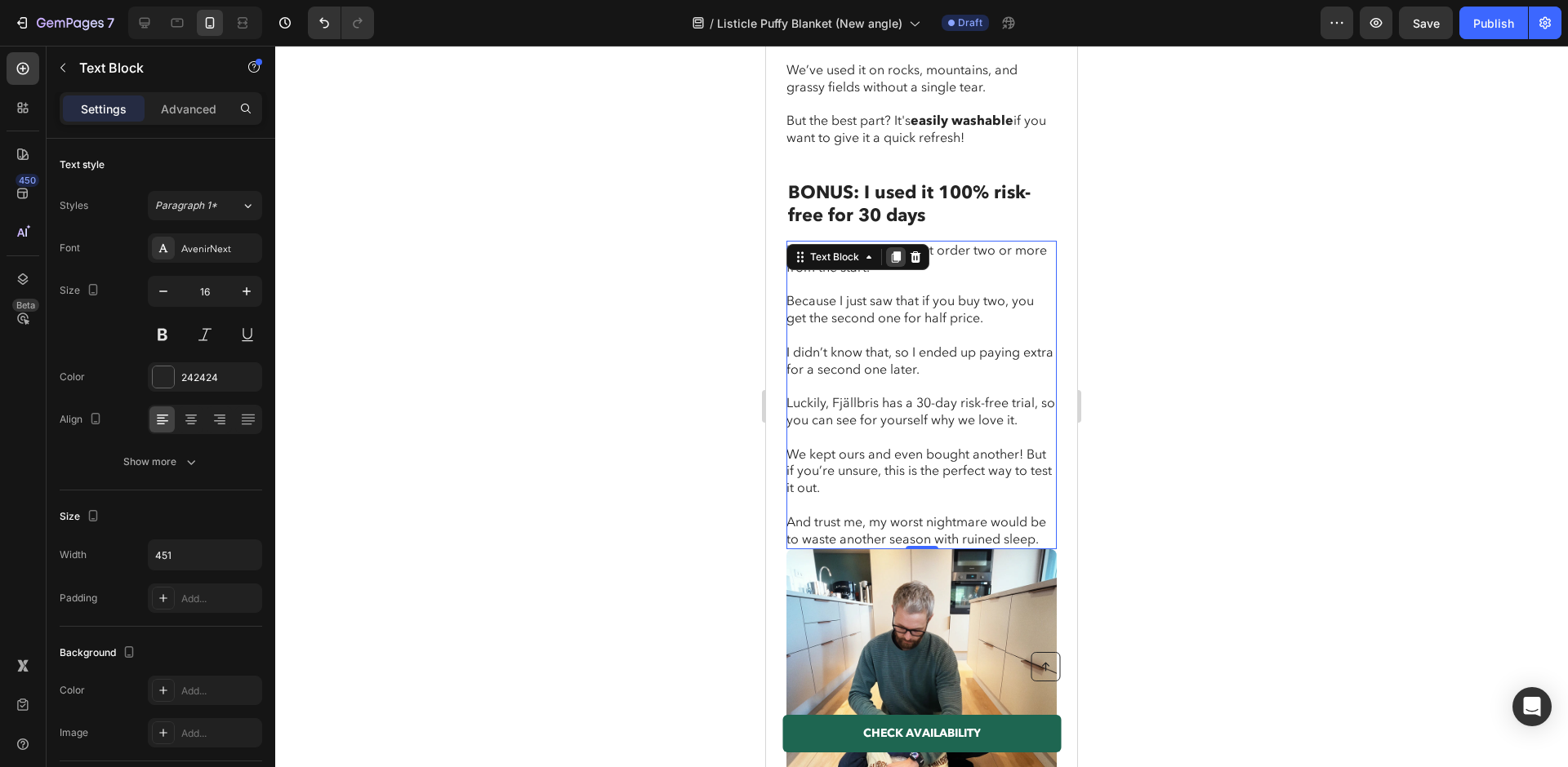
click at [899, 247] on div at bounding box center [895, 257] width 20 height 20
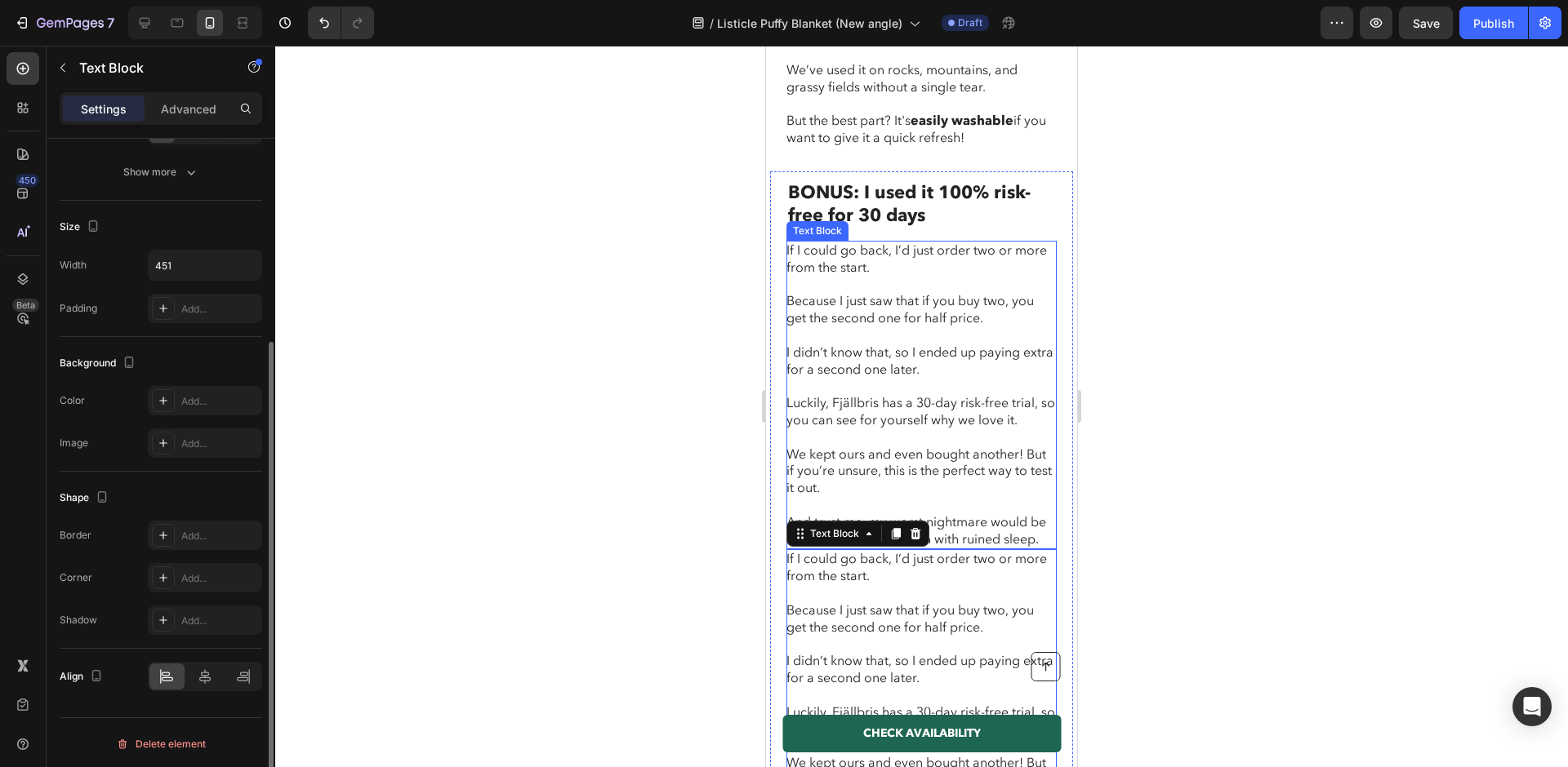
click at [922, 242] on p "If I could go back, I’d just order two or more from the start." at bounding box center [921, 259] width 269 height 34
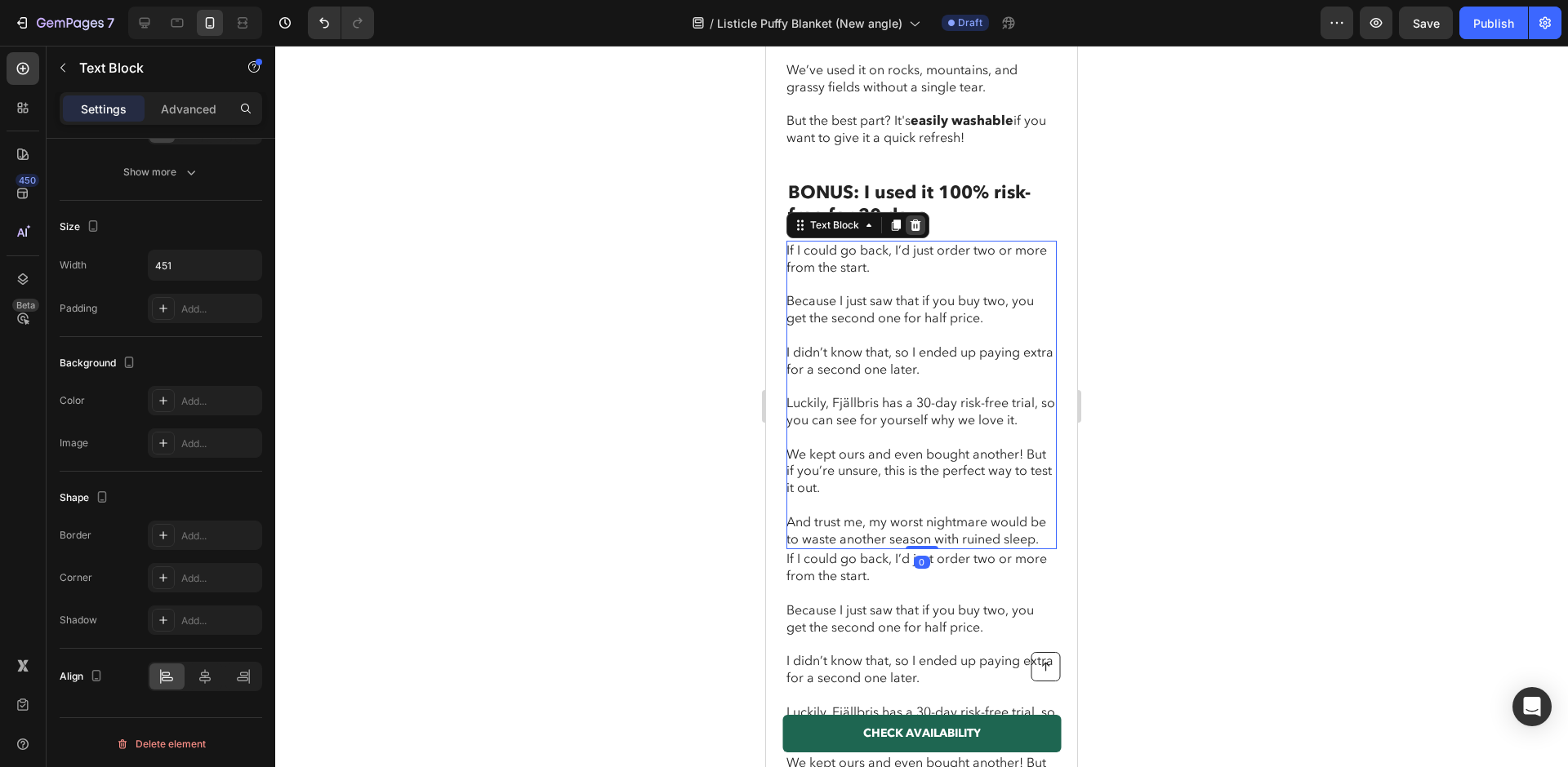
click at [918, 219] on icon at bounding box center [915, 225] width 10 height 11
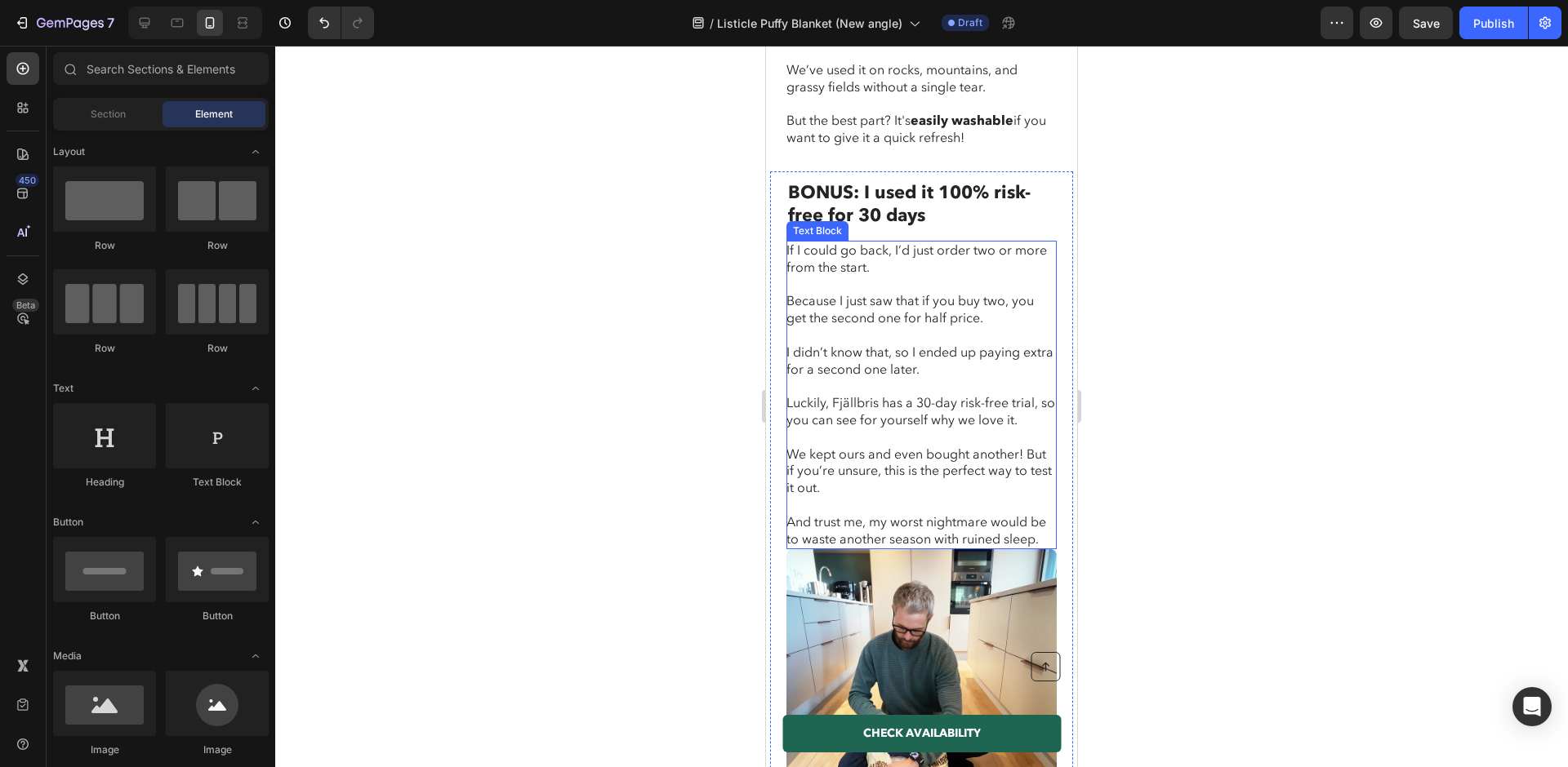
click at [905, 294] on p "Because I just saw that if you buy two, you get the second one for half price." at bounding box center [921, 310] width 269 height 34
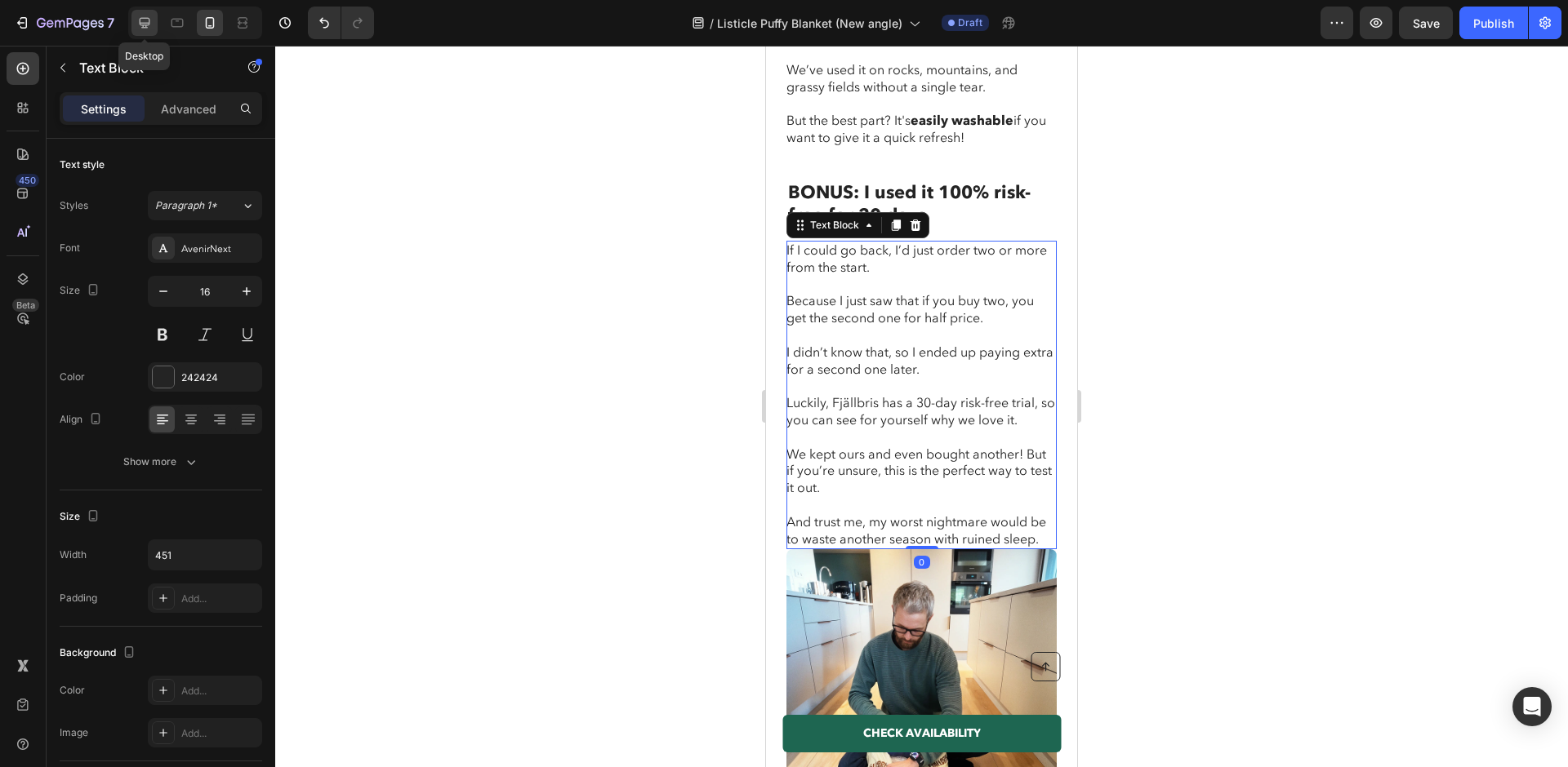
click at [134, 31] on div at bounding box center [144, 22] width 26 height 26
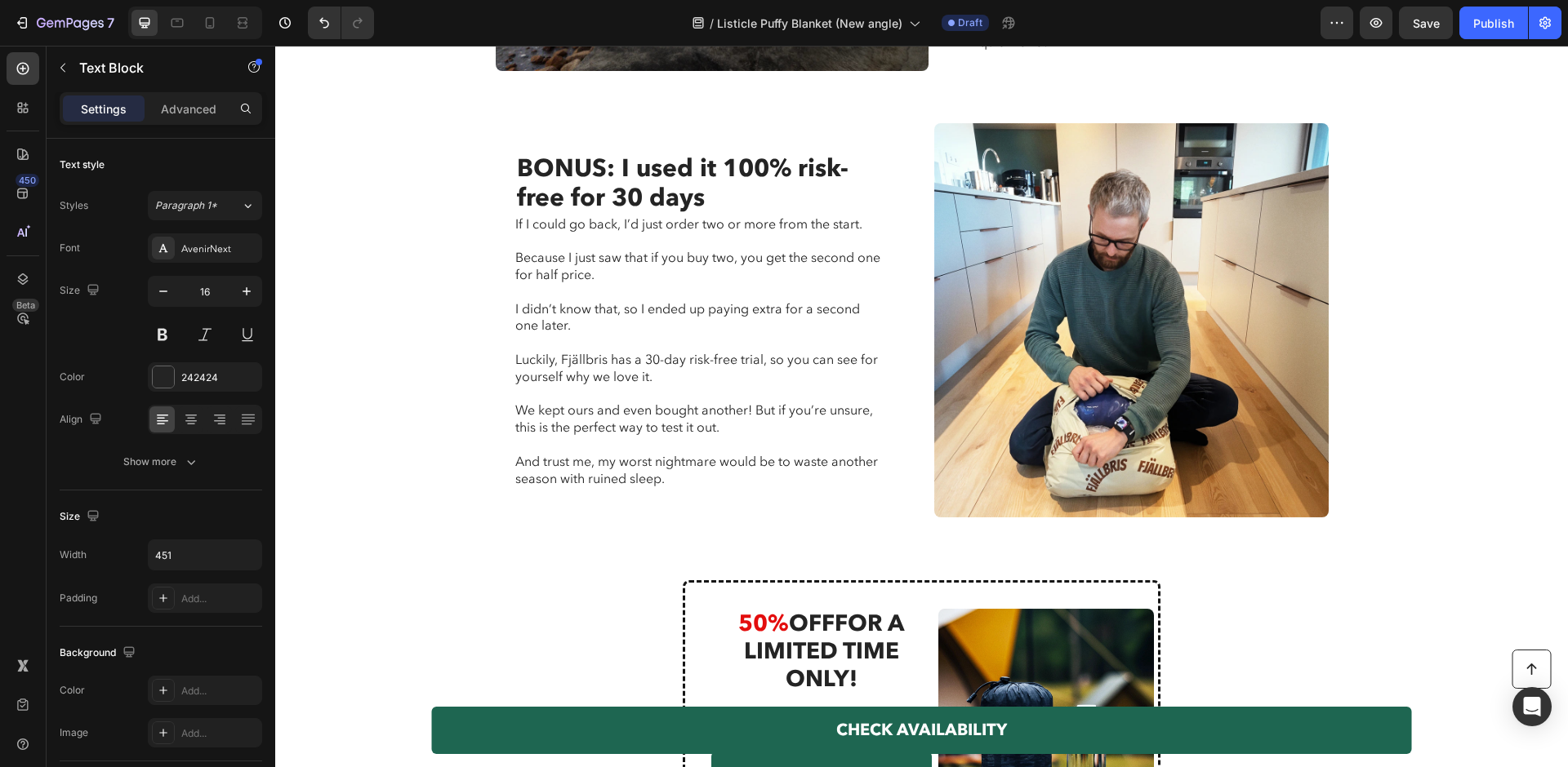
scroll to position [3435, 0]
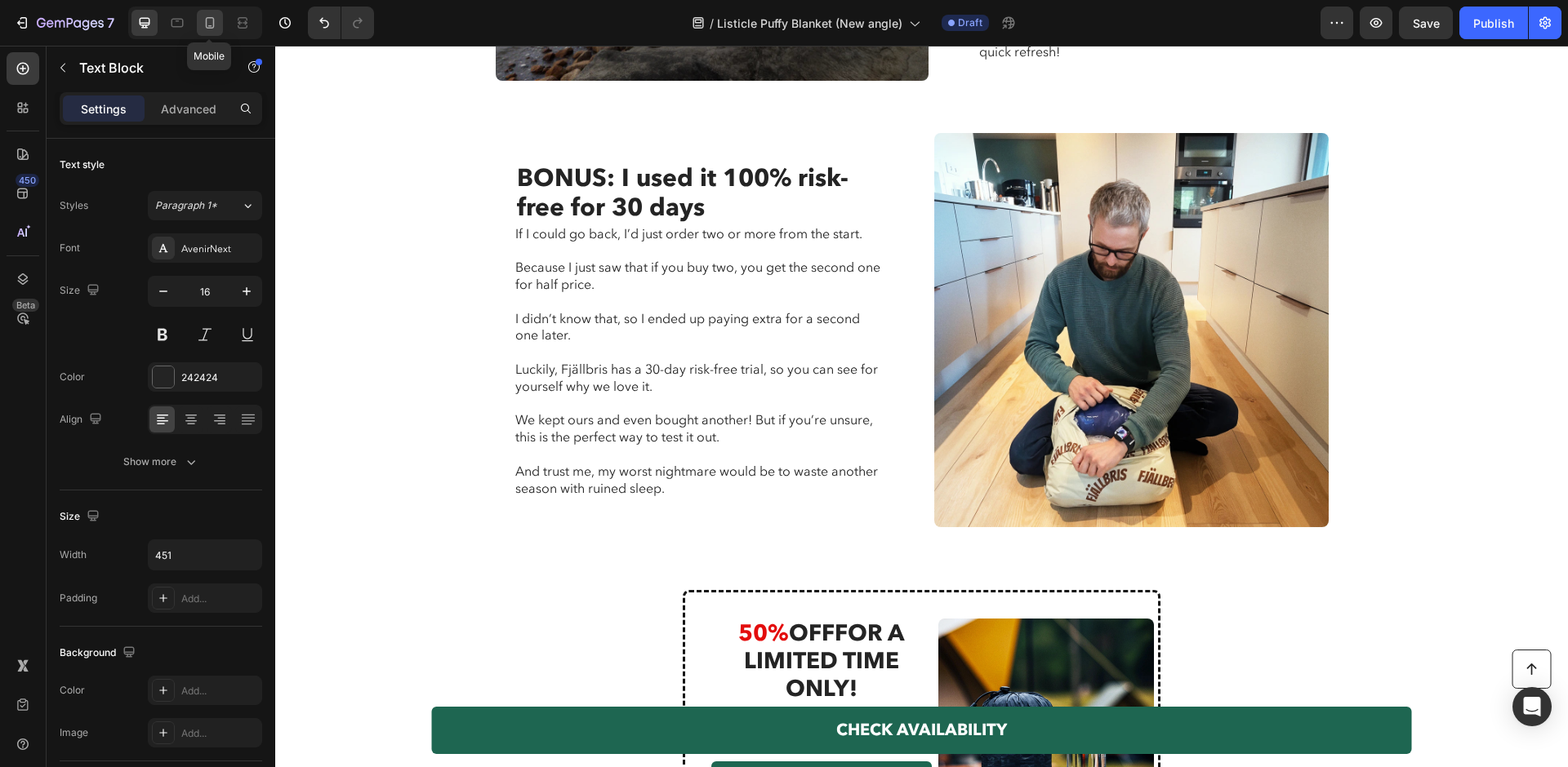
click at [206, 33] on div at bounding box center [209, 22] width 26 height 26
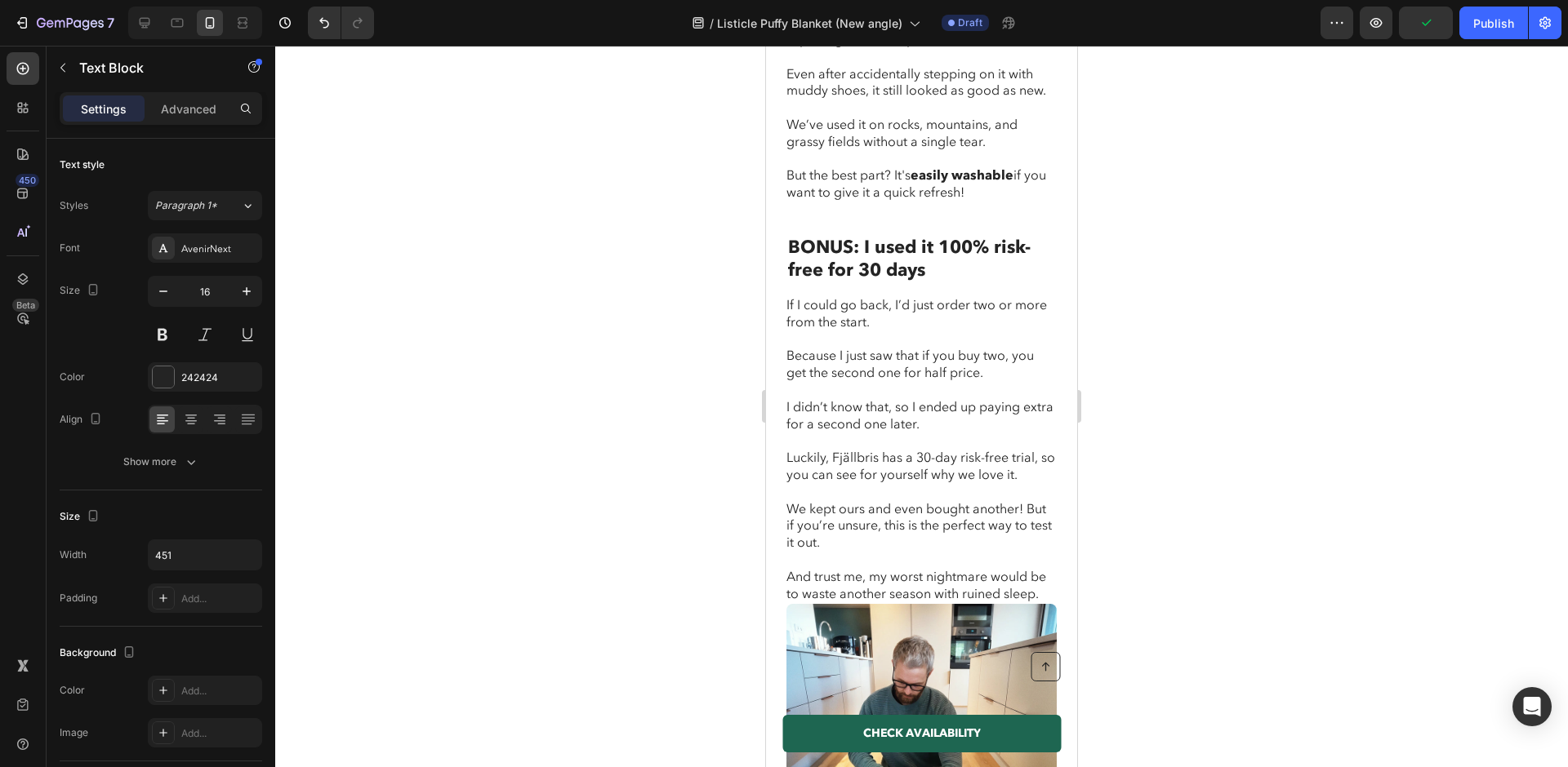
scroll to position [4630, 0]
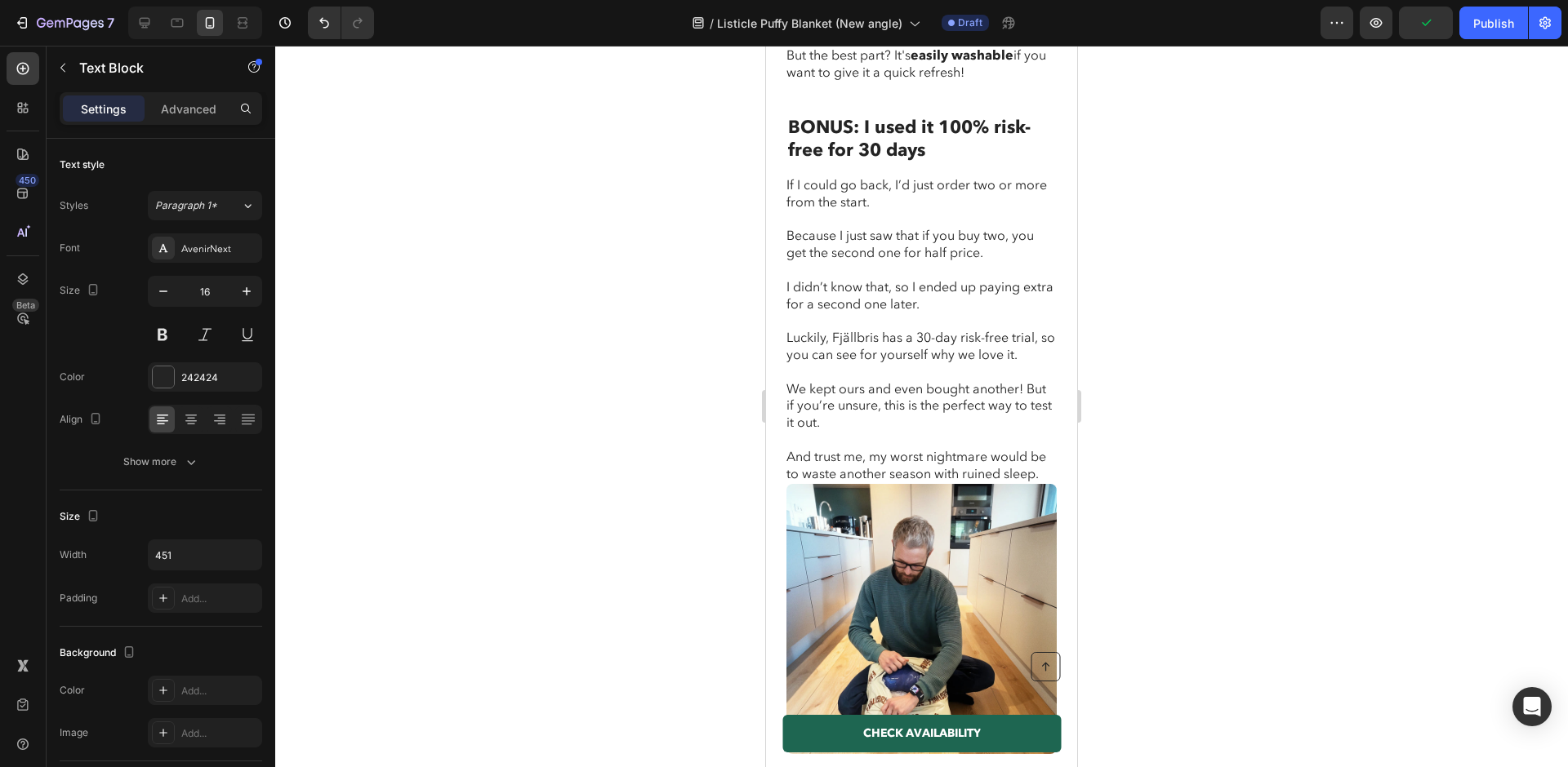
click at [897, 449] on p "And trust me, my worst nightmare would be to waste another season with ruined s…" at bounding box center [921, 466] width 269 height 34
click at [898, 487] on img at bounding box center [921, 618] width 270 height 270
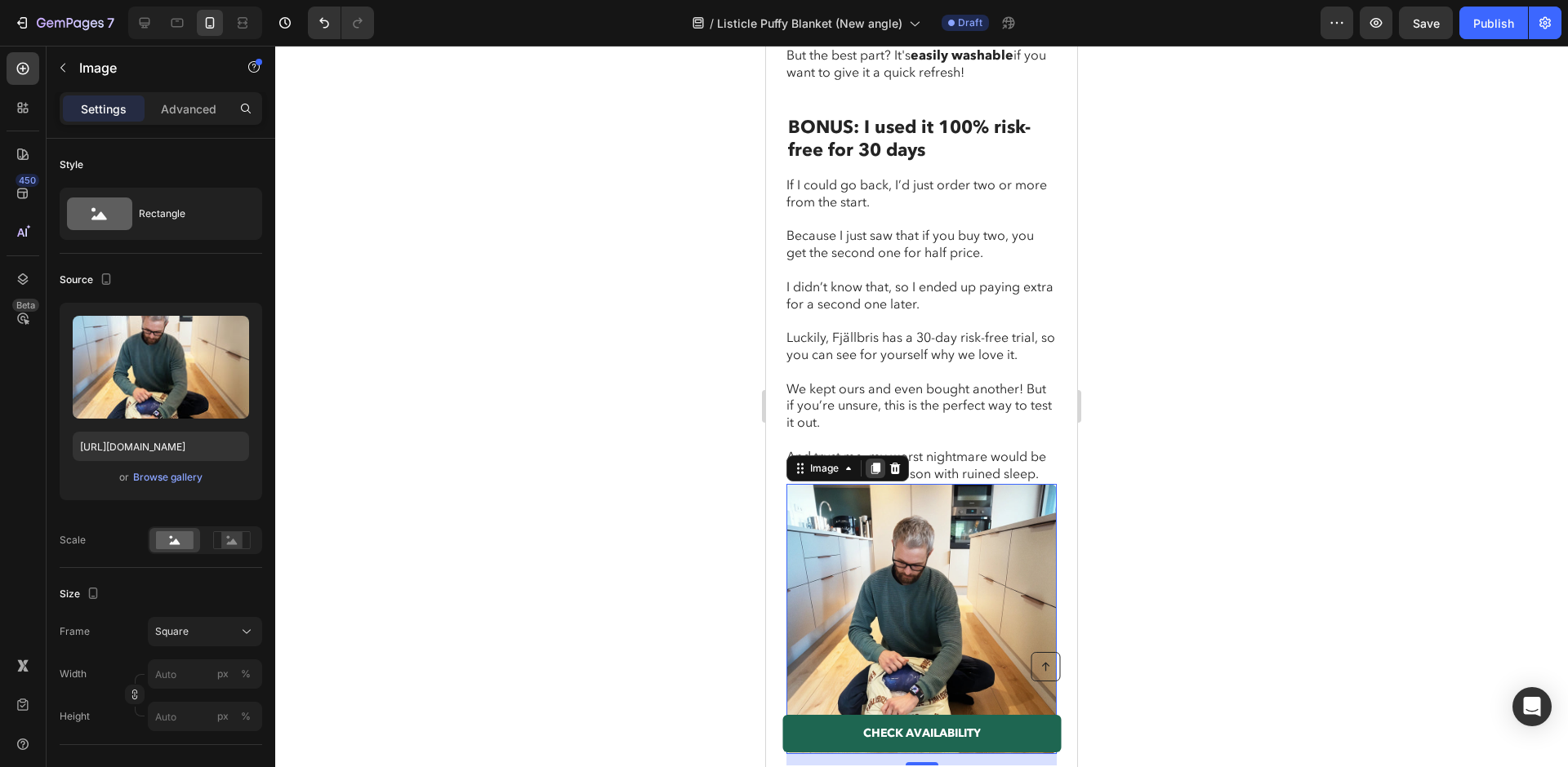
click at [874, 462] on icon at bounding box center [875, 468] width 13 height 13
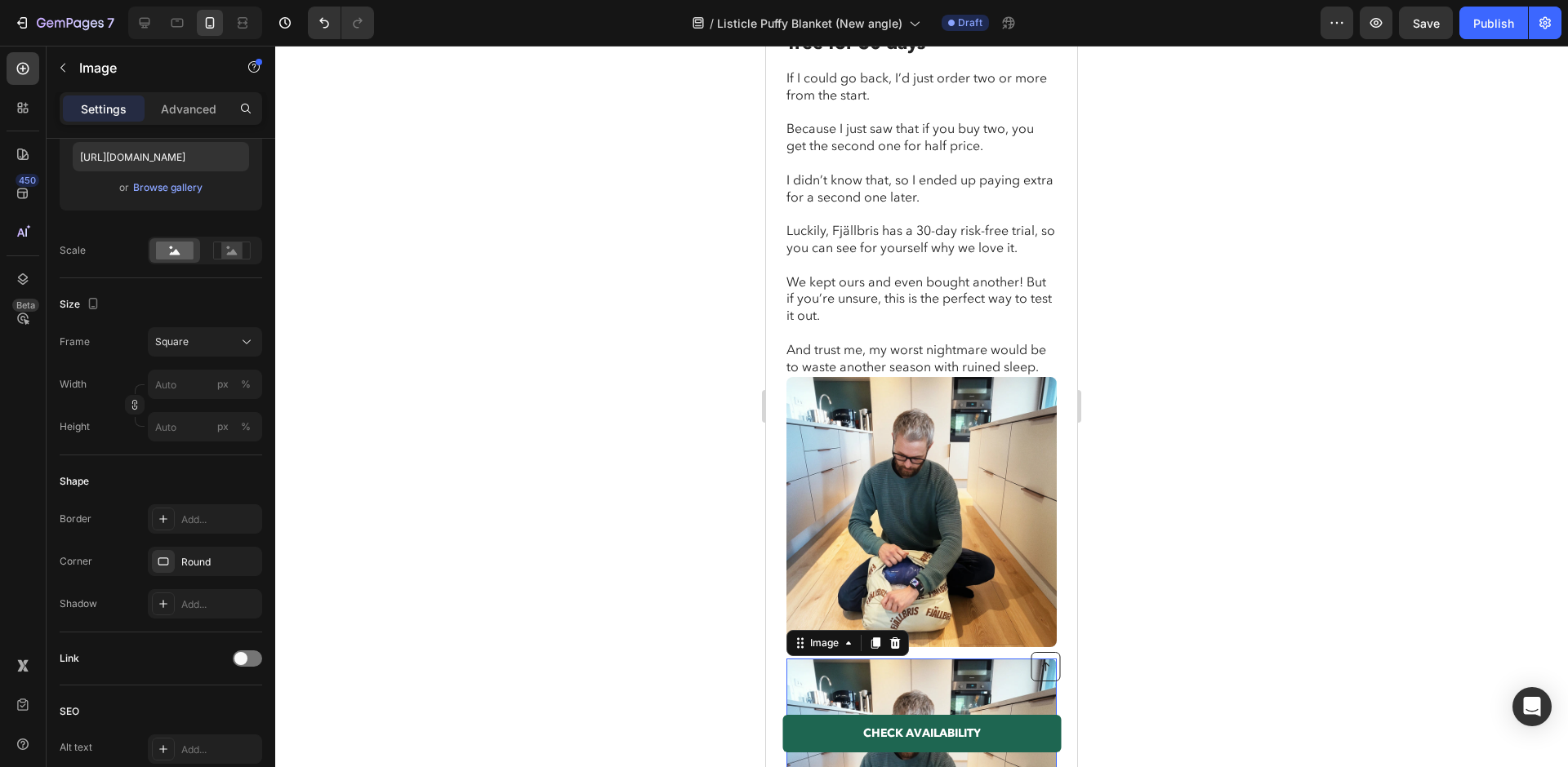
scroll to position [4680, 0]
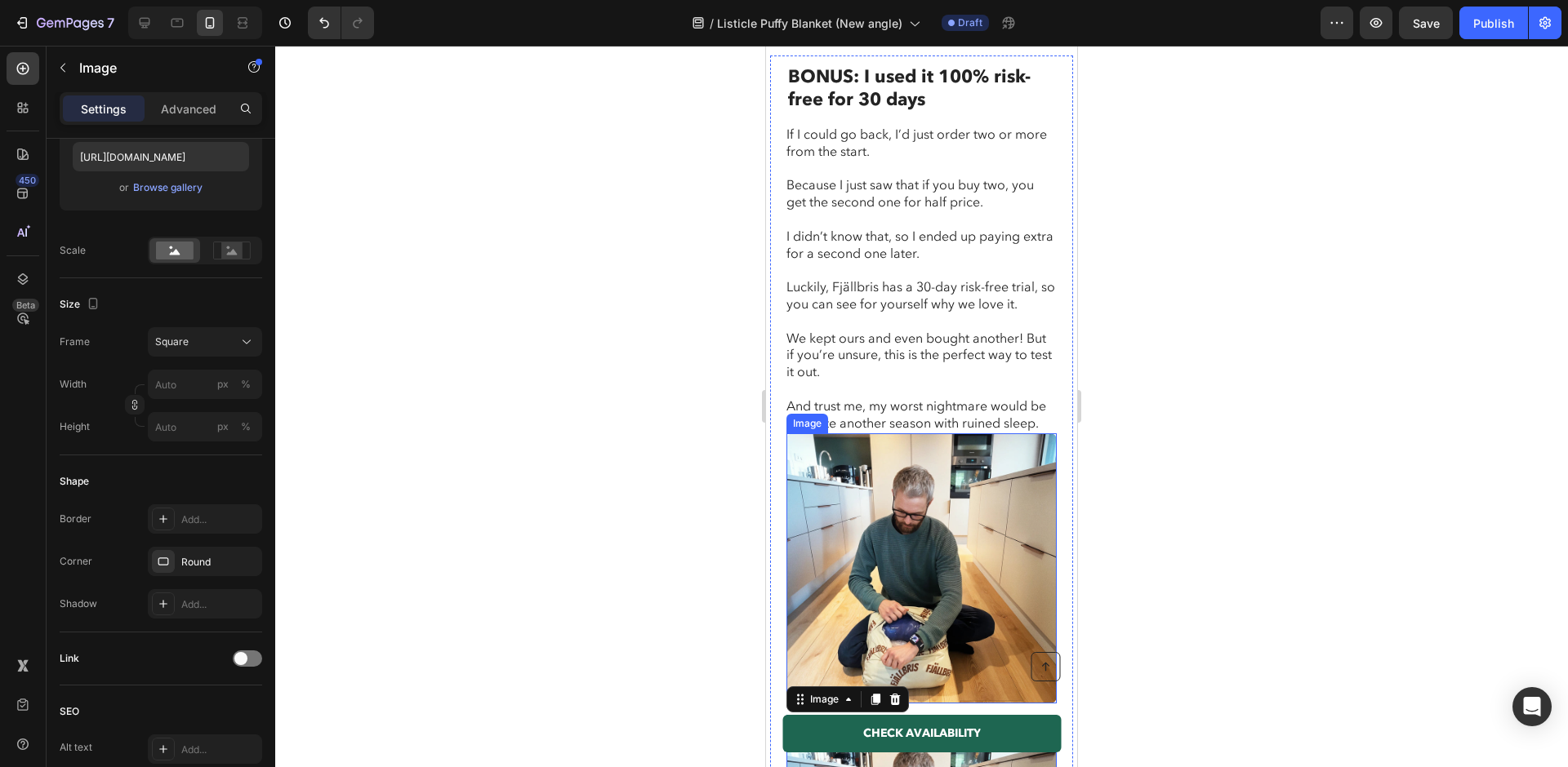
click at [799, 401] on div "Image Image 14 BONUS: I used it 100% risk-free for 30 days Heading BONUS: I use…" at bounding box center [921, 537] width 303 height 964
click at [818, 433] on img at bounding box center [921, 568] width 270 height 270
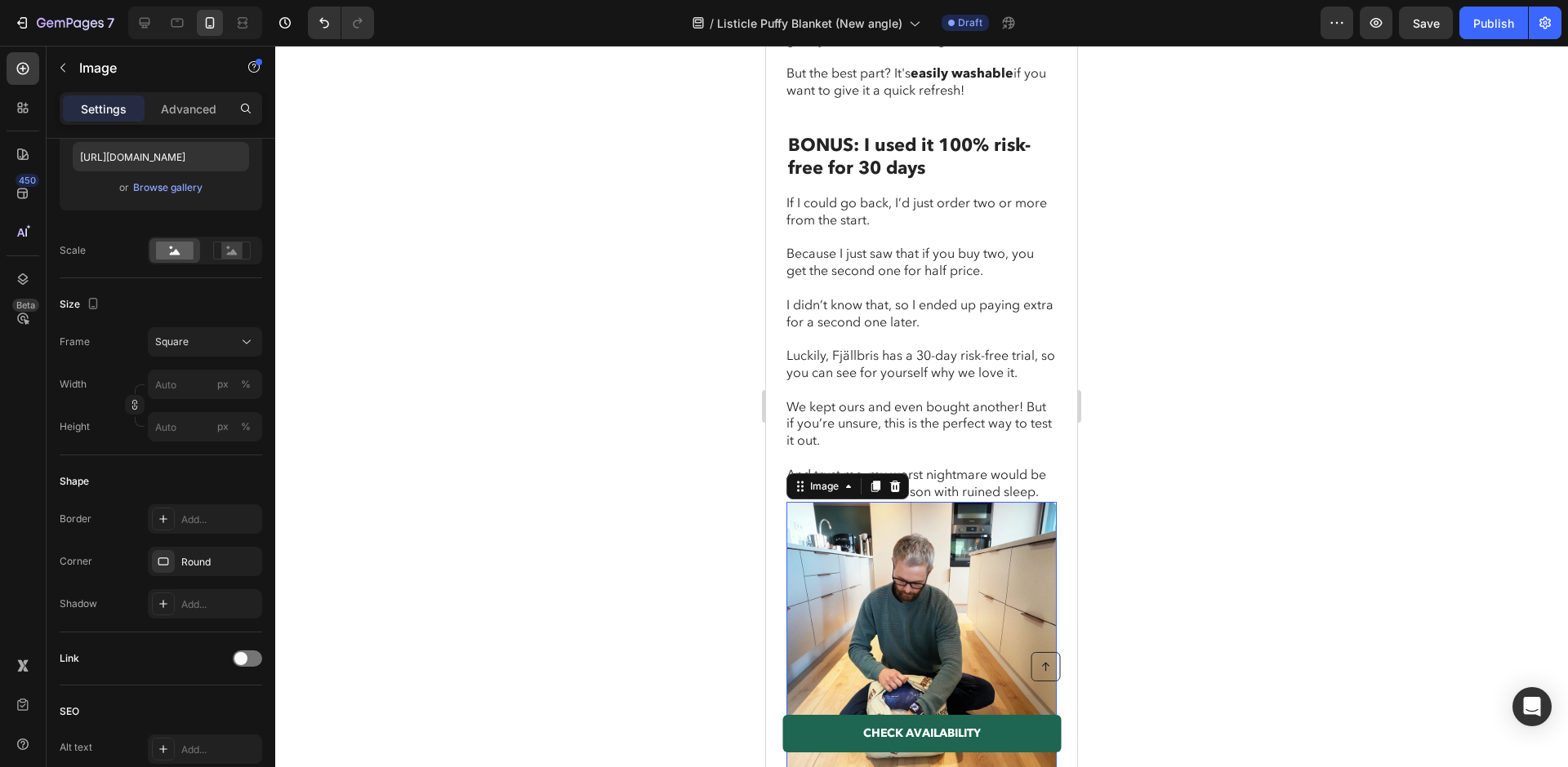
scroll to position [4593, 0]
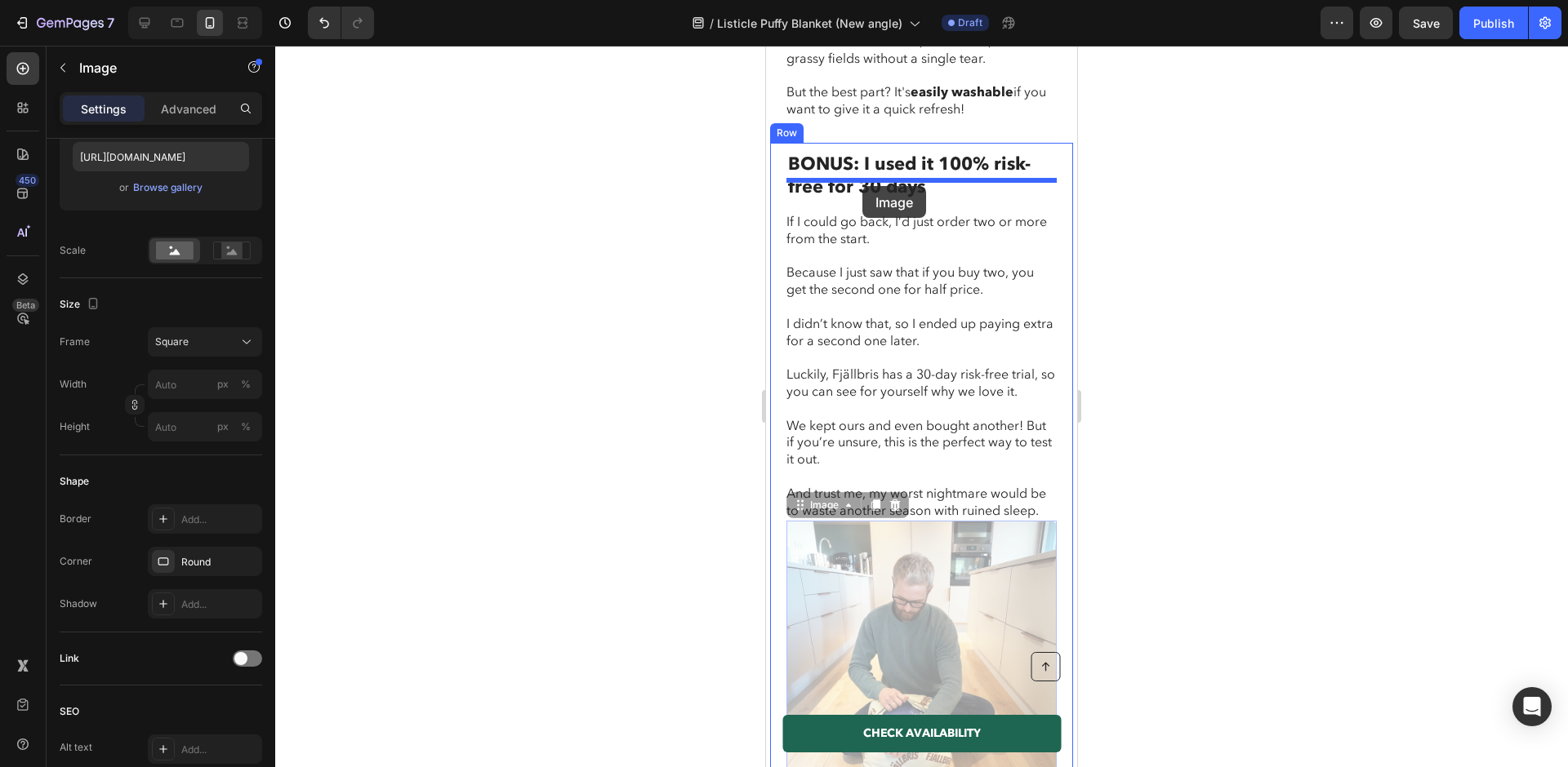
drag, startPoint x: 811, startPoint y: 481, endPoint x: 863, endPoint y: 185, distance: 300.5
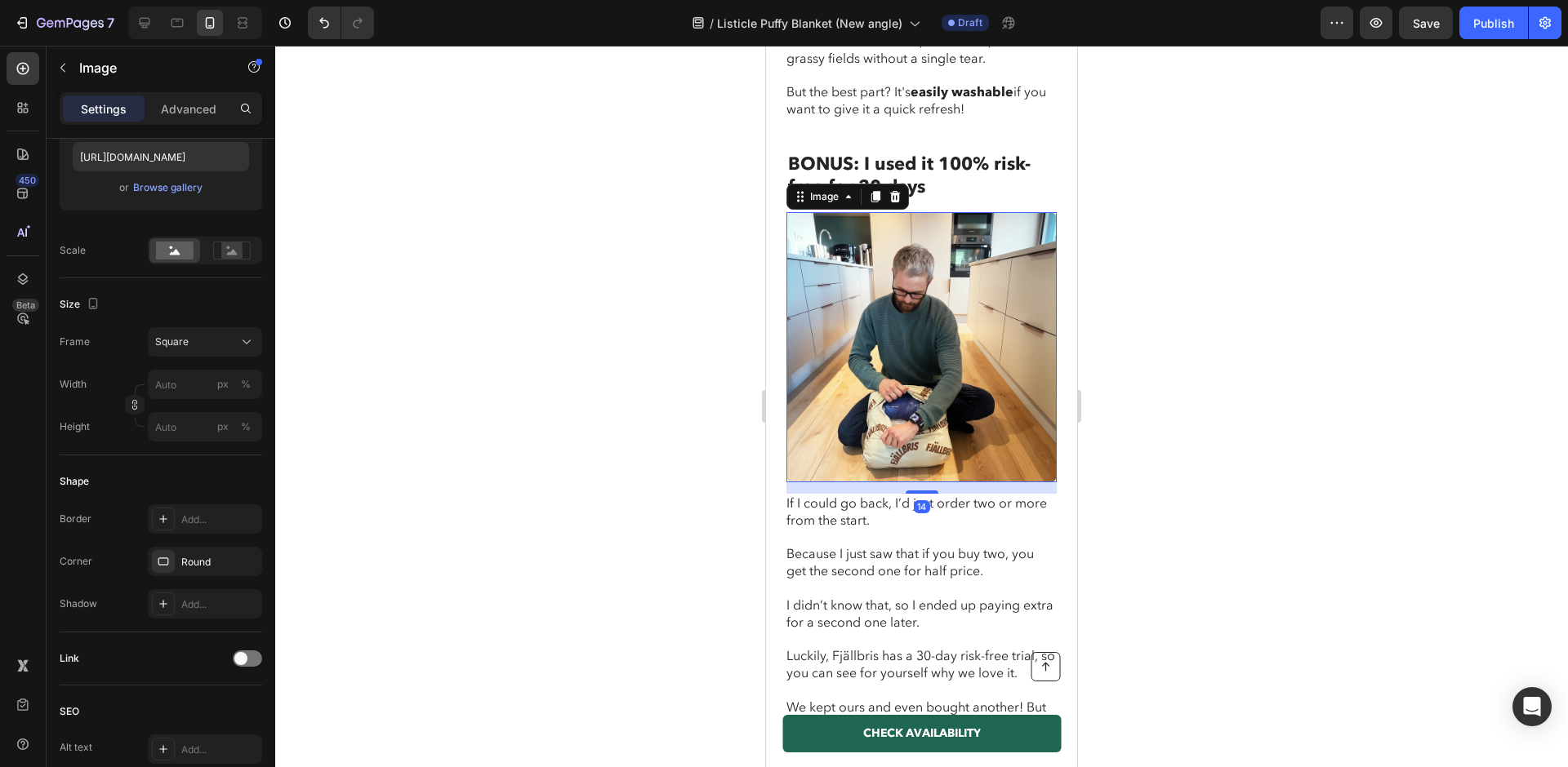
click at [946, 264] on img at bounding box center [921, 346] width 270 height 270
click at [644, 285] on div at bounding box center [921, 406] width 1293 height 721
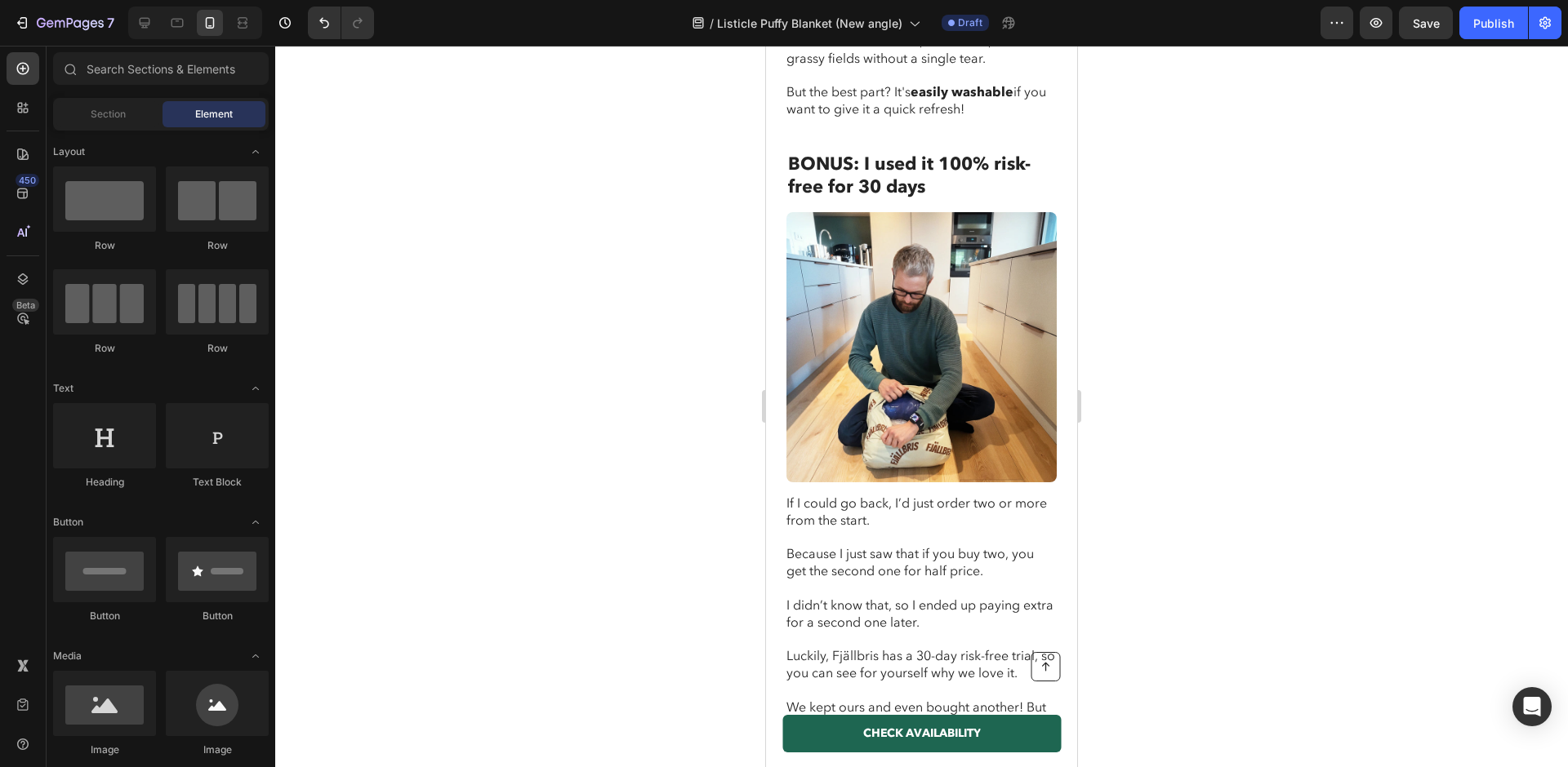
click at [909, 279] on img at bounding box center [921, 346] width 270 height 270
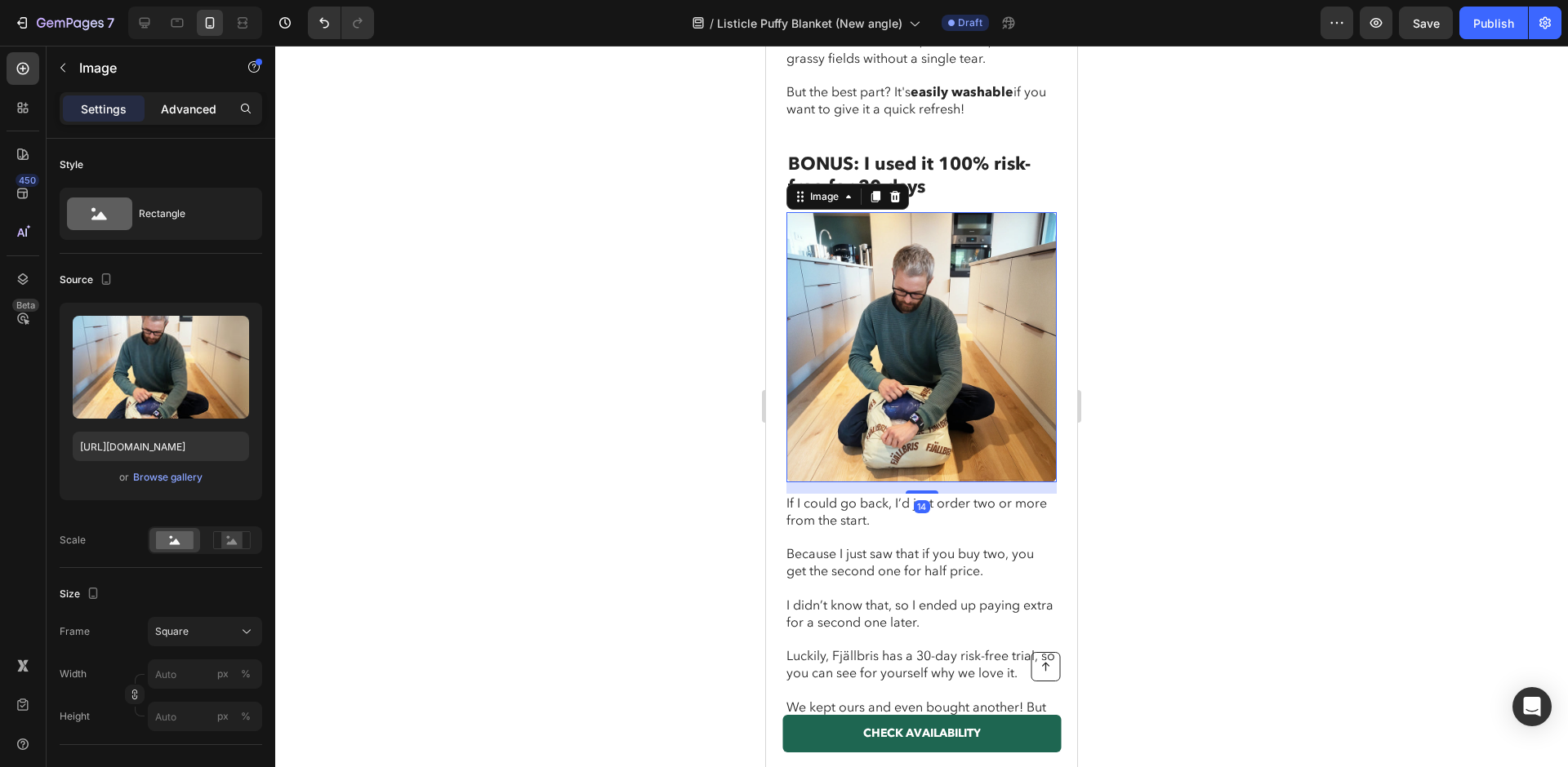
click at [208, 115] on p "Advanced" at bounding box center [189, 109] width 55 height 17
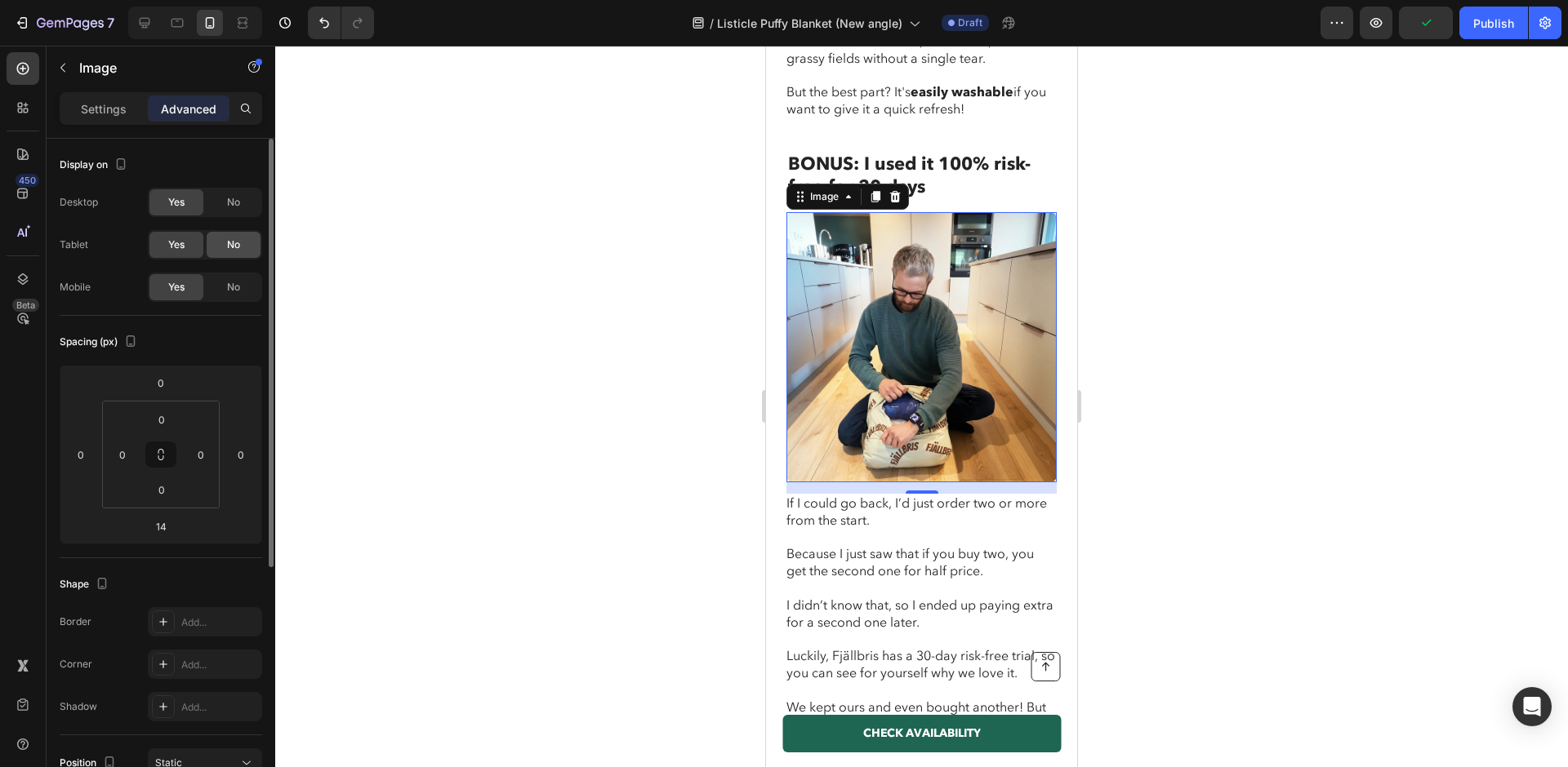
click at [227, 240] on span "No" at bounding box center [234, 244] width 13 height 14
click at [223, 207] on div "No" at bounding box center [233, 202] width 53 height 26
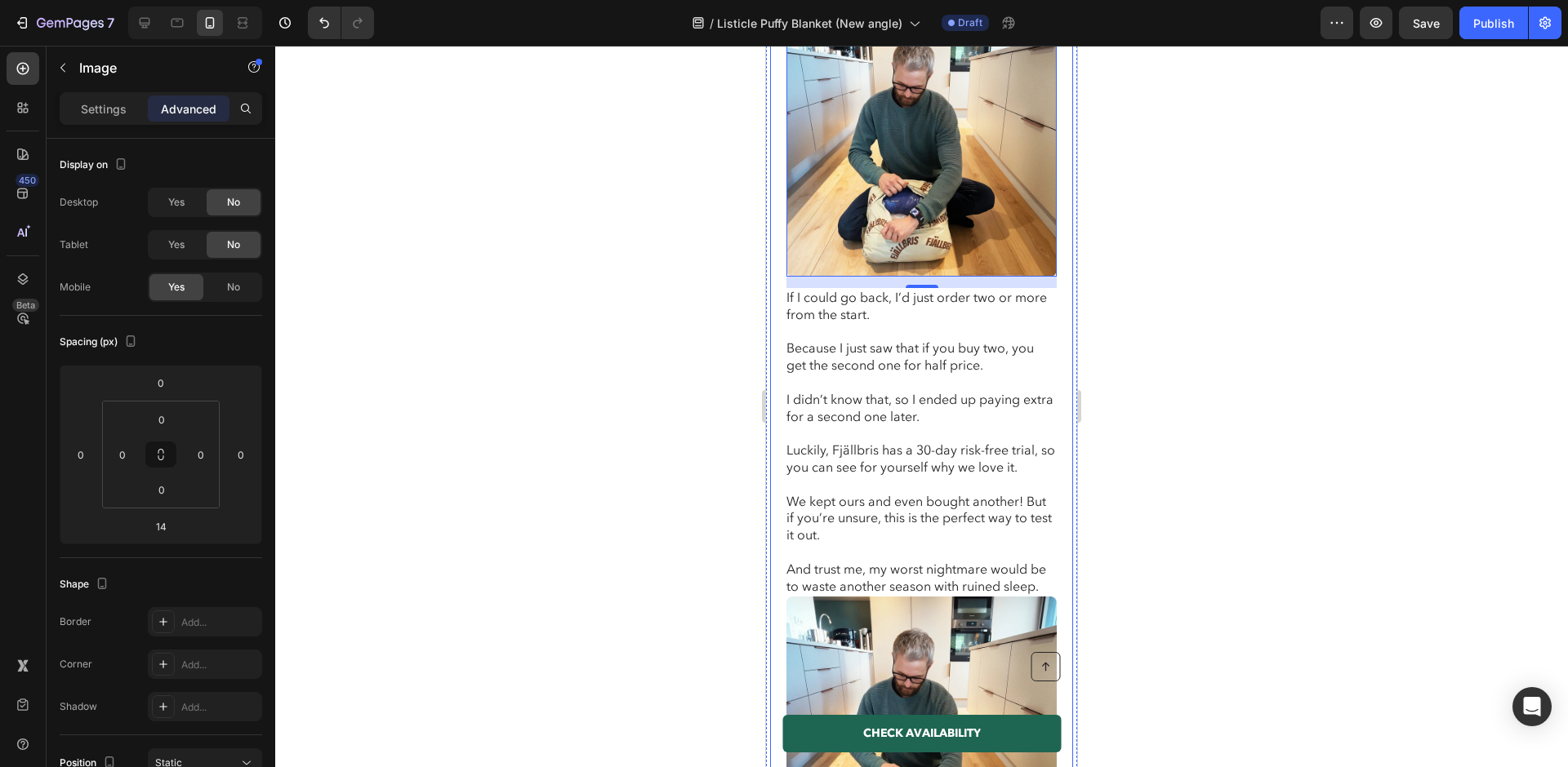
scroll to position [5069, 0]
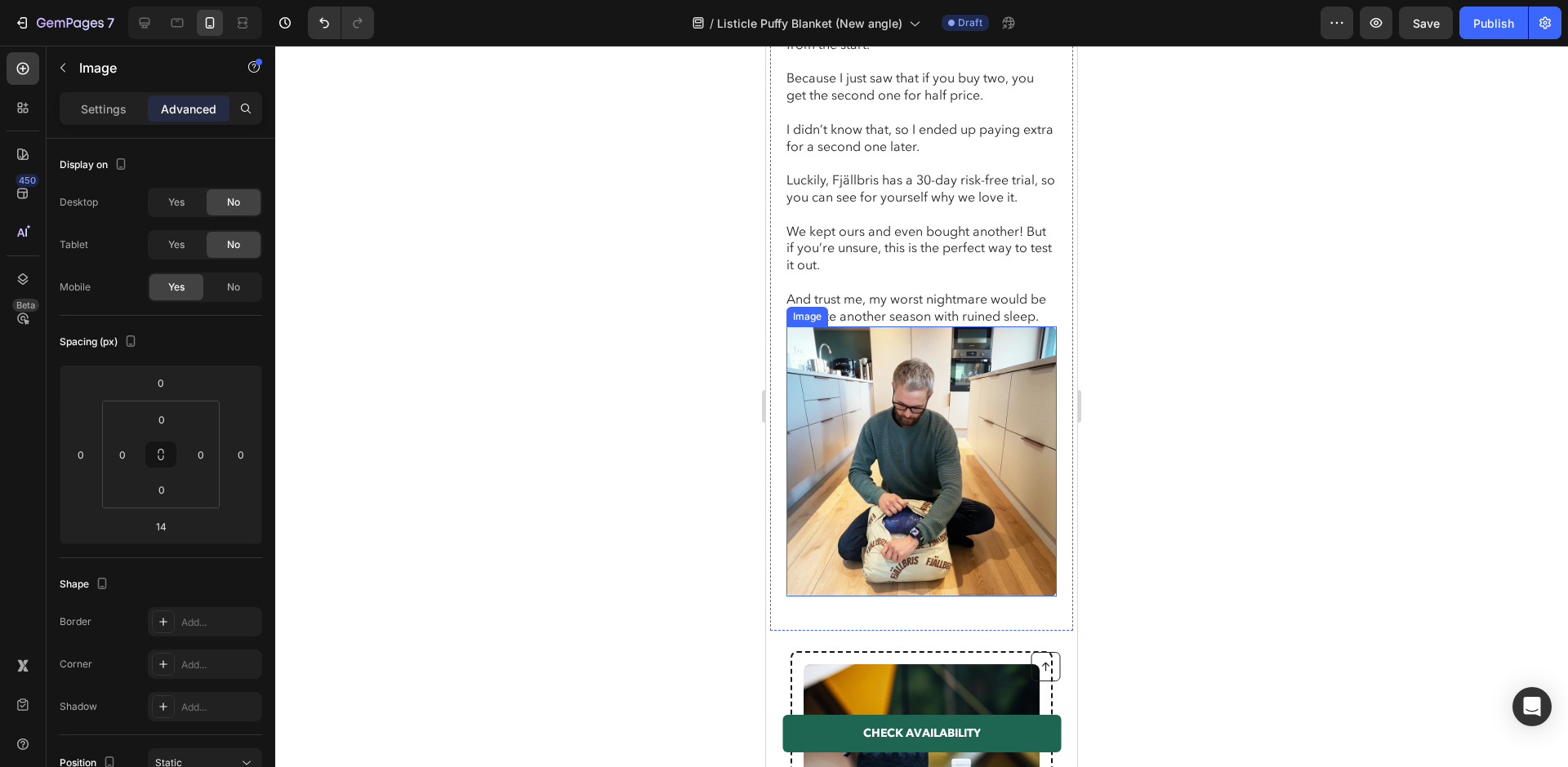
click at [905, 384] on img at bounding box center [921, 461] width 270 height 270
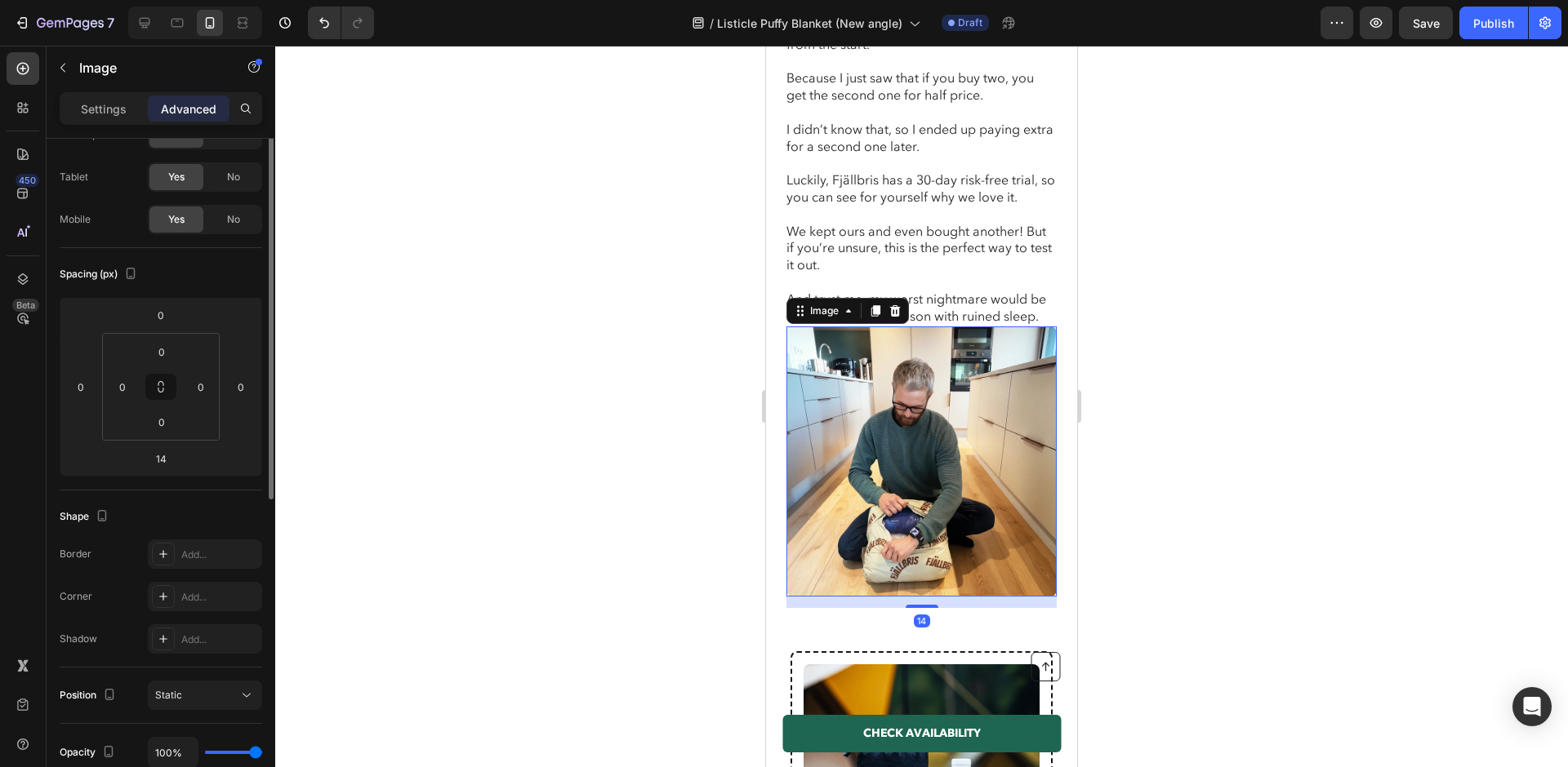
scroll to position [0, 0]
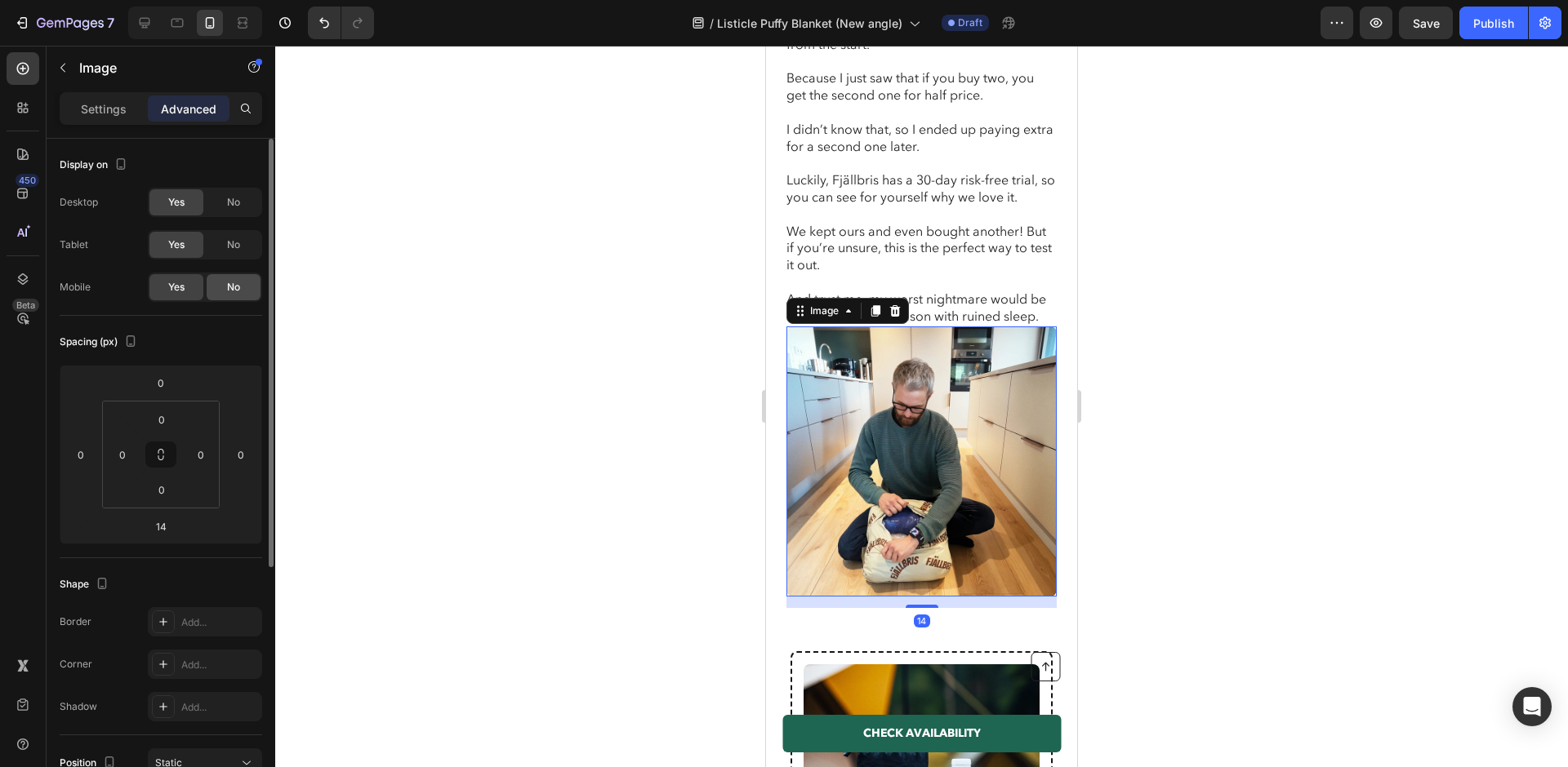
click at [234, 294] on div "No" at bounding box center [233, 287] width 53 height 26
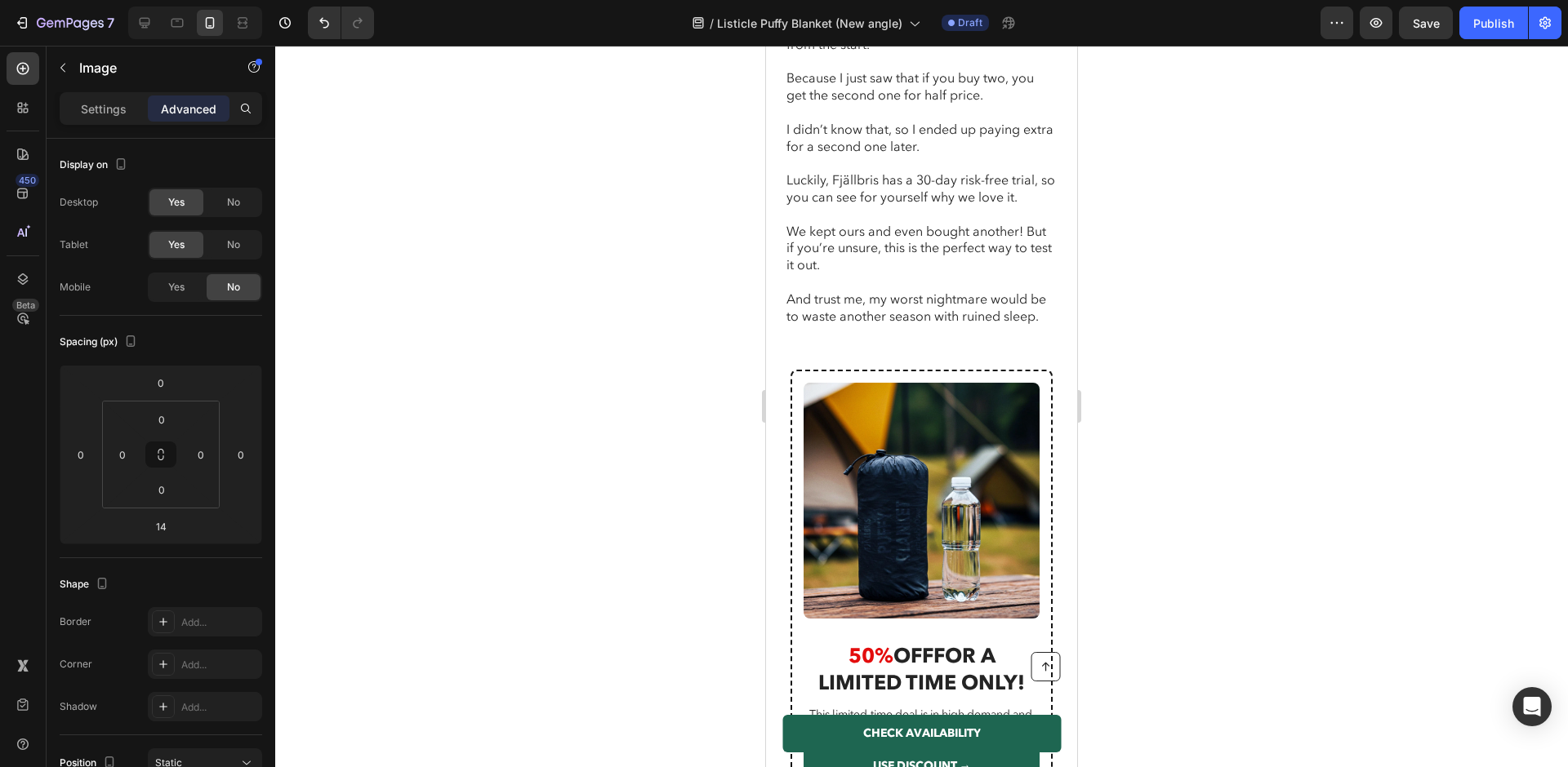
click at [407, 206] on div at bounding box center [921, 406] width 1293 height 721
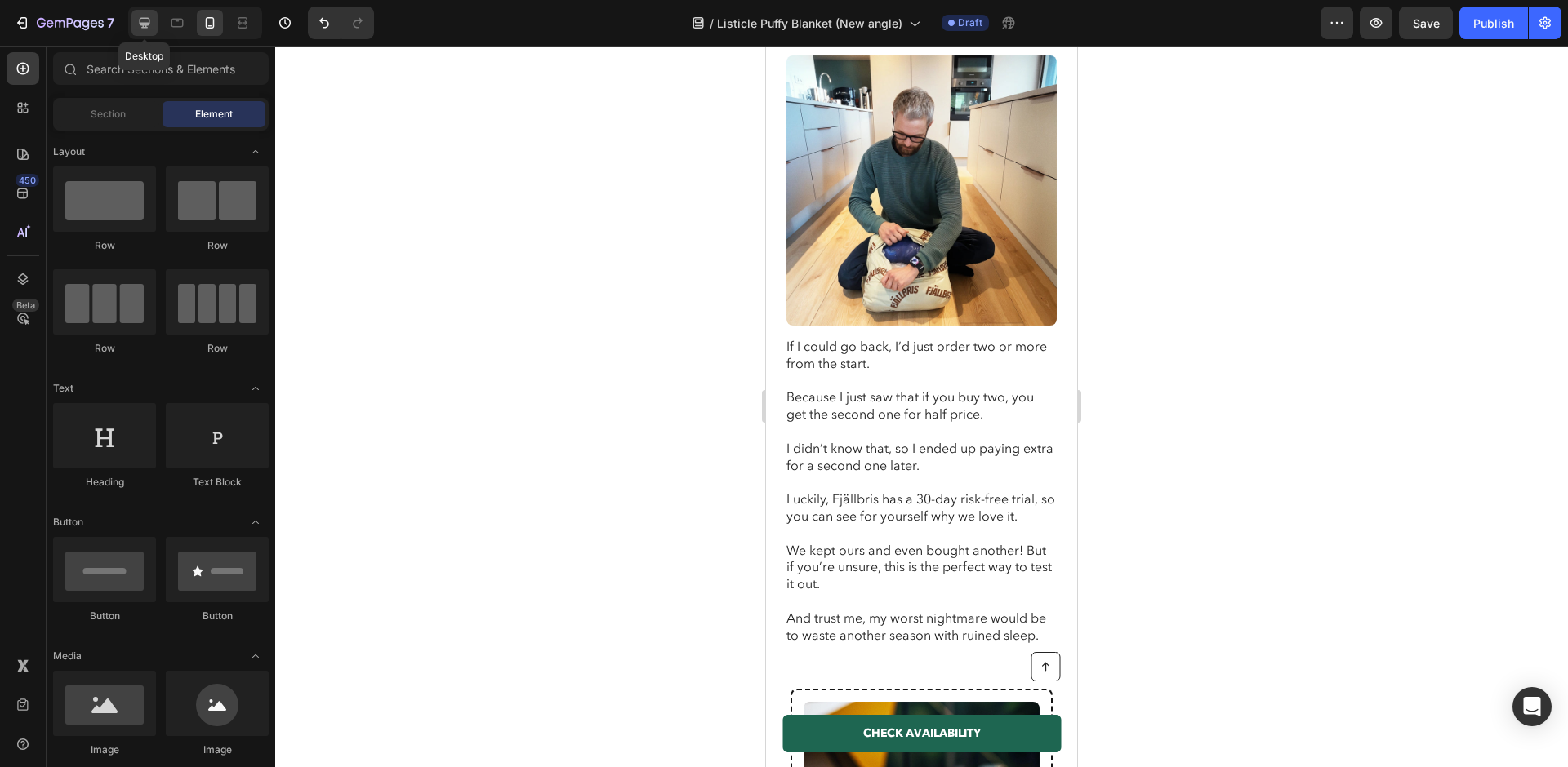
click at [144, 35] on div at bounding box center [144, 22] width 26 height 26
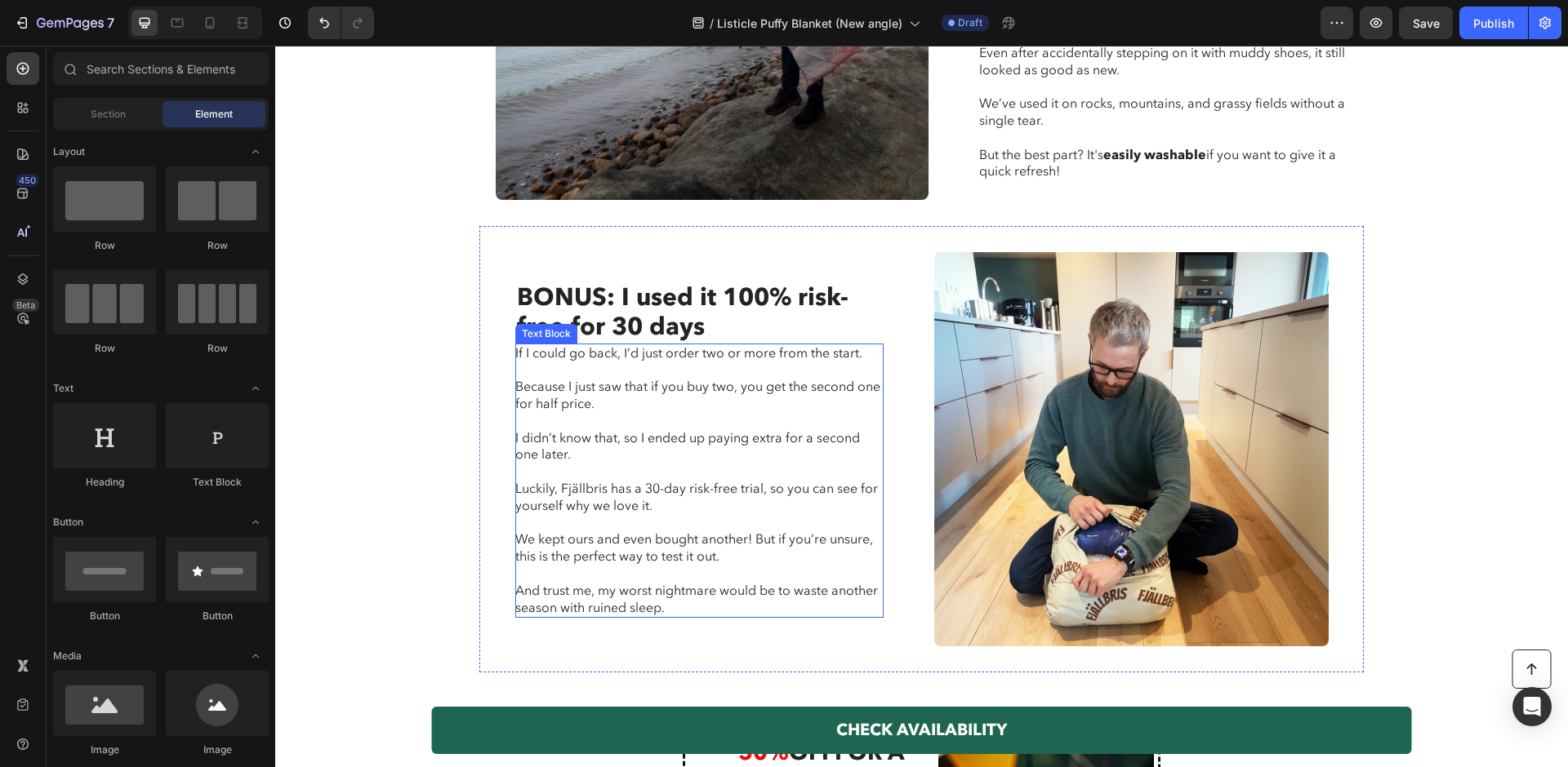
scroll to position [3557, 0]
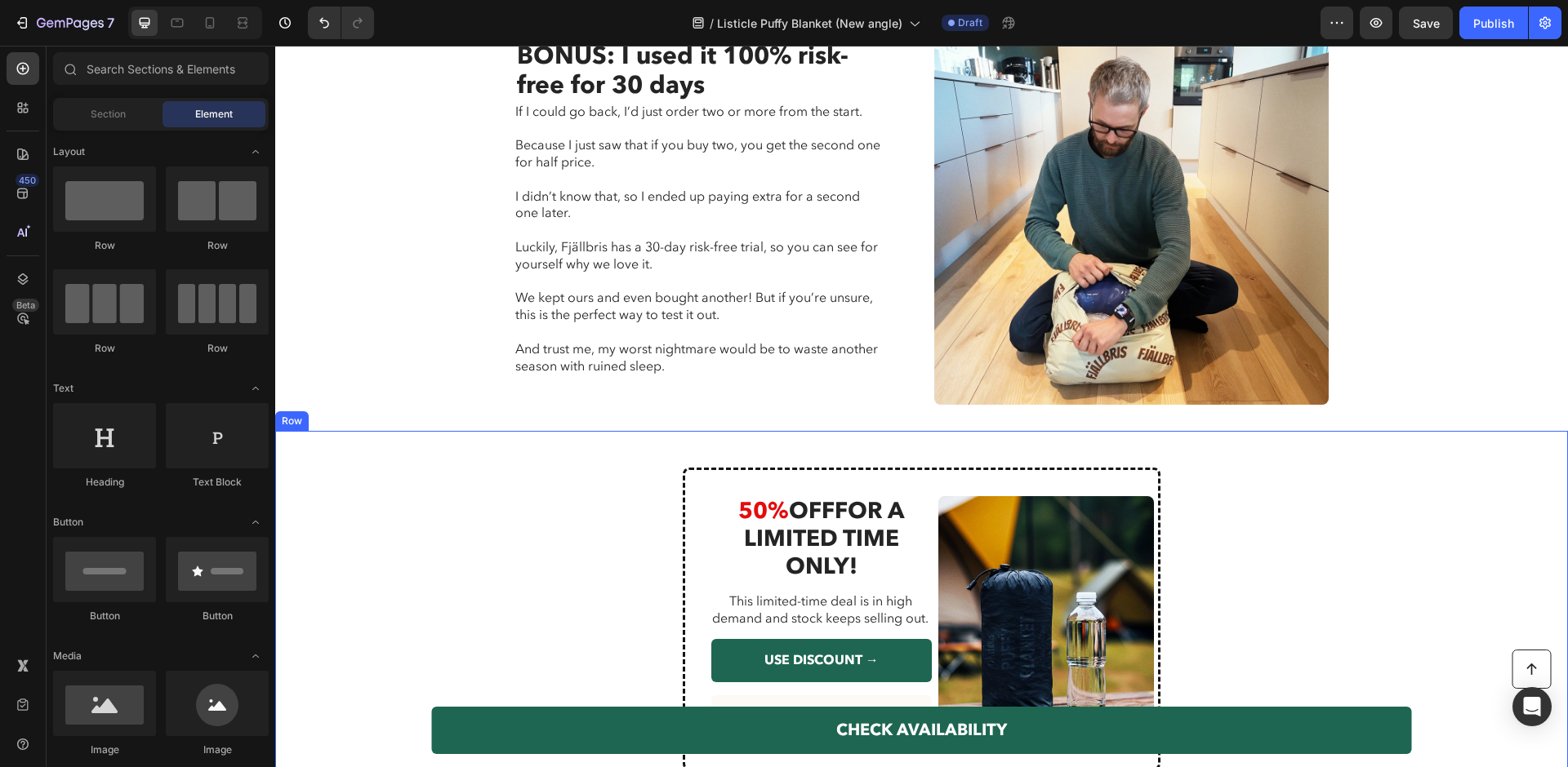
click at [514, 529] on div "Image 50% OFF FOR A LIMITED TIME ONLY! Heading This limited-time deal is in hig…" at bounding box center [921, 618] width 885 height 302
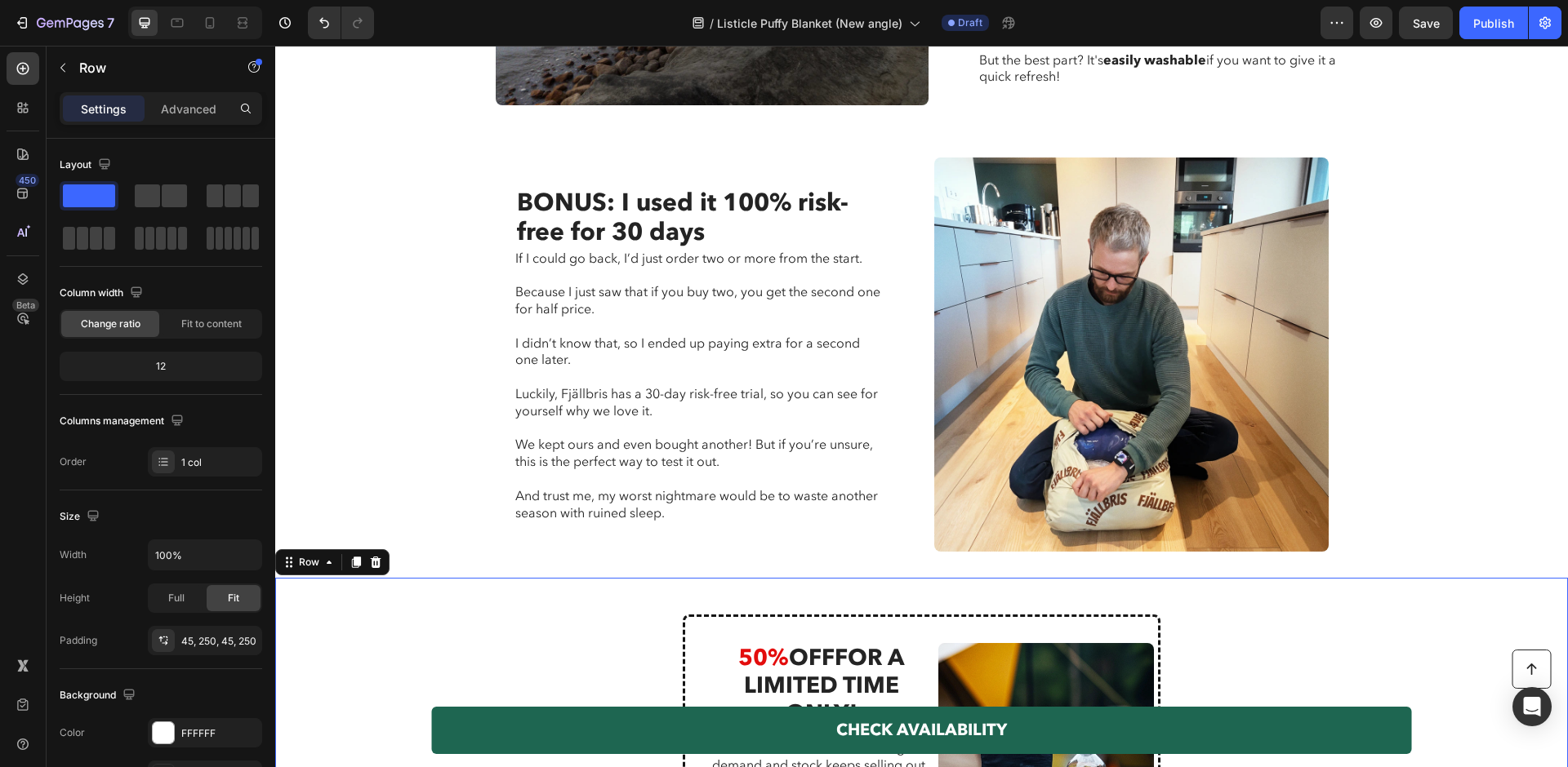
click at [654, 411] on p "Luckily, Fjällbris has a 30-day risk-free trial, so you can see for yourself wh…" at bounding box center [699, 404] width 366 height 34
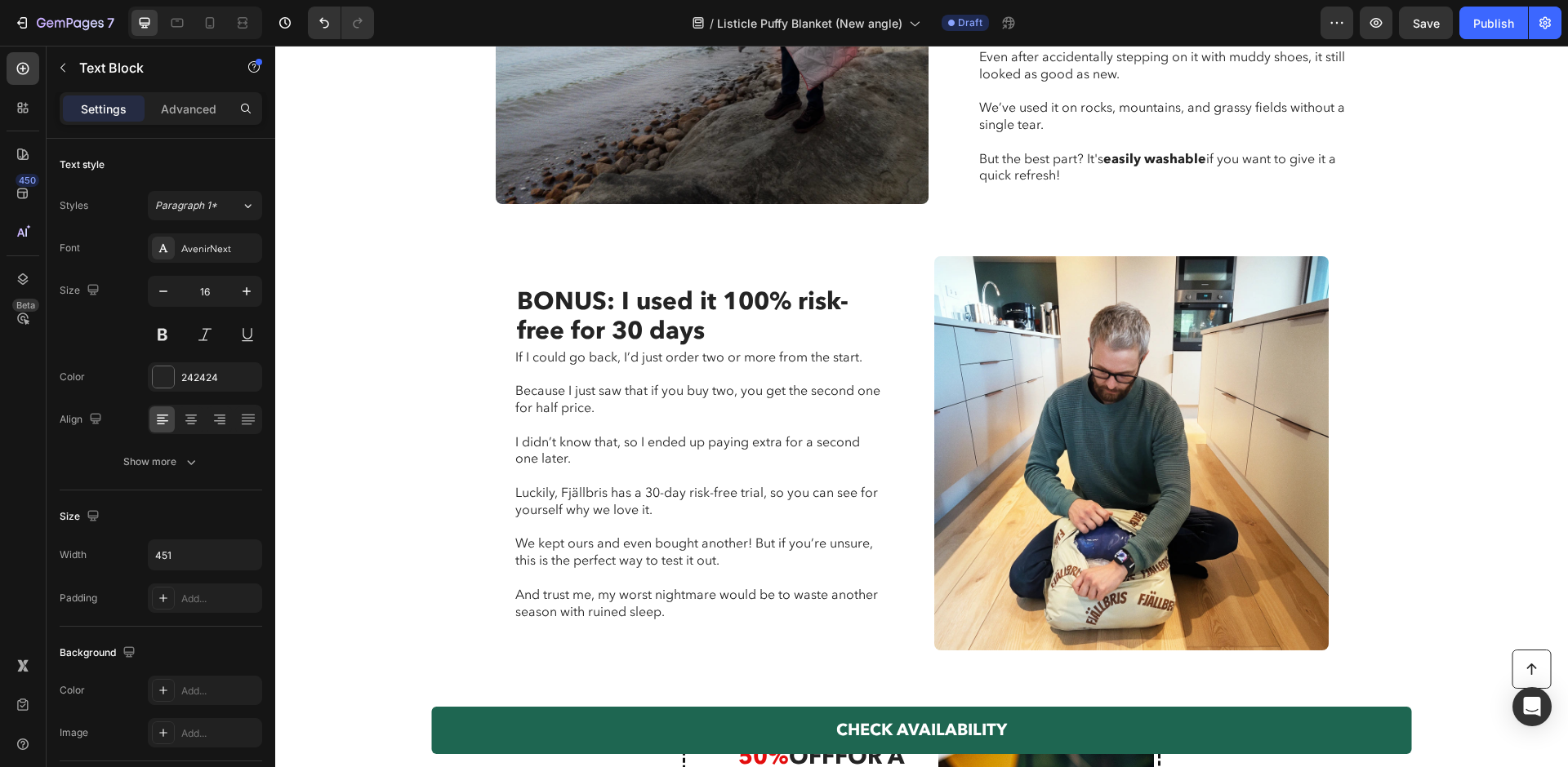
click at [721, 325] on h2 "BONUS: I used it 100% risk-free for 30 days" at bounding box center [700, 316] width 368 height 62
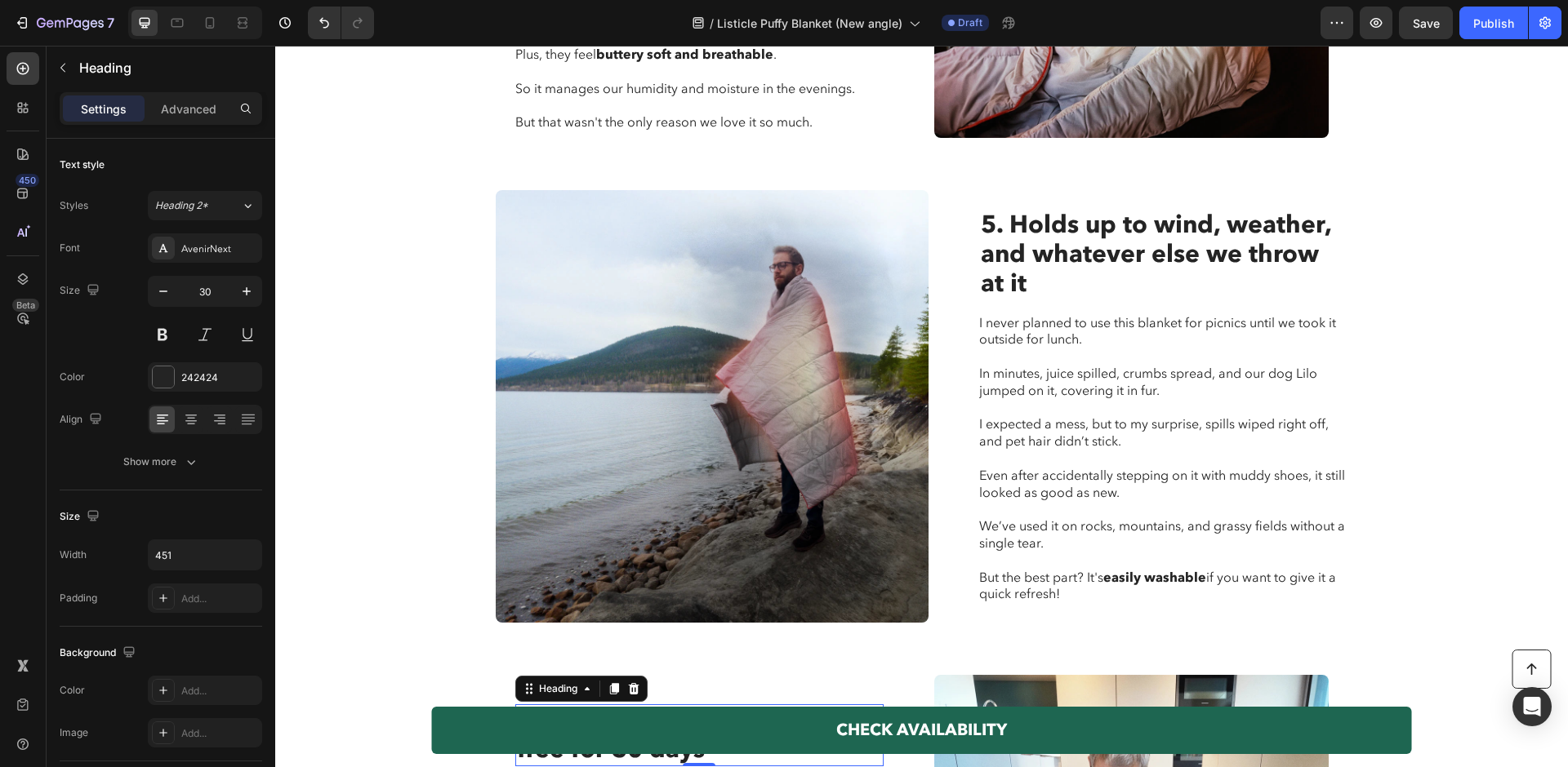
scroll to position [2837, 0]
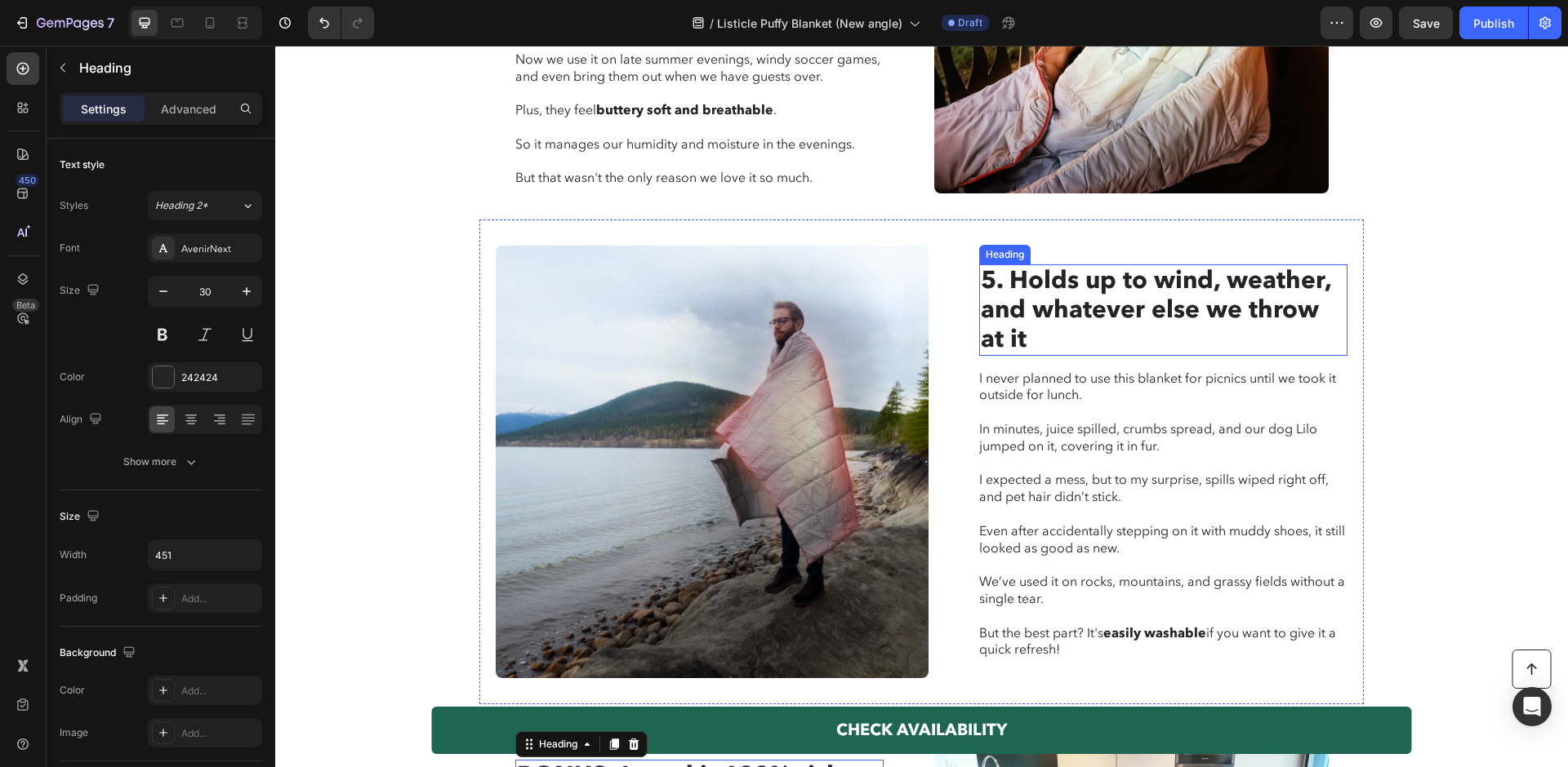
click at [1064, 316] on h2 "5. Holds up to wind, weather, and whatever else we throw at it" at bounding box center [1163, 310] width 368 height 92
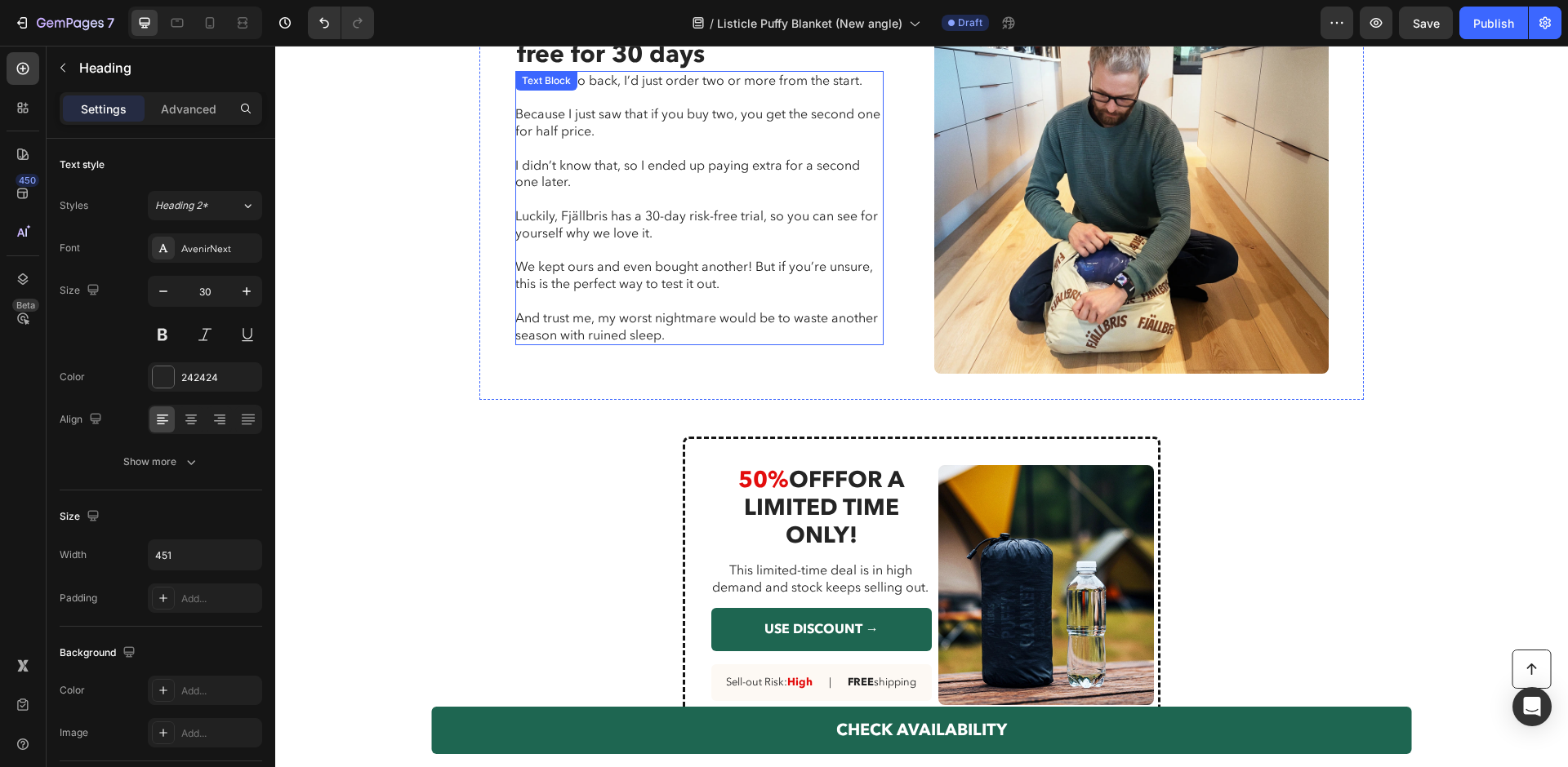
scroll to position [3446, 0]
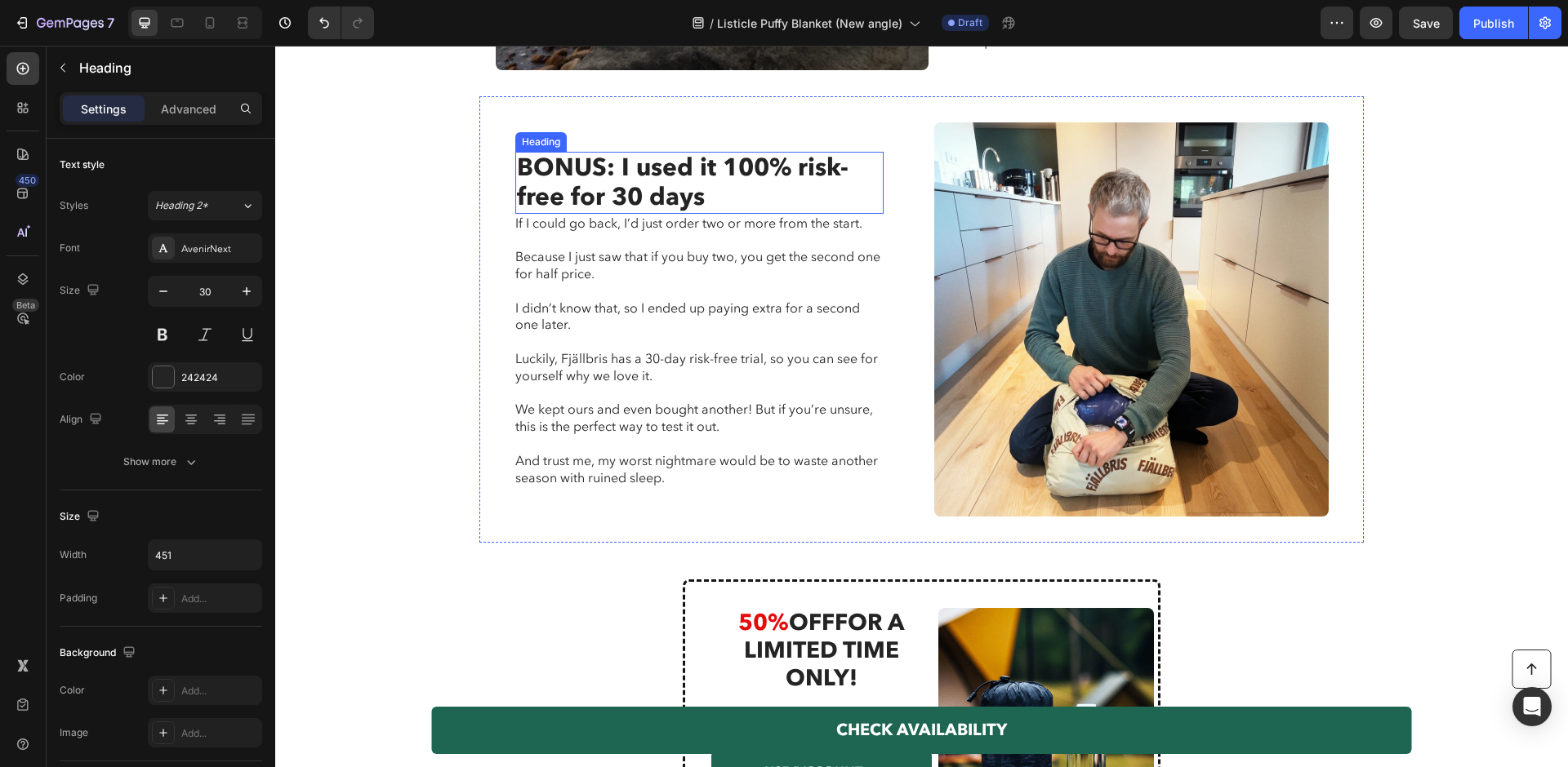
click at [695, 159] on h2 "BONUS: I used it 100% risk-free for 30 days" at bounding box center [700, 182] width 368 height 62
click at [196, 100] on p "Advanced" at bounding box center [189, 109] width 55 height 17
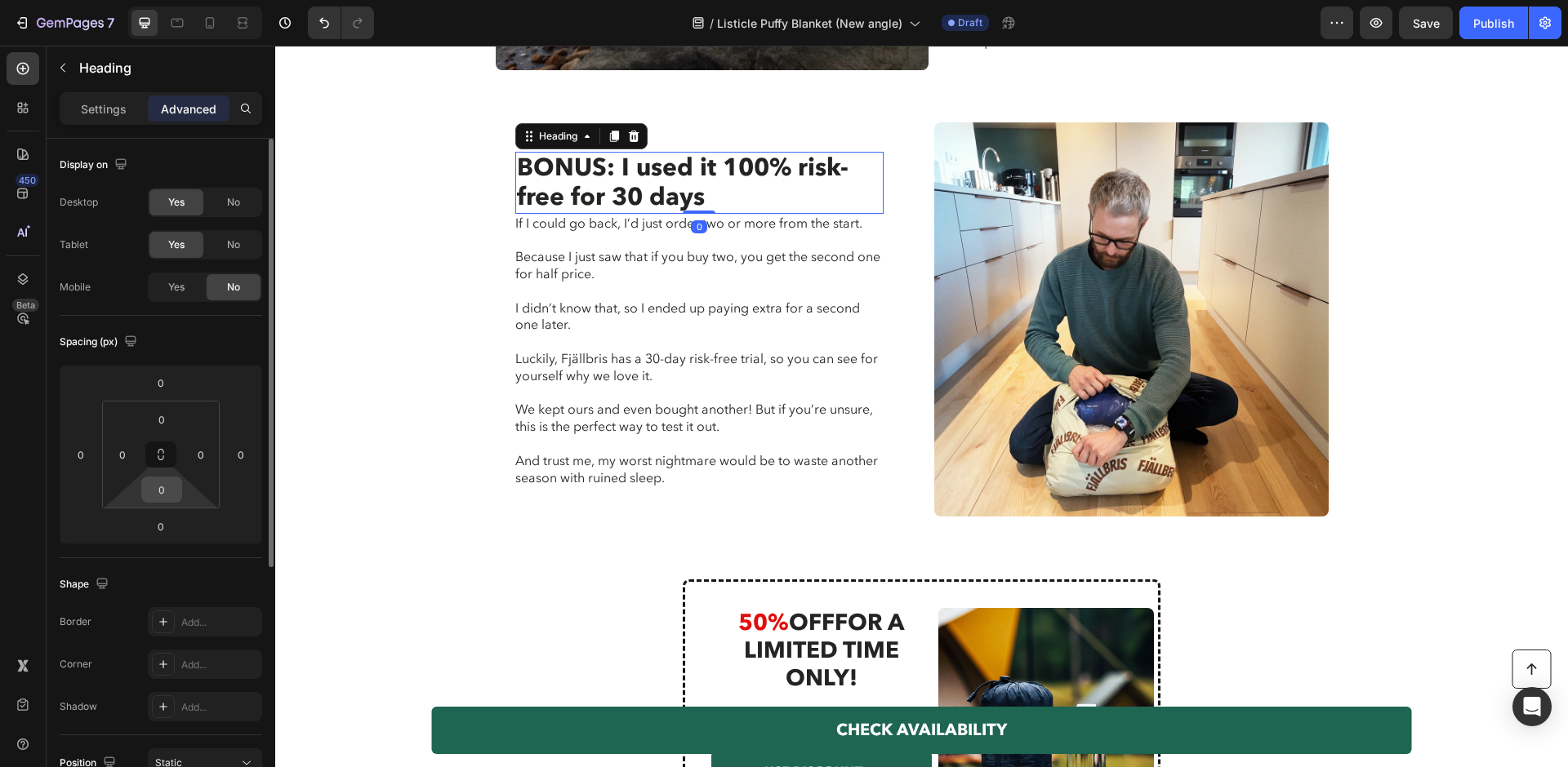
click at [168, 486] on input "0" at bounding box center [161, 490] width 32 height 25
type input "16"
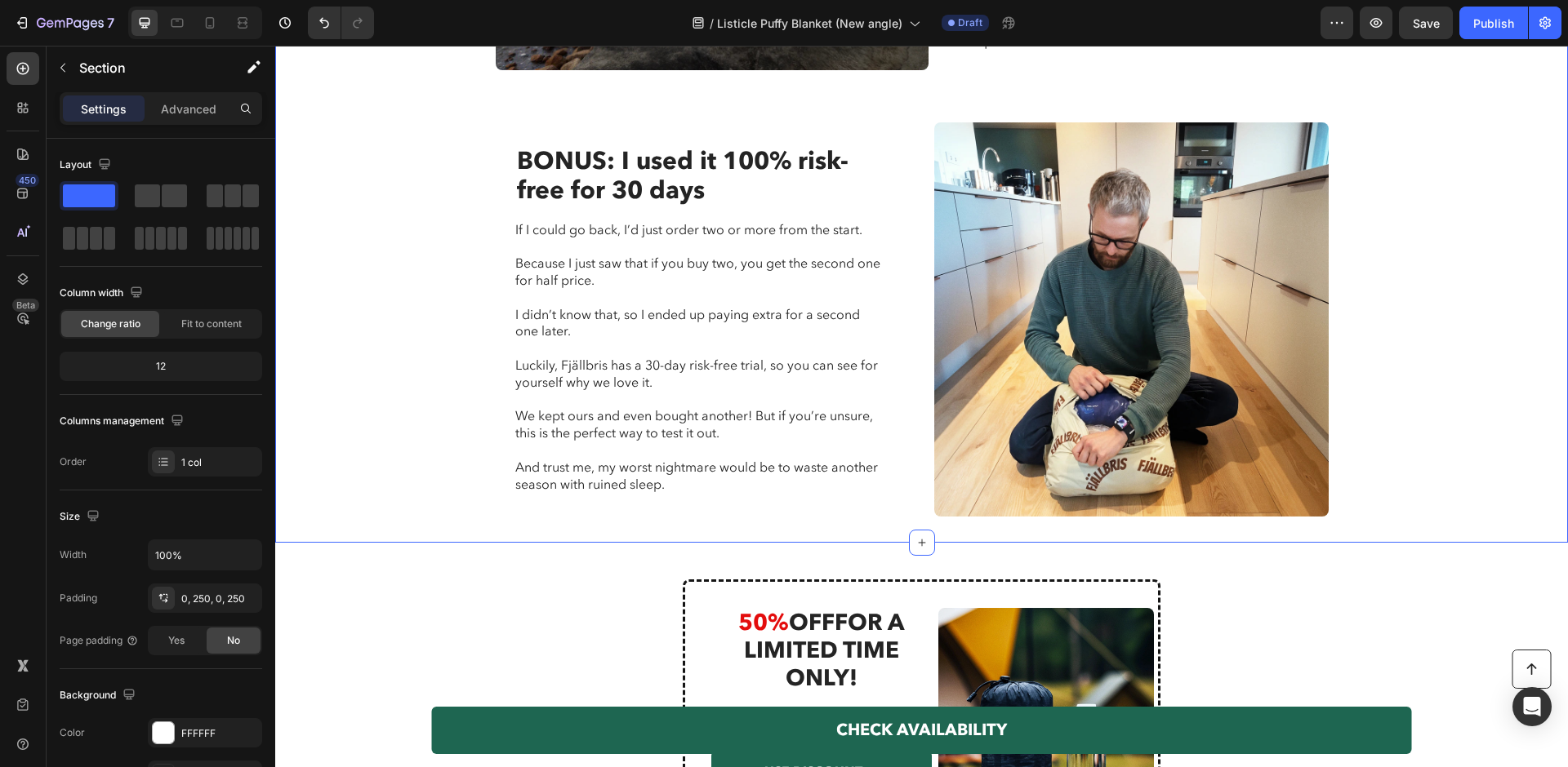
scroll to position [3877, 0]
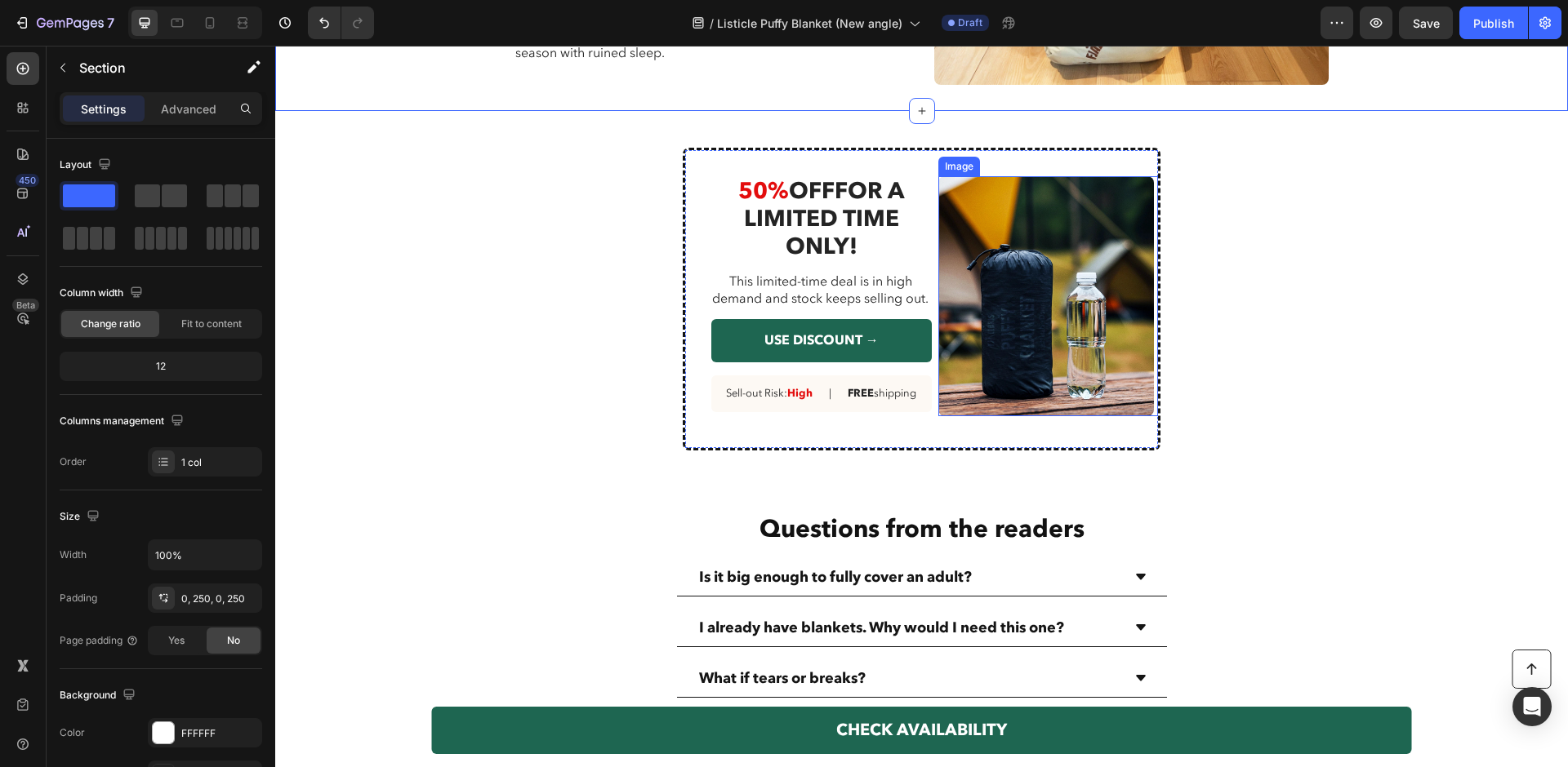
click at [1048, 357] on img at bounding box center [1046, 297] width 217 height 240
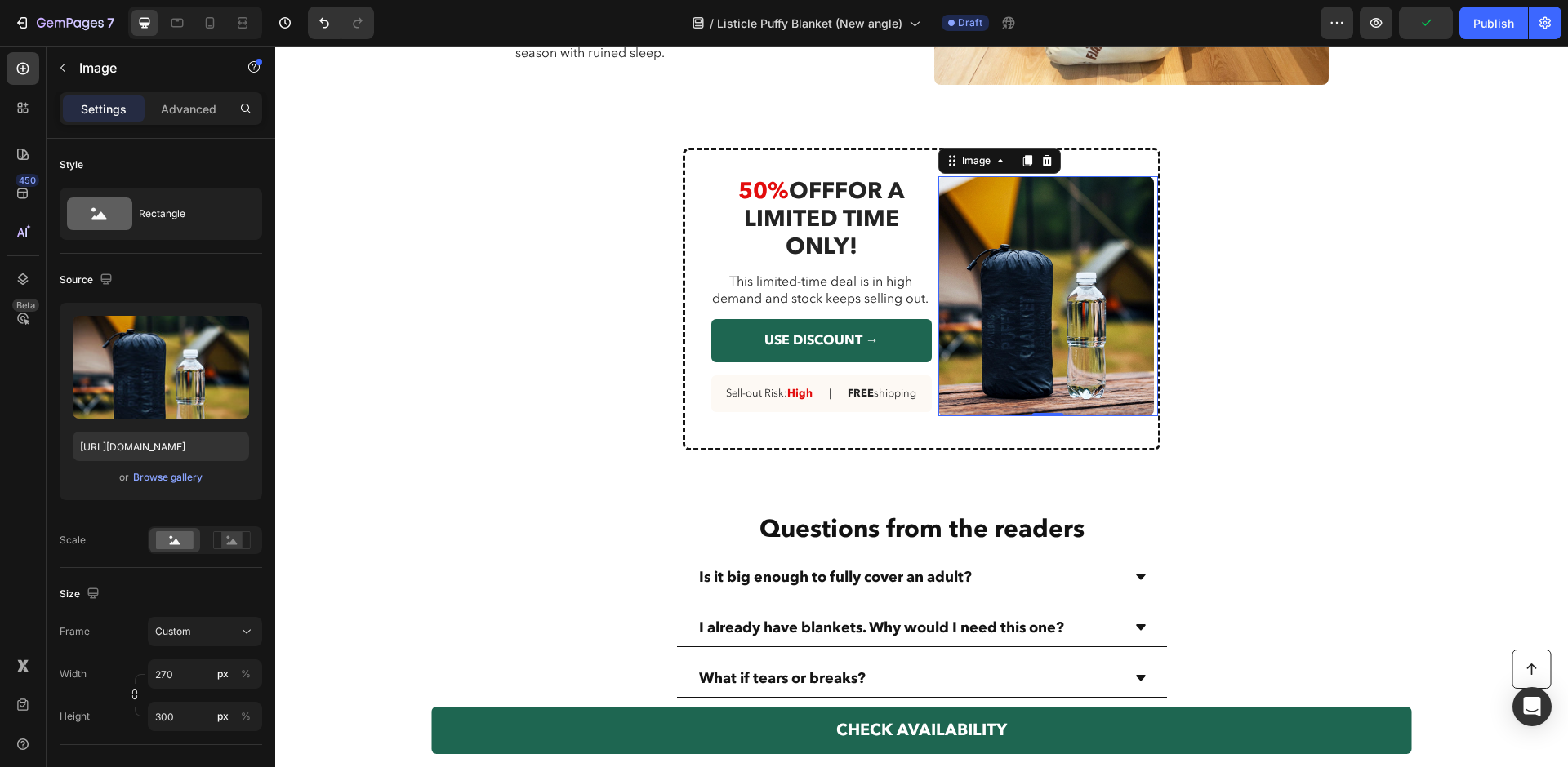
click at [1017, 234] on img at bounding box center [1046, 297] width 217 height 240
click at [221, 450] on input "https://cdn.shopify.com/s/files/1/0600/9880/5987/files/gempages_539722016786220…" at bounding box center [160, 446] width 177 height 30
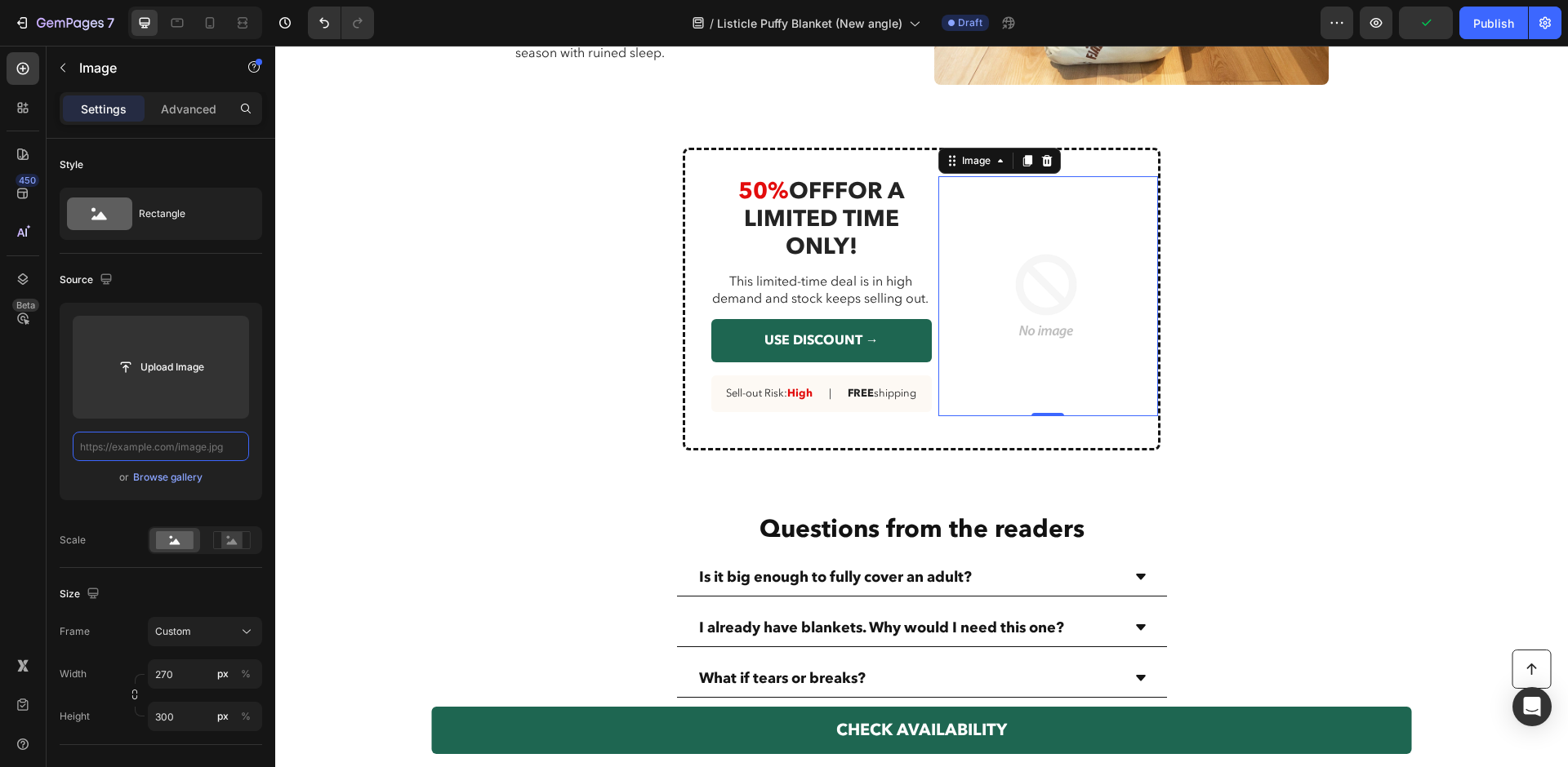
paste input "[URL][DOMAIN_NAME]"
type input "[URL][DOMAIN_NAME]"
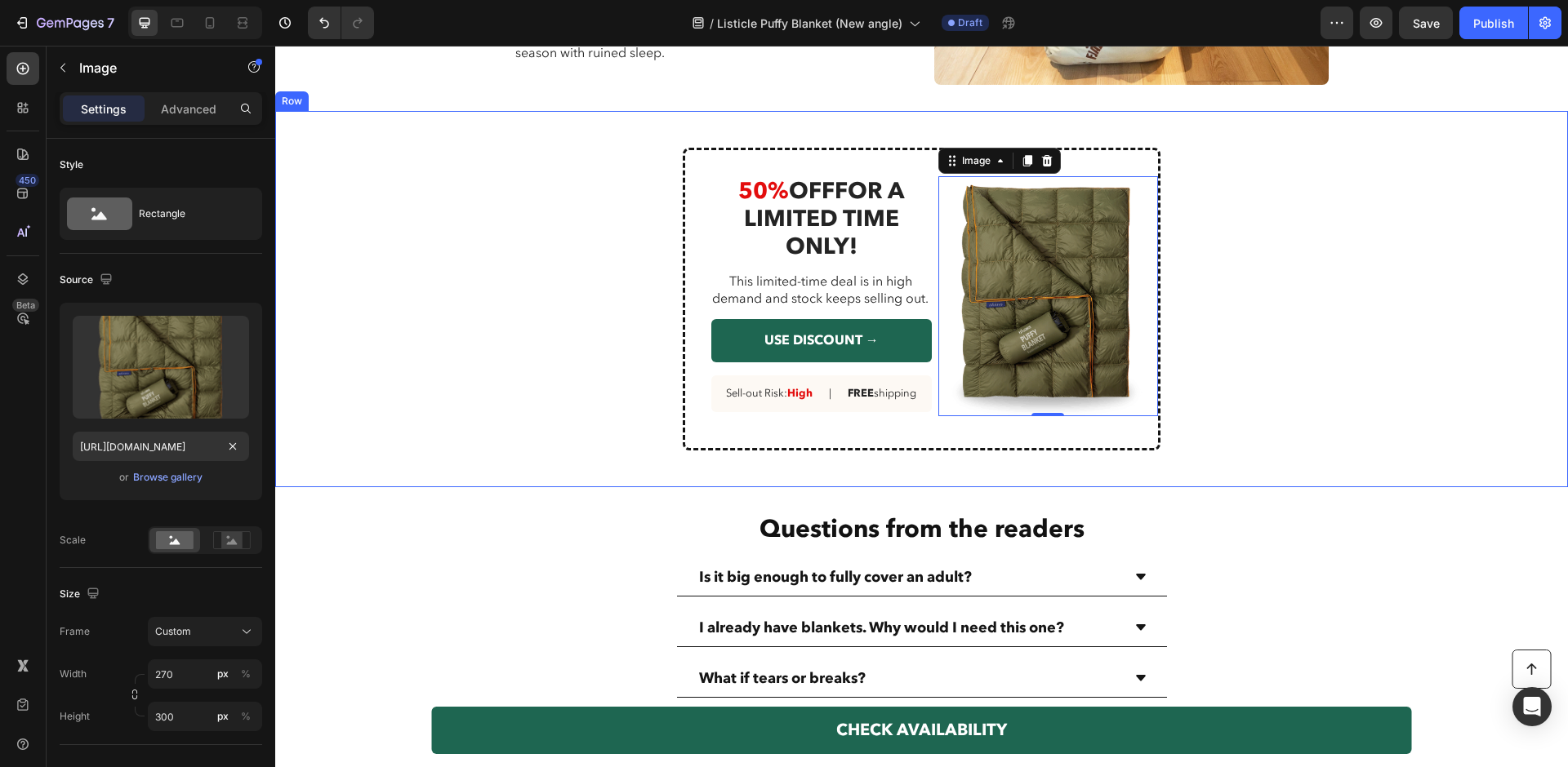
click at [431, 386] on div "Image 50% OFF FOR A LIMITED TIME ONLY! Heading This limited-time deal is in hig…" at bounding box center [921, 299] width 1293 height 376
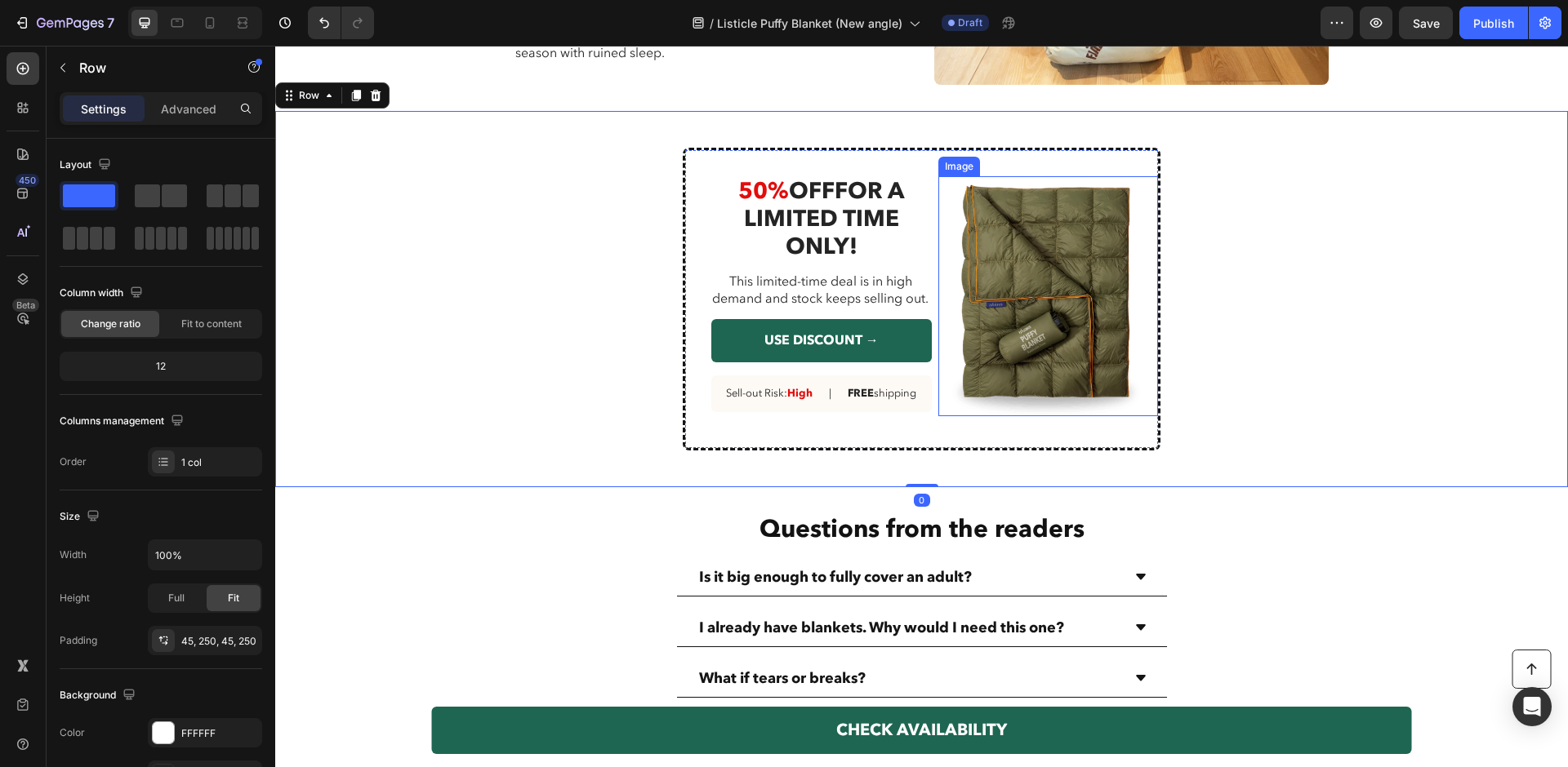
click at [993, 280] on img at bounding box center [1046, 297] width 217 height 240
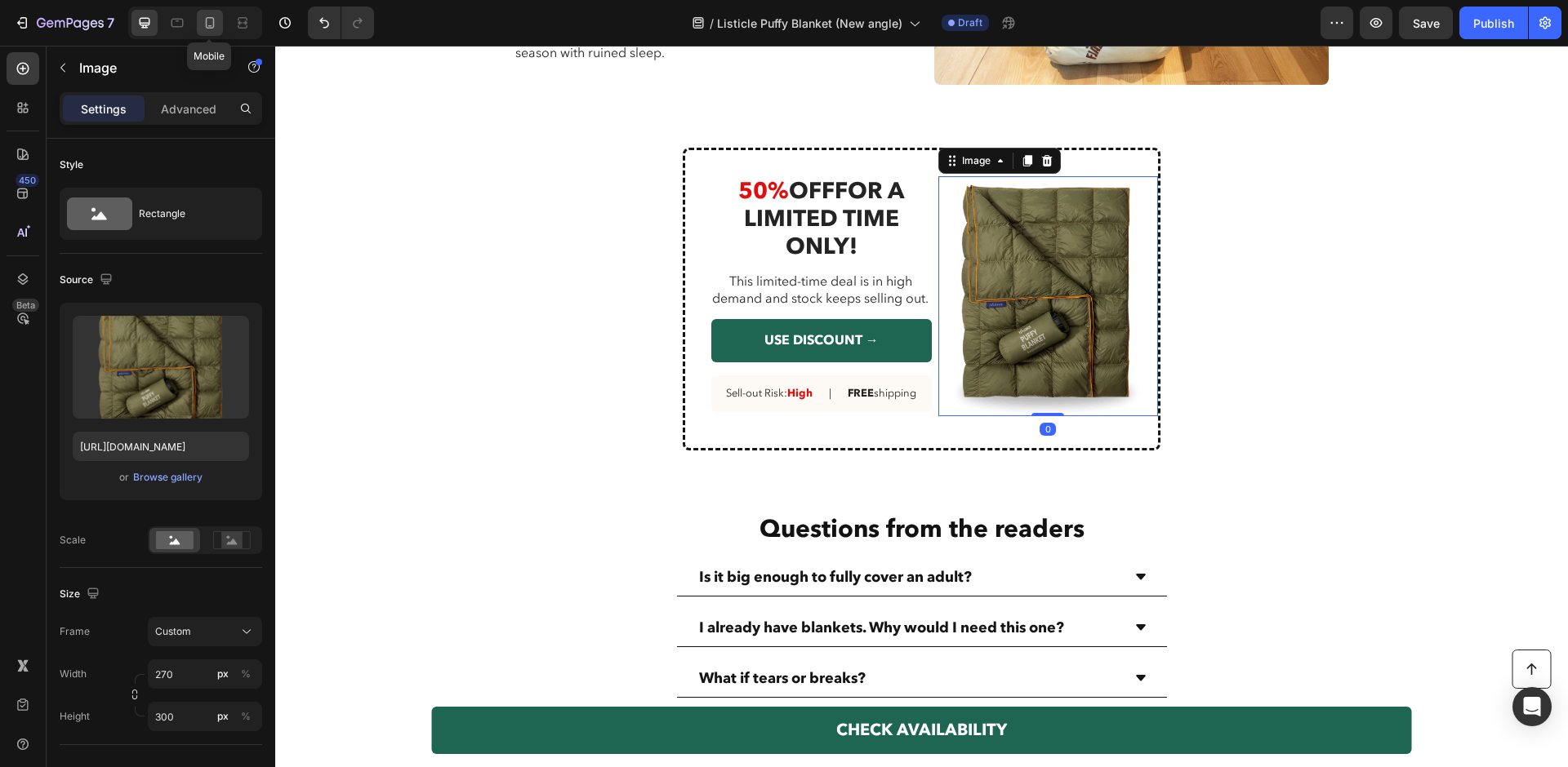
click at [216, 22] on icon at bounding box center [209, 22] width 16 height 16
type input "315"
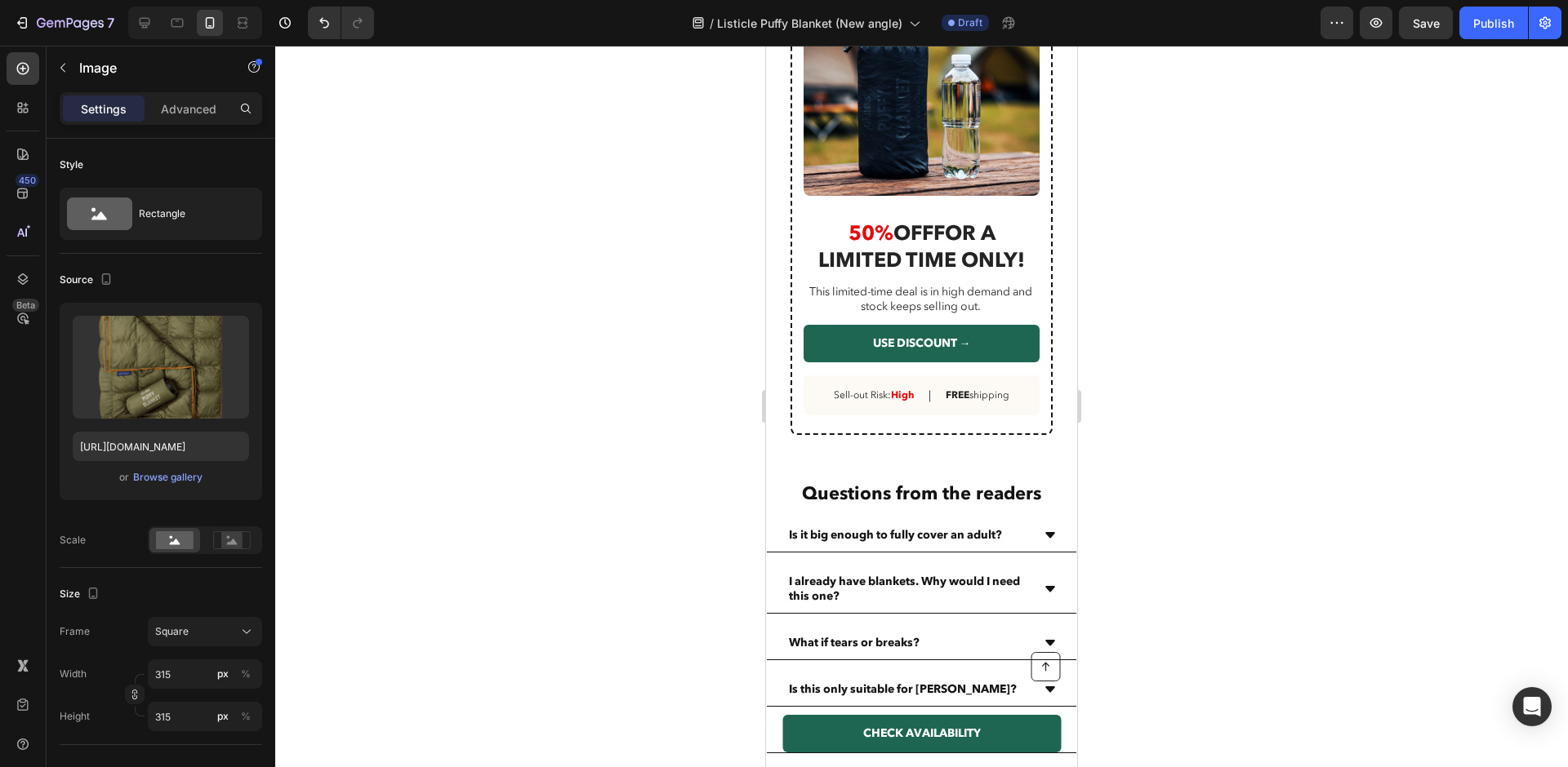
scroll to position [5279, 0]
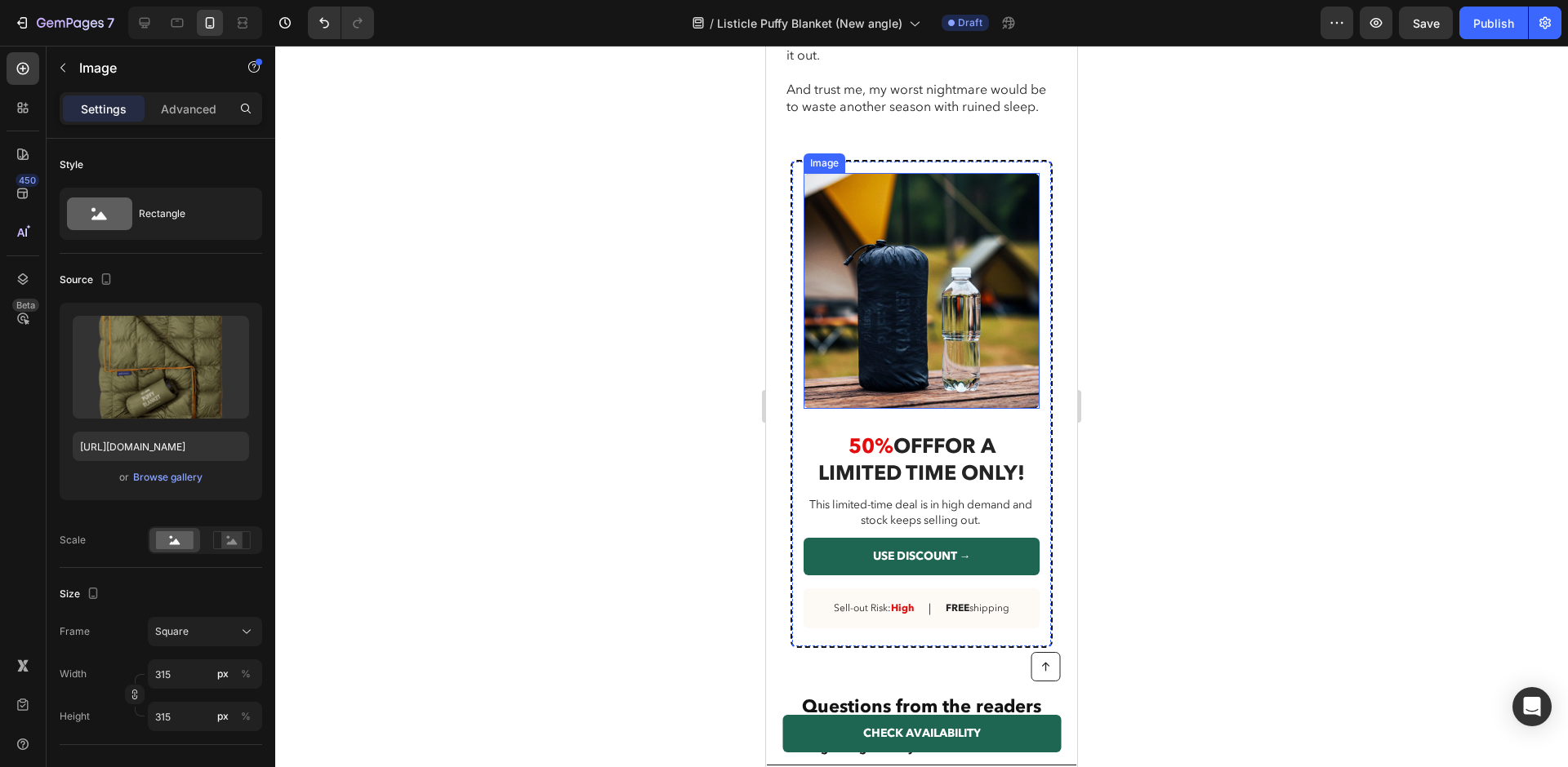
click at [933, 242] on img at bounding box center [921, 290] width 236 height 236
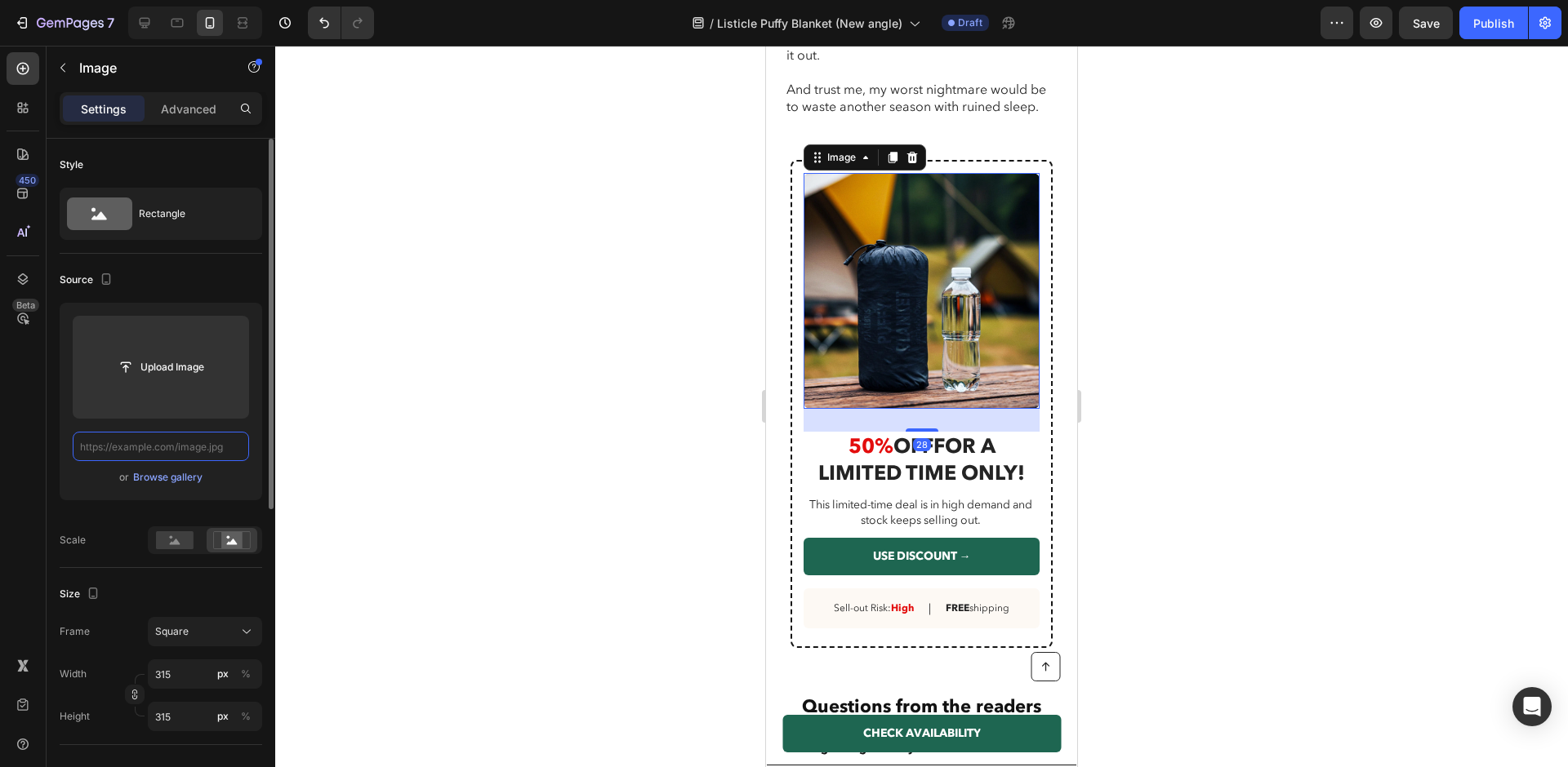
scroll to position [0, 0]
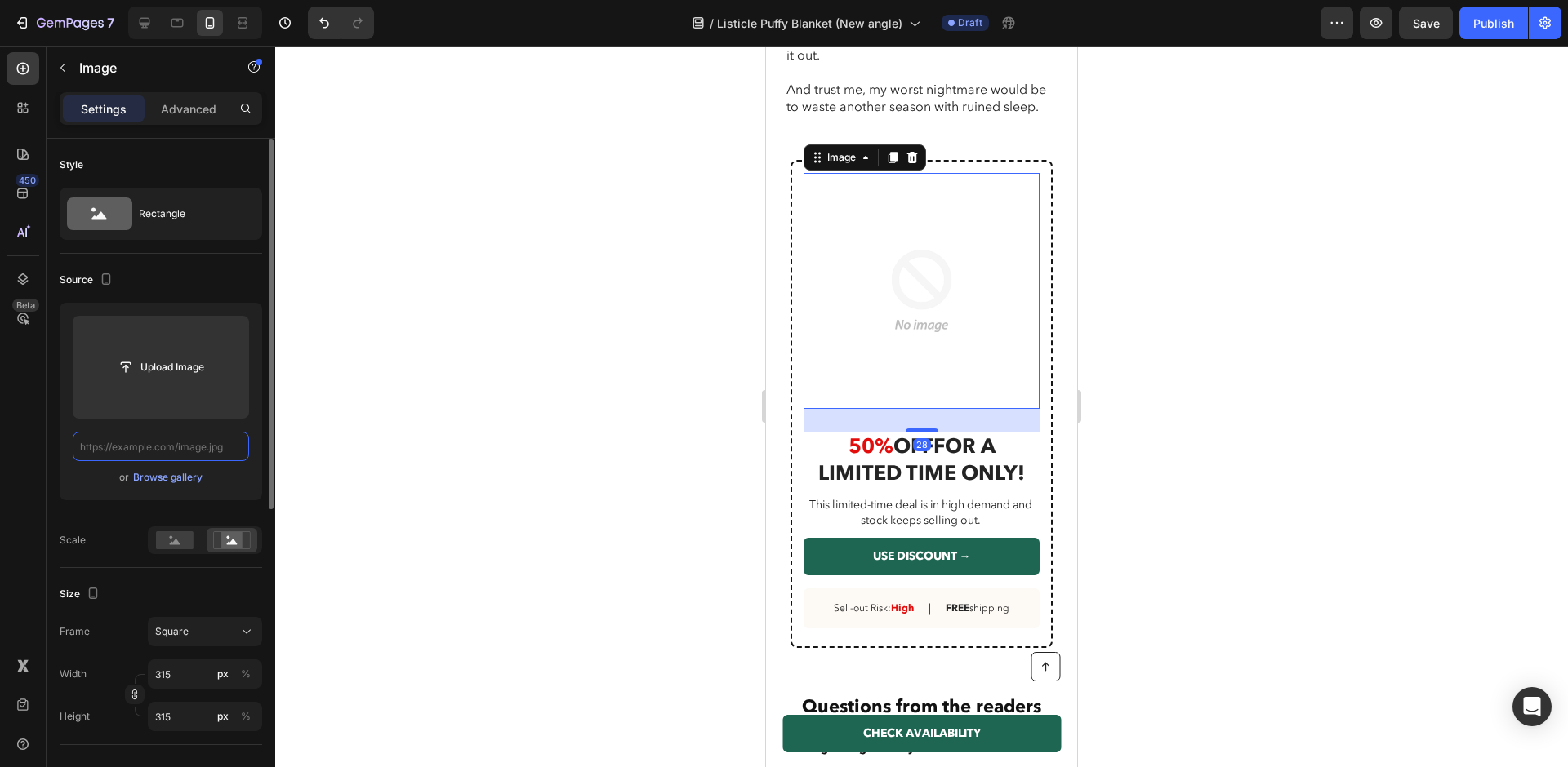
paste input "[URL][DOMAIN_NAME]"
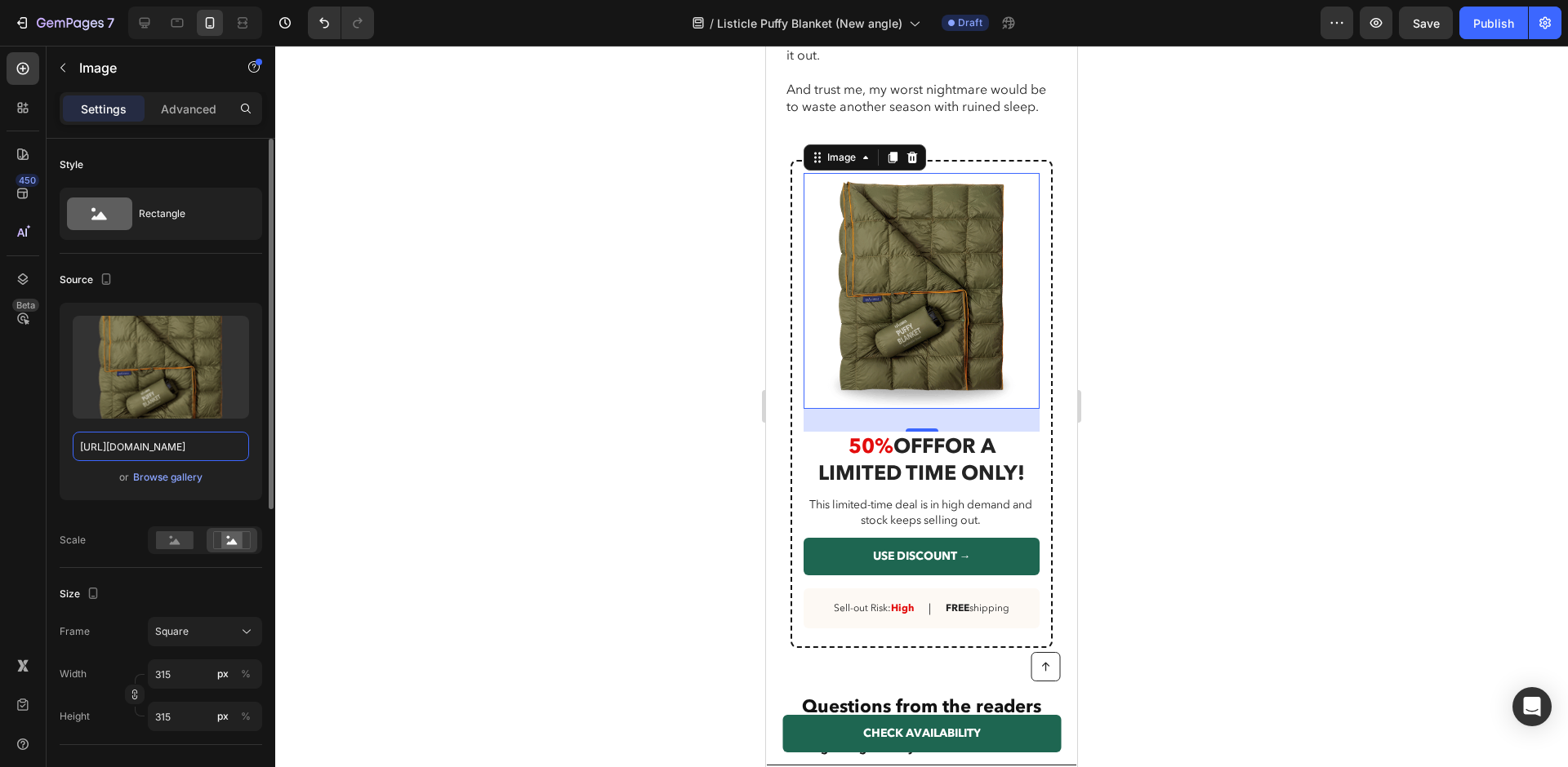
type input "[URL][DOMAIN_NAME]"
click at [512, 337] on div at bounding box center [921, 406] width 1293 height 721
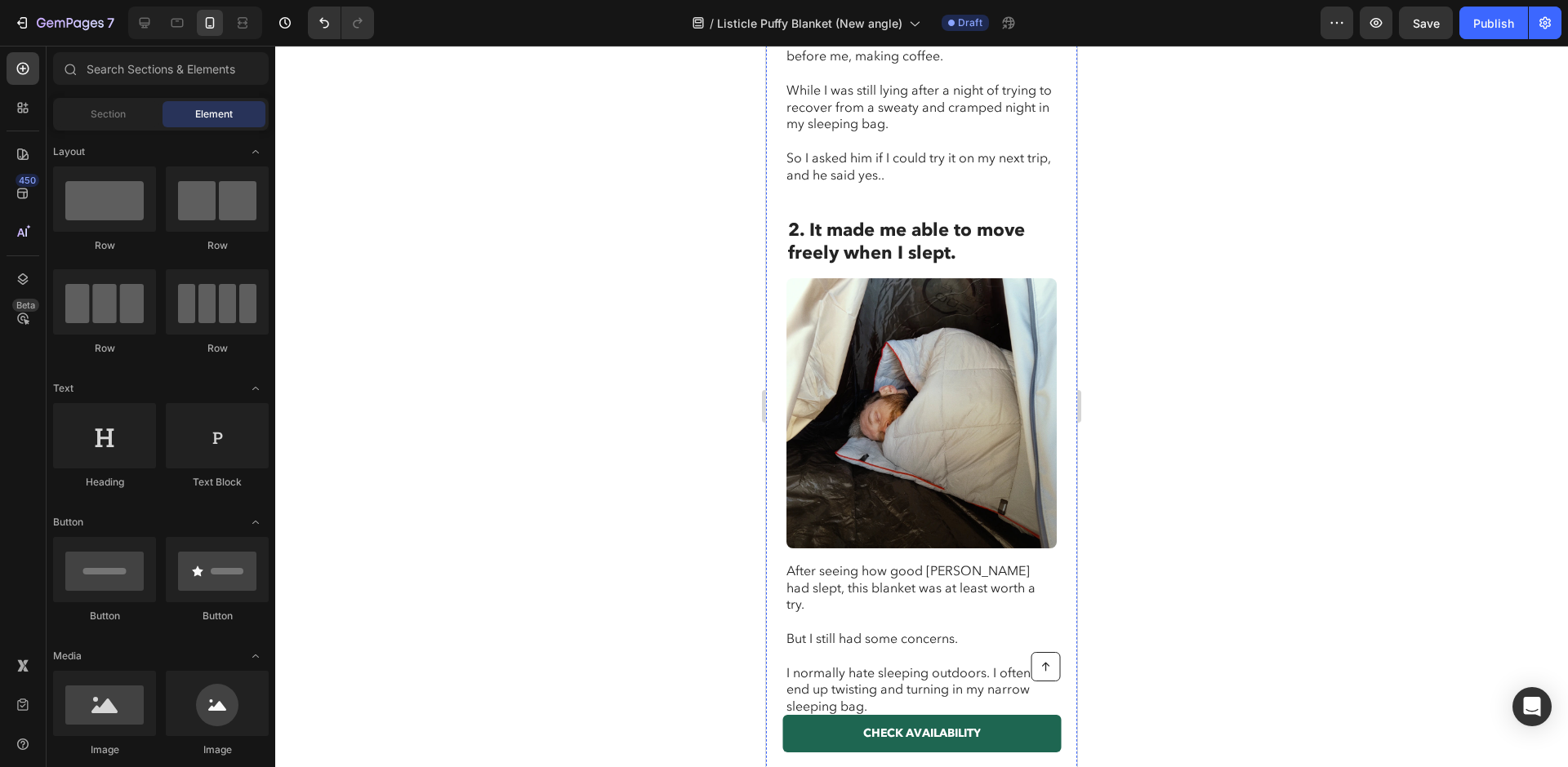
scroll to position [1933, 0]
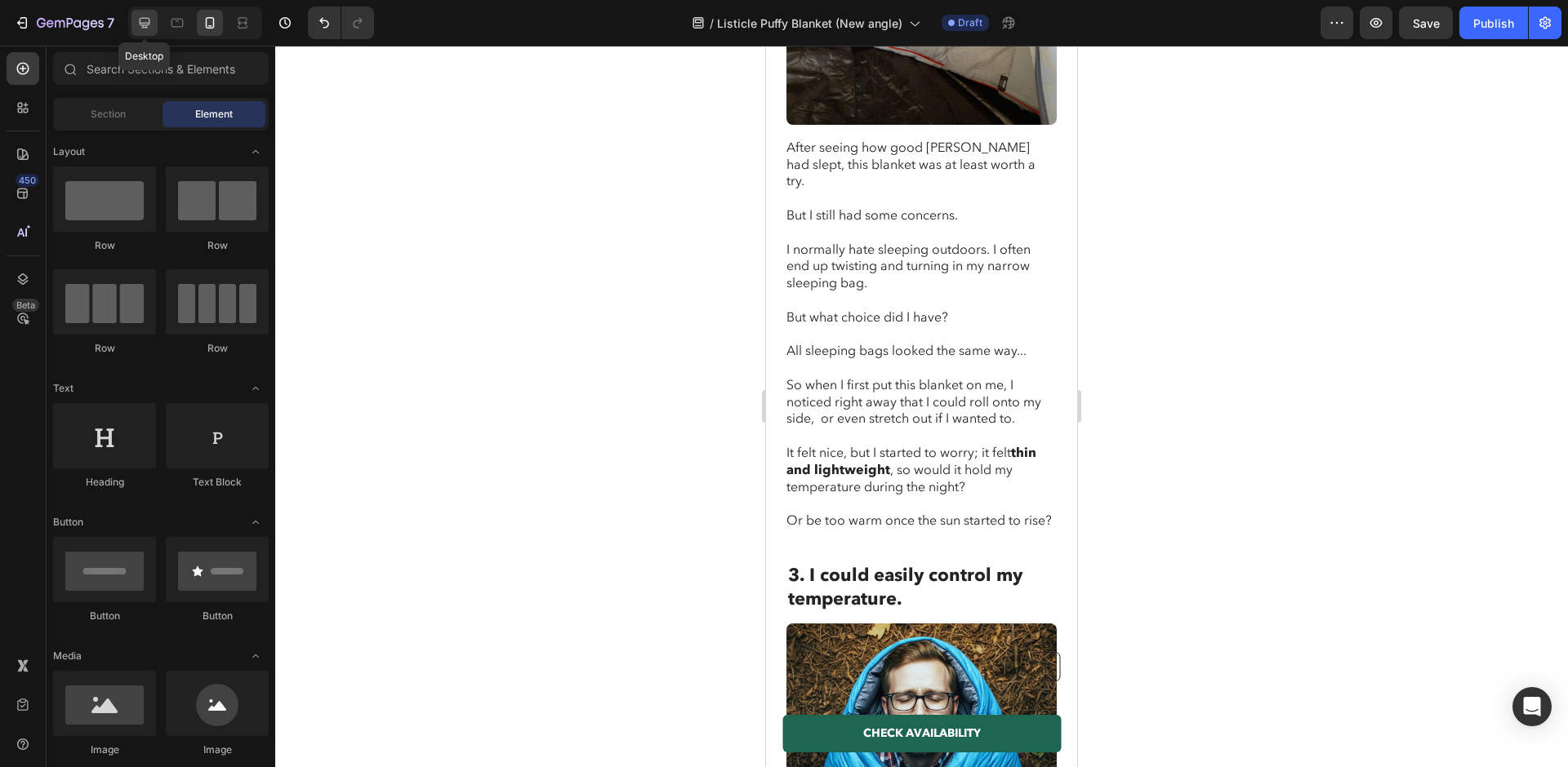
click at [136, 20] on icon at bounding box center [144, 22] width 16 height 16
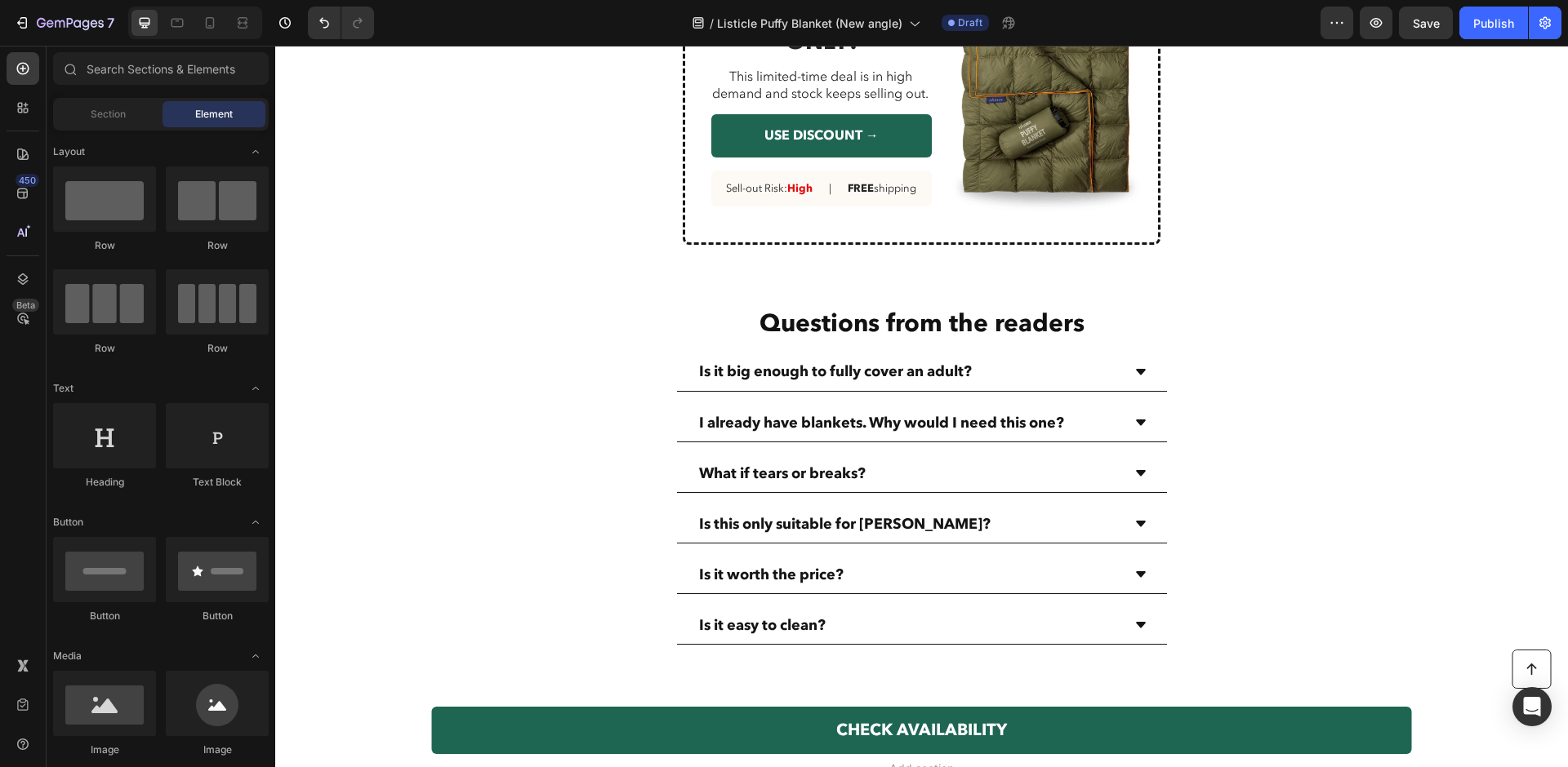
scroll to position [3864, 0]
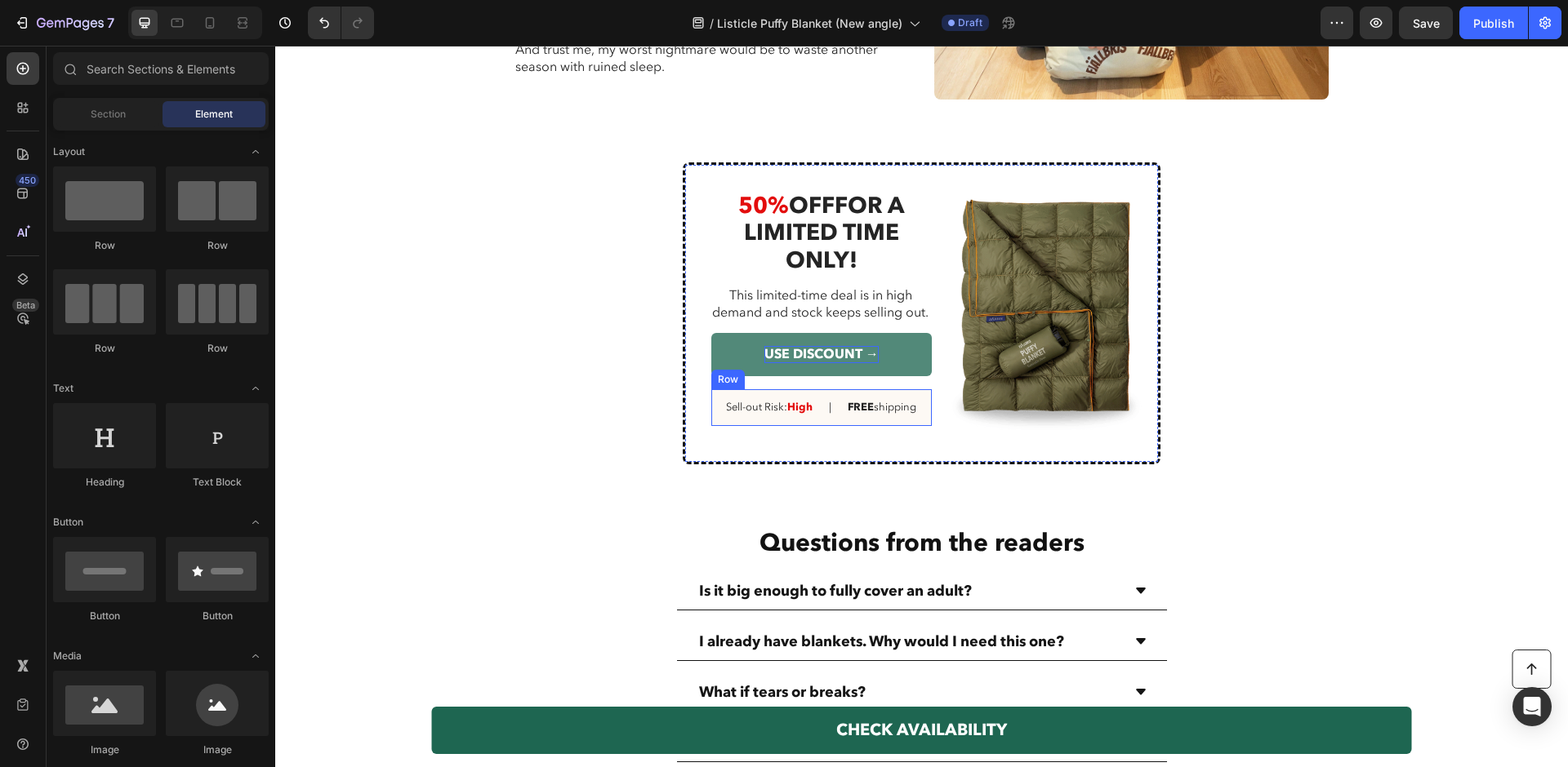
click at [800, 357] on p "USE DISCOUNT →" at bounding box center [822, 355] width 115 height 17
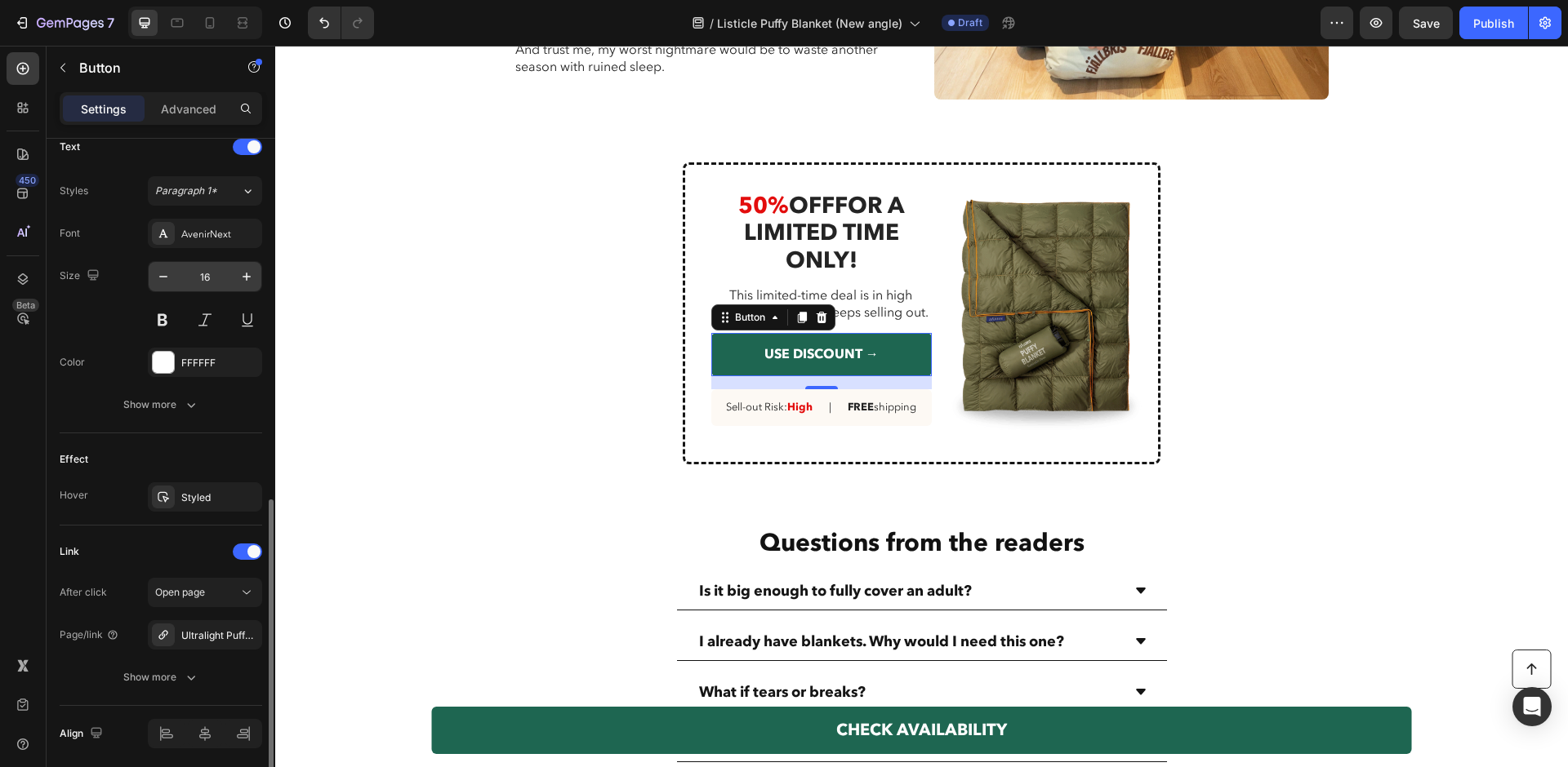
scroll to position [619, 0]
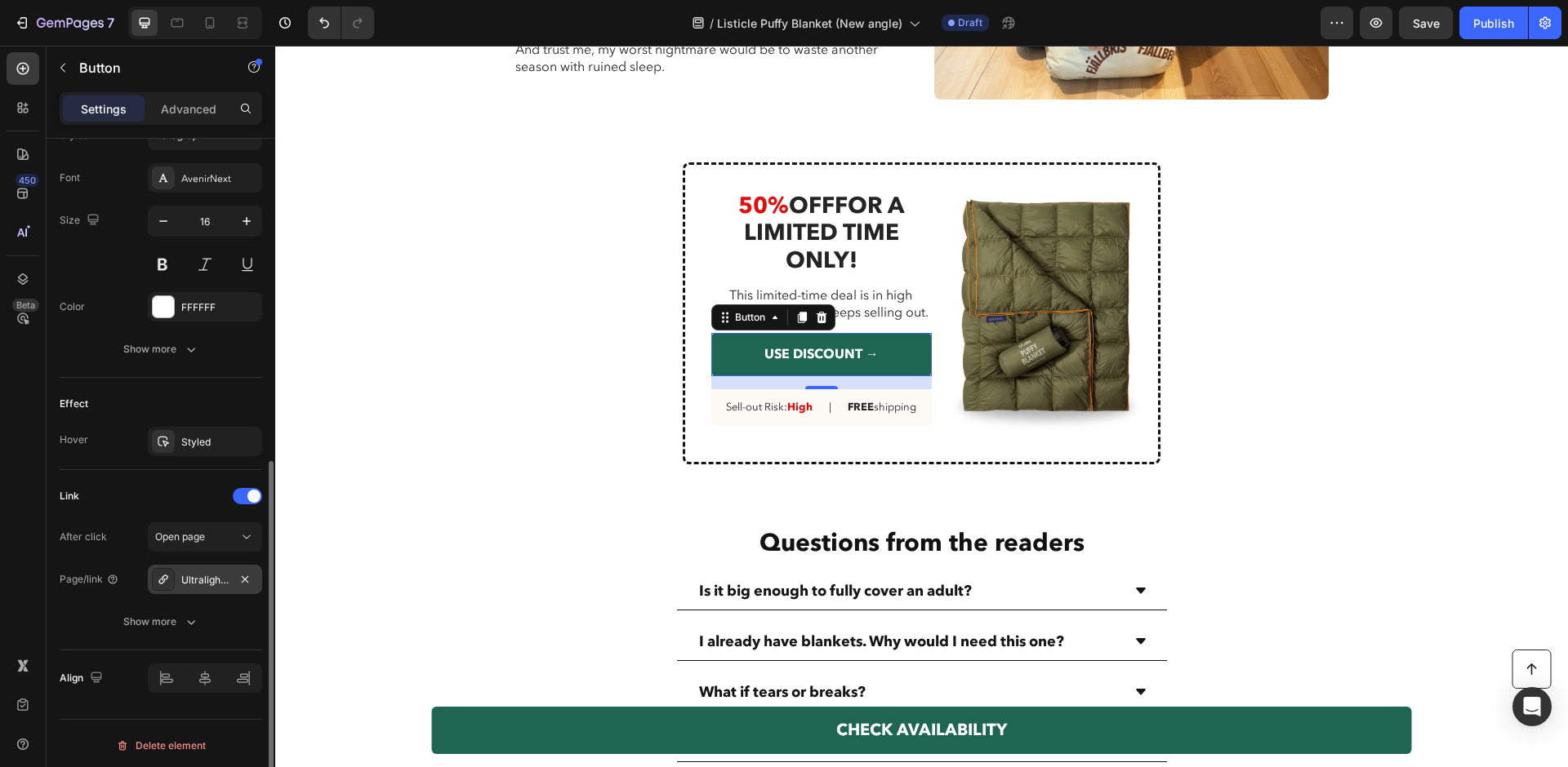
click at [205, 576] on div "Ultralight Puffer Blanket" at bounding box center [205, 580] width 48 height 14
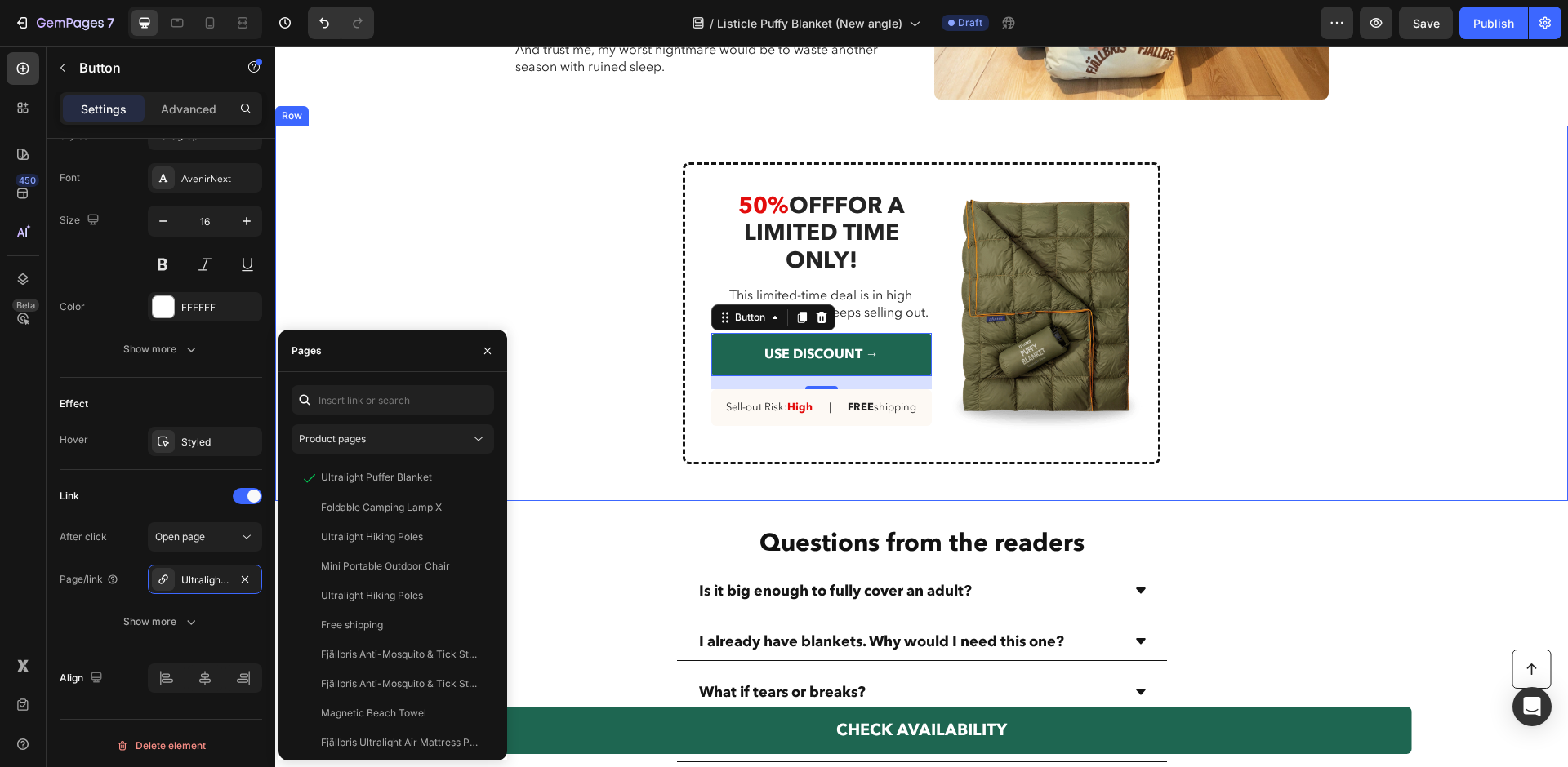
click at [533, 229] on div "Image 50% OFF FOR A LIMITED TIME ONLY! Heading This limited-time deal is in hig…" at bounding box center [921, 313] width 885 height 302
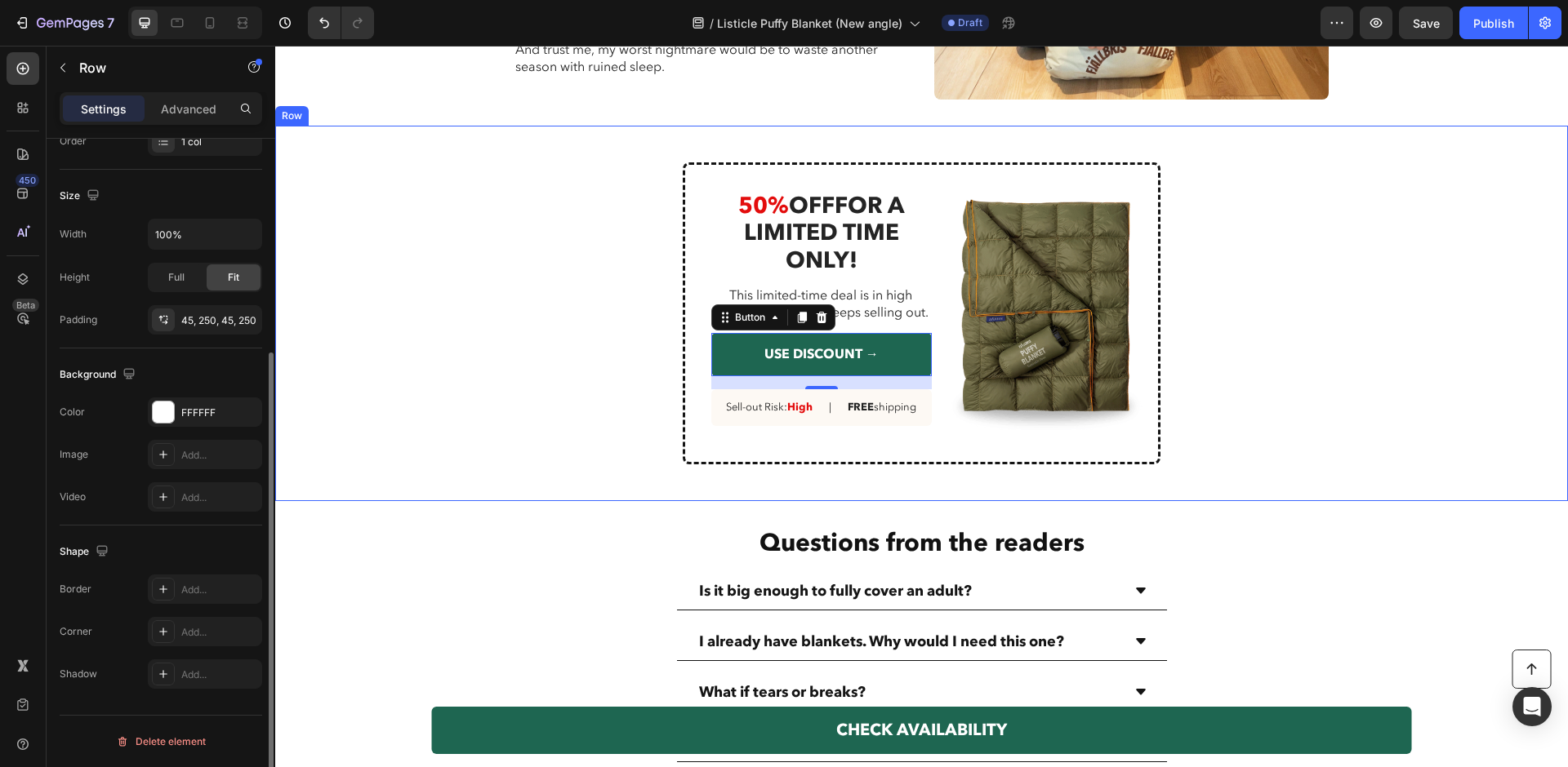
scroll to position [0, 0]
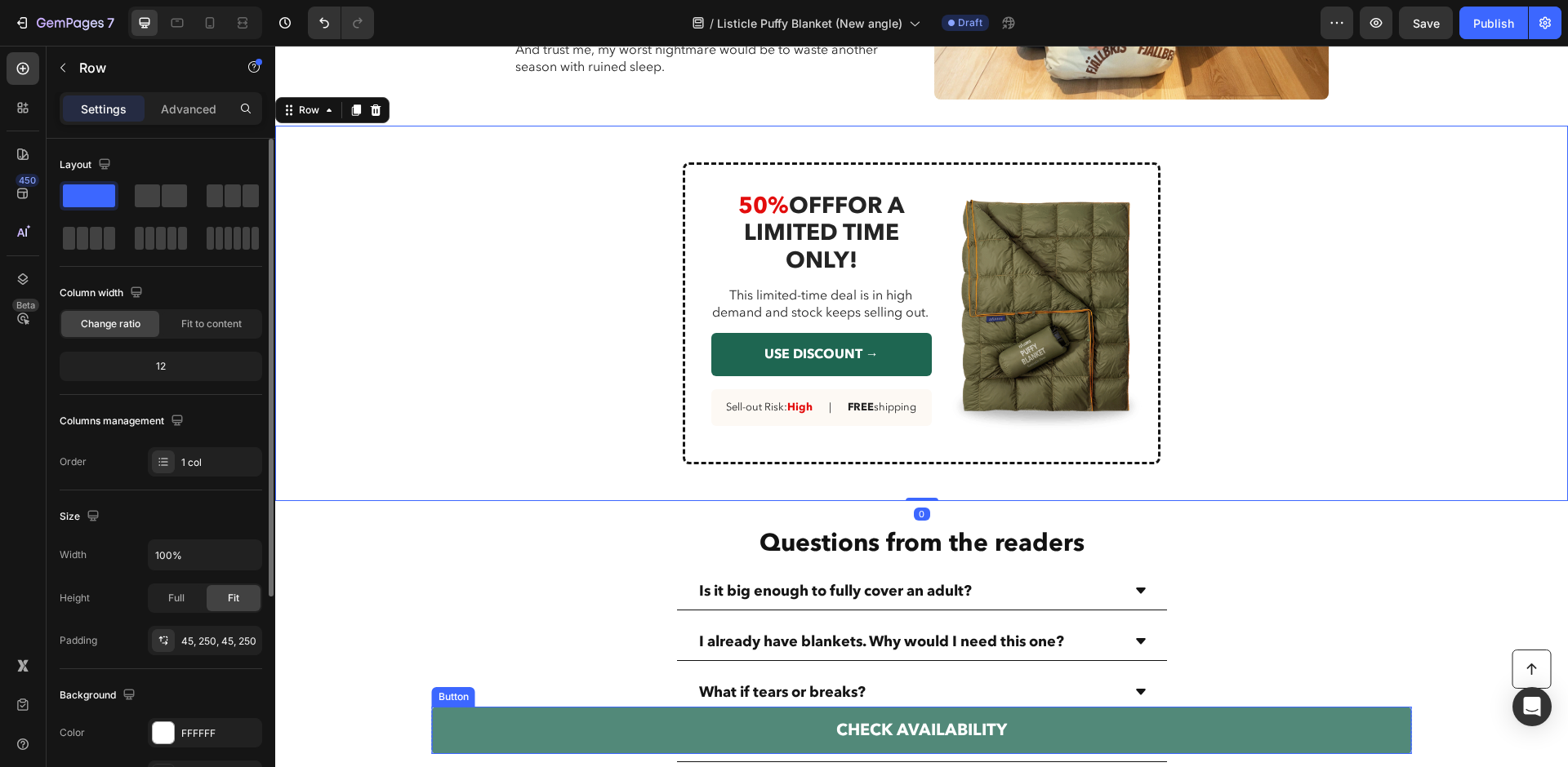
click at [742, 638] on link "CHECK AVAILABILITY" at bounding box center [922, 731] width 980 height 48
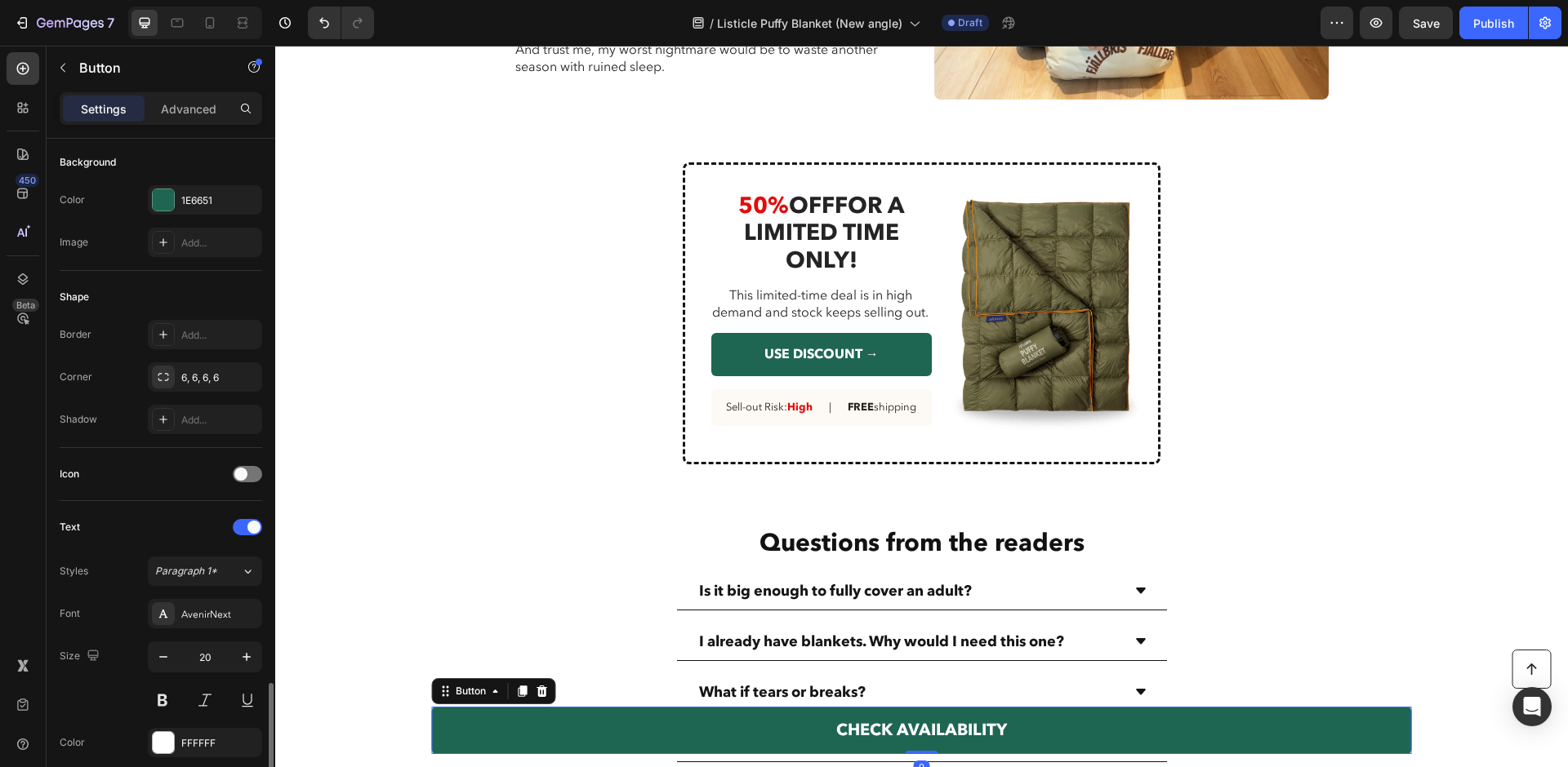
scroll to position [619, 0]
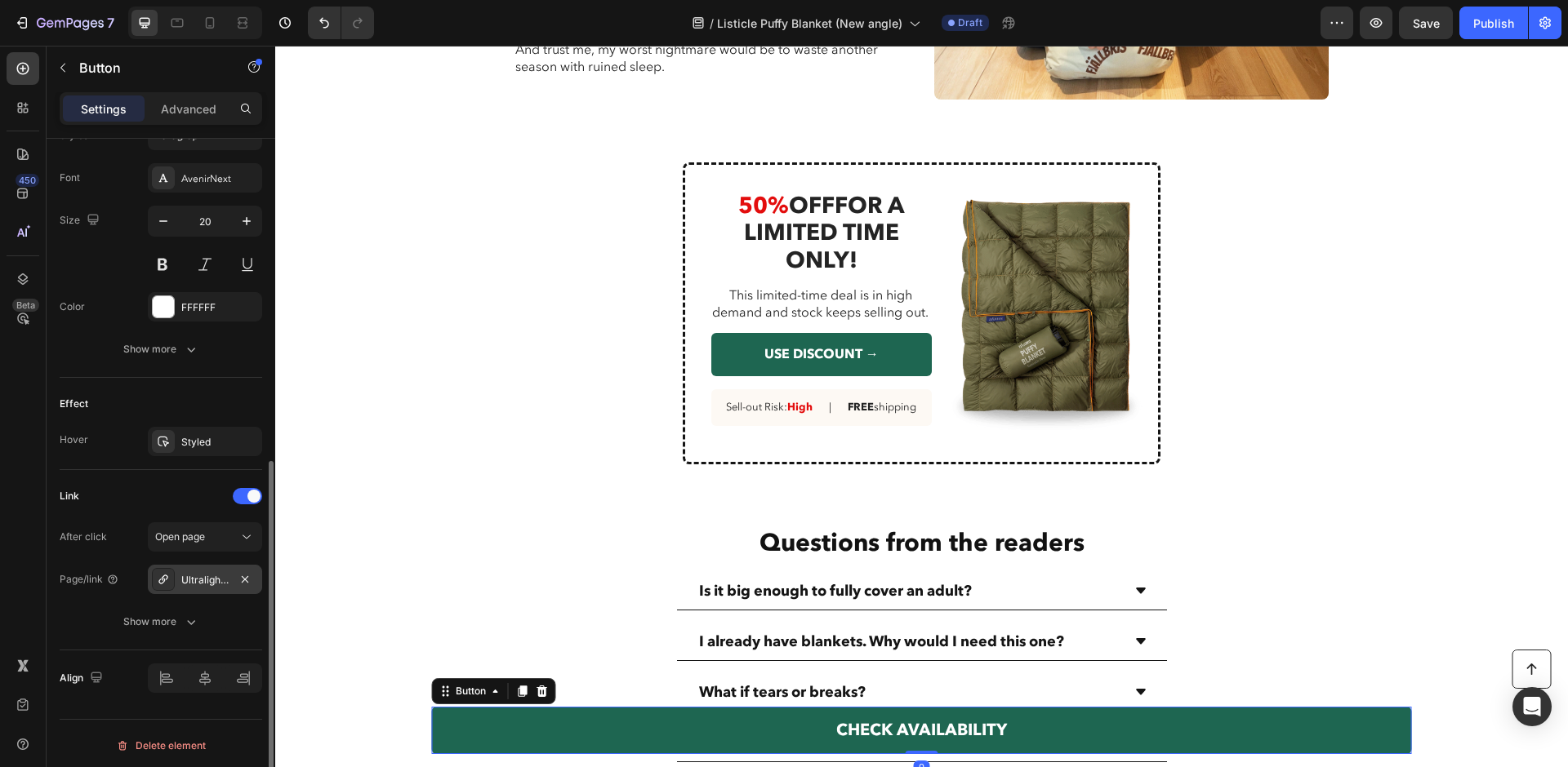
click at [210, 579] on div "Ultralight Hiking Poles" at bounding box center [205, 580] width 48 height 14
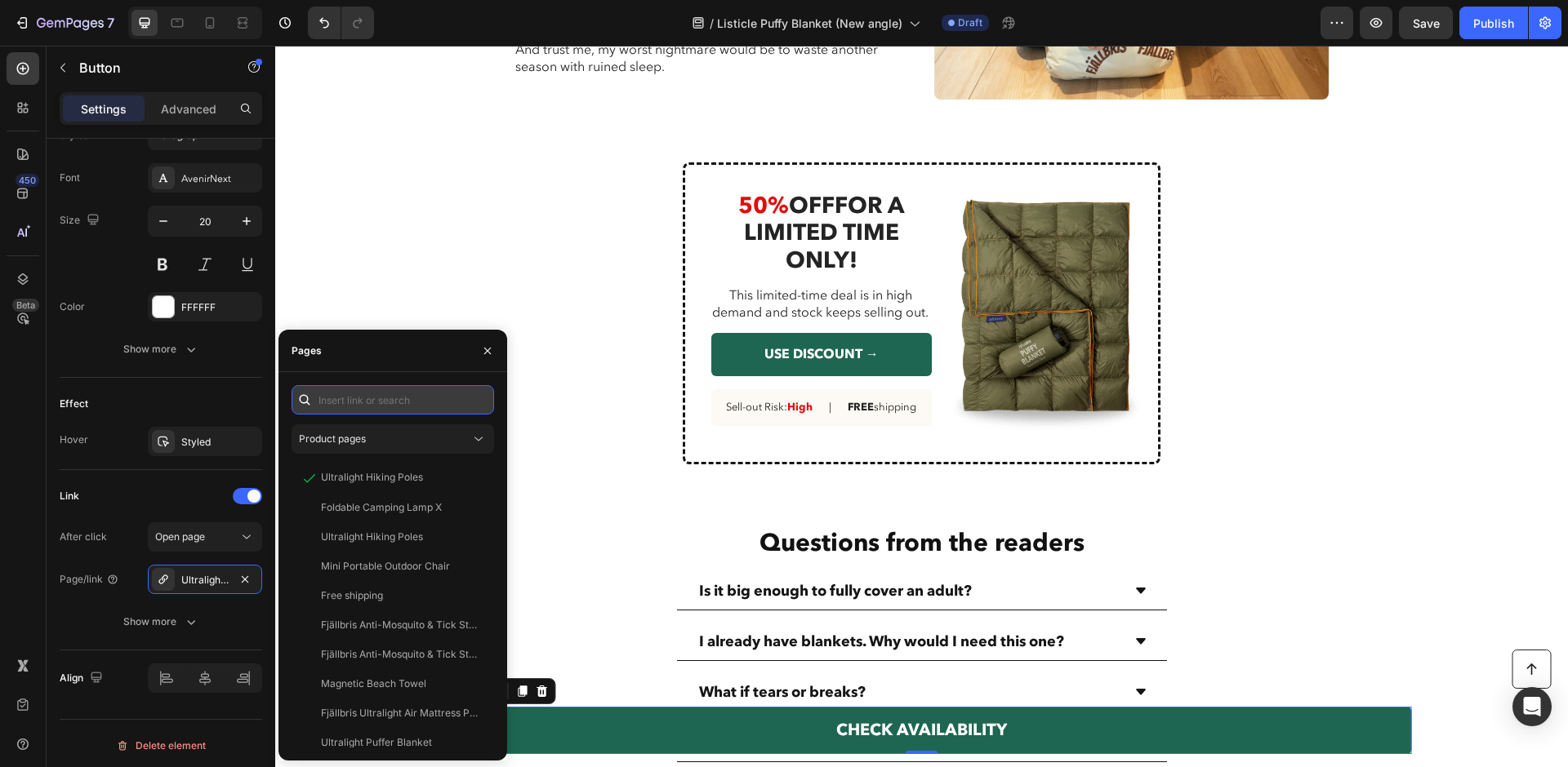
click at [402, 408] on input "text" at bounding box center [392, 400] width 202 height 30
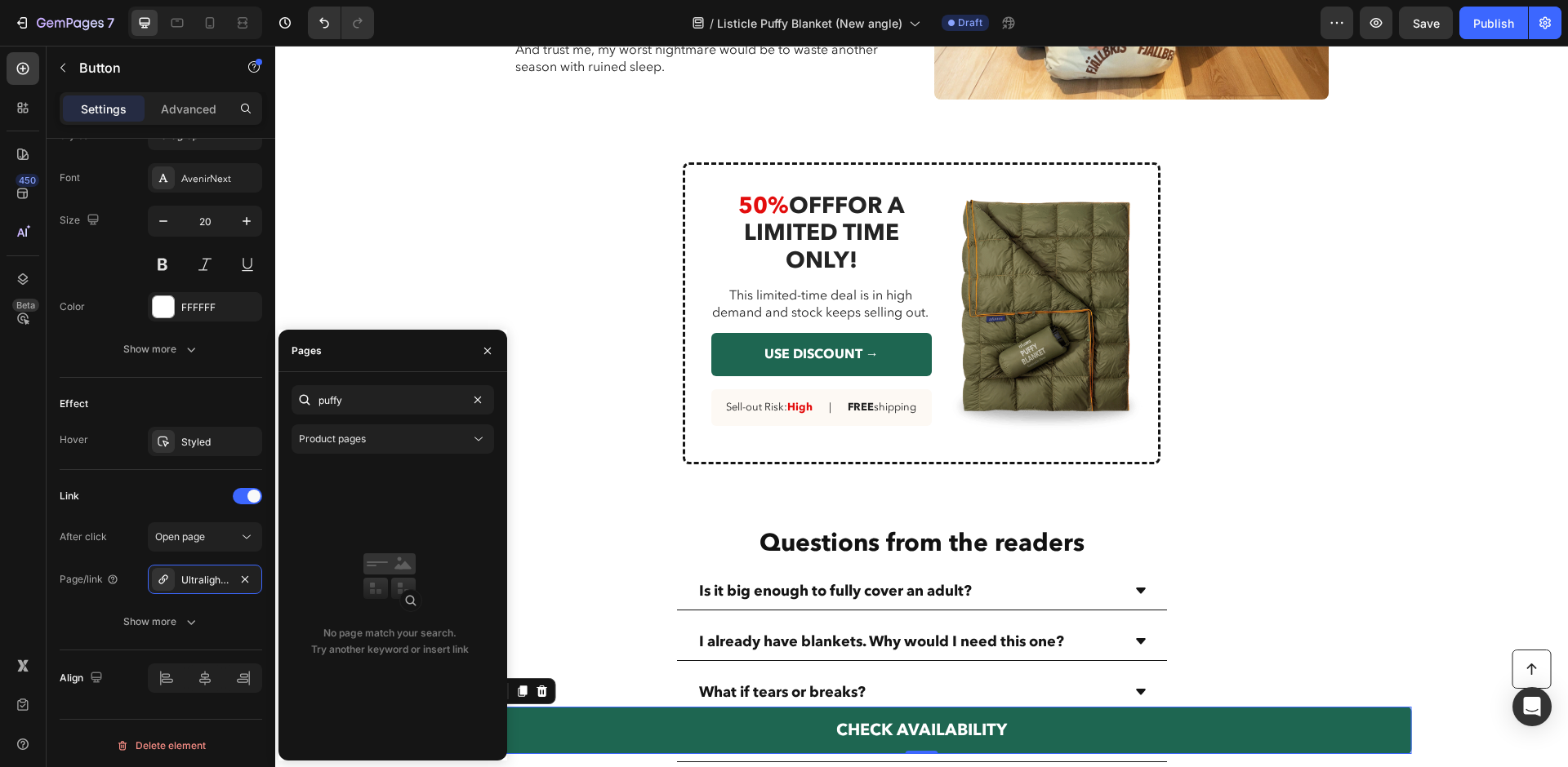
click at [471, 422] on div "puffy Product pages No page match your search. Try another keyword or insert li…" at bounding box center [392, 567] width 202 height 363
click at [470, 422] on div "puffy Product pages No page match your search. Try another keyword or insert li…" at bounding box center [392, 567] width 202 height 363
click at [467, 435] on div "Product pages" at bounding box center [385, 439] width 172 height 14
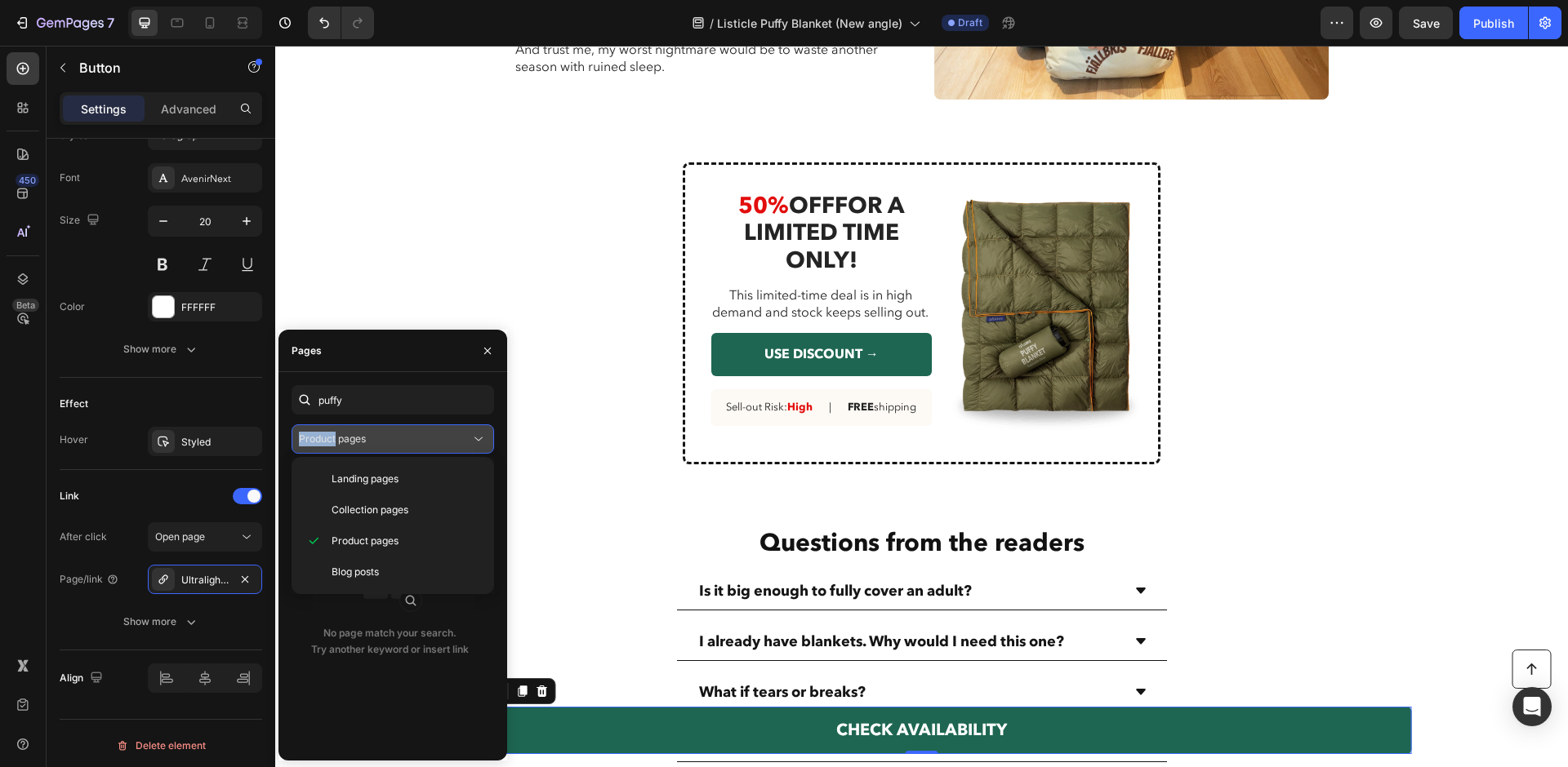
click at [378, 439] on div "Product pages" at bounding box center [385, 439] width 172 height 14
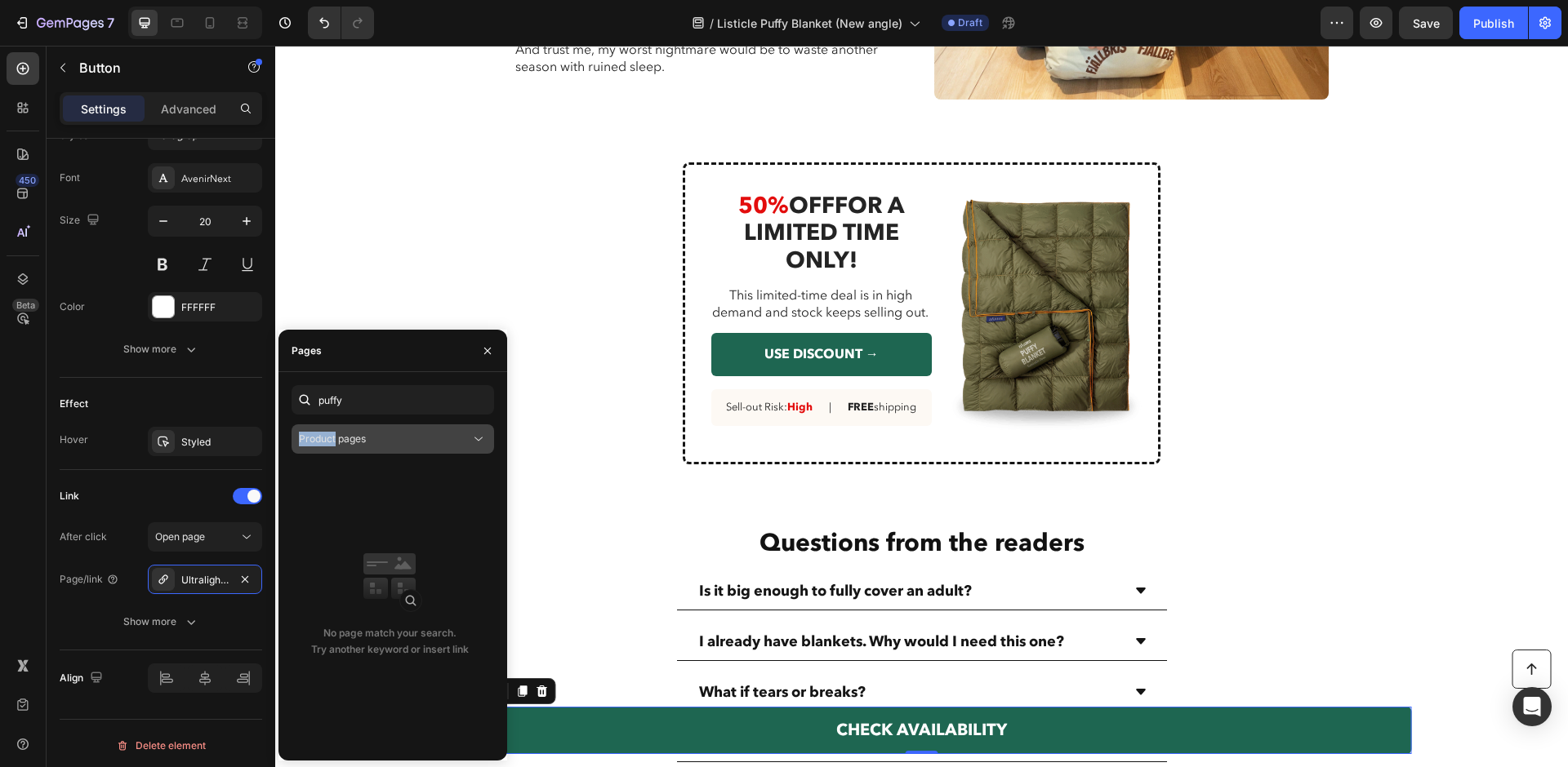
click at [378, 439] on div "Product pages" at bounding box center [385, 439] width 172 height 14
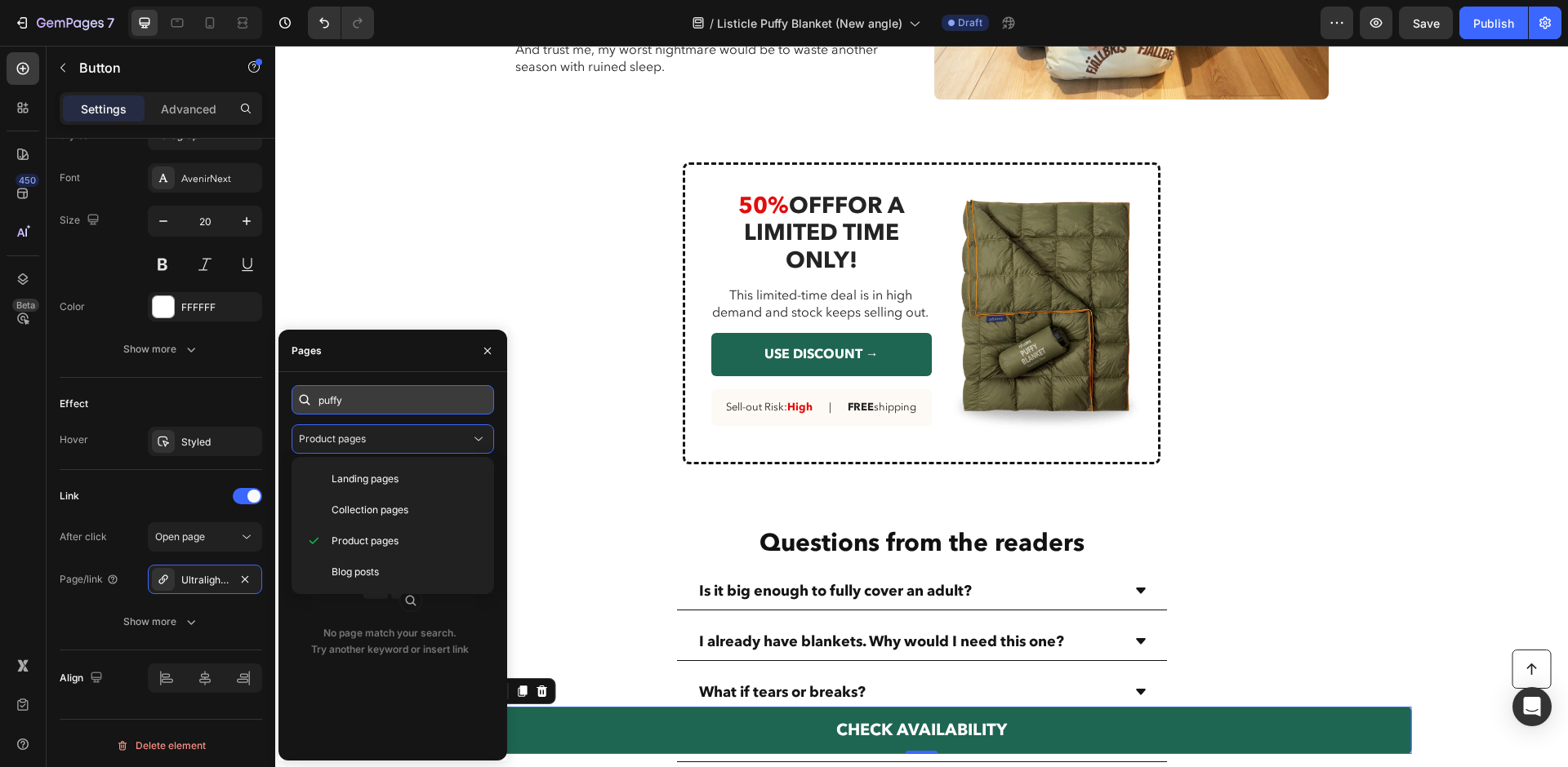
click at [377, 401] on input "puffy" at bounding box center [392, 400] width 202 height 30
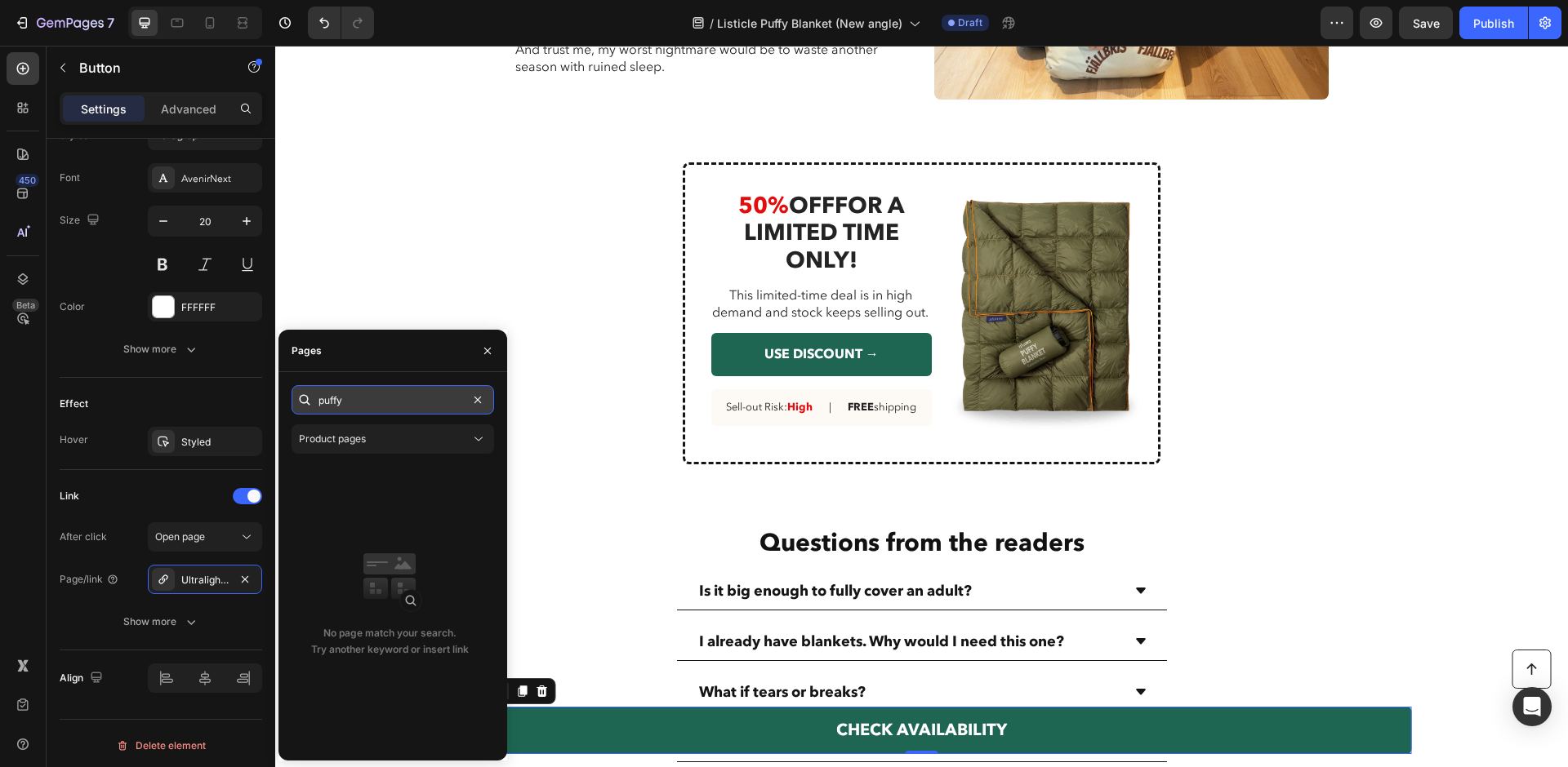
click at [377, 401] on input "puffy" at bounding box center [392, 400] width 202 height 30
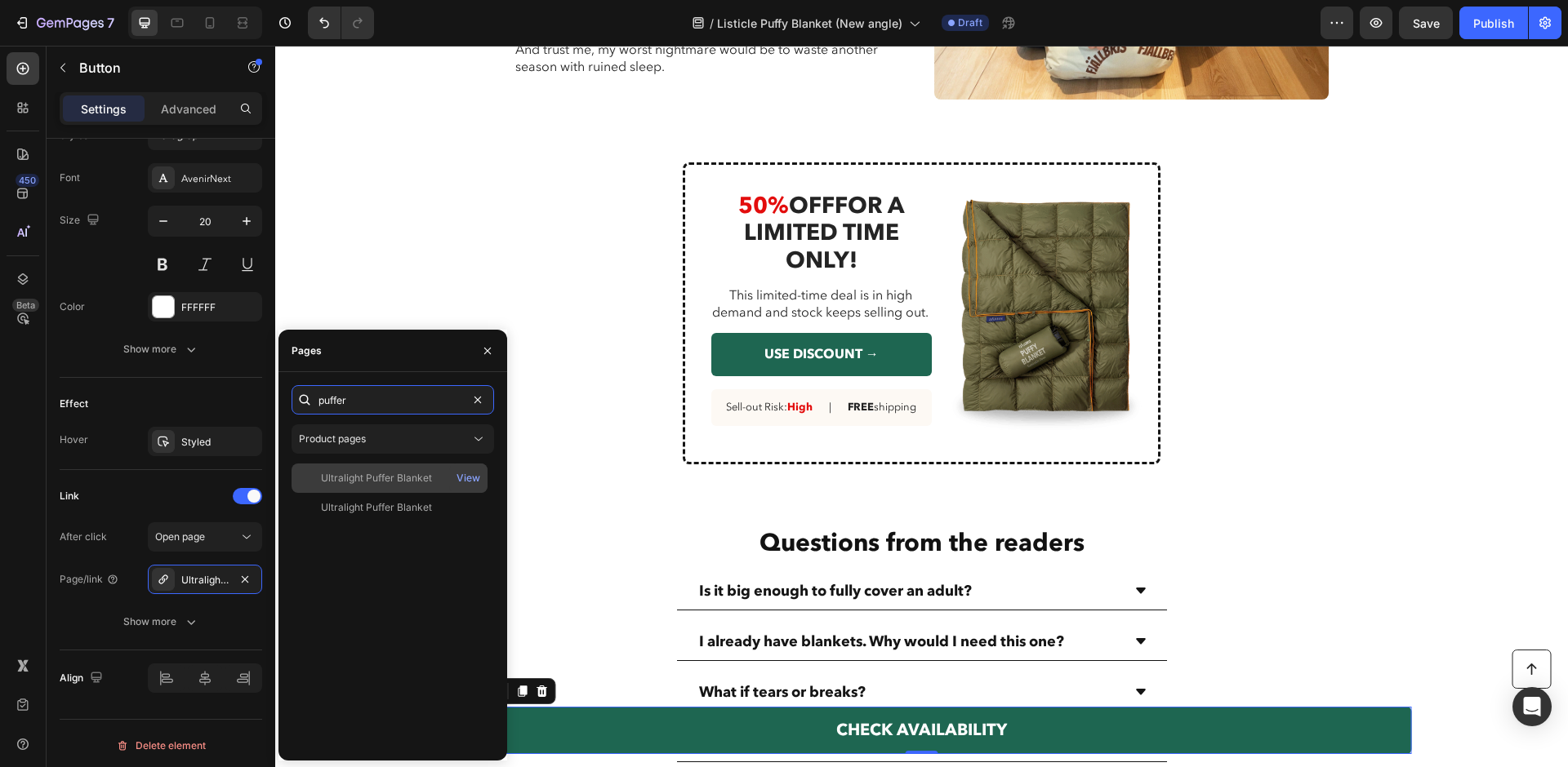
type input "puffer"
click at [393, 493] on div "Ultralight Puffer Blanket View" at bounding box center [388, 508] width 196 height 30
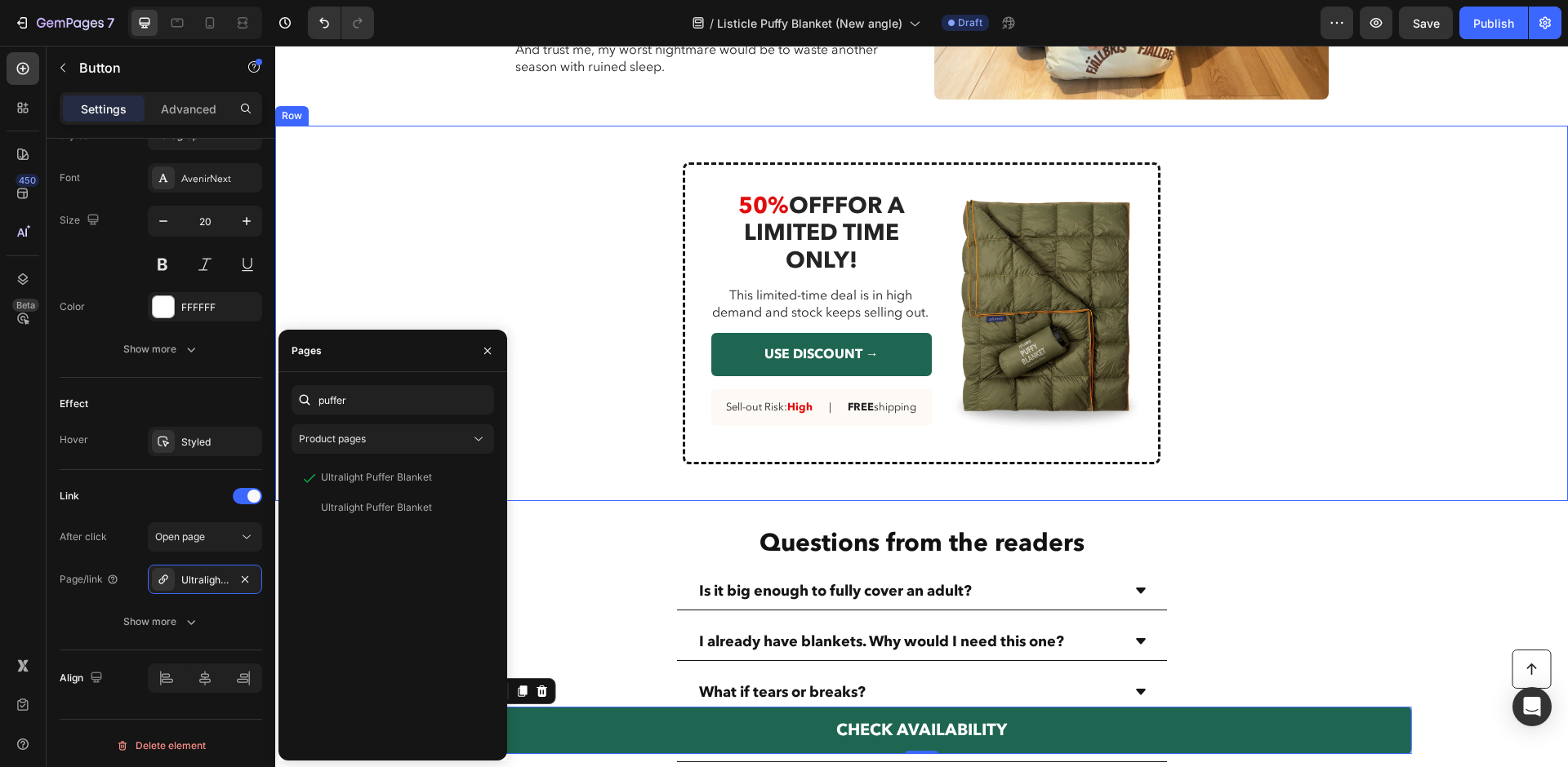
click at [584, 376] on div "Image 50% OFF FOR A LIMITED TIME ONLY! Heading This limited-time deal is in hig…" at bounding box center [921, 313] width 885 height 302
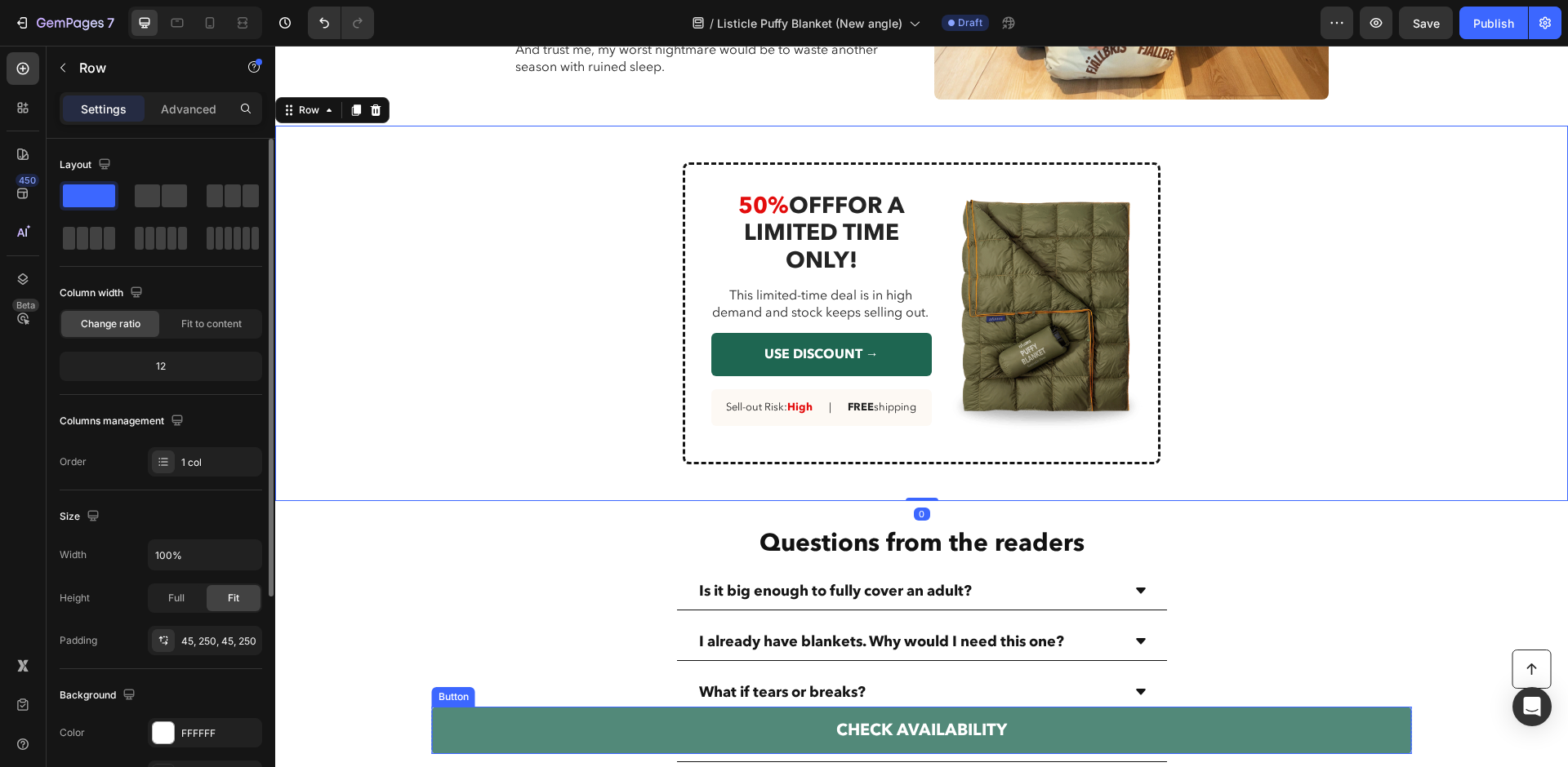
click at [743, 638] on link "CHECK AVAILABILITY" at bounding box center [922, 731] width 980 height 48
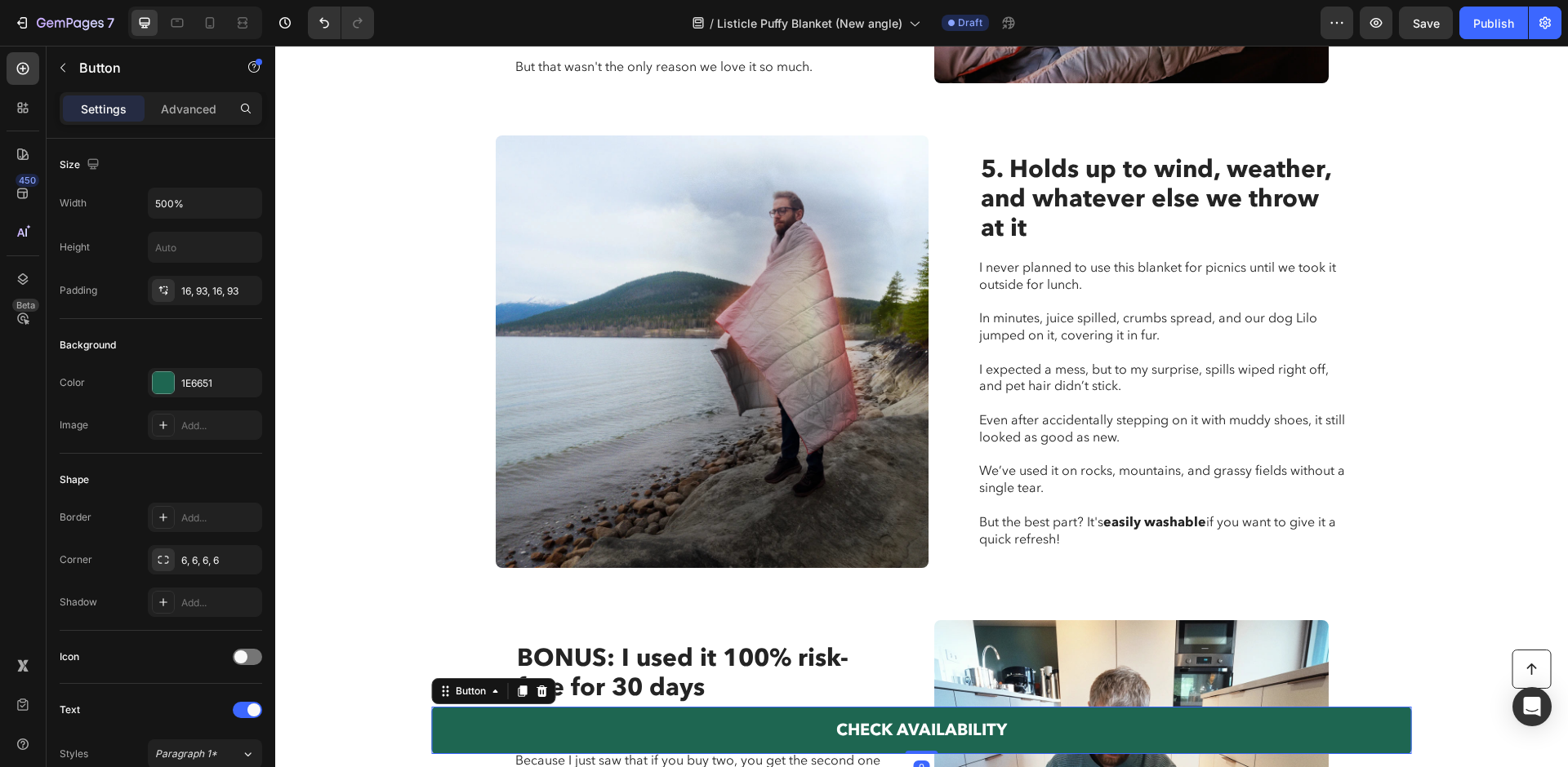
scroll to position [2704, 0]
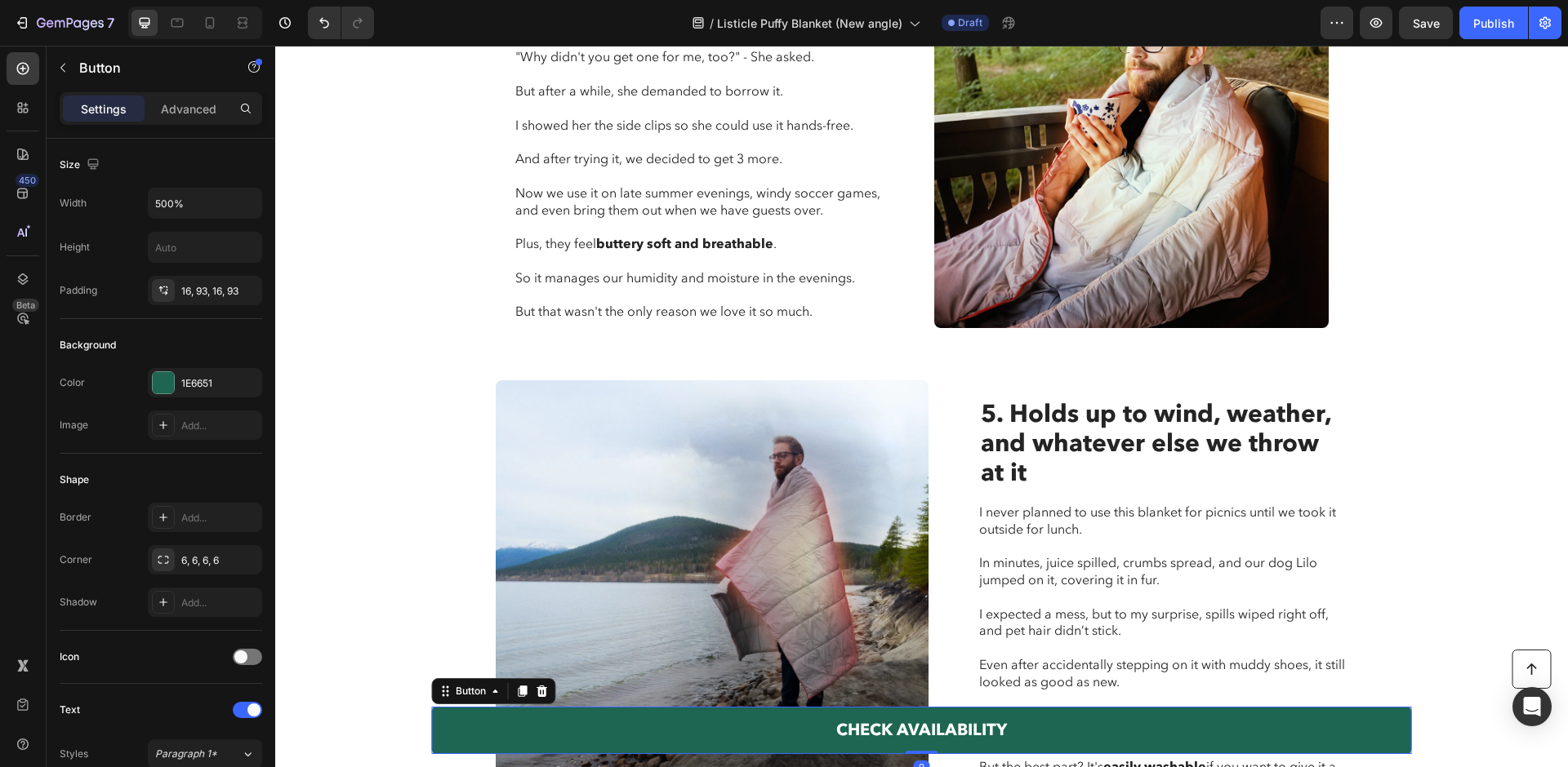
click at [228, 24] on div at bounding box center [195, 23] width 134 height 32
click at [222, 24] on div at bounding box center [195, 23] width 134 height 32
click at [212, 24] on icon at bounding box center [210, 23] width 9 height 11
type input "14"
type input "Auto"
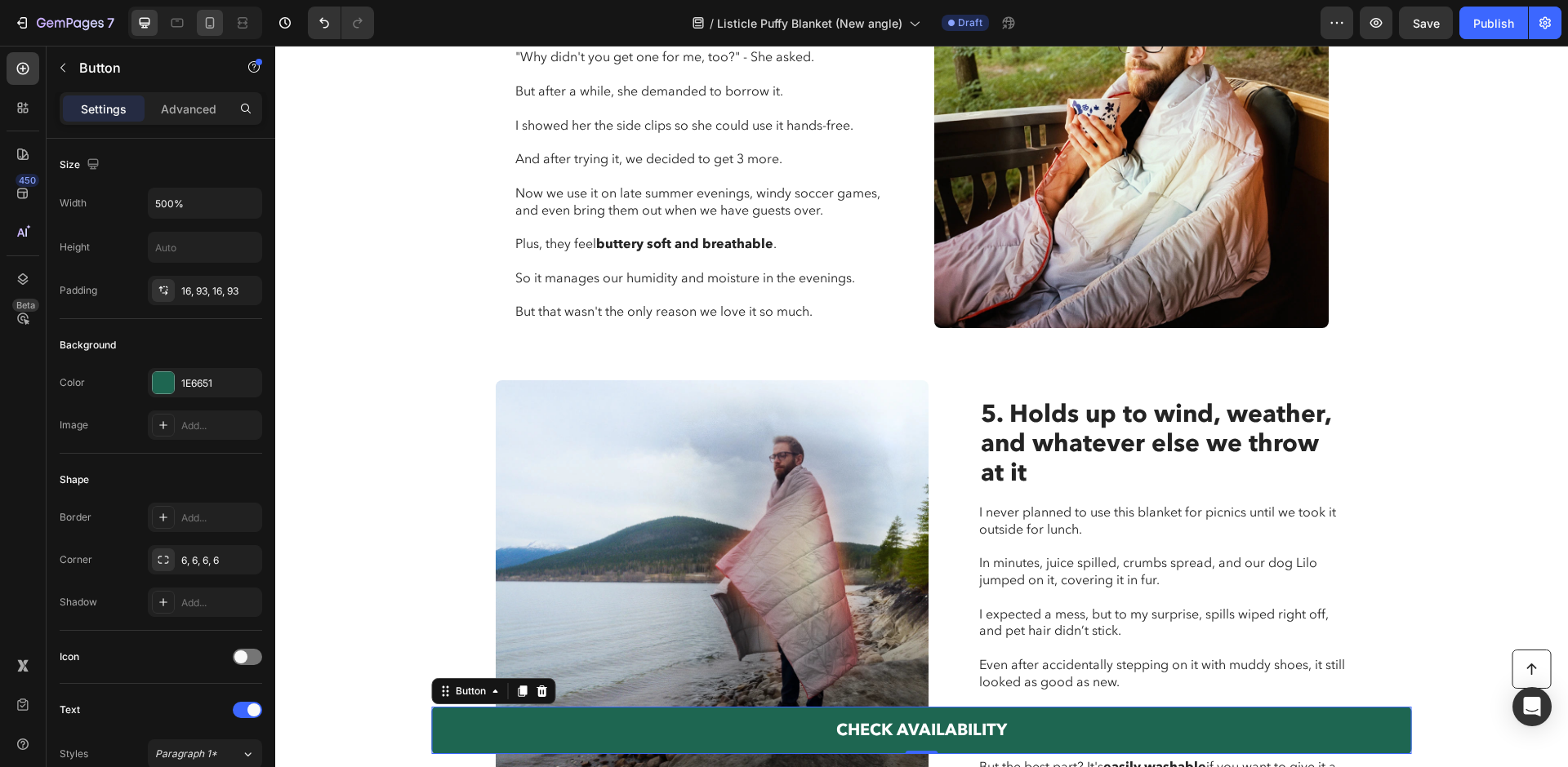
type input "100%"
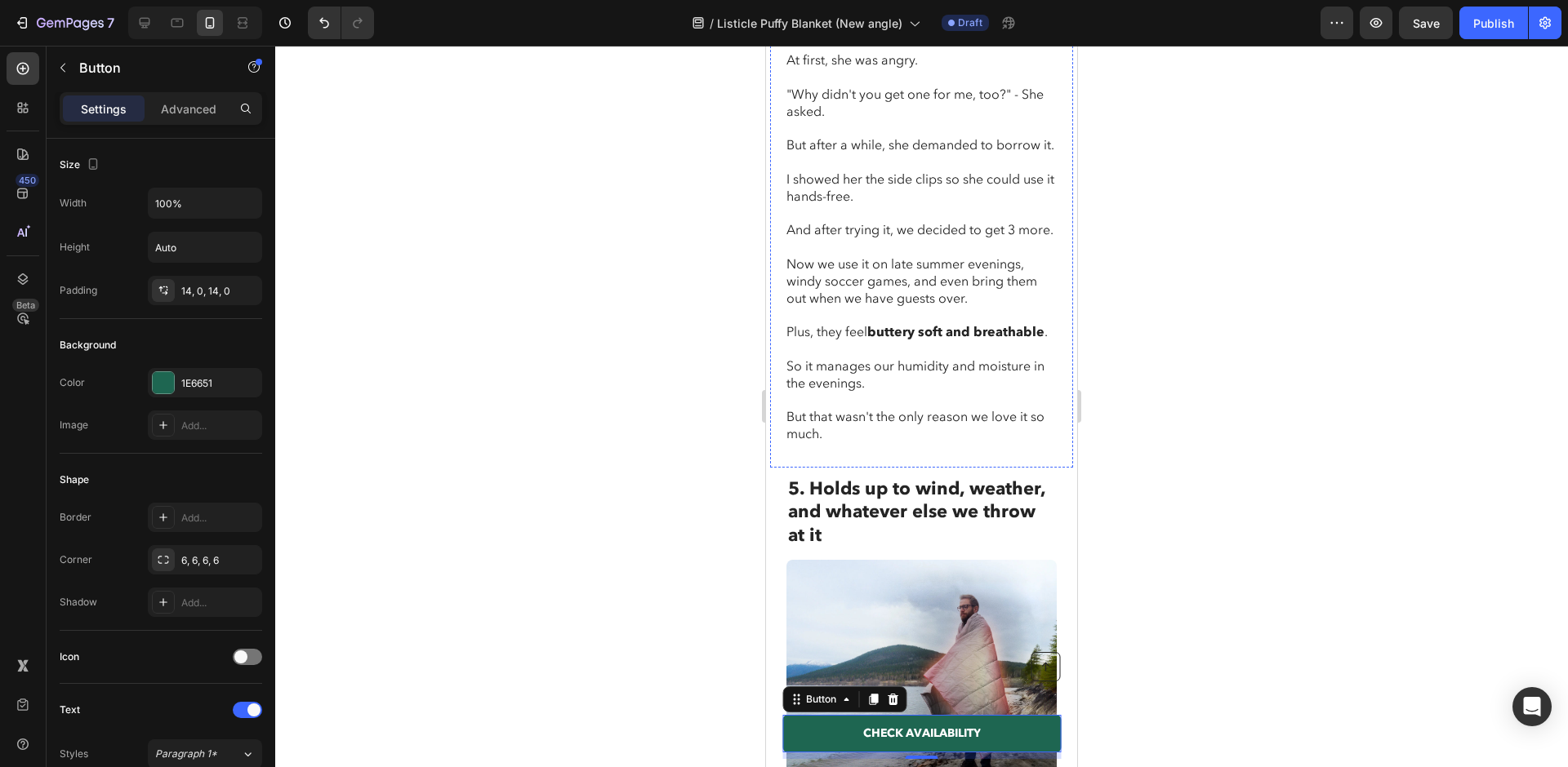
scroll to position [5885, 0]
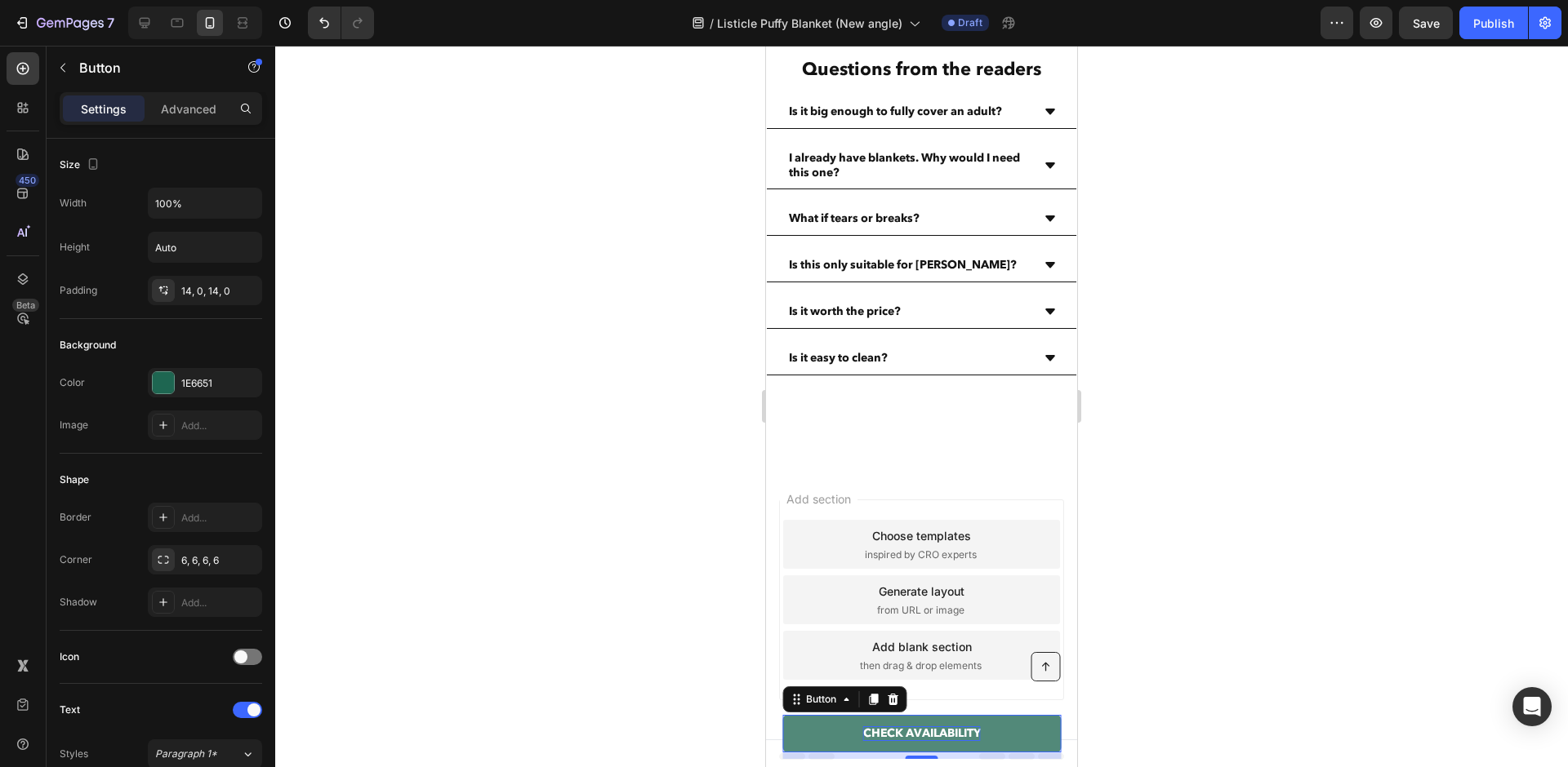
click at [965, 638] on span "CHECK AVAILABILITY" at bounding box center [921, 734] width 117 height 15
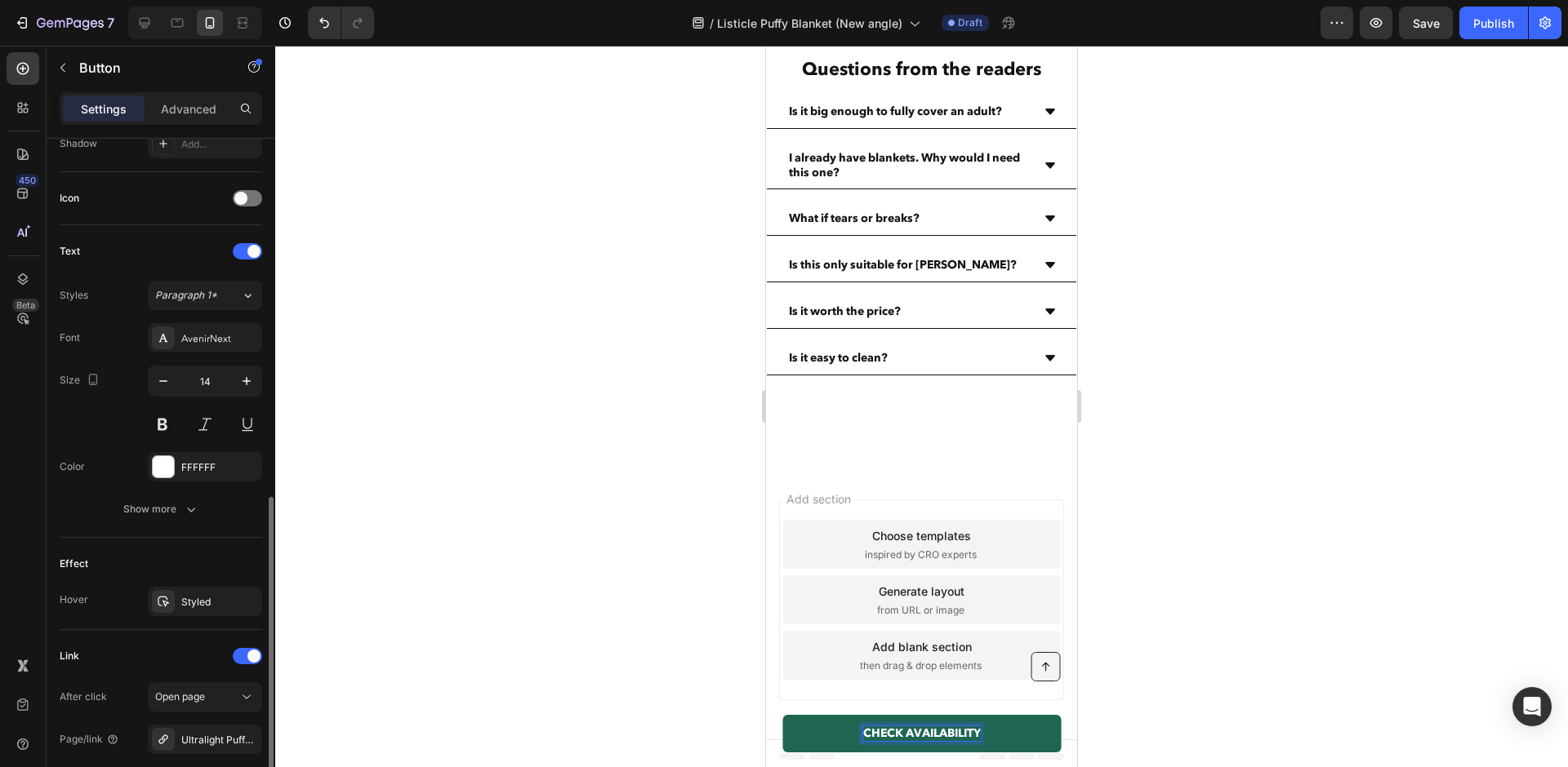
scroll to position [619, 0]
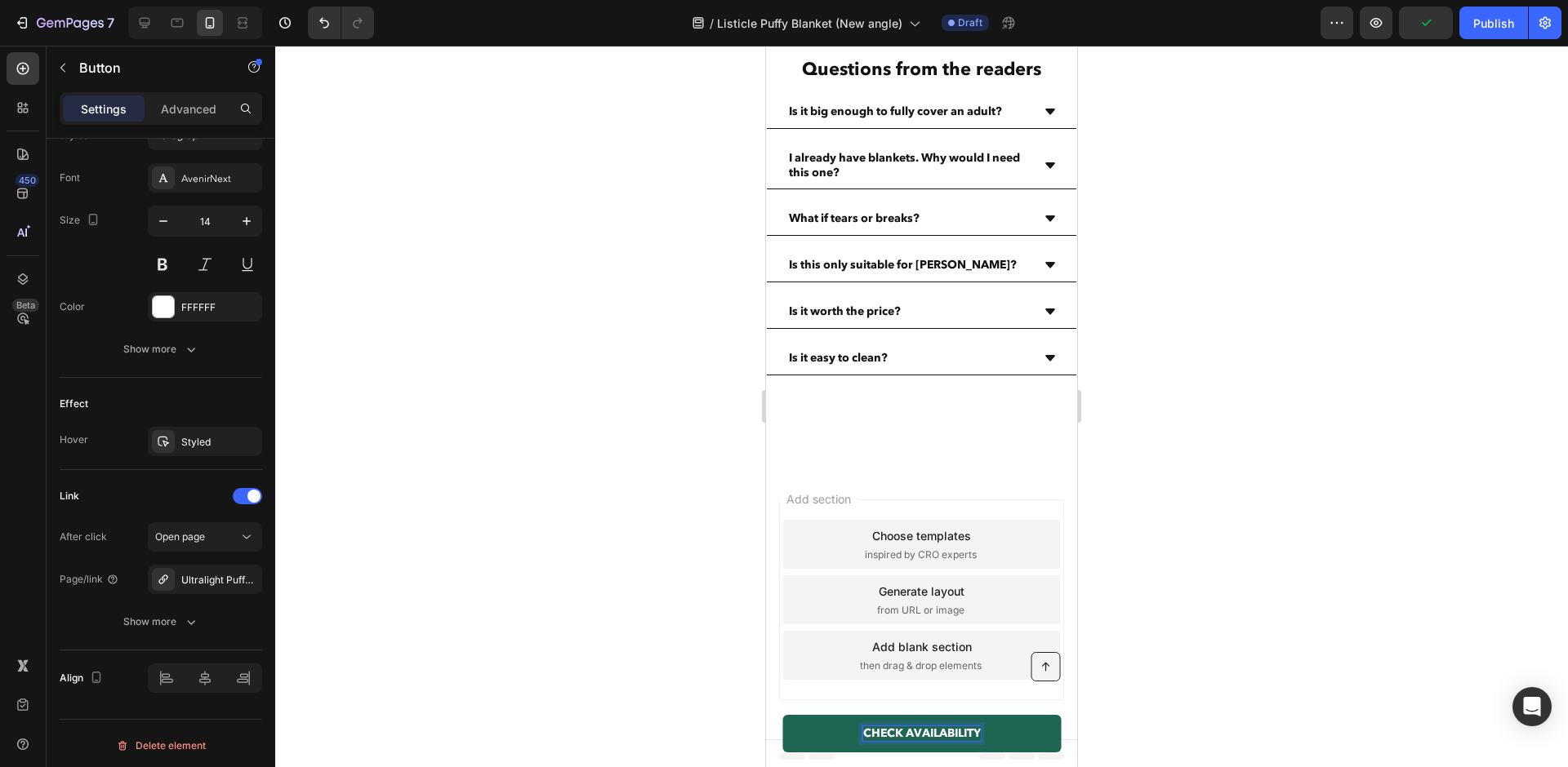
click at [536, 249] on div at bounding box center [921, 406] width 1293 height 721
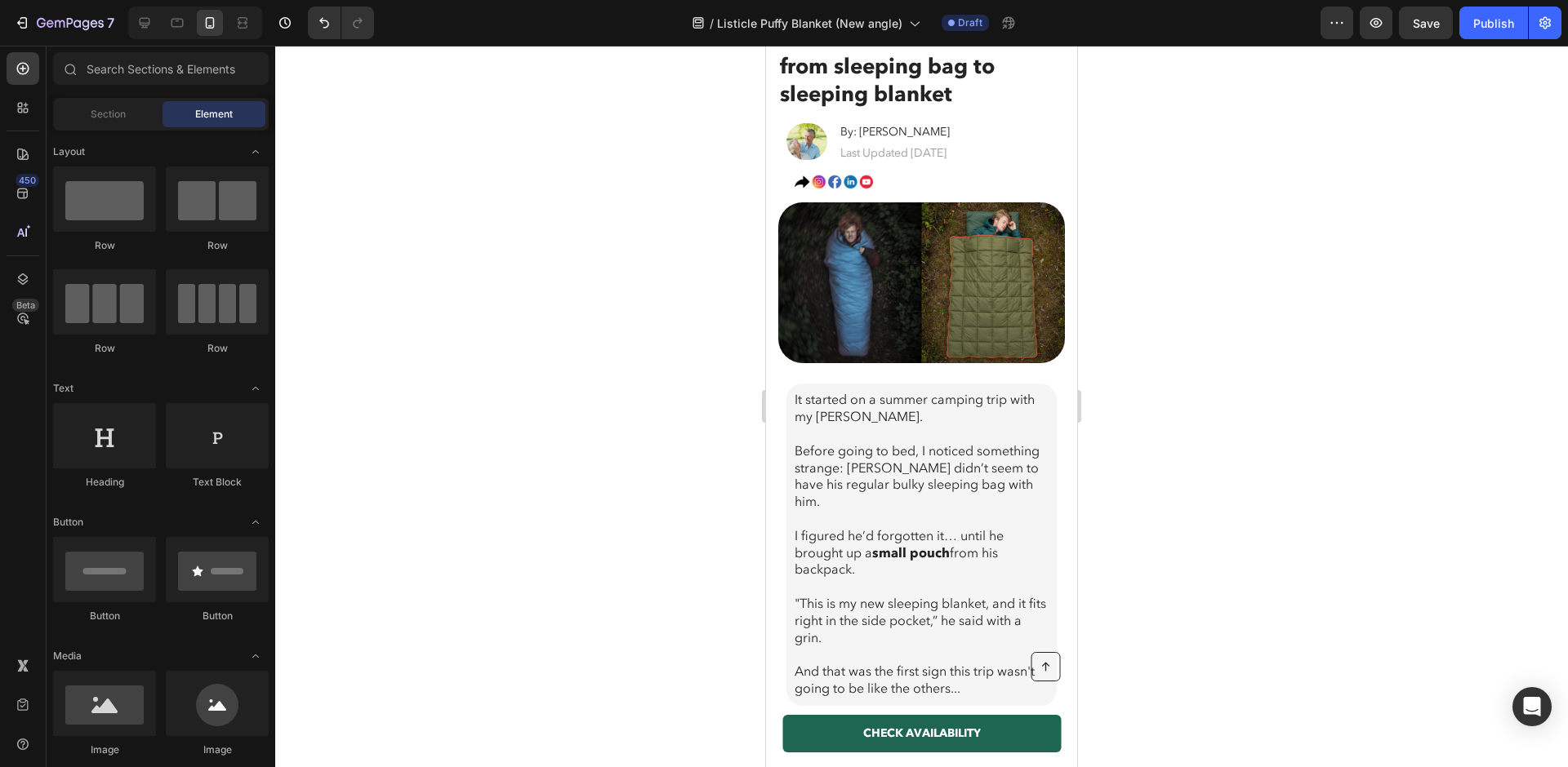
scroll to position [0, 0]
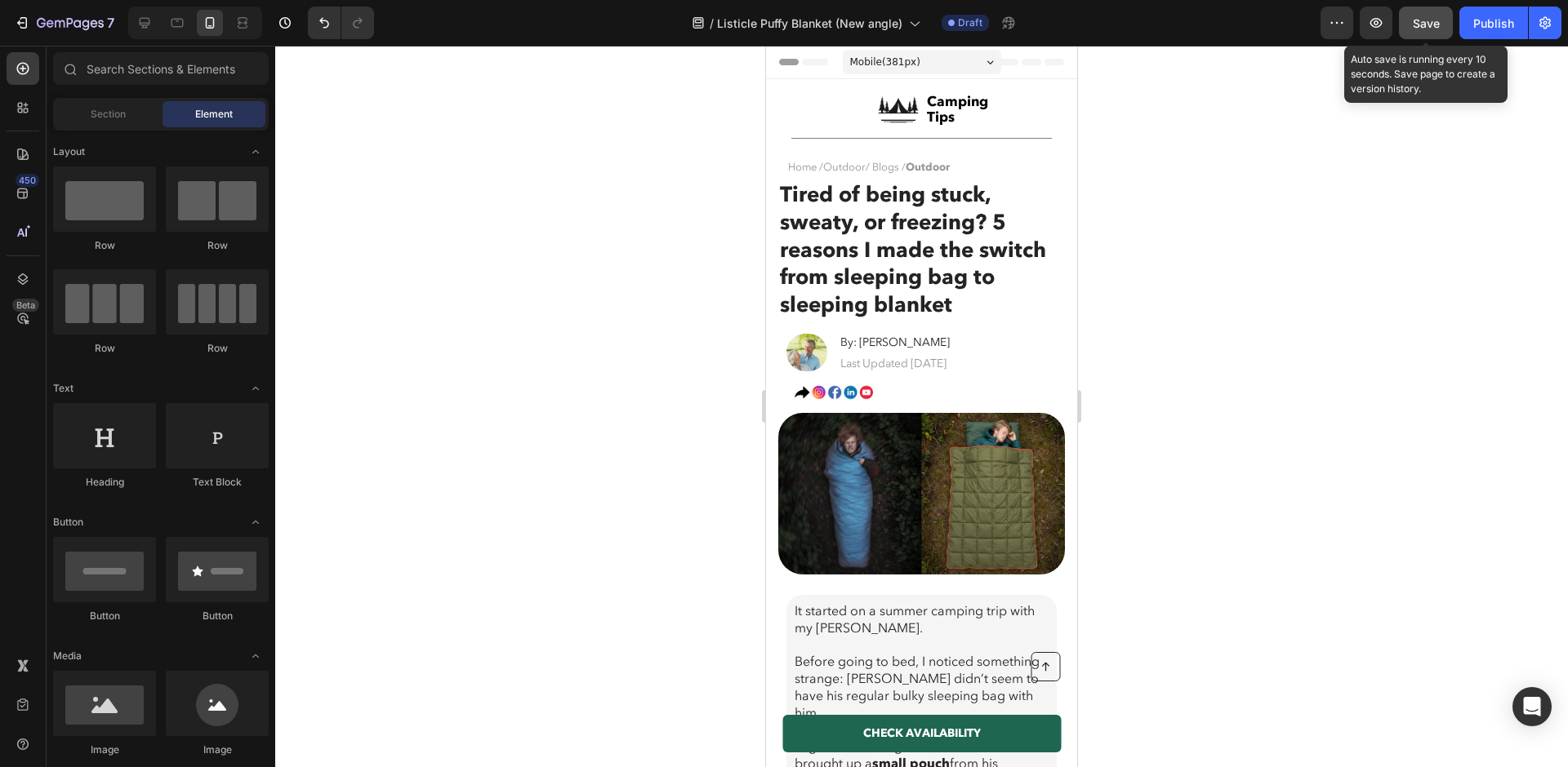
click at [1306, 14] on div "Save" at bounding box center [1426, 23] width 27 height 17
click at [616, 460] on div at bounding box center [921, 406] width 1293 height 721
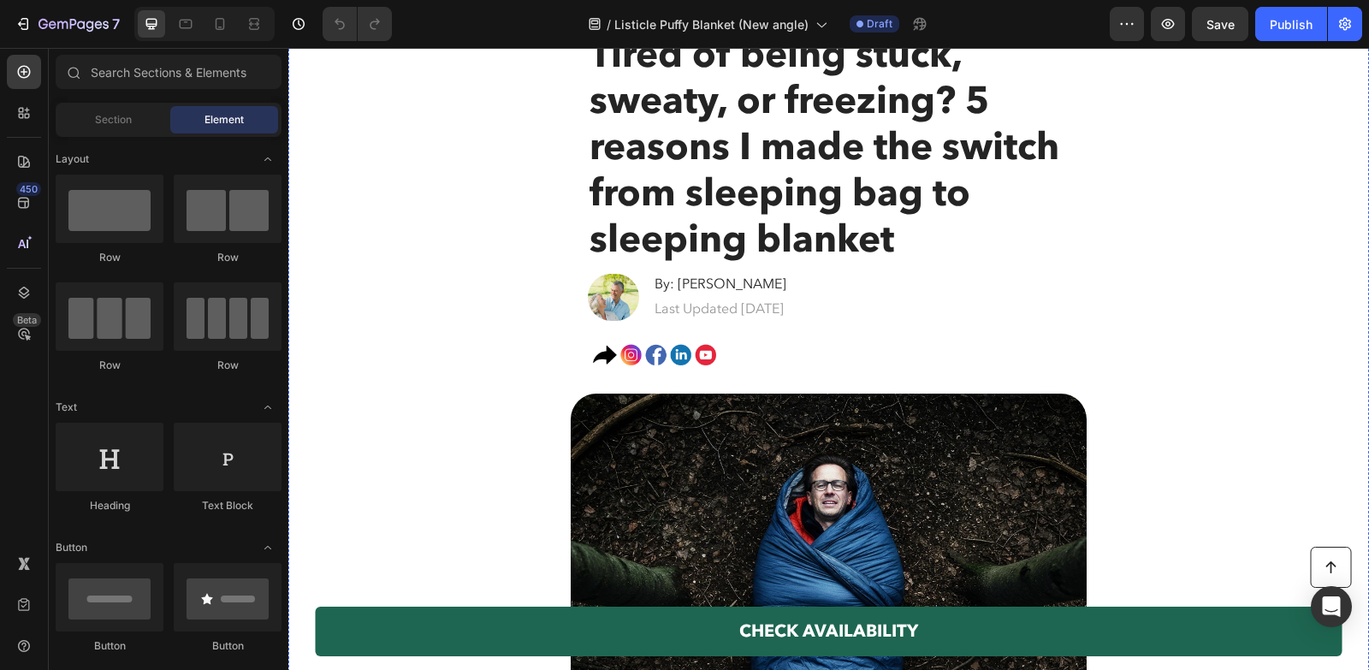
scroll to position [465, 0]
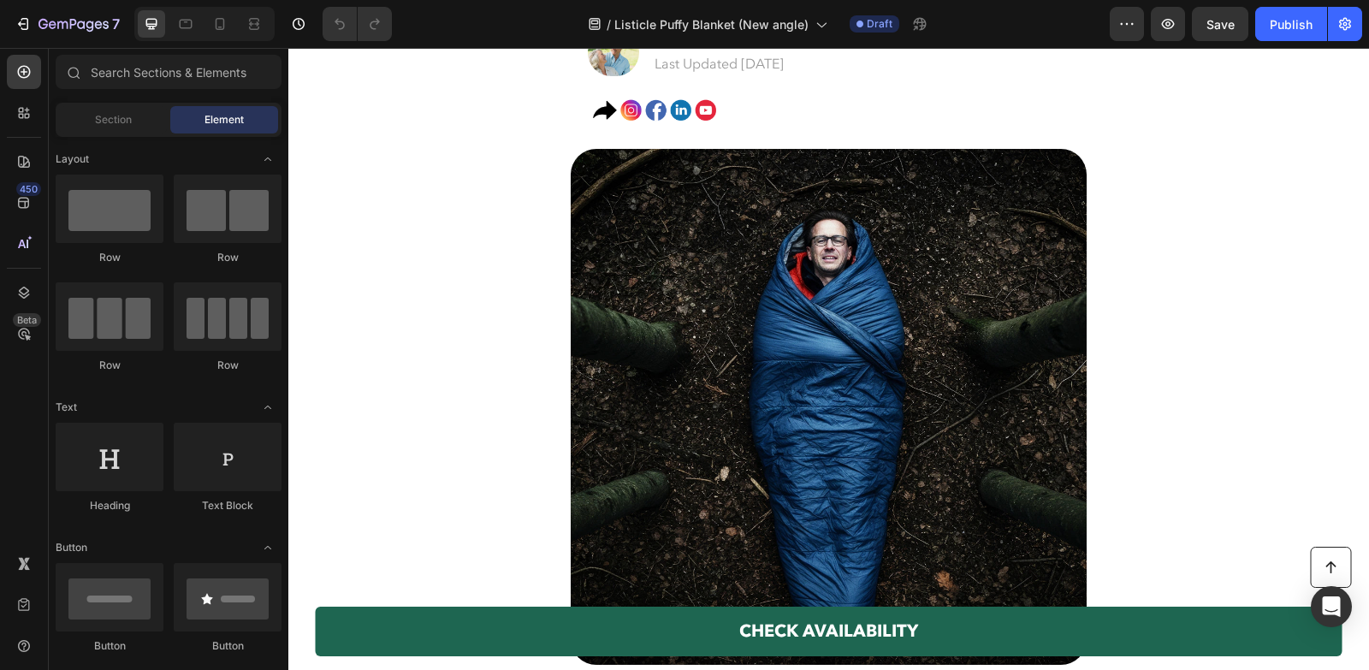
click at [54, 41] on div "7 Version history / Listicle Puffy Blanket (New angle) Draft Preview Save Publi…" at bounding box center [684, 24] width 1369 height 49
click at [50, 22] on icon "button" at bounding box center [74, 25] width 70 height 15
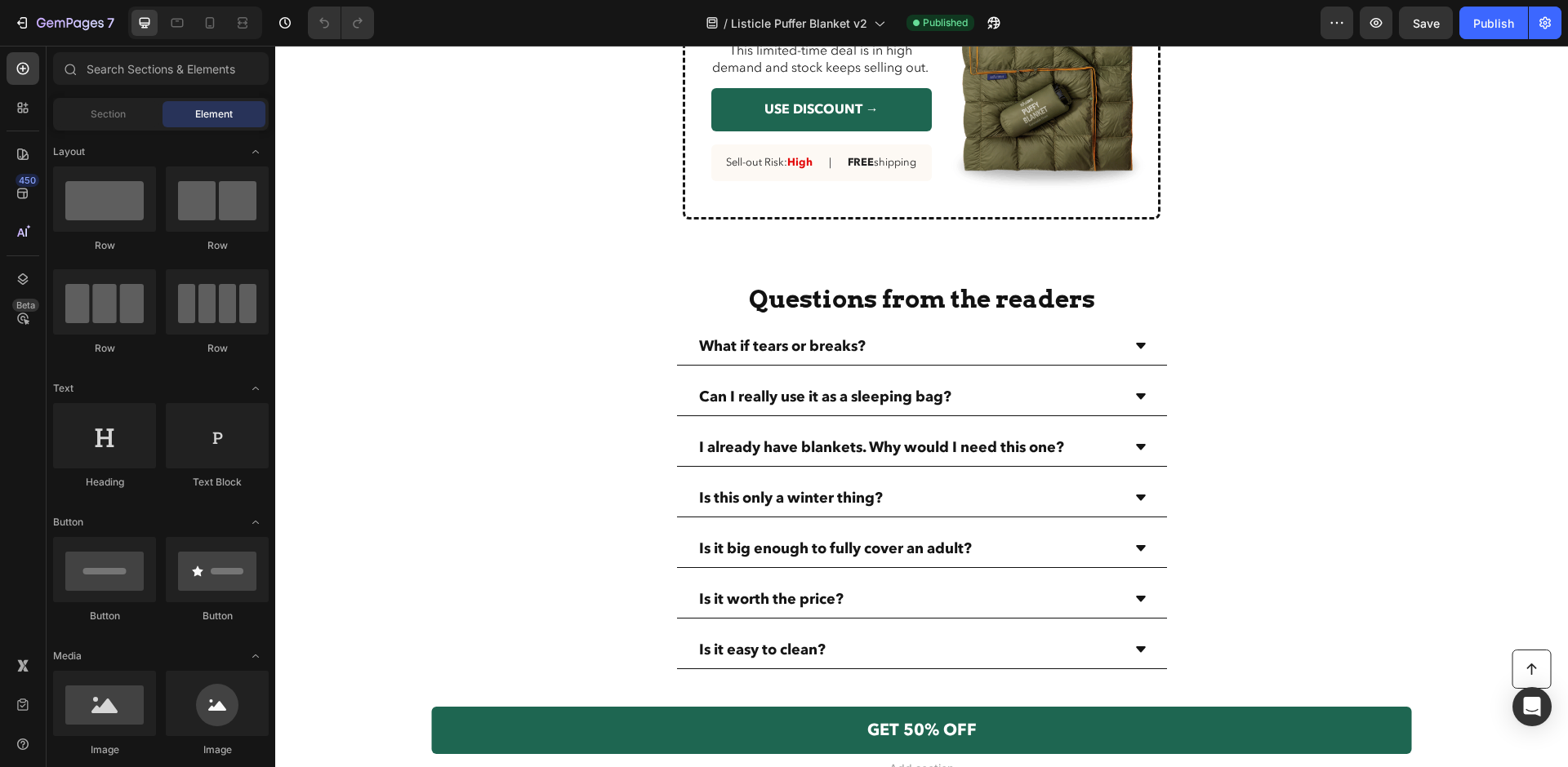
scroll to position [3600, 0]
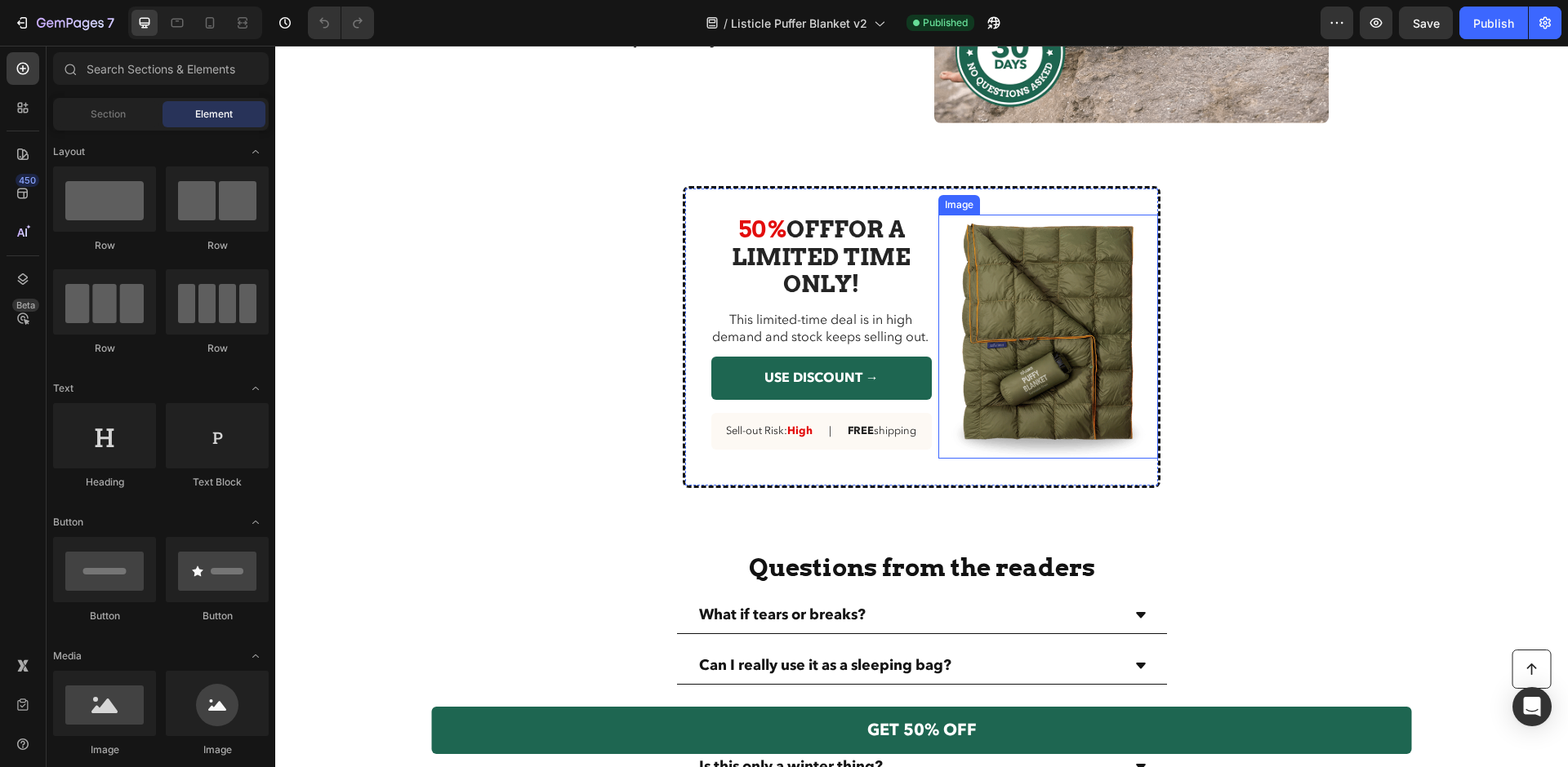
click at [1067, 263] on img at bounding box center [1048, 337] width 220 height 244
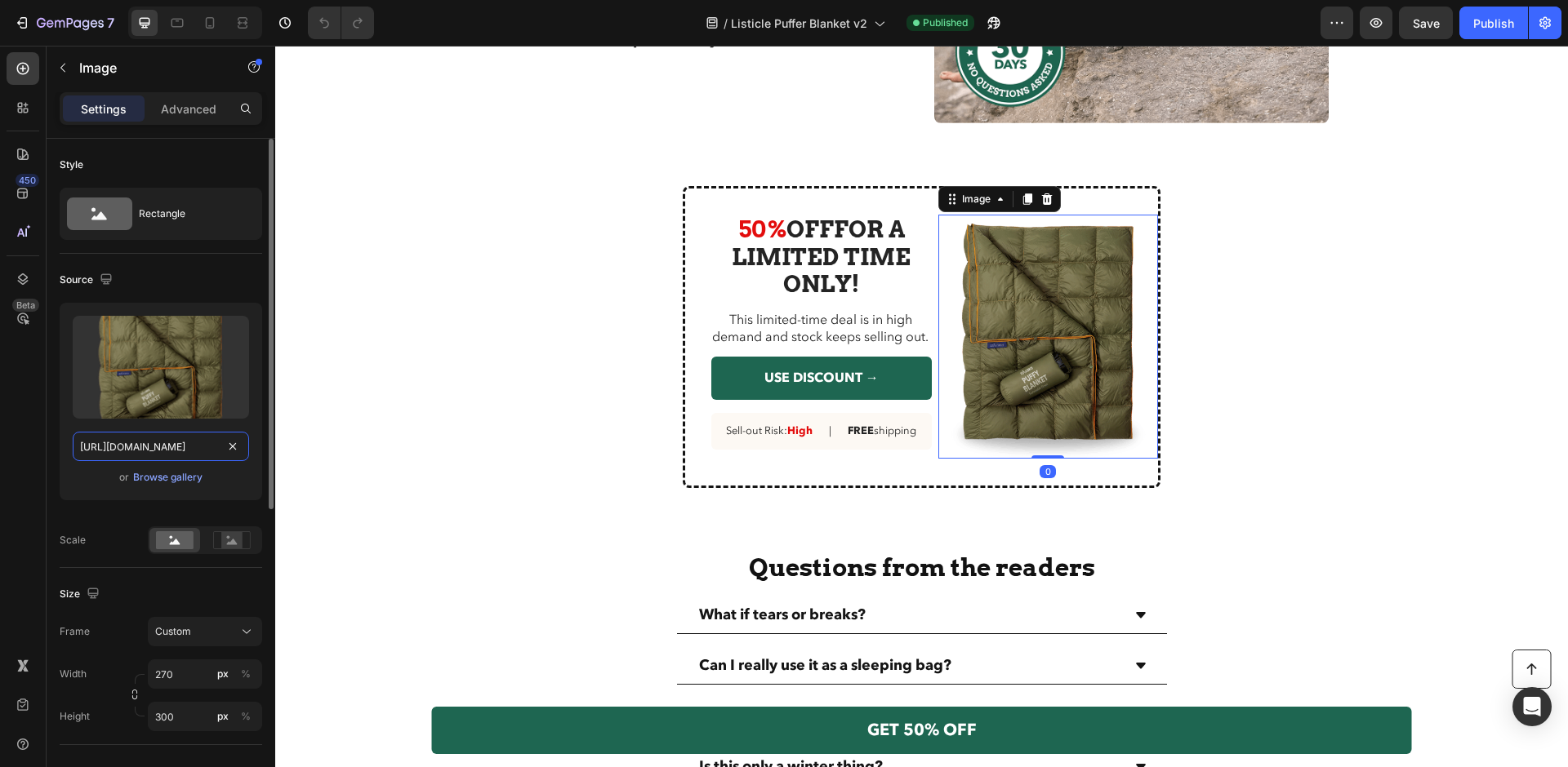
click at [163, 445] on input "[URL][DOMAIN_NAME]" at bounding box center [160, 446] width 177 height 30
